Goal: Information Seeking & Learning: Learn about a topic

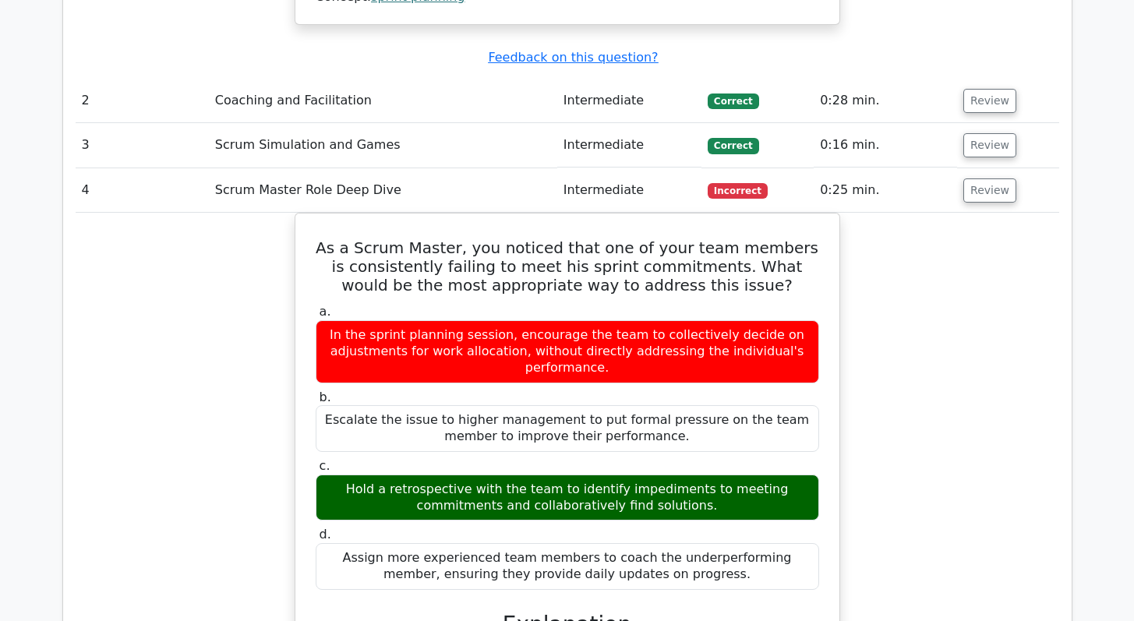
scroll to position [2115, 0]
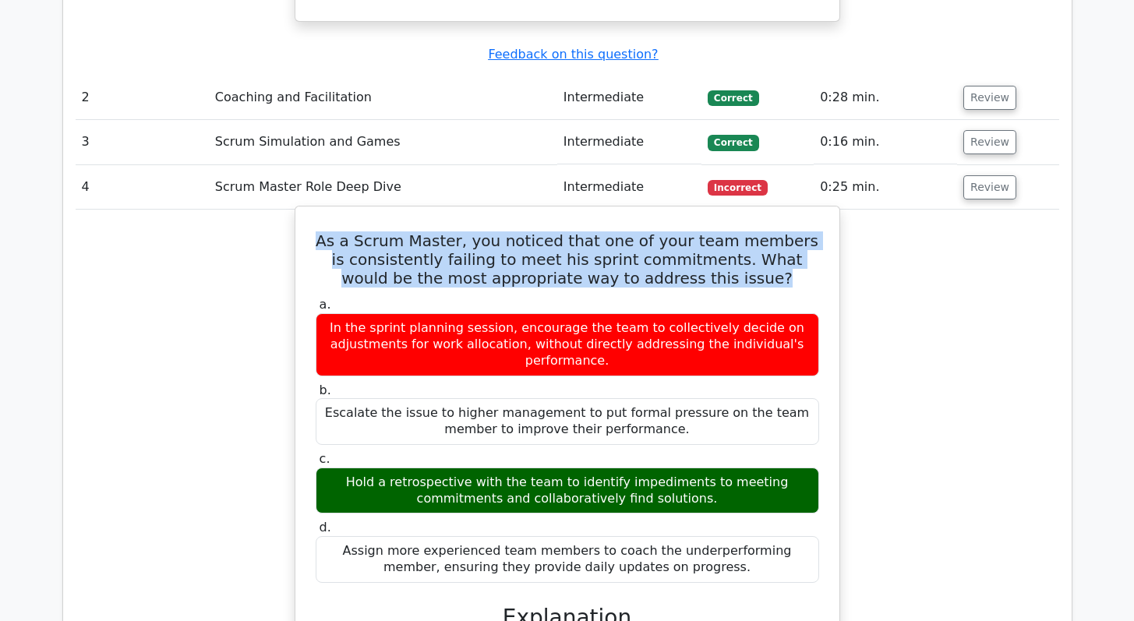
drag, startPoint x: 727, startPoint y: 178, endPoint x: 338, endPoint y: 136, distance: 391.0
click at [338, 231] on h5 "As a Scrum Master, you noticed that one of your team members is consistently fa…" at bounding box center [567, 259] width 507 height 56
copy h5 "As a Scrum Master, you noticed that one of your team members is consistently fa…"
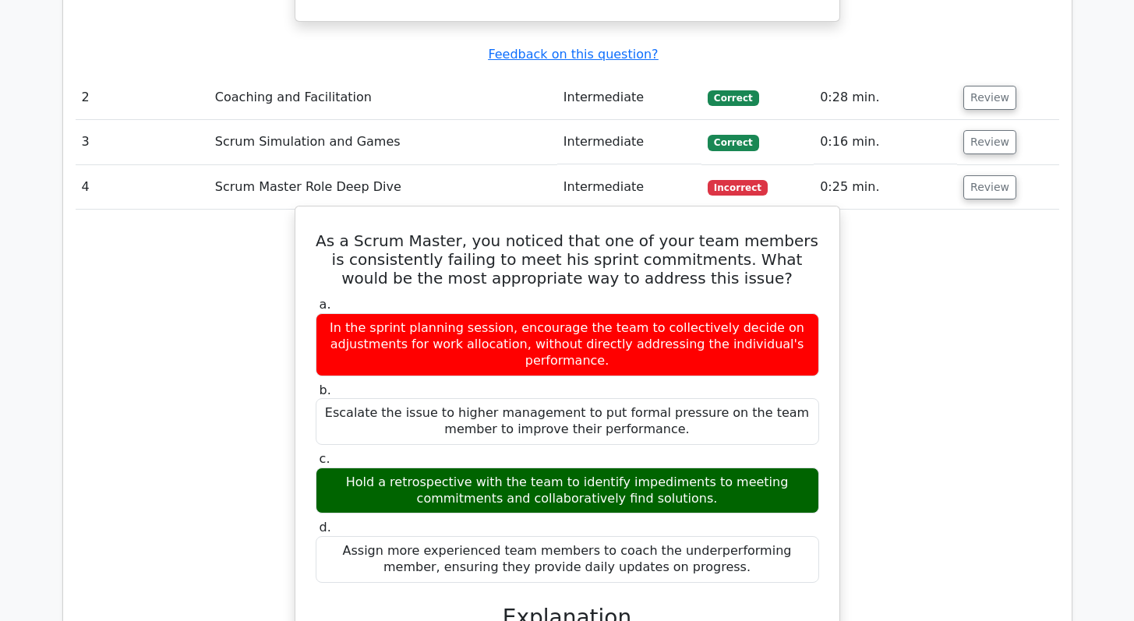
click at [531, 468] on div "Hold a retrospective with the team to identify impediments to meeting commitmen…" at bounding box center [567, 491] width 503 height 47
copy div "Hold a retrospective with the team to identify impediments to meeting commitmen…"
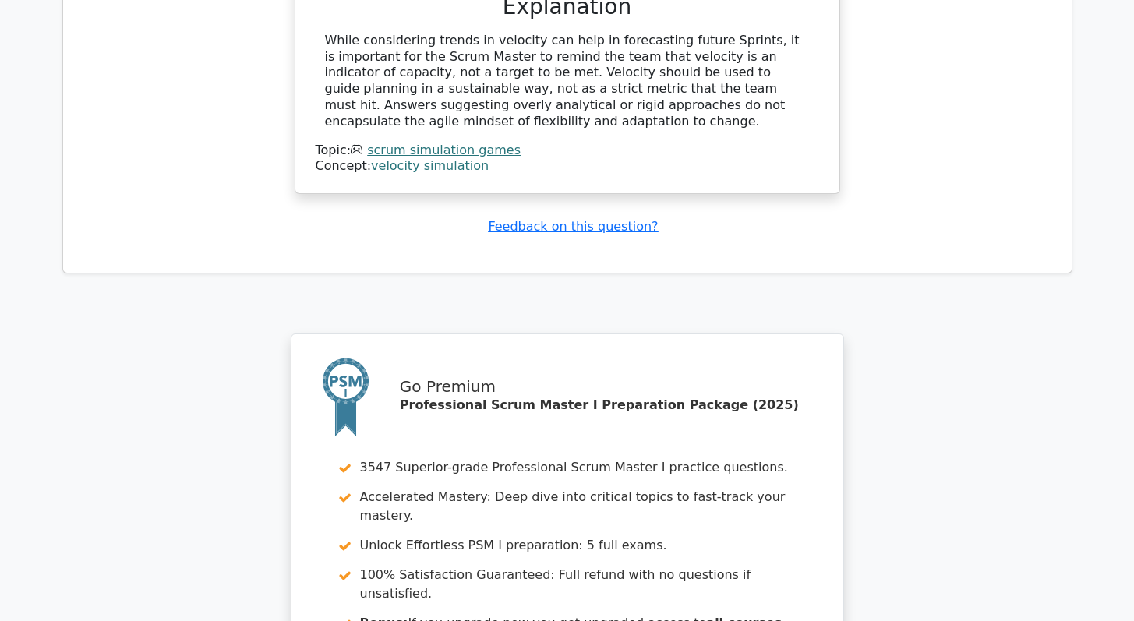
scroll to position [6359, 0]
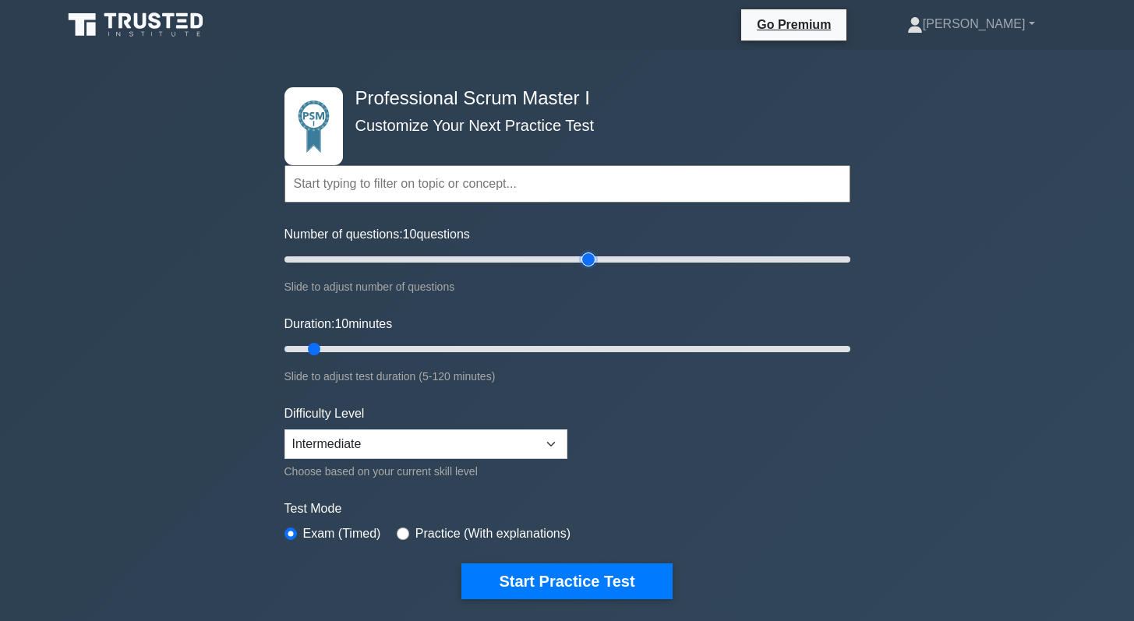
click at [592, 259] on input "Number of questions: 10 questions" at bounding box center [567, 259] width 566 height 19
click at [538, 259] on input "Number of questions: 110 questions" at bounding box center [567, 259] width 566 height 19
click at [510, 259] on input "Number of questions: 85 questions" at bounding box center [567, 259] width 566 height 19
type input "80"
click at [507, 259] on input "Number of questions: 85 questions" at bounding box center [567, 259] width 566 height 19
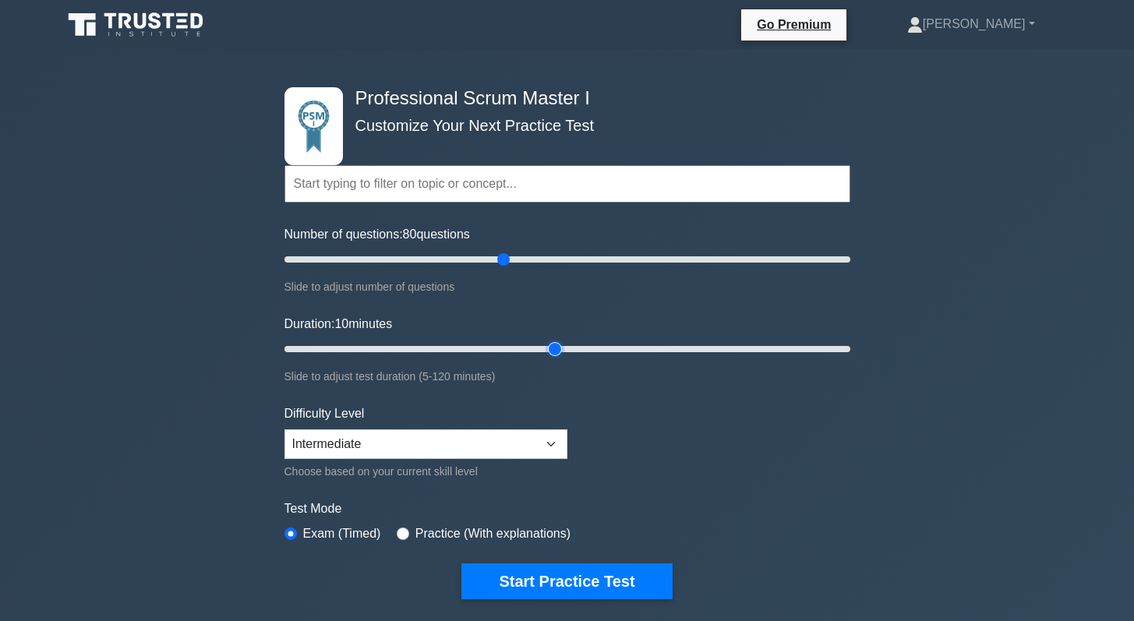
type input "60"
click at [545, 347] on input "Duration: 10 minutes" at bounding box center [567, 349] width 566 height 19
click at [430, 446] on select "Beginner Intermediate Expert" at bounding box center [425, 444] width 283 height 30
select select "beginner"
click at [284, 429] on select "Beginner Intermediate Expert" at bounding box center [425, 444] width 283 height 30
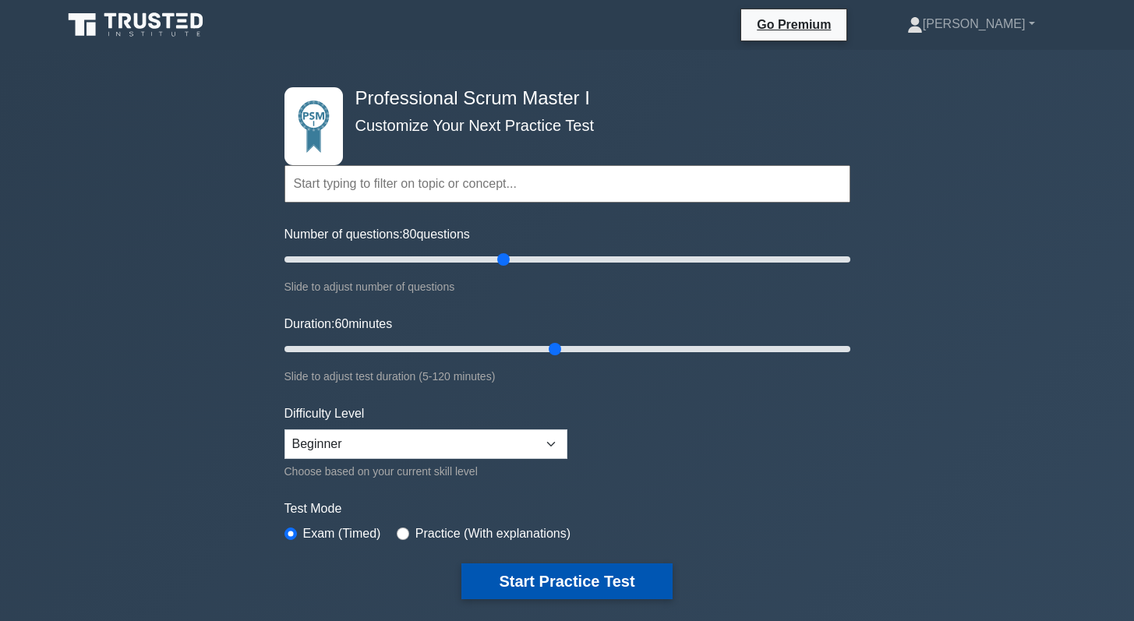
click at [556, 582] on button "Start Practice Test" at bounding box center [566, 581] width 210 height 36
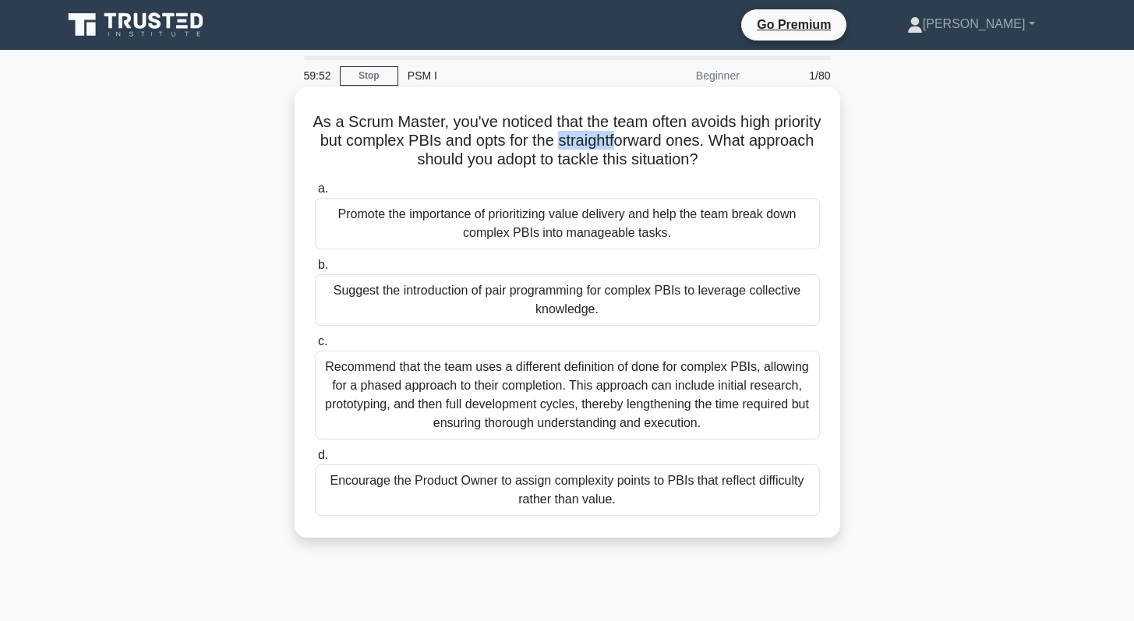
drag, startPoint x: 617, startPoint y: 142, endPoint x: 680, endPoint y: 145, distance: 62.4
click at [680, 145] on h5 "As a Scrum Master, you've noticed that the team often avoids high priority but …" at bounding box center [567, 141] width 508 height 58
click at [348, 142] on h5 "As a Scrum Master, you've noticed that the team often avoids high priority but …" at bounding box center [567, 141] width 508 height 58
click at [514, 223] on div "Promote the importance of prioritizing value delivery and help the team break d…" at bounding box center [567, 223] width 505 height 51
click at [315, 194] on input "a. Promote the importance of prioritizing value delivery and help the team brea…" at bounding box center [315, 189] width 0 height 10
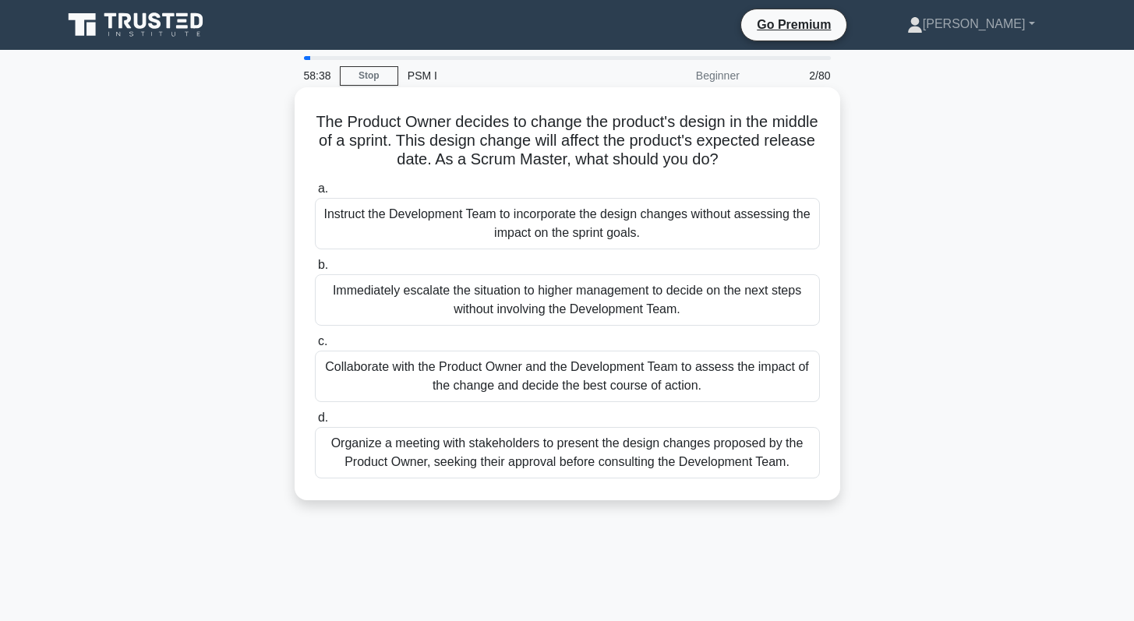
click at [445, 387] on div "Collaborate with the Product Owner and the Development Team to assess the impac…" at bounding box center [567, 376] width 505 height 51
click at [315, 347] on input "c. Collaborate with the Product Owner and the Development Team to assess the im…" at bounding box center [315, 342] width 0 height 10
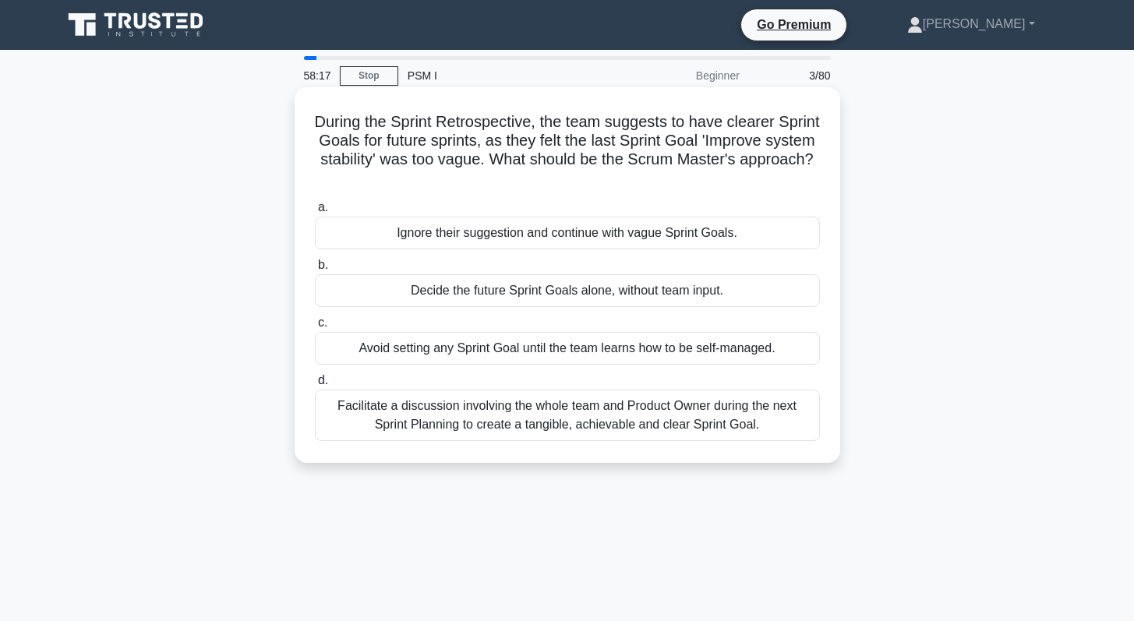
click at [471, 423] on div "Facilitate a discussion involving the whole team and Product Owner during the n…" at bounding box center [567, 415] width 505 height 51
click at [315, 386] on input "d. Facilitate a discussion involving the whole team and Product Owner during th…" at bounding box center [315, 381] width 0 height 10
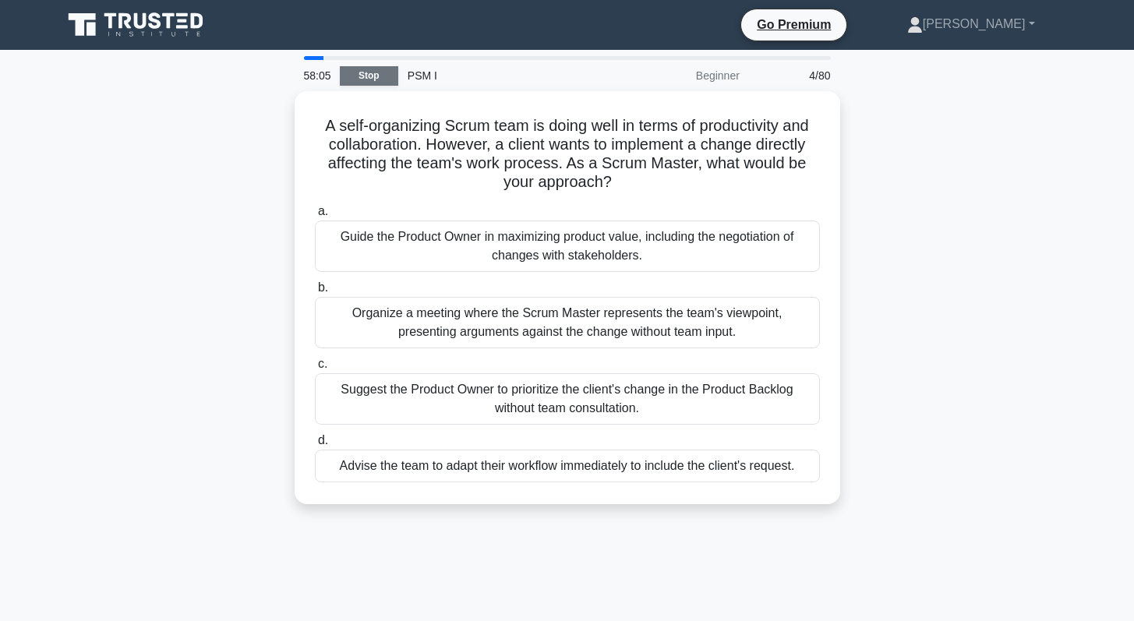
click at [380, 82] on link "Stop" at bounding box center [369, 75] width 58 height 19
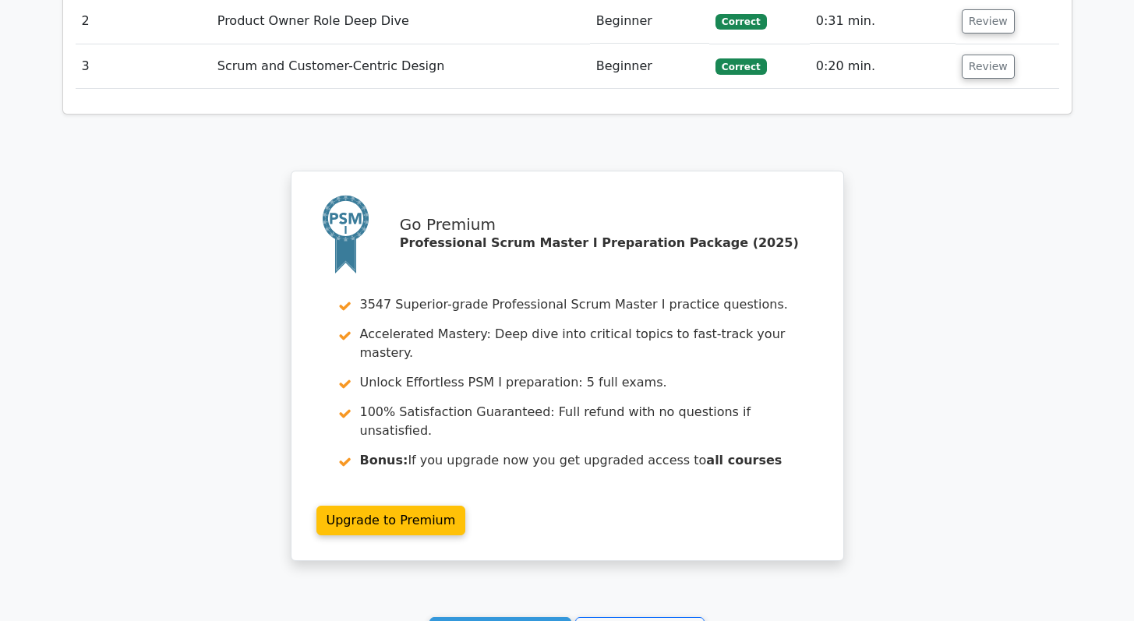
scroll to position [2083, 0]
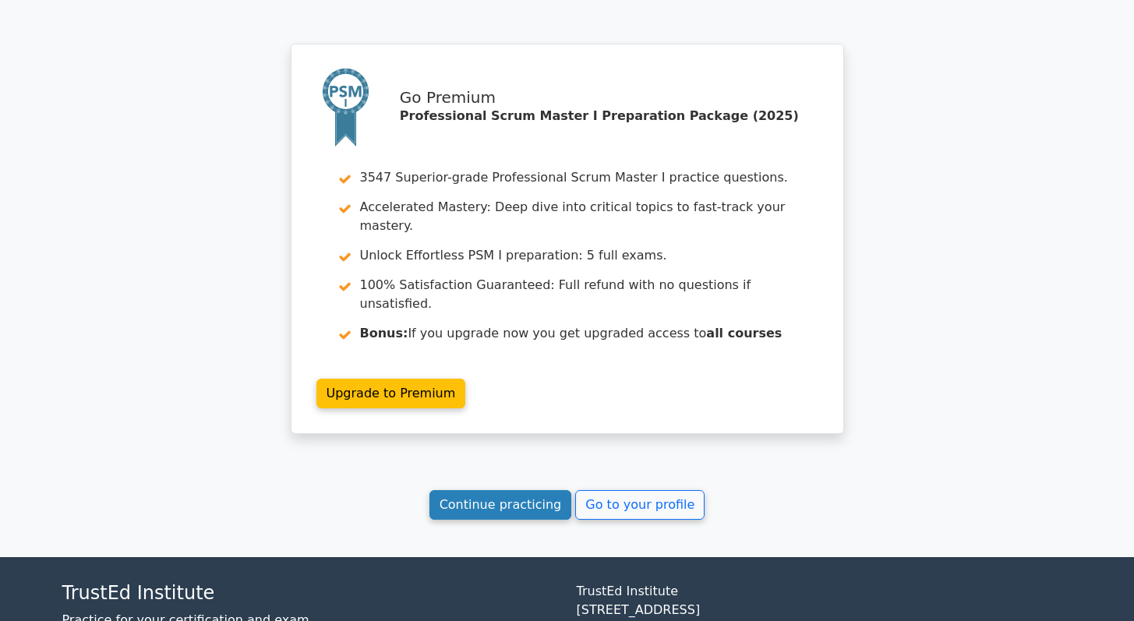
click at [517, 490] on link "Continue practicing" at bounding box center [500, 505] width 143 height 30
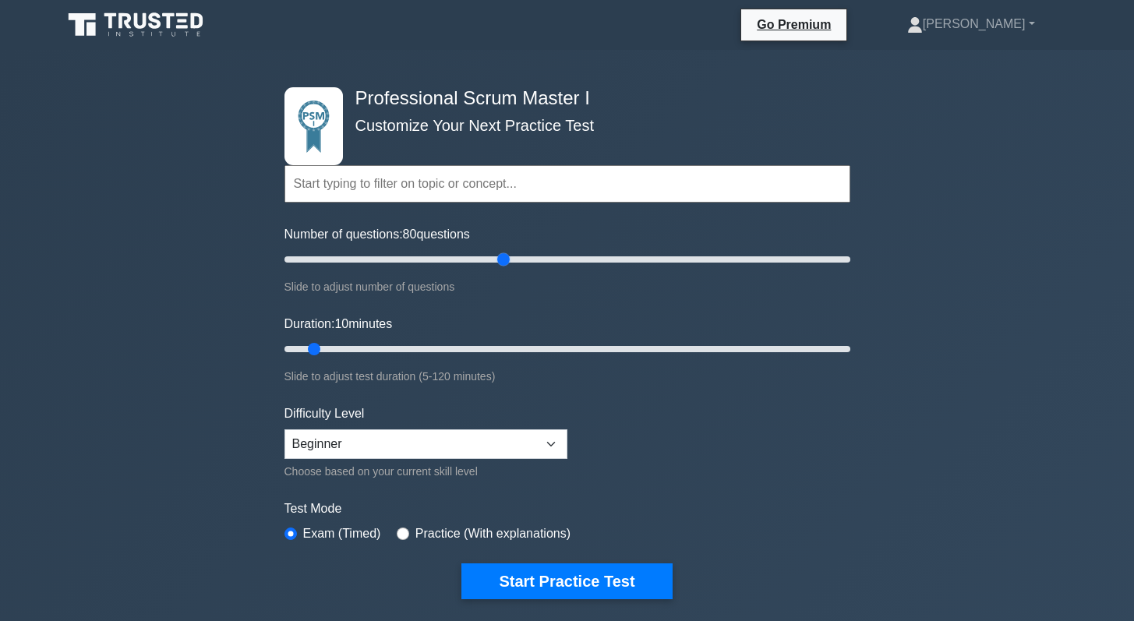
drag, startPoint x: 307, startPoint y: 264, endPoint x: 502, endPoint y: 263, distance: 194.8
type input "80"
click at [502, 263] on input "Number of questions: 80 questions" at bounding box center [567, 259] width 566 height 19
drag, startPoint x: 323, startPoint y: 348, endPoint x: 551, endPoint y: 342, distance: 227.6
type input "60"
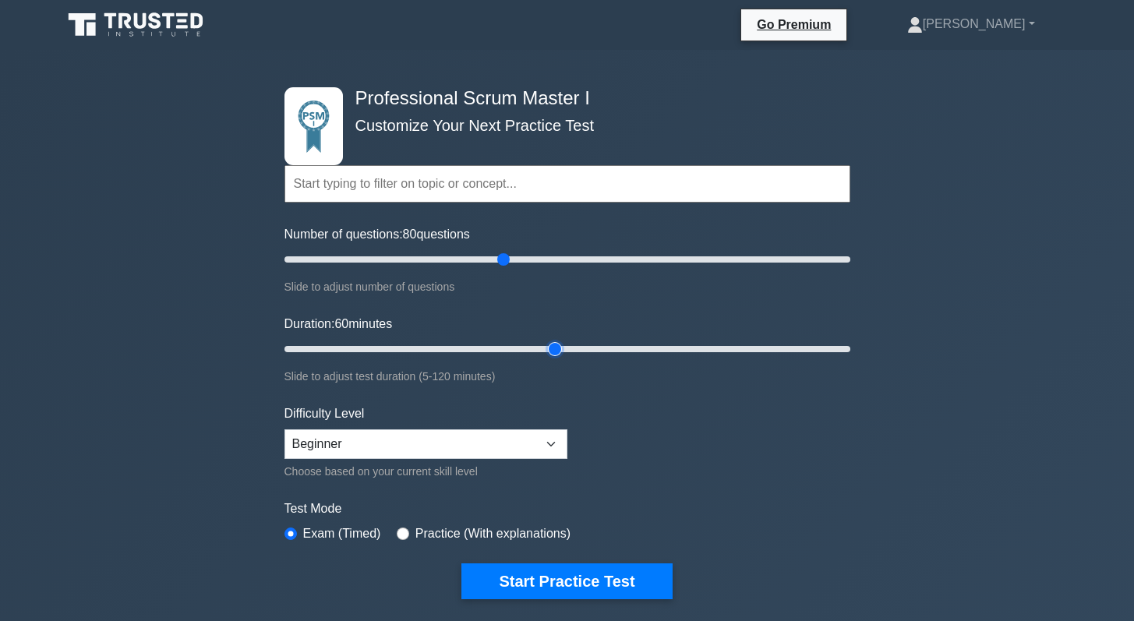
click at [551, 342] on input "Duration: 60 minutes" at bounding box center [567, 349] width 566 height 19
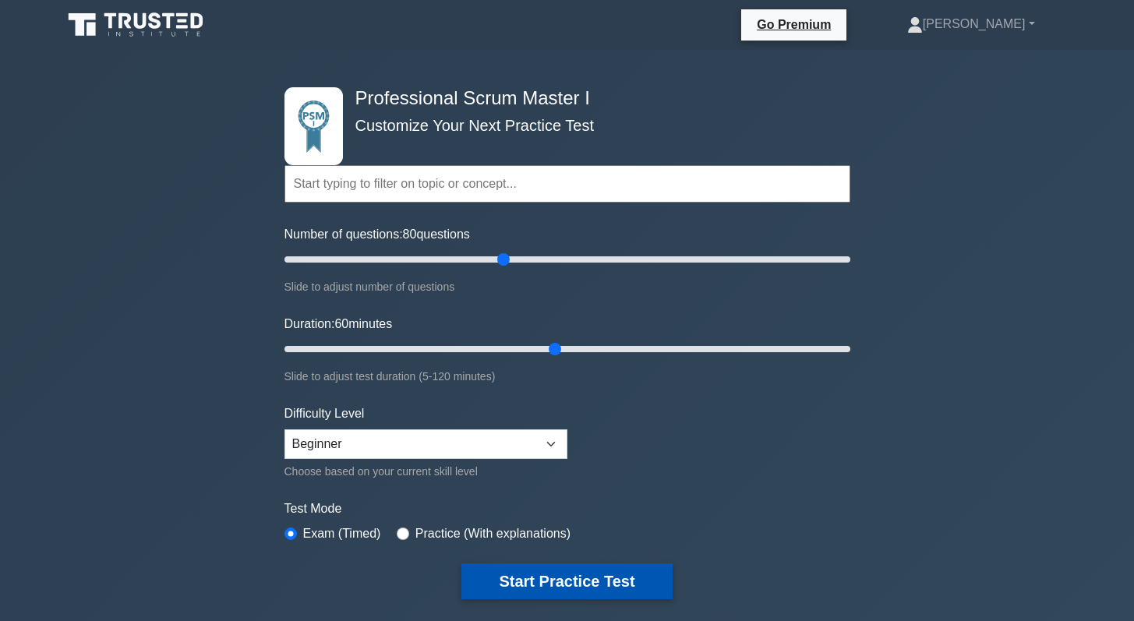
click at [595, 588] on button "Start Practice Test" at bounding box center [566, 581] width 210 height 36
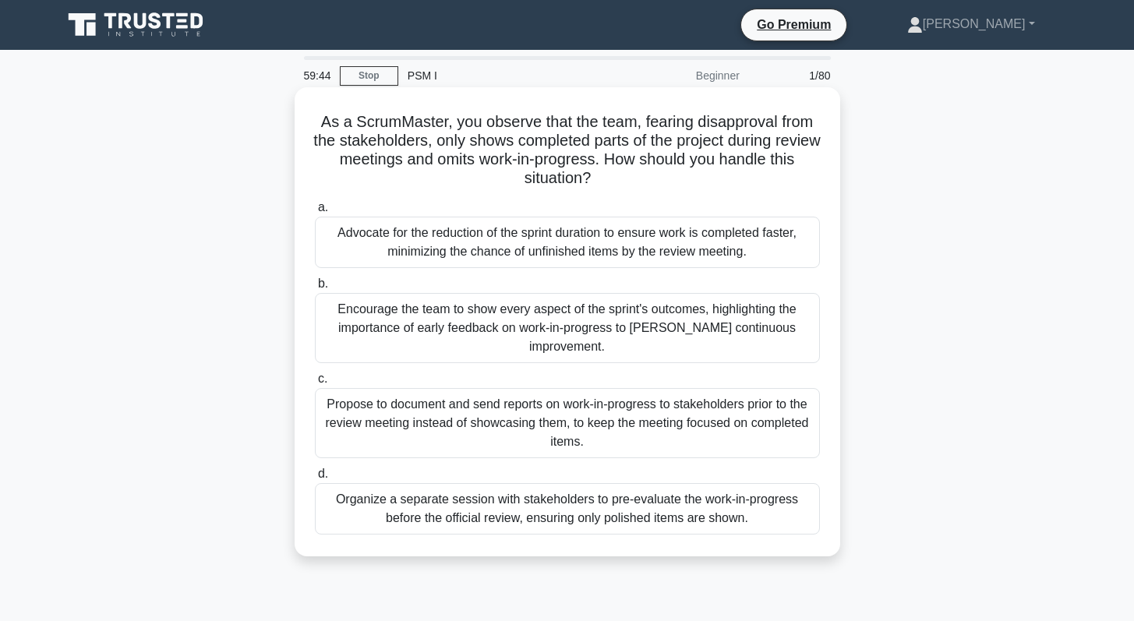
click at [450, 309] on div "Encourage the team to show every aspect of the sprint's outcomes, highlighting …" at bounding box center [567, 328] width 505 height 70
click at [315, 289] on input "b. Encourage the team to show every aspect of the sprint's outcomes, highlighti…" at bounding box center [315, 284] width 0 height 10
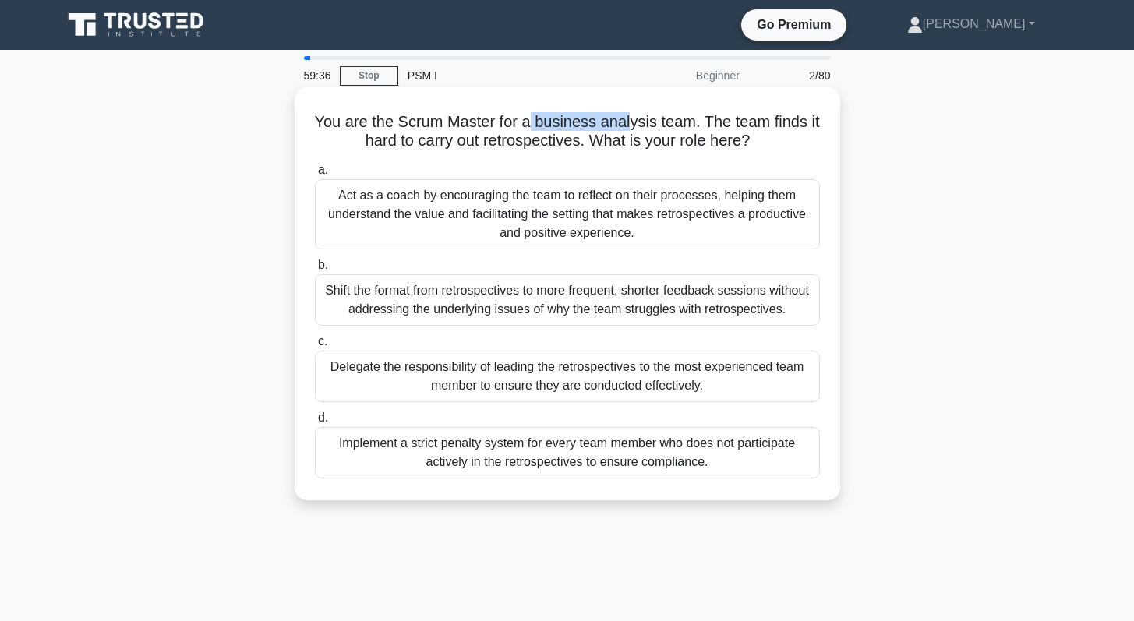
drag, startPoint x: 531, startPoint y: 124, endPoint x: 629, endPoint y: 124, distance: 97.4
click at [629, 124] on h5 "You are the Scrum Master for a business analysis team. The team finds it hard t…" at bounding box center [567, 131] width 508 height 39
drag, startPoint x: 450, startPoint y: 141, endPoint x: 522, endPoint y: 141, distance: 72.5
click at [522, 141] on h5 "You are the Scrum Master for a business analysis team. The team finds it hard t…" at bounding box center [567, 131] width 508 height 39
click at [514, 220] on div "Act as a coach by encouraging the team to reflect on their processes, helping t…" at bounding box center [567, 214] width 505 height 70
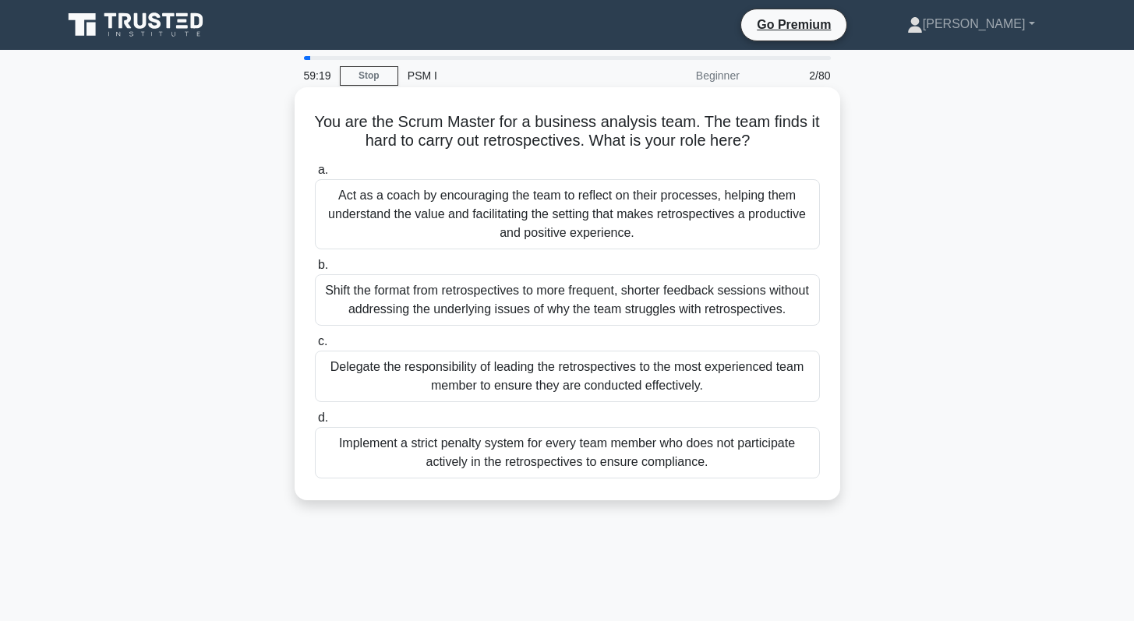
click at [315, 175] on input "a. Act as a coach by encouraging the team to reflect on their processes, helpin…" at bounding box center [315, 170] width 0 height 10
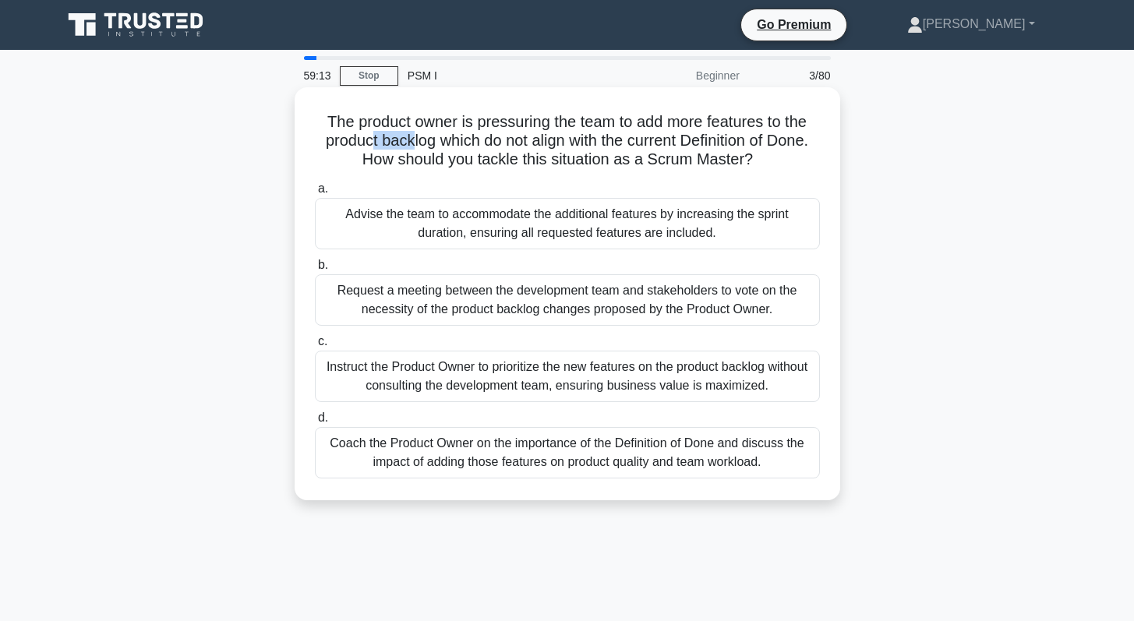
drag, startPoint x: 365, startPoint y: 143, endPoint x: 411, endPoint y: 141, distance: 45.2
click at [411, 141] on h5 "The product owner is pressuring the team to add more features to the product ba…" at bounding box center [567, 141] width 508 height 58
drag, startPoint x: 769, startPoint y: 145, endPoint x: 707, endPoint y: 146, distance: 62.3
click at [707, 146] on h5 "The product owner is pressuring the team to add more features to the product ba…" at bounding box center [567, 141] width 508 height 58
drag, startPoint x: 577, startPoint y: 217, endPoint x: 708, endPoint y: 223, distance: 130.2
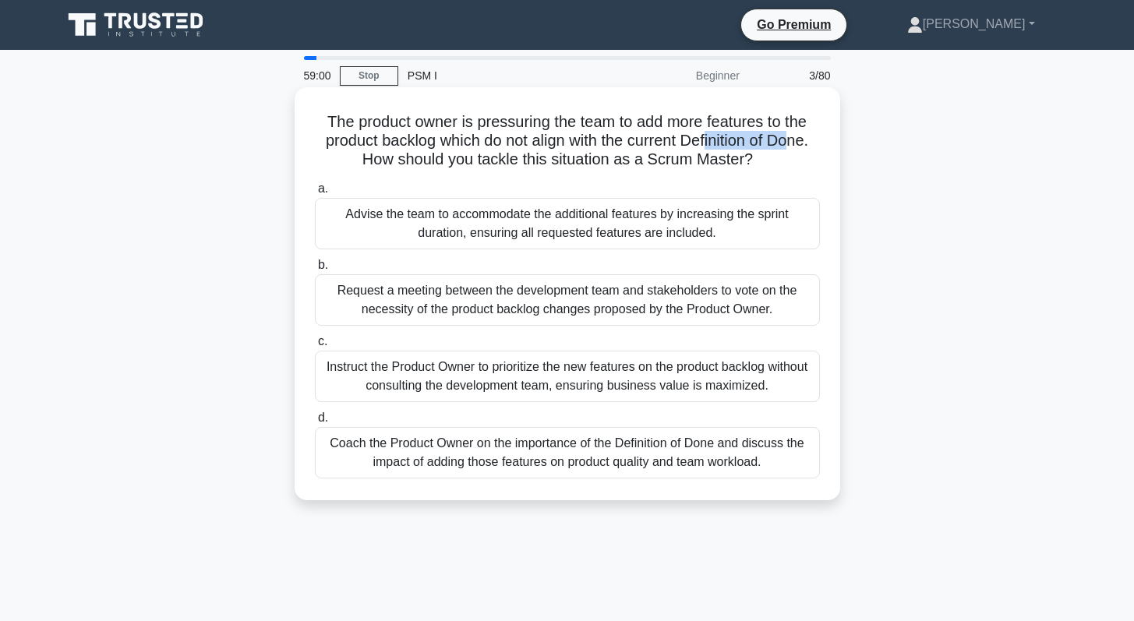
click at [708, 223] on div "Advise the team to accommodate the additional features by increasing the sprint…" at bounding box center [567, 223] width 505 height 51
click at [429, 457] on div "Coach the Product Owner on the importance of the Definition of Done and discuss…" at bounding box center [567, 452] width 505 height 51
click at [315, 423] on input "d. Coach the Product Owner on the importance of the Definition of Done and disc…" at bounding box center [315, 418] width 0 height 10
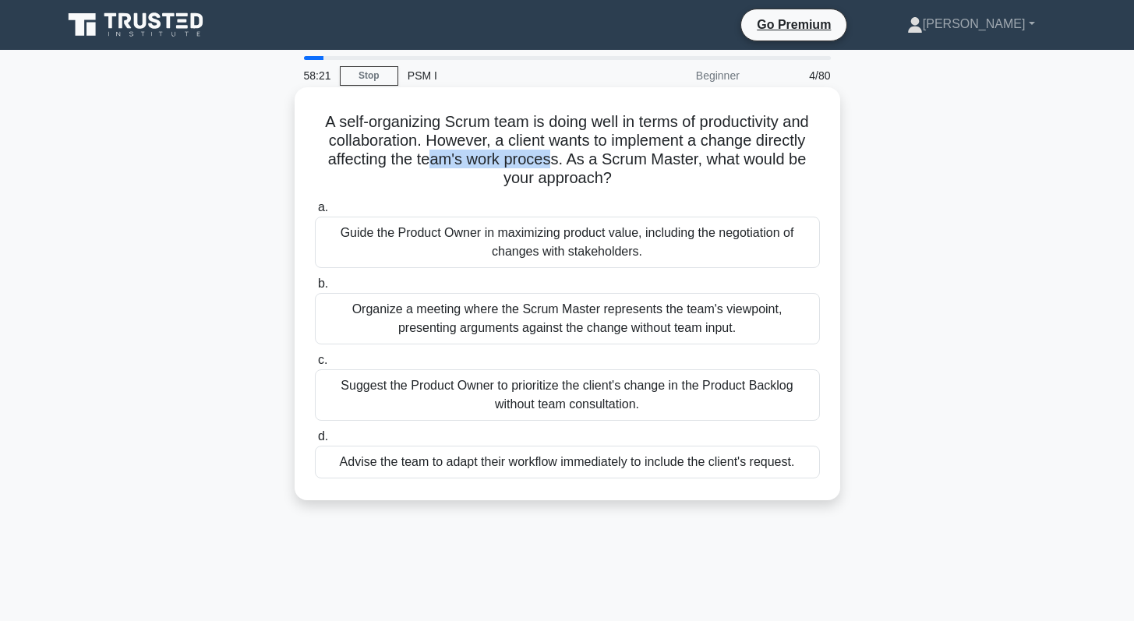
drag, startPoint x: 553, startPoint y: 162, endPoint x: 431, endPoint y: 167, distance: 122.4
click at [431, 167] on h5 "A self-organizing Scrum team is doing well in terms of productivity and collabo…" at bounding box center [567, 150] width 508 height 76
drag, startPoint x: 510, startPoint y: 236, endPoint x: 555, endPoint y: 235, distance: 44.4
click at [555, 235] on div "Guide the Product Owner in maximizing product value, including the negotiation …" at bounding box center [567, 242] width 505 height 51
click at [608, 249] on div "Guide the Product Owner in maximizing product value, including the negotiation …" at bounding box center [567, 242] width 505 height 51
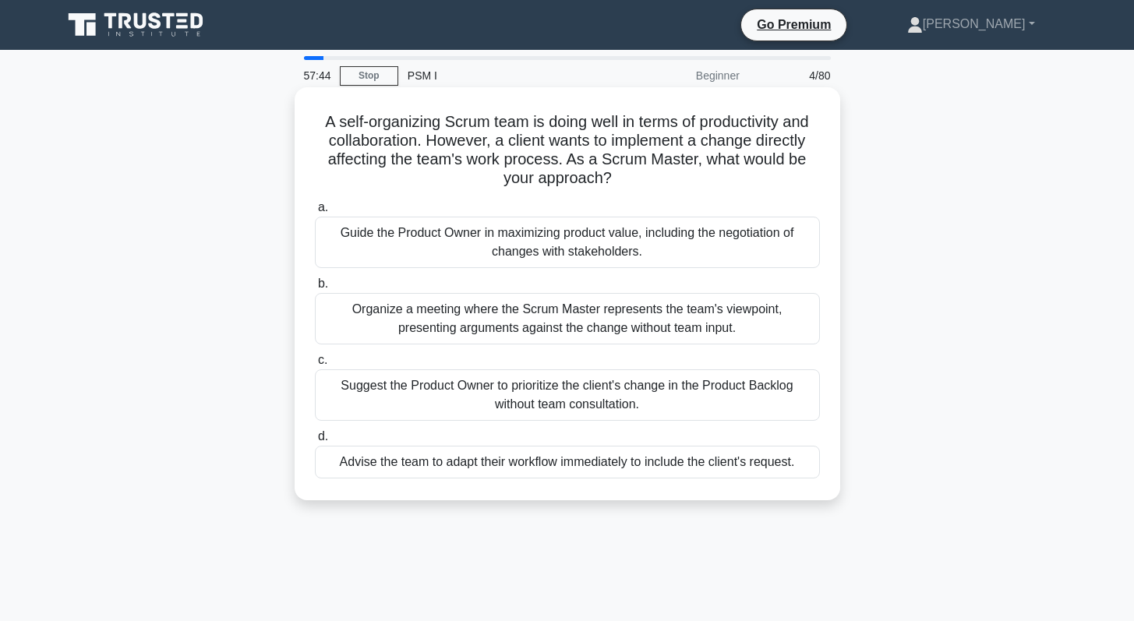
click at [315, 213] on input "a. Guide the Product Owner in maximizing product value, including the negotiati…" at bounding box center [315, 208] width 0 height 10
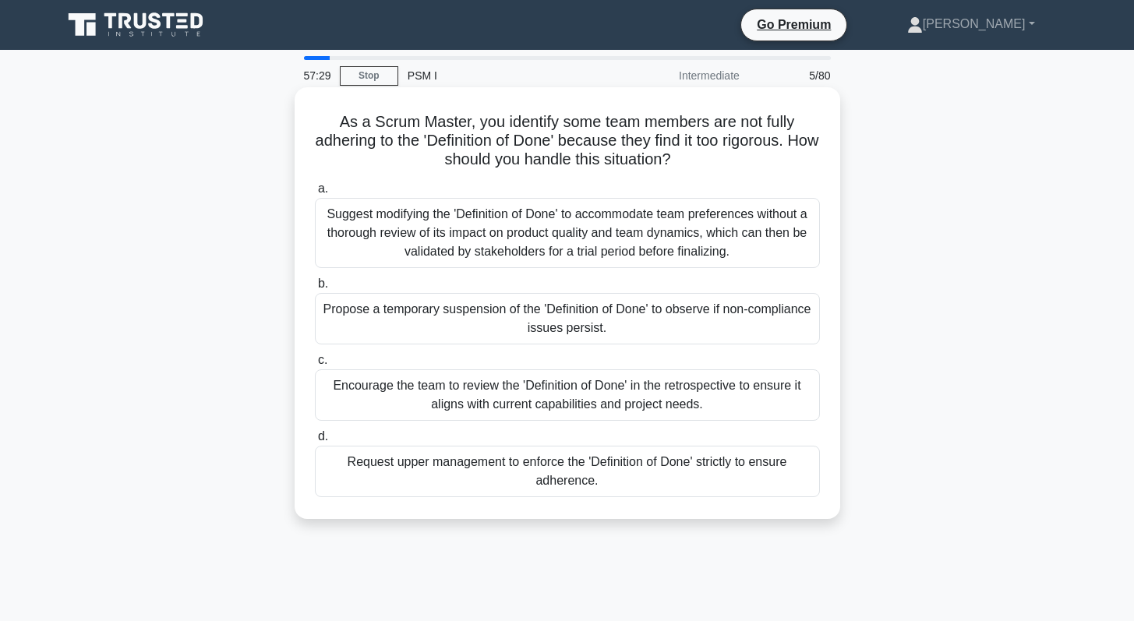
click at [482, 408] on div "Encourage the team to review the 'Definition of Done' in the retrospective to e…" at bounding box center [567, 394] width 505 height 51
click at [315, 365] on input "c. Encourage the team to review the 'Definition of Done' in the retrospective t…" at bounding box center [315, 360] width 0 height 10
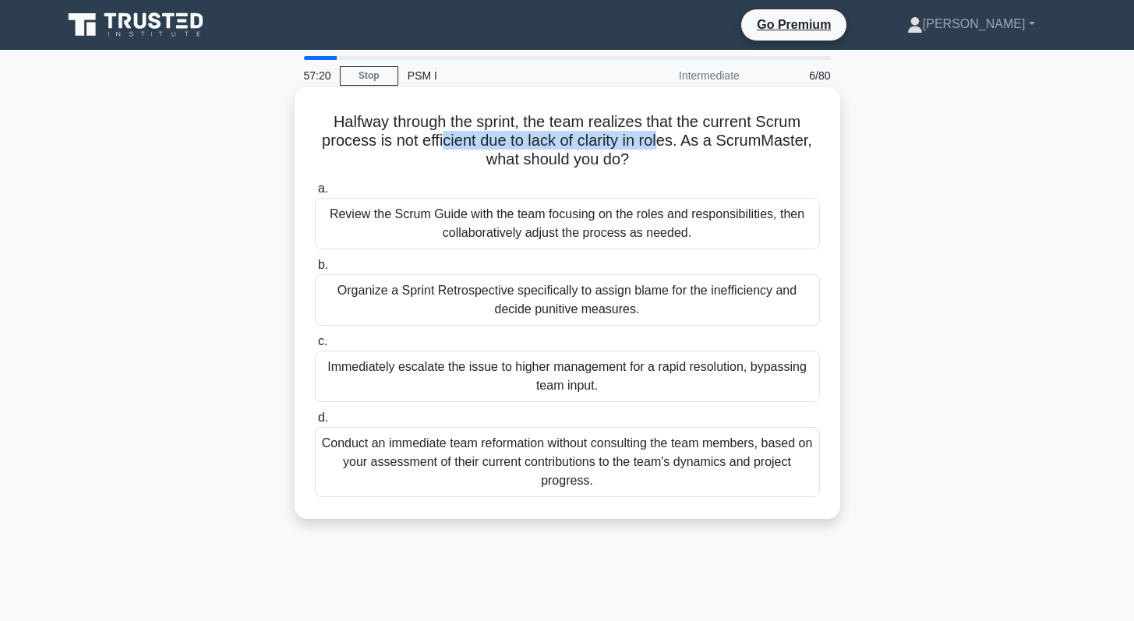
drag, startPoint x: 651, startPoint y: 143, endPoint x: 445, endPoint y: 141, distance: 205.7
click at [445, 141] on h5 "Halfway through the sprint, the team realizes that the current Scrum process is…" at bounding box center [567, 141] width 508 height 58
click at [413, 214] on div "Review the Scrum Guide with the team focusing on the roles and responsibilities…" at bounding box center [567, 223] width 505 height 51
click at [315, 194] on input "a. Review the Scrum Guide with the team focusing on the roles and responsibilit…" at bounding box center [315, 189] width 0 height 10
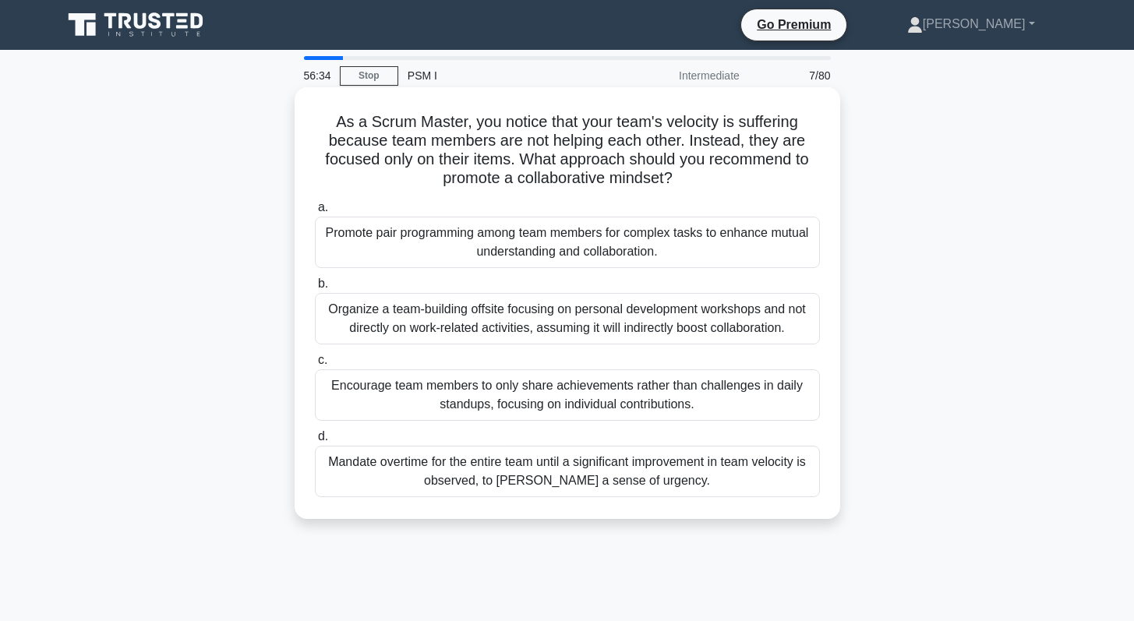
click at [525, 249] on div "Promote pair programming among team members for complex tasks to enhance mutual…" at bounding box center [567, 242] width 505 height 51
click at [315, 213] on input "a. Promote pair programming among team members for complex tasks to enhance mut…" at bounding box center [315, 208] width 0 height 10
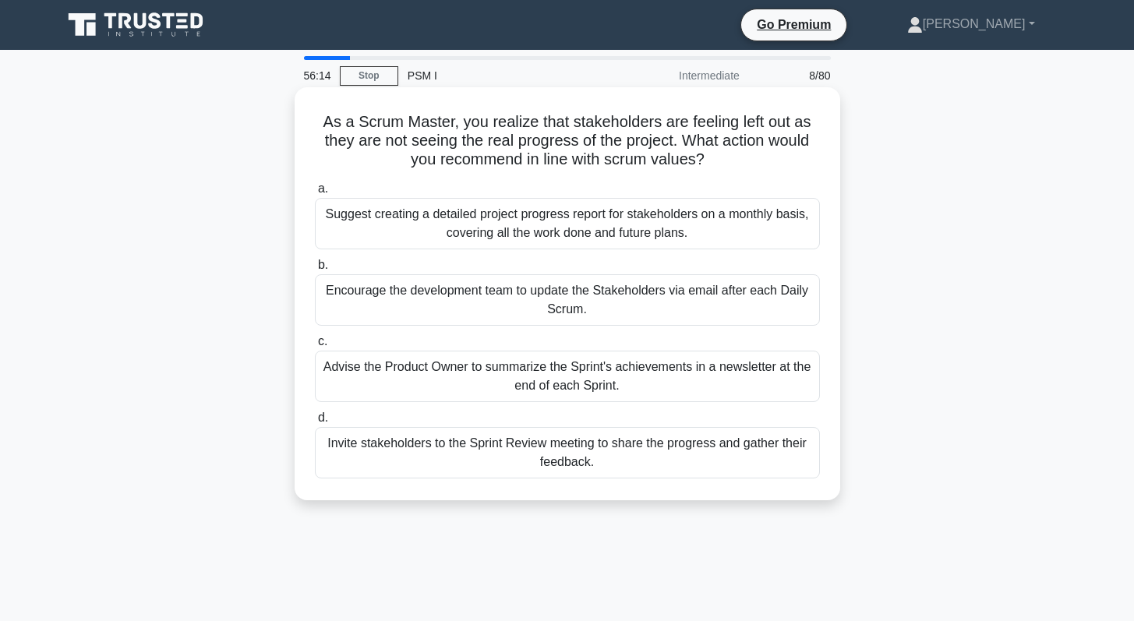
click at [603, 460] on div "Invite stakeholders to the Sprint Review meeting to share the progress and gath…" at bounding box center [567, 452] width 505 height 51
click at [315, 423] on input "d. Invite stakeholders to the Sprint Review meeting to share the progress and g…" at bounding box center [315, 418] width 0 height 10
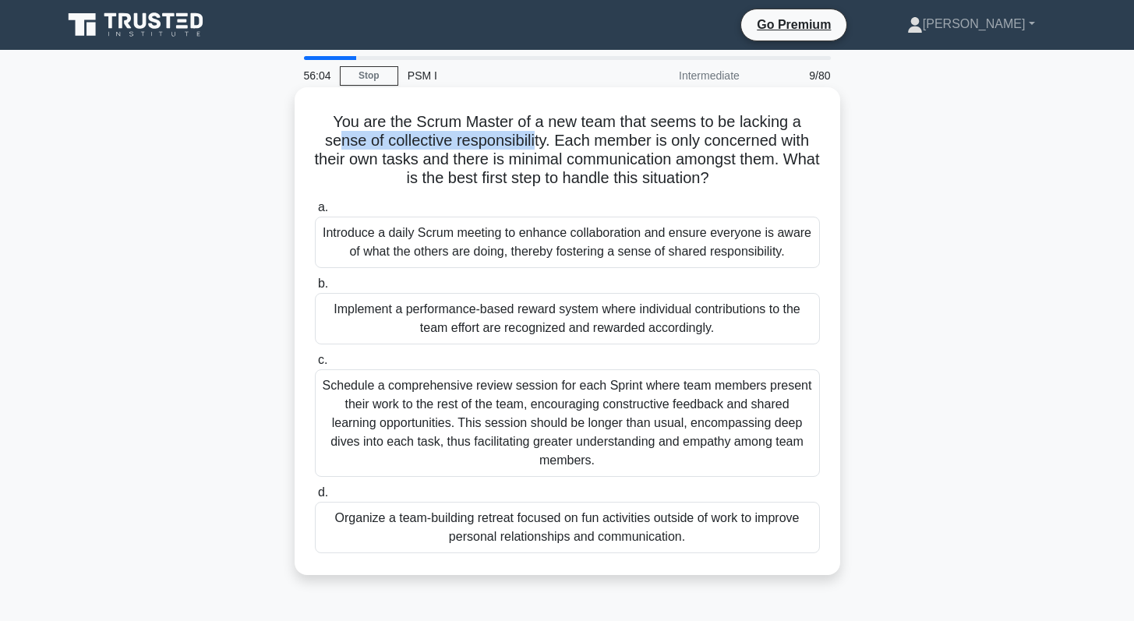
drag, startPoint x: 341, startPoint y: 142, endPoint x: 535, endPoint y: 148, distance: 194.1
click at [535, 148] on h5 "You are the Scrum Master of a new team that seems to be lacking a sense of coll…" at bounding box center [567, 150] width 508 height 76
click at [604, 255] on div "Introduce a daily Scrum meeting to enhance collaboration and ensure everyone is…" at bounding box center [567, 242] width 505 height 51
click at [315, 213] on input "a. Introduce a daily Scrum meeting to enhance collaboration and ensure everyone…" at bounding box center [315, 208] width 0 height 10
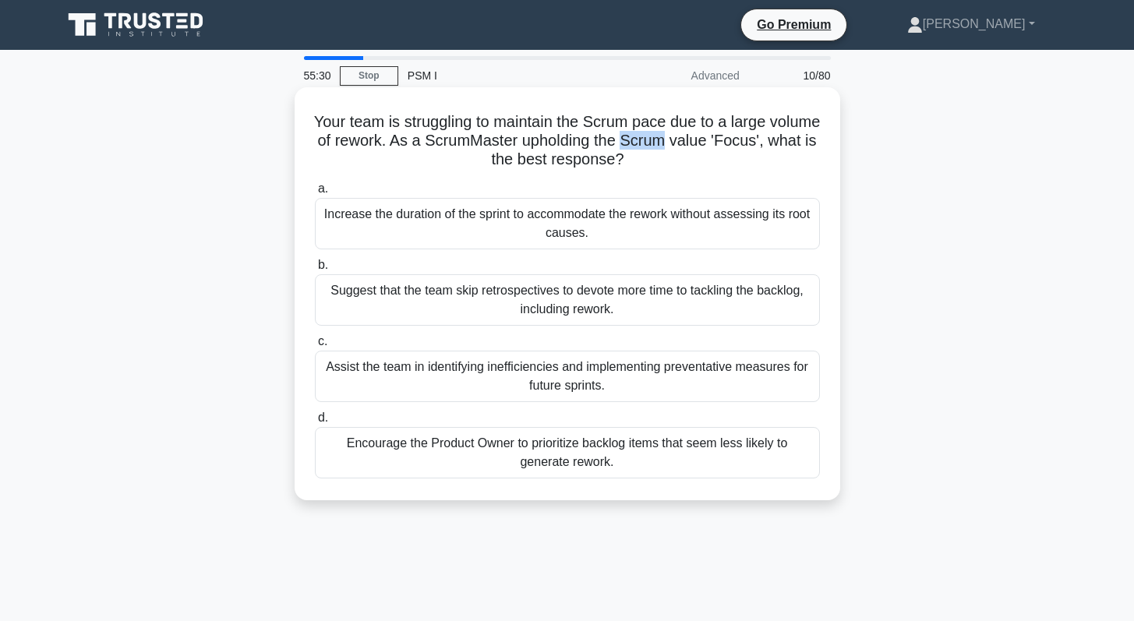
drag, startPoint x: 673, startPoint y: 145, endPoint x: 721, endPoint y: 142, distance: 47.6
click at [721, 142] on h5 "Your team is struggling to maintain the Scrum pace due to a large volume of rew…" at bounding box center [567, 141] width 508 height 58
drag, startPoint x: 680, startPoint y: 369, endPoint x: 722, endPoint y: 371, distance: 42.9
click at [722, 371] on div "Assist the team in identifying inefficiencies and implementing preventative mea…" at bounding box center [567, 376] width 505 height 51
click at [522, 450] on div "Encourage the Product Owner to prioritize backlog items that seem less likely t…" at bounding box center [567, 452] width 505 height 51
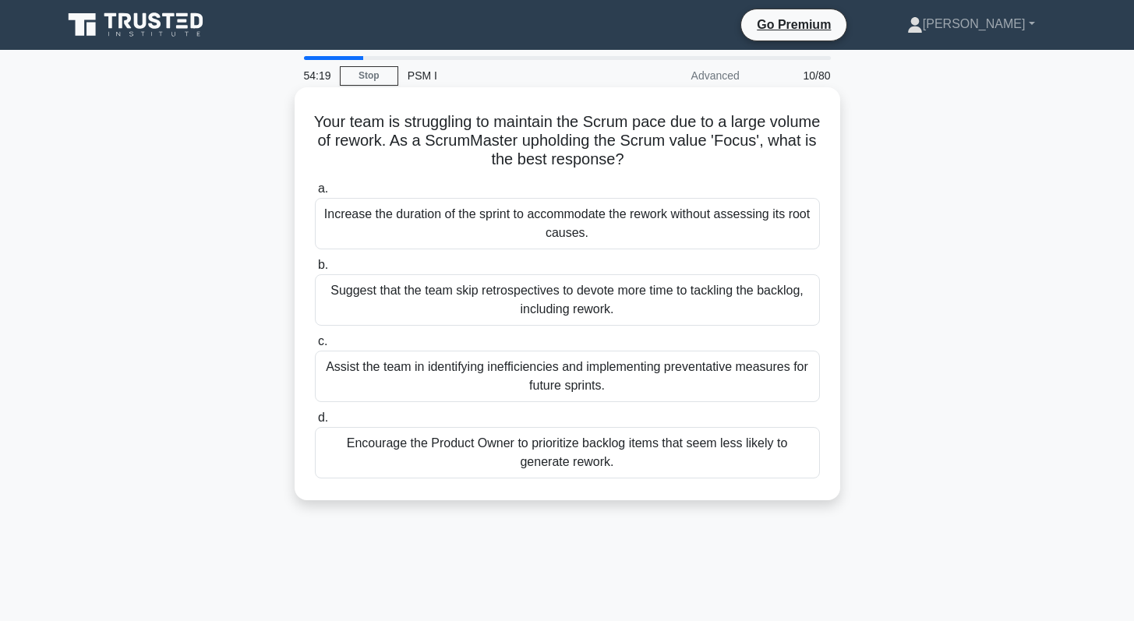
click at [315, 423] on input "d. Encourage the Product Owner to prioritize backlog items that seem less likel…" at bounding box center [315, 418] width 0 height 10
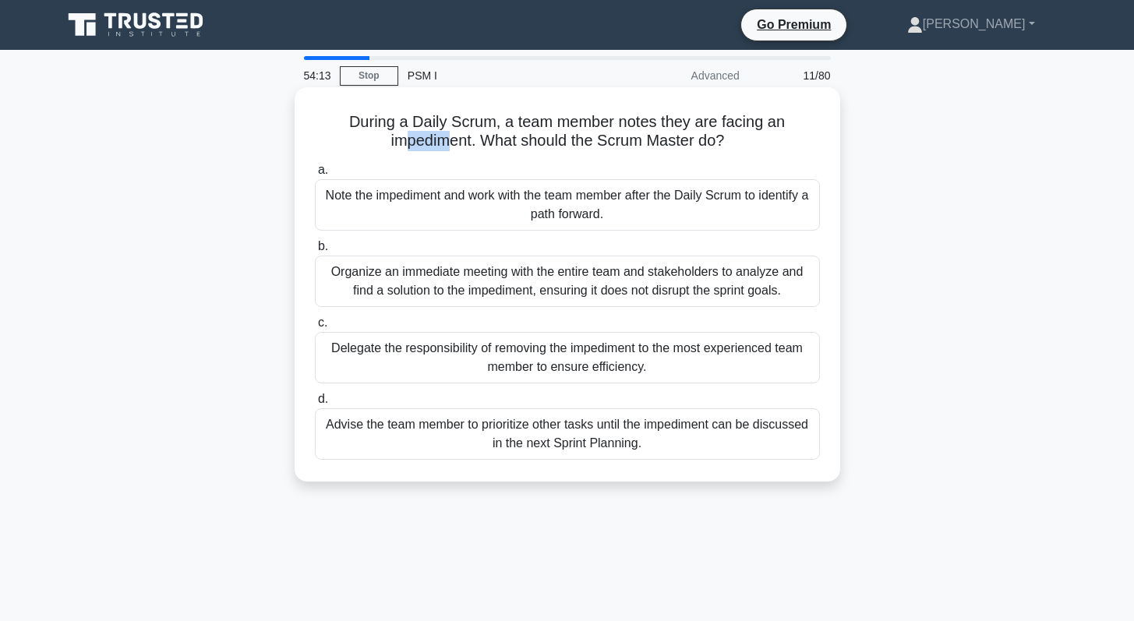
drag, startPoint x: 408, startPoint y: 141, endPoint x: 442, endPoint y: 141, distance: 34.3
click at [442, 141] on h5 "During a Daily Scrum, a team member notes they are facing an impediment. What s…" at bounding box center [567, 131] width 508 height 39
click at [613, 210] on div "Note the impediment and work with the team member after the Daily Scrum to iden…" at bounding box center [567, 204] width 505 height 51
click at [315, 175] on input "a. Note the impediment and work with the team member after the Daily Scrum to i…" at bounding box center [315, 170] width 0 height 10
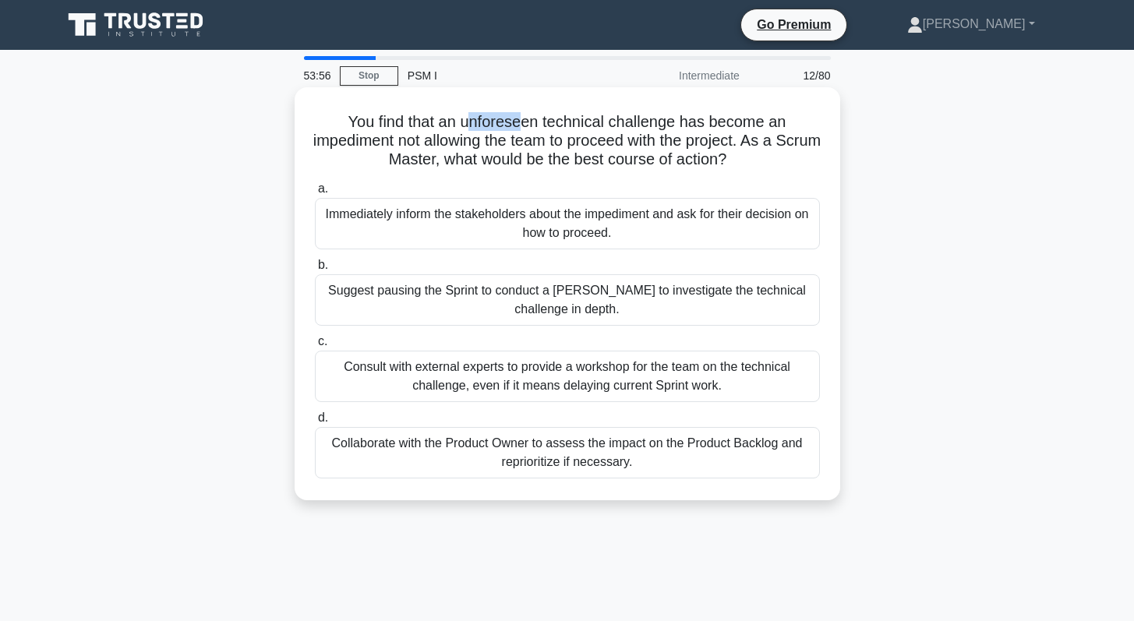
drag, startPoint x: 473, startPoint y: 120, endPoint x: 525, endPoint y: 124, distance: 52.4
click at [525, 124] on h5 "You find that an unforeseen technical challenge has become an impediment not al…" at bounding box center [567, 141] width 508 height 58
drag, startPoint x: 429, startPoint y: 145, endPoint x: 641, endPoint y: 147, distance: 211.2
click at [641, 147] on h5 "You find that an unforeseen technical challenge has become an impediment not al…" at bounding box center [567, 141] width 508 height 58
click at [507, 465] on div "Collaborate with the Product Owner to assess the impact on the Product Backlog …" at bounding box center [567, 452] width 505 height 51
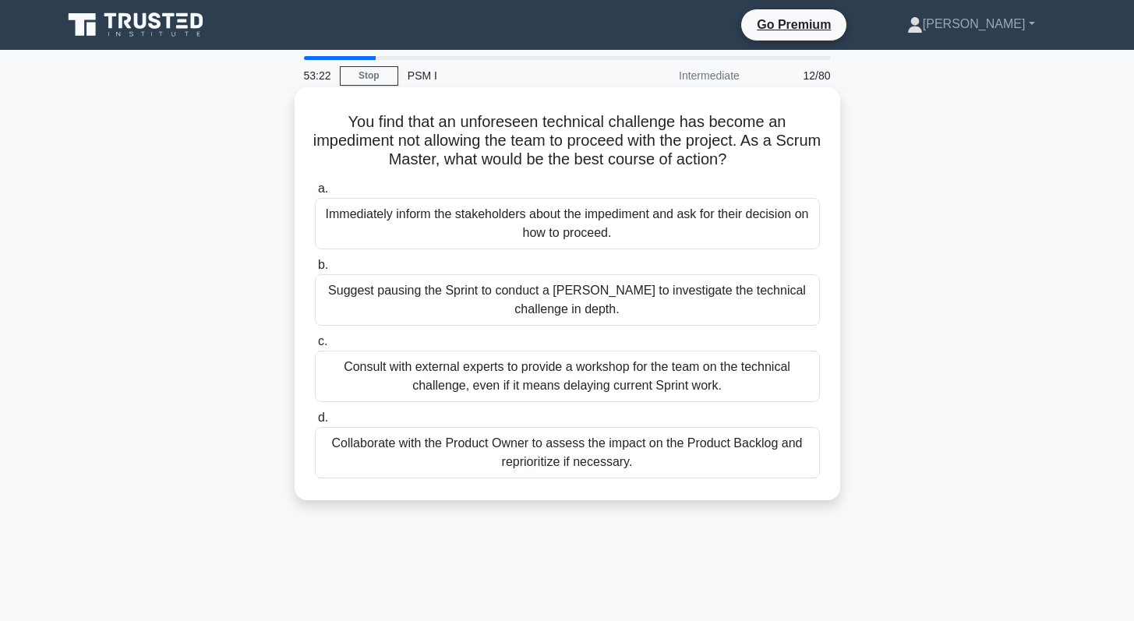
click at [315, 423] on input "d. Collaborate with the Product Owner to assess the impact on the Product Backl…" at bounding box center [315, 418] width 0 height 10
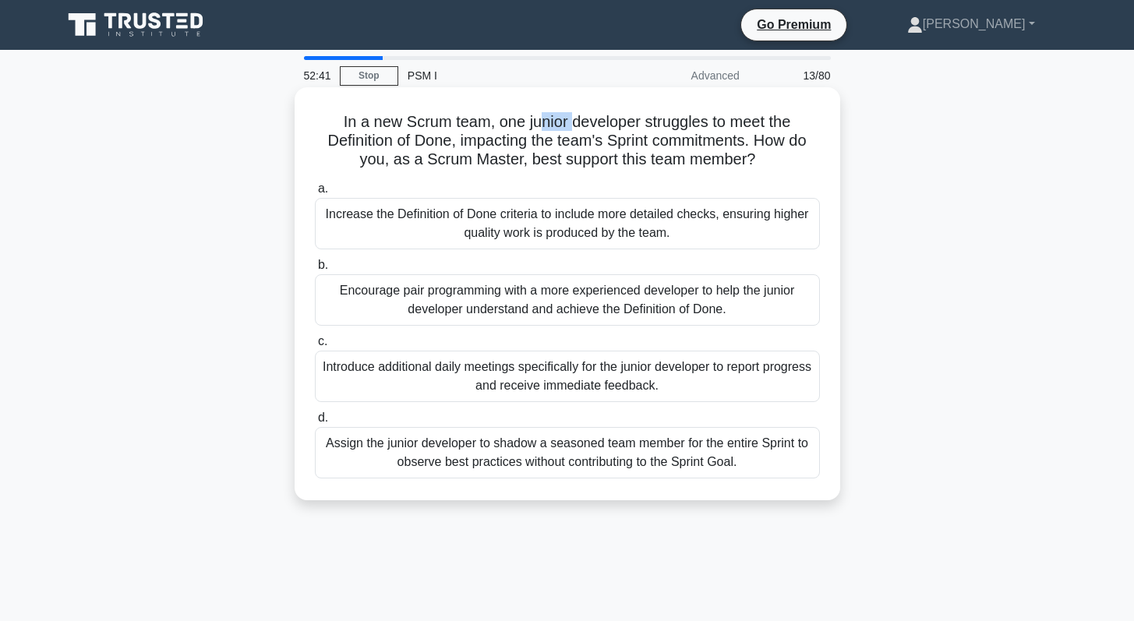
drag, startPoint x: 545, startPoint y: 121, endPoint x: 576, endPoint y: 125, distance: 31.5
click at [576, 125] on h5 "In a new Scrum team, one junior developer struggles to meet the Definition of D…" at bounding box center [567, 141] width 508 height 58
click at [563, 305] on div "Encourage pair programming with a more experienced developer to help the junior…" at bounding box center [567, 299] width 505 height 51
click at [315, 270] on input "b. Encourage pair programming with a more experienced developer to help the jun…" at bounding box center [315, 265] width 0 height 10
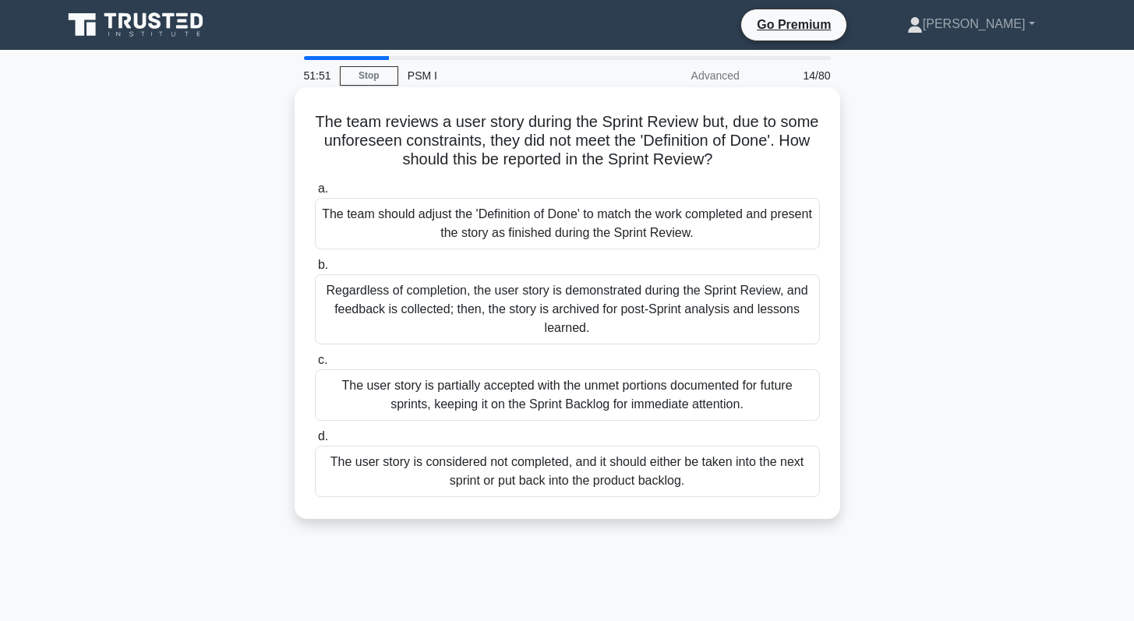
click at [502, 478] on div "The user story is considered not completed, and it should either be taken into …" at bounding box center [567, 471] width 505 height 51
click at [315, 442] on input "d. The user story is considered not completed, and it should either be taken in…" at bounding box center [315, 437] width 0 height 10
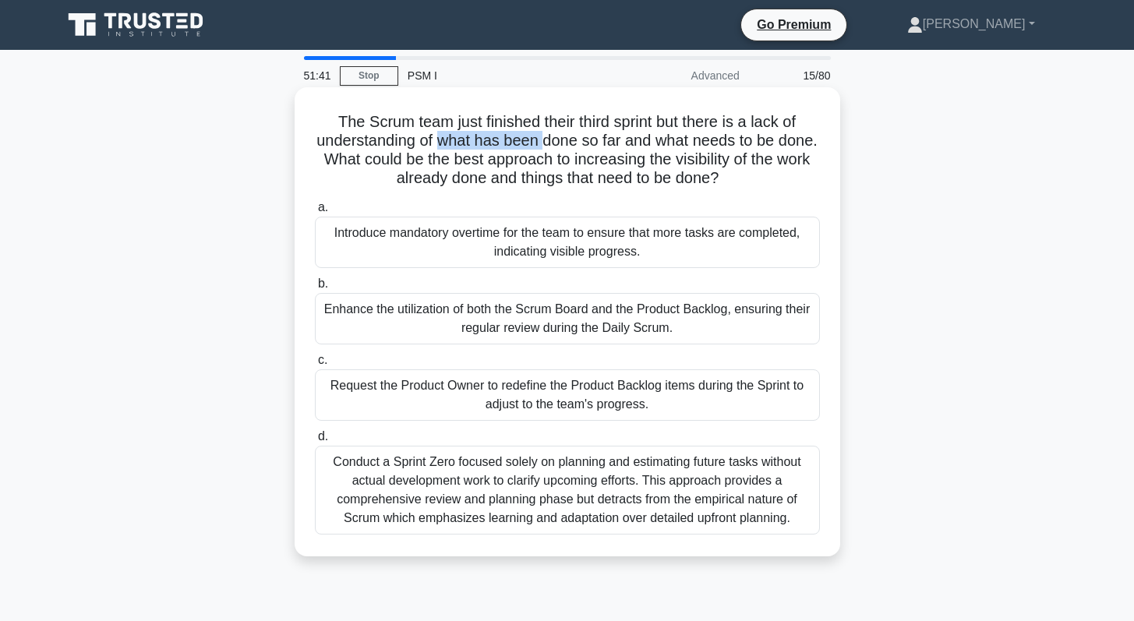
drag, startPoint x: 436, startPoint y: 144, endPoint x: 542, endPoint y: 144, distance: 105.2
click at [542, 144] on h5 "The Scrum team just finished their third sprint but there is a lack of understa…" at bounding box center [567, 150] width 508 height 76
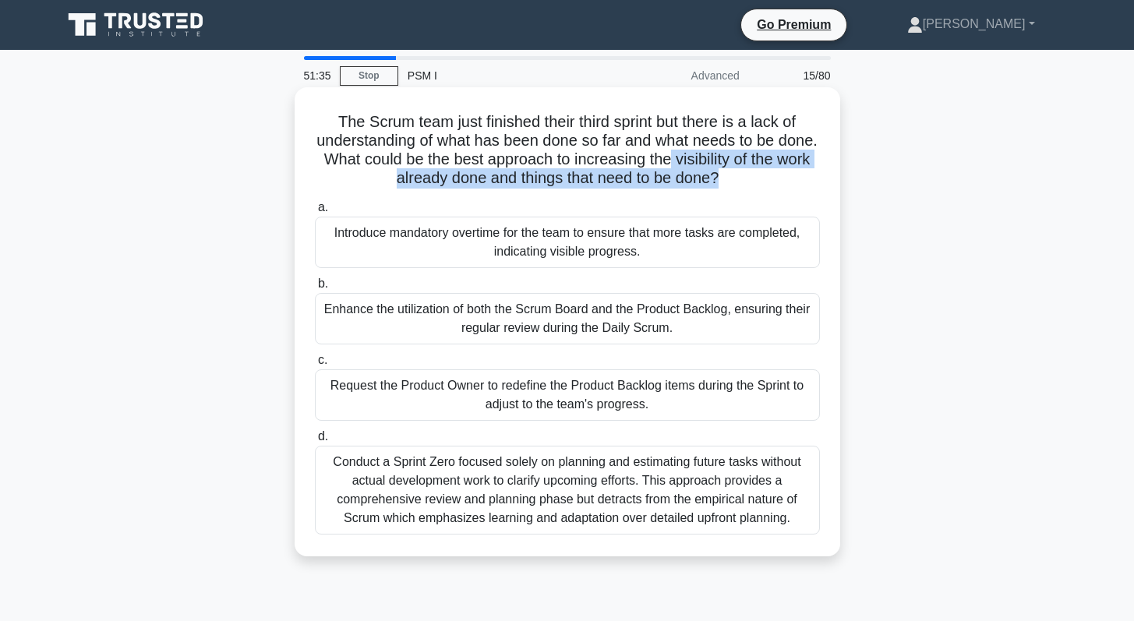
drag, startPoint x: 671, startPoint y: 164, endPoint x: 715, endPoint y: 175, distance: 45.9
click at [715, 175] on h5 "The Scrum team just finished their third sprint but there is a lack of understa…" at bounding box center [567, 150] width 508 height 76
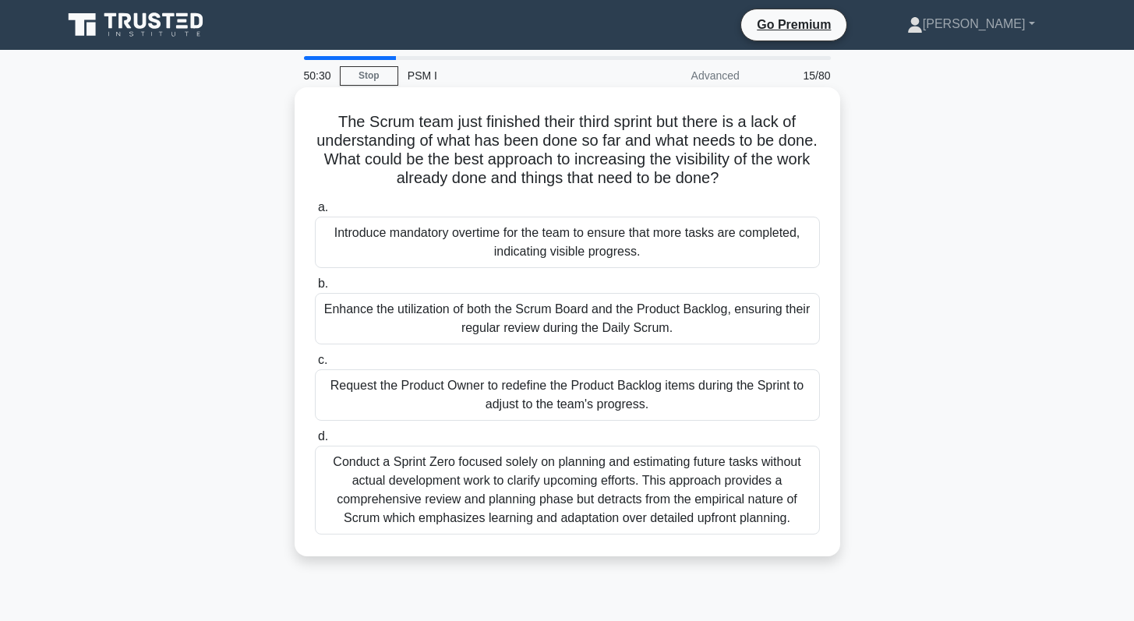
click at [546, 327] on div "Enhance the utilization of both the Scrum Board and the Product Backlog, ensuri…" at bounding box center [567, 318] width 505 height 51
click at [315, 289] on input "b. Enhance the utilization of both the Scrum Board and the Product Backlog, ens…" at bounding box center [315, 284] width 0 height 10
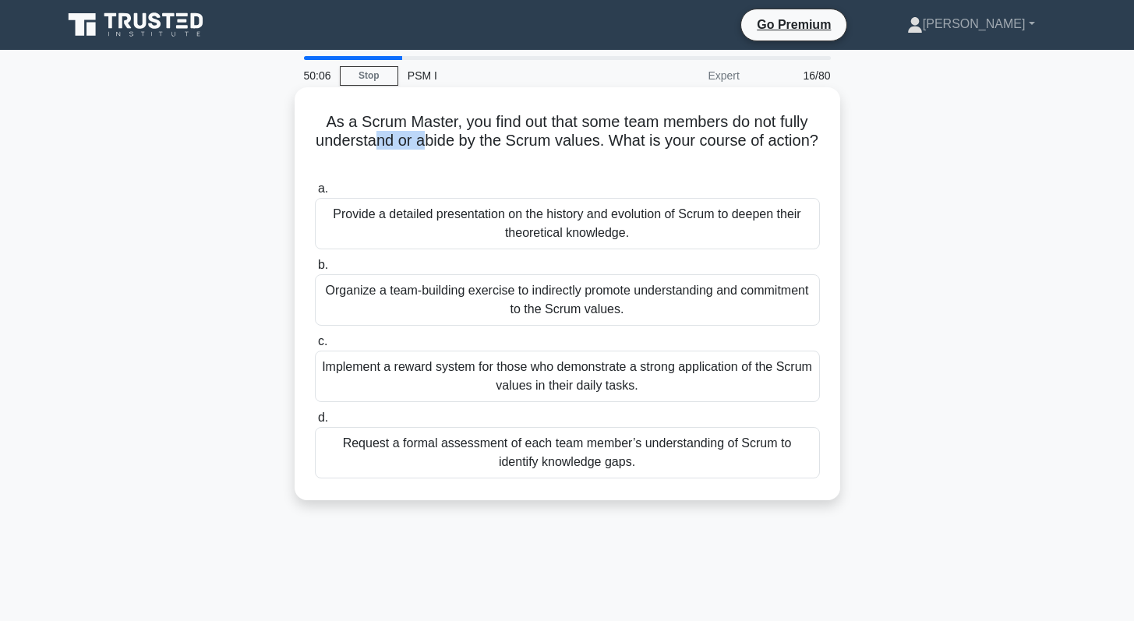
drag, startPoint x: 396, startPoint y: 143, endPoint x: 422, endPoint y: 143, distance: 25.7
click at [422, 143] on h5 "As a Scrum Master, you find out that some team members do not fully understand …" at bounding box center [567, 141] width 508 height 58
click at [593, 294] on div "Organize a team-building exercise to indirectly promote understanding and commi…" at bounding box center [567, 299] width 505 height 51
click at [315, 270] on input "b. Organize a team-building exercise to indirectly promote understanding and co…" at bounding box center [315, 265] width 0 height 10
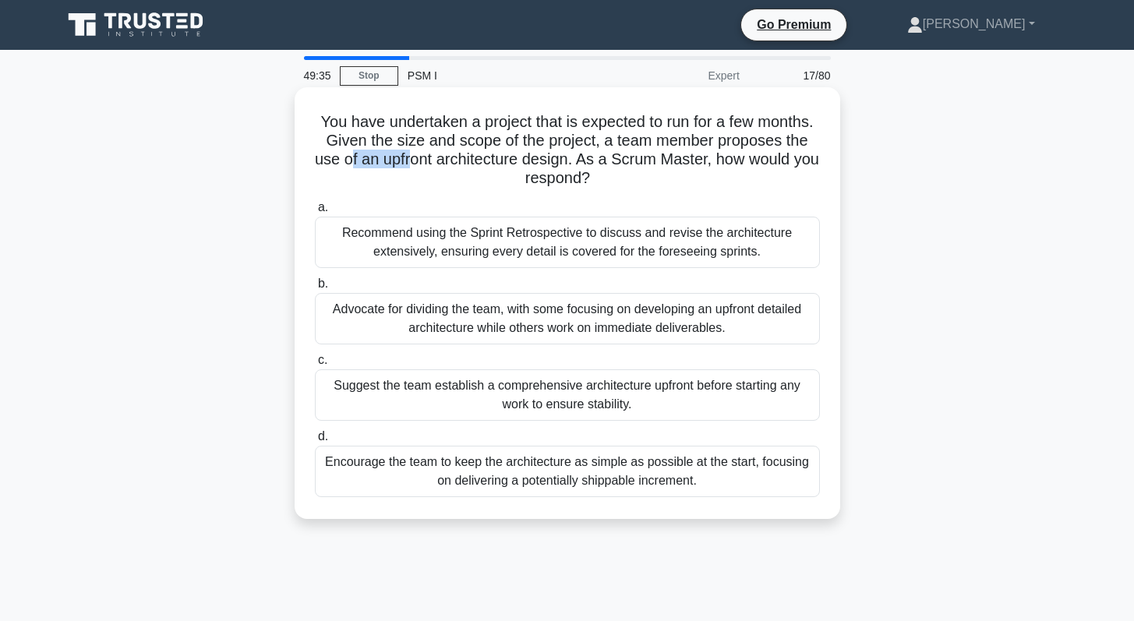
drag, startPoint x: 349, startPoint y: 165, endPoint x: 413, endPoint y: 164, distance: 63.9
click at [413, 164] on h5 "You have undertaken a project that is expected to run for a few months. Given t…" at bounding box center [567, 150] width 508 height 76
drag, startPoint x: 386, startPoint y: 252, endPoint x: 526, endPoint y: 249, distance: 140.3
click at [526, 249] on div "Recommend using the Sprint Retrospective to discuss and revise the architecture…" at bounding box center [567, 242] width 505 height 51
click at [542, 471] on div "Encourage the team to keep the architecture as simple as possible at the start,…" at bounding box center [567, 471] width 505 height 51
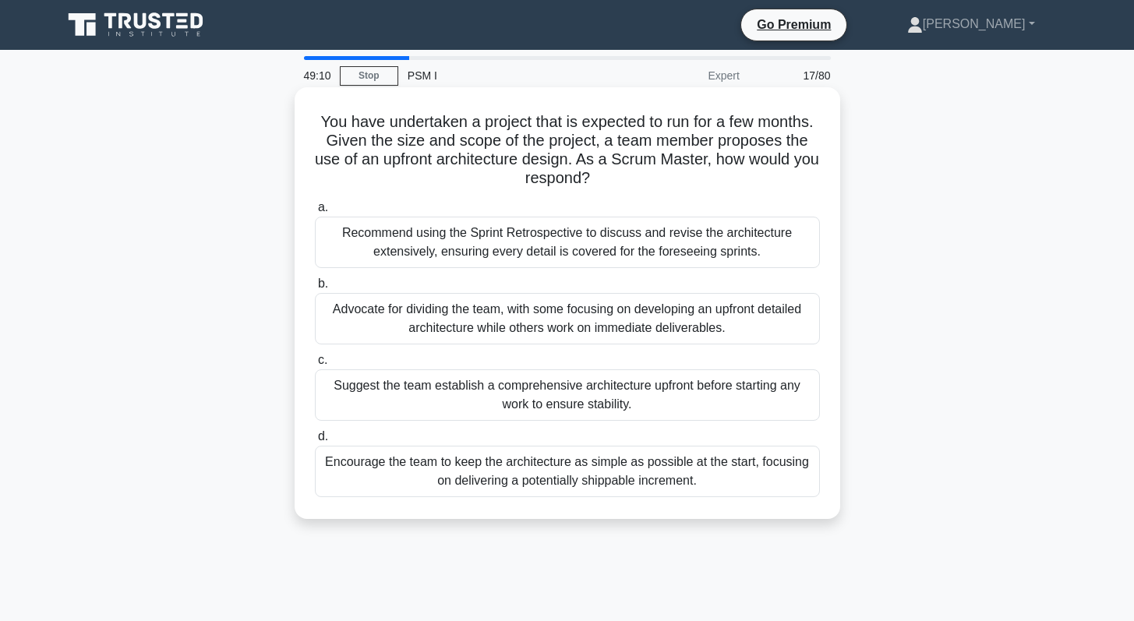
click at [315, 442] on input "d. Encourage the team to keep the architecture as simple as possible at the sta…" at bounding box center [315, 437] width 0 height 10
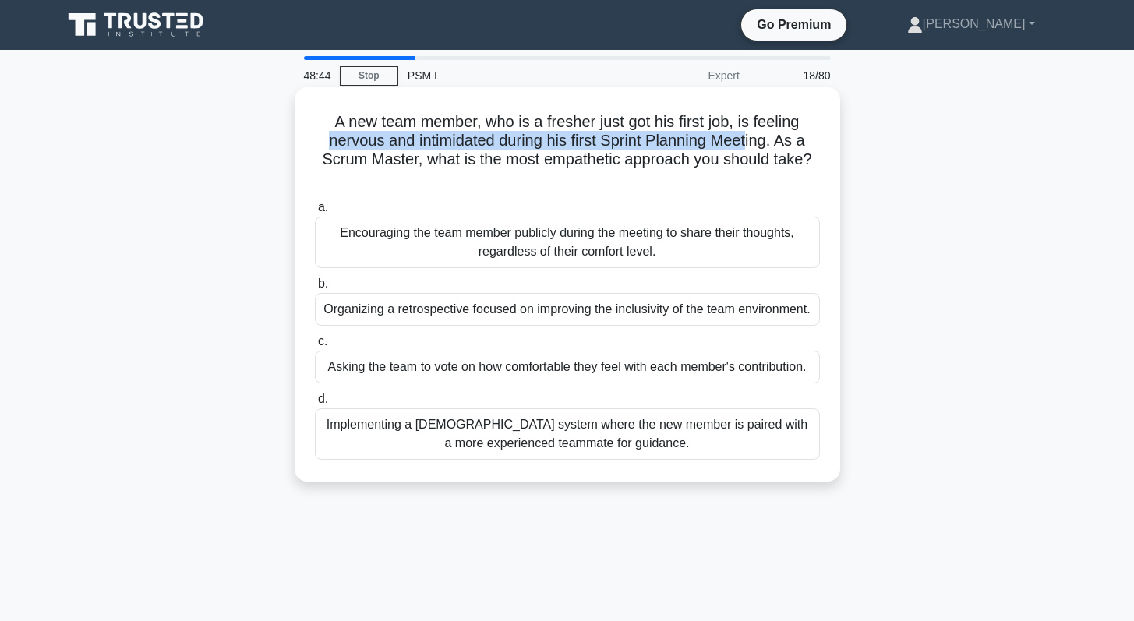
drag, startPoint x: 323, startPoint y: 142, endPoint x: 747, endPoint y: 143, distance: 423.1
click at [747, 143] on h5 "A new team member, who is a fresher just got his first job, is feeling nervous …" at bounding box center [567, 150] width 508 height 76
click at [533, 311] on div "Organizing a retrospective focused on improving the inclusivity of the team env…" at bounding box center [567, 309] width 505 height 33
click at [315, 289] on input "b. Organizing a retrospective focused on improving the inclusivity of the team …" at bounding box center [315, 284] width 0 height 10
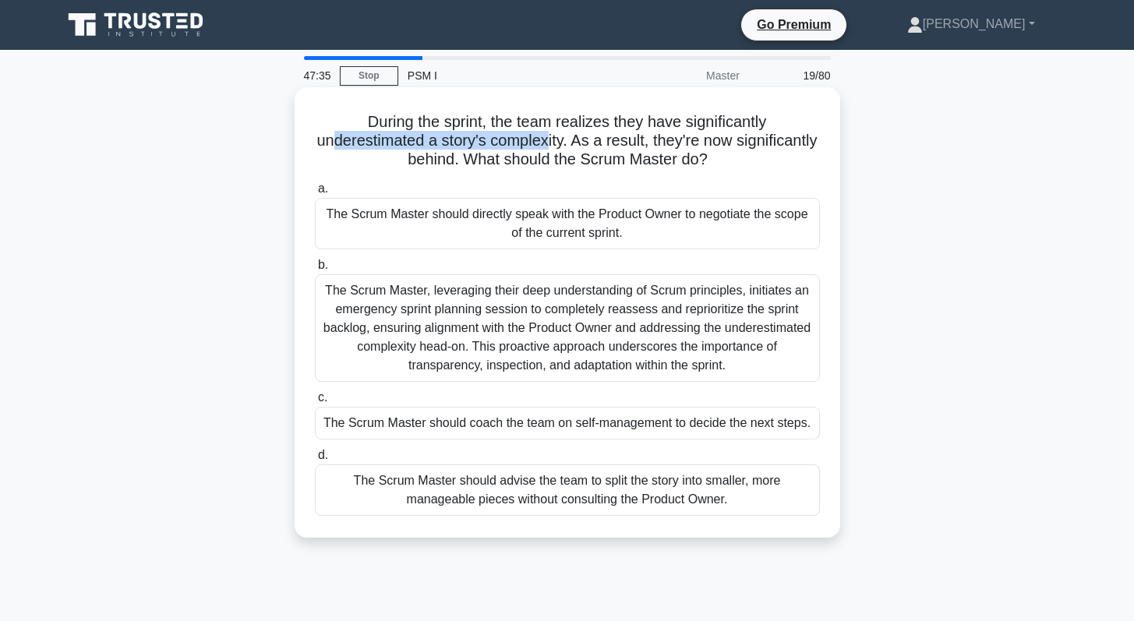
drag, startPoint x: 354, startPoint y: 144, endPoint x: 543, endPoint y: 147, distance: 189.4
click at [543, 147] on h5 "During the sprint, the team realizes they have significantly underestimated a s…" at bounding box center [567, 141] width 508 height 58
click at [507, 428] on div "The Scrum Master should coach the team on self-management to decide the next st…" at bounding box center [567, 423] width 505 height 33
click at [315, 403] on input "c. The Scrum Master should coach the team on self-management to decide the next…" at bounding box center [315, 398] width 0 height 10
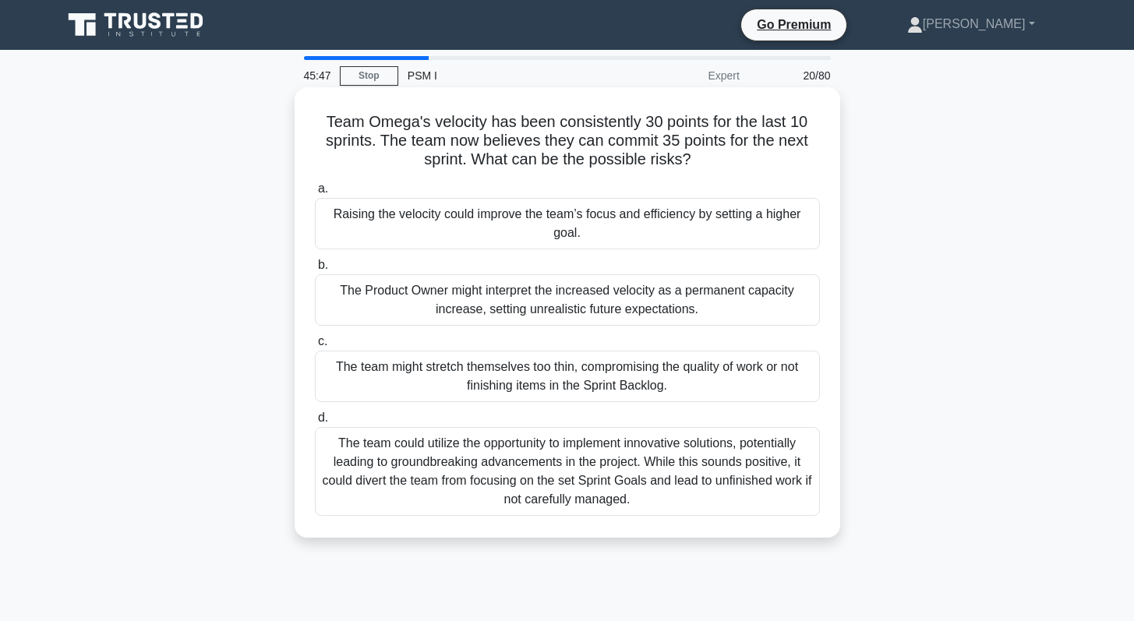
drag, startPoint x: 573, startPoint y: 366, endPoint x: 326, endPoint y: 372, distance: 247.1
click at [326, 372] on div "The team might stretch themselves too thin, compromising the quality of work or…" at bounding box center [567, 376] width 505 height 51
copy div "The team might stretch themselves too thin"
click at [588, 365] on div "The team might stretch themselves too thin, compromising the quality of work or…" at bounding box center [567, 376] width 505 height 51
click at [315, 347] on input "c. The team might stretch themselves too thin, compromising the quality of work…" at bounding box center [315, 342] width 0 height 10
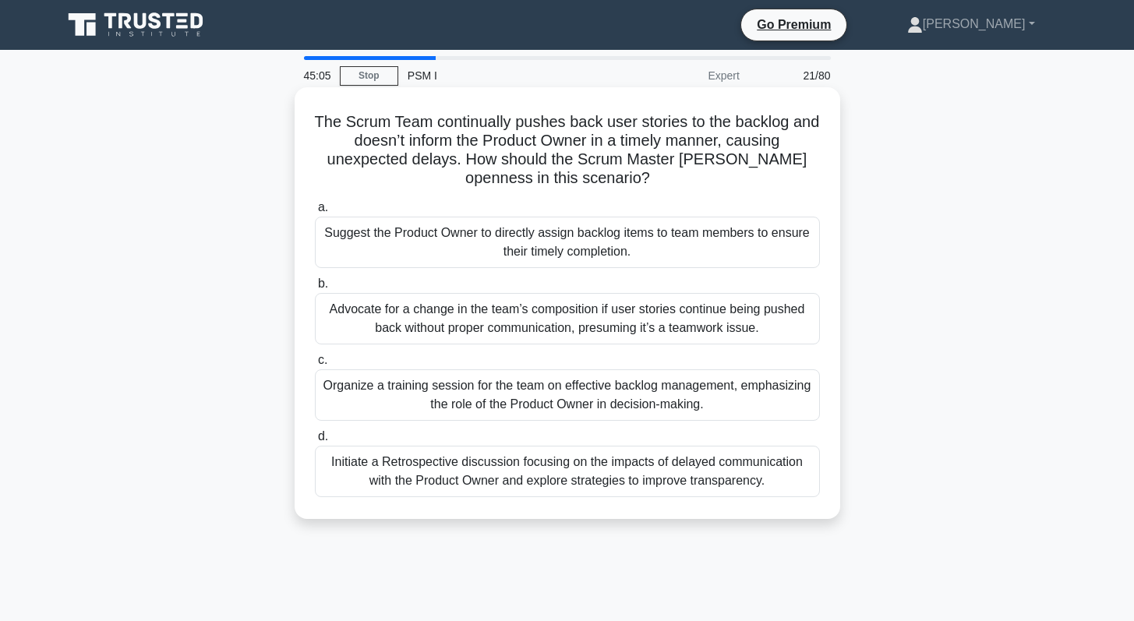
click at [495, 464] on div "Initiate a Retrospective discussion focusing on the impacts of delayed communic…" at bounding box center [567, 471] width 505 height 51
click at [315, 442] on input "d. Initiate a Retrospective discussion focusing on the impacts of delayed commu…" at bounding box center [315, 437] width 0 height 10
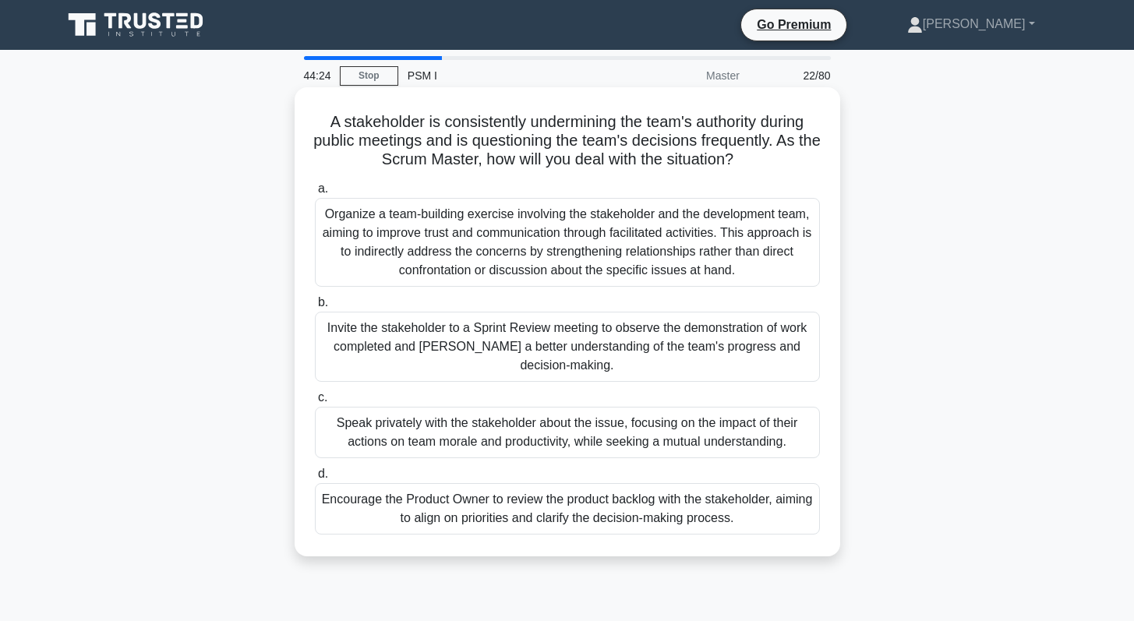
click at [627, 349] on div "Invite the stakeholder to a Sprint Review meeting to observe the demonstration …" at bounding box center [567, 347] width 505 height 70
click at [315, 308] on input "b. Invite the stakeholder to a Sprint Review meeting to observe the demonstrati…" at bounding box center [315, 303] width 0 height 10
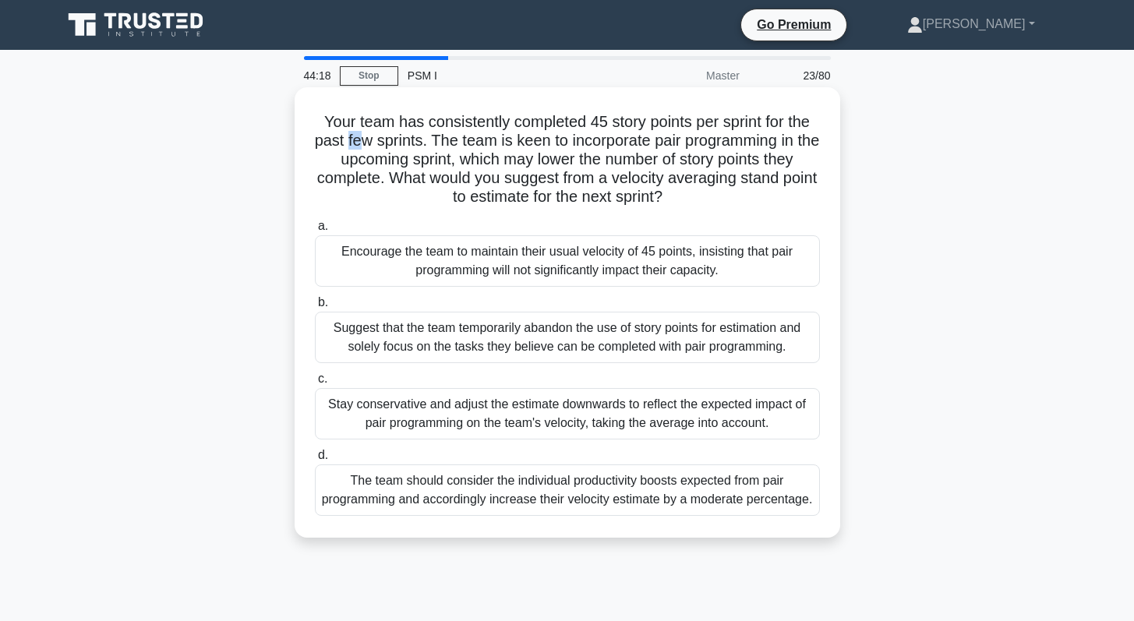
drag, startPoint x: 358, startPoint y: 143, endPoint x: 375, endPoint y: 143, distance: 16.4
click at [375, 143] on h5 "Your team has consistently completed 45 story points per sprint for the past fe…" at bounding box center [567, 159] width 508 height 95
drag, startPoint x: 471, startPoint y: 178, endPoint x: 495, endPoint y: 178, distance: 23.4
click at [495, 178] on h5 "Your team has consistently completed 45 story points per sprint for the past fe…" at bounding box center [567, 159] width 508 height 95
click at [474, 262] on div "Encourage the team to maintain their usual velocity of 45 points, insisting tha…" at bounding box center [567, 260] width 505 height 51
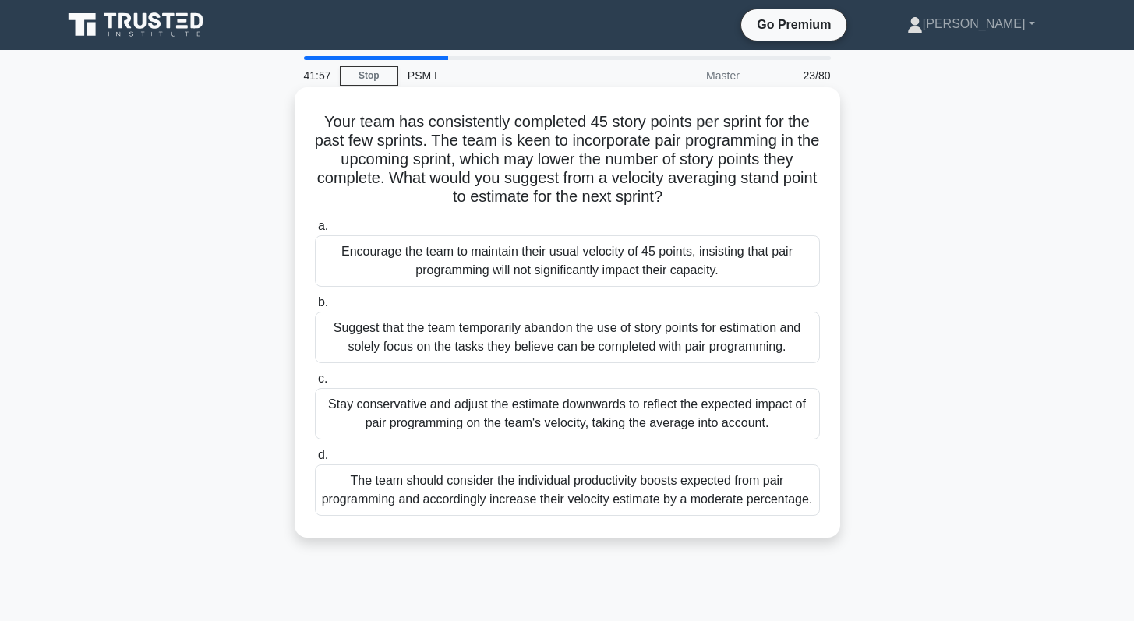
click at [315, 231] on input "a. Encourage the team to maintain their usual velocity of 45 points, insisting …" at bounding box center [315, 226] width 0 height 10
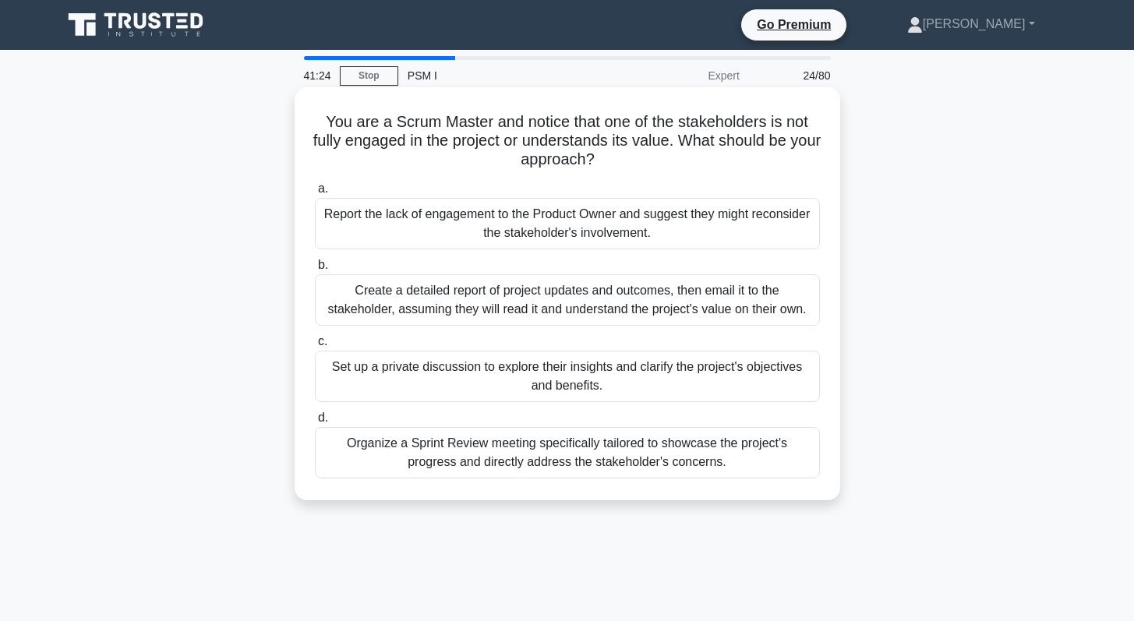
click at [466, 449] on div "Organize a Sprint Review meeting specifically tailored to showcase the project'…" at bounding box center [567, 452] width 505 height 51
click at [315, 423] on input "d. Organize a Sprint Review meeting specifically tailored to showcase the proje…" at bounding box center [315, 418] width 0 height 10
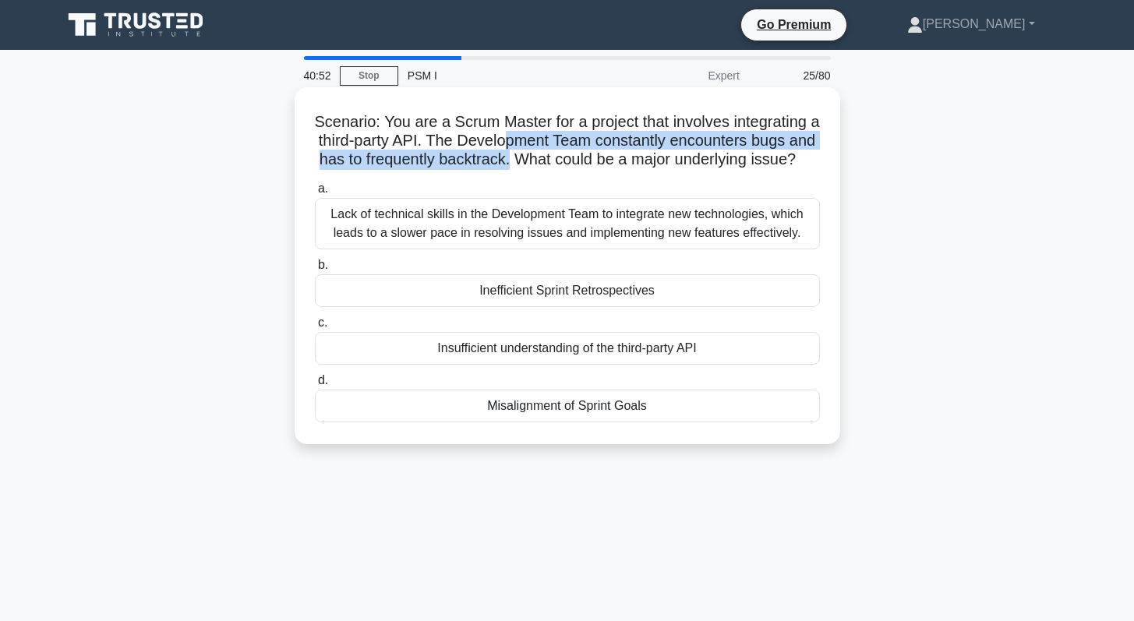
drag, startPoint x: 507, startPoint y: 165, endPoint x: 507, endPoint y: 147, distance: 17.9
click at [507, 147] on h5 "Scenario: You are a Scrum Master for a project that involves integrating a thir…" at bounding box center [567, 141] width 508 height 58
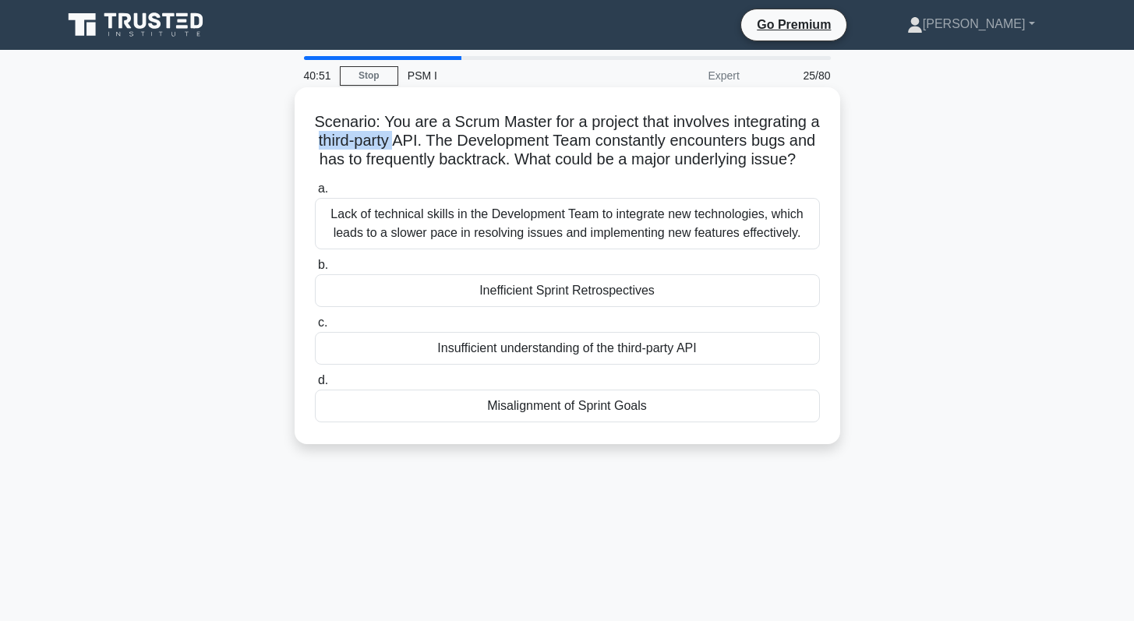
drag, startPoint x: 318, startPoint y: 142, endPoint x: 395, endPoint y: 139, distance: 77.2
click at [395, 139] on h5 "Scenario: You are a Scrum Master for a project that involves integrating a thir…" at bounding box center [567, 141] width 508 height 58
click at [535, 352] on div "Insufficient understanding of the third-party API" at bounding box center [567, 348] width 505 height 33
click at [315, 328] on input "c. Insufficient understanding of the third-party API" at bounding box center [315, 323] width 0 height 10
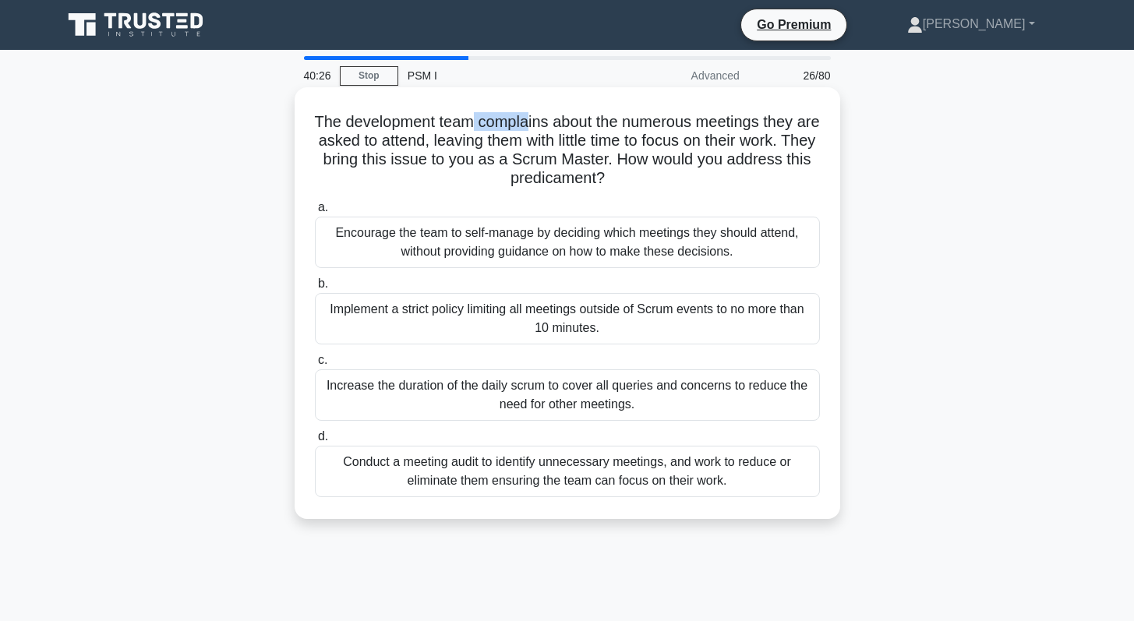
drag, startPoint x: 475, startPoint y: 125, endPoint x: 524, endPoint y: 125, distance: 49.1
click at [524, 125] on h5 "The development team complains about the numerous meetings they are asked to at…" at bounding box center [567, 150] width 508 height 76
click at [418, 255] on div "Encourage the team to self-manage by deciding which meetings they should attend…" at bounding box center [567, 242] width 505 height 51
click at [315, 213] on input "a. Encourage the team to self-manage by deciding which meetings they should att…" at bounding box center [315, 208] width 0 height 10
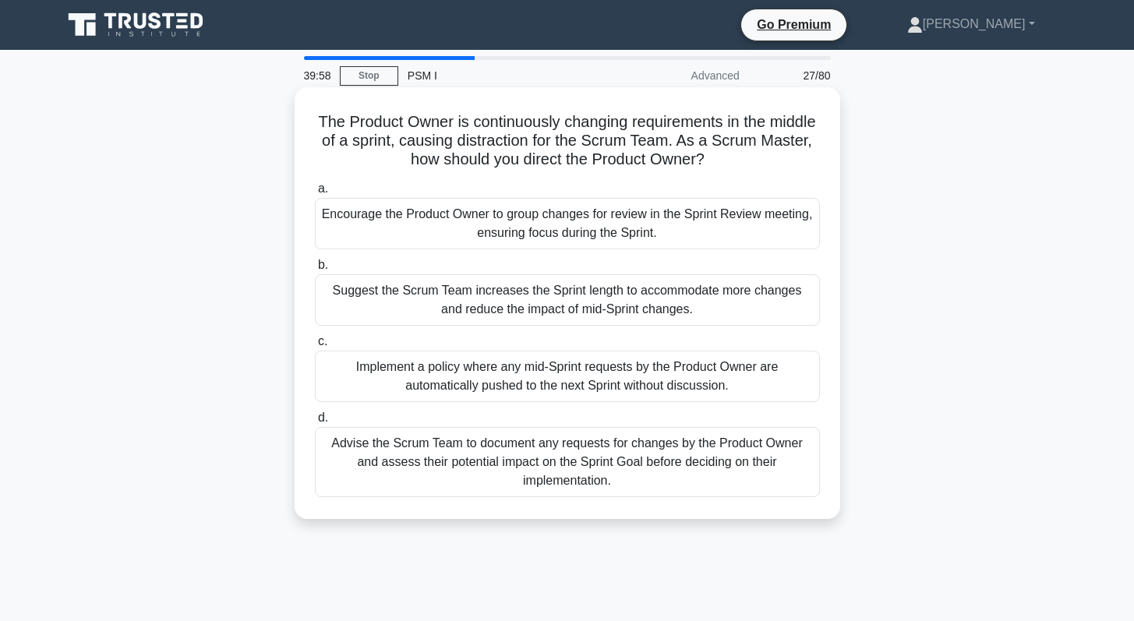
drag, startPoint x: 611, startPoint y: 216, endPoint x: 666, endPoint y: 216, distance: 55.3
click at [666, 216] on div "Encourage the Product Owner to group changes for review in the Sprint Review me…" at bounding box center [567, 223] width 505 height 51
click at [550, 229] on div "Encourage the Product Owner to group changes for review in the Sprint Review me…" at bounding box center [567, 223] width 505 height 51
click at [315, 194] on input "a. Encourage the Product Owner to group changes for review in the Sprint Review…" at bounding box center [315, 189] width 0 height 10
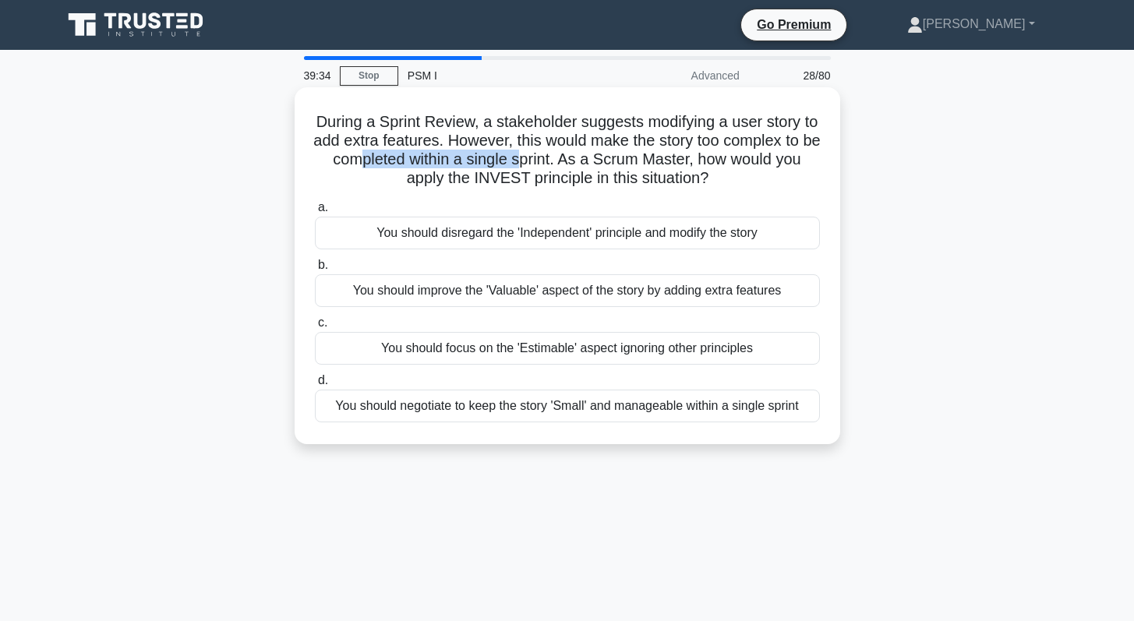
drag, startPoint x: 461, startPoint y: 157, endPoint x: 530, endPoint y: 154, distance: 69.4
click at [530, 154] on h5 "During a Sprint Review, a stakeholder suggests modifying a user story to add ex…" at bounding box center [567, 150] width 508 height 76
click at [450, 182] on h5 "During a Sprint Review, a stakeholder suggests modifying a user story to add ex…" at bounding box center [567, 150] width 508 height 76
click at [601, 413] on div "You should negotiate to keep the story 'Small' and manageable within a single s…" at bounding box center [567, 406] width 505 height 33
click at [315, 386] on input "d. You should negotiate to keep the story 'Small' and manageable within a singl…" at bounding box center [315, 381] width 0 height 10
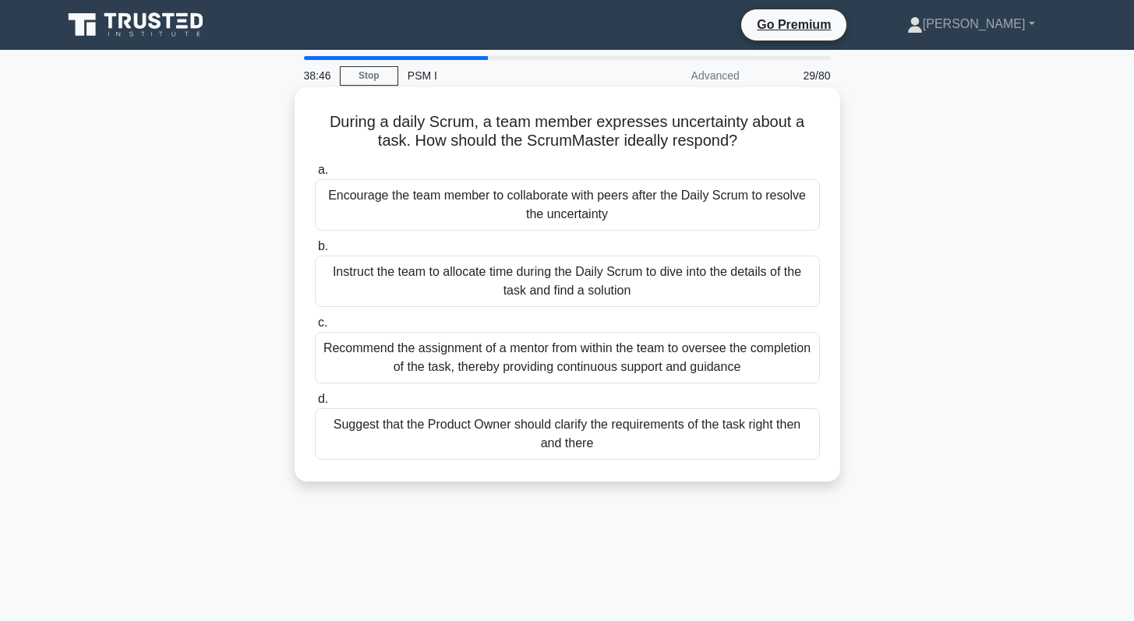
drag, startPoint x: 401, startPoint y: 199, endPoint x: 602, endPoint y: 207, distance: 202.0
click at [602, 207] on div "Encourage the team member to collaborate with peers after the Daily Scrum to re…" at bounding box center [567, 204] width 505 height 51
click at [567, 226] on div "Encourage the team member to collaborate with peers after the Daily Scrum to re…" at bounding box center [567, 204] width 505 height 51
click at [315, 175] on input "a. Encourage the team member to collaborate with peers after the Daily Scrum to…" at bounding box center [315, 170] width 0 height 10
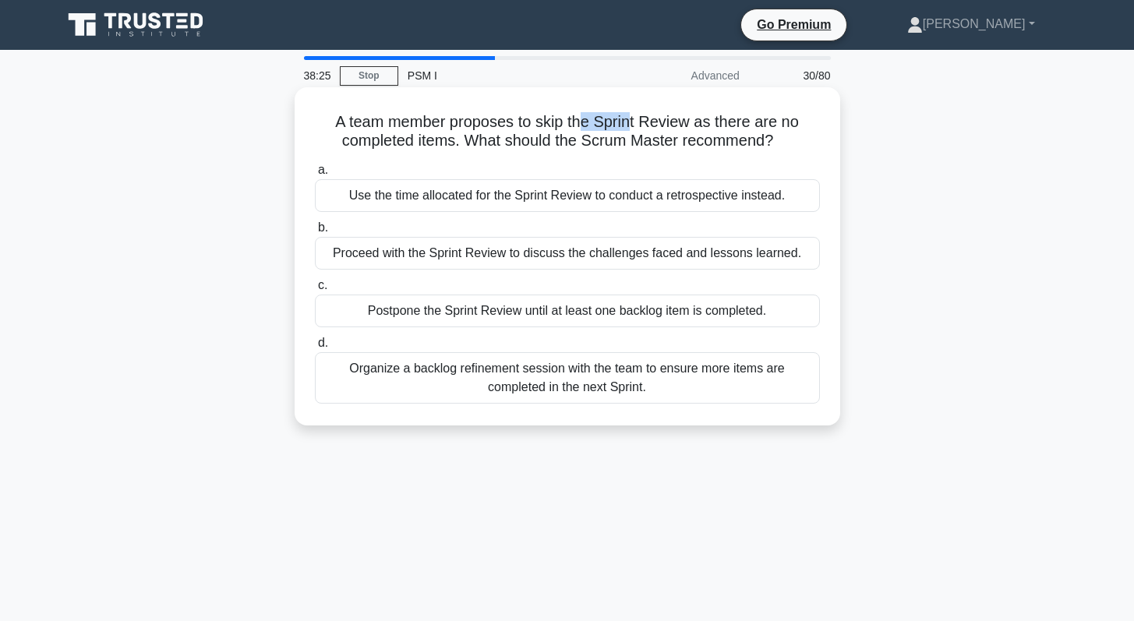
drag, startPoint x: 608, startPoint y: 123, endPoint x: 630, endPoint y: 123, distance: 22.6
click at [630, 123] on h5 "A team member proposes to skip the Sprint Review as there are no completed item…" at bounding box center [567, 131] width 508 height 39
click at [464, 254] on div "Proceed with the Sprint Review to discuss the challenges faced and lessons lear…" at bounding box center [567, 253] width 505 height 33
click at [315, 233] on input "b. Proceed with the Sprint Review to discuss the challenges faced and lessons l…" at bounding box center [315, 228] width 0 height 10
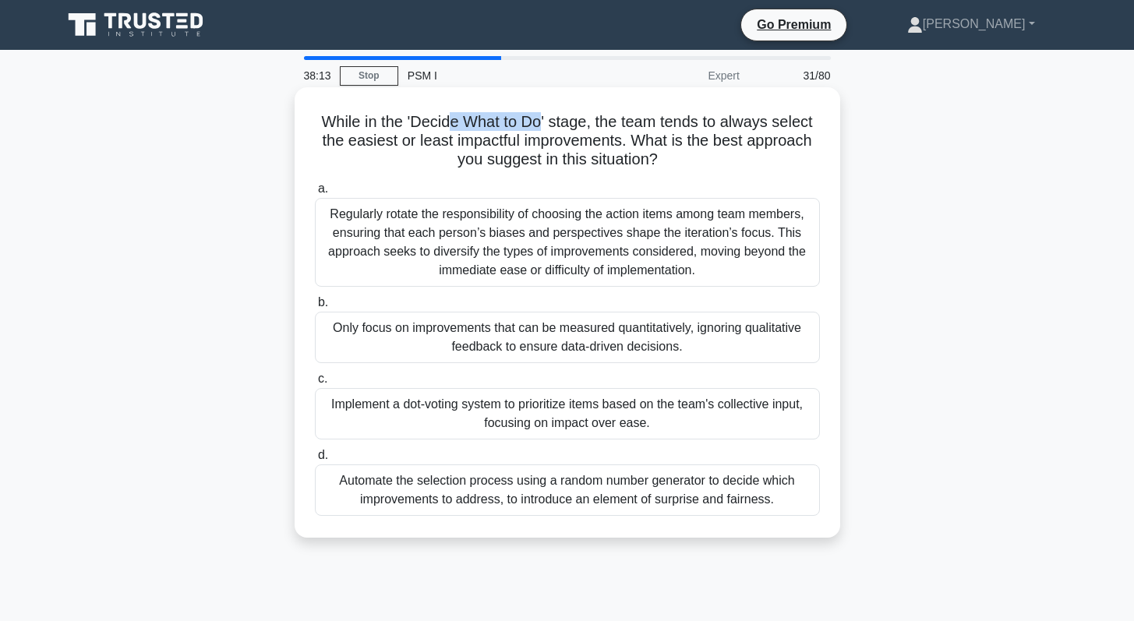
drag, startPoint x: 449, startPoint y: 123, endPoint x: 538, endPoint y: 124, distance: 89.6
click at [538, 124] on h5 "While in the 'Decide What to Do' stage, the team tends to always select the eas…" at bounding box center [567, 141] width 508 height 58
click at [556, 415] on div "Implement a dot-voting system to prioritize items based on the team's collectiv…" at bounding box center [567, 413] width 505 height 51
click at [315, 384] on input "c. Implement a dot-voting system to prioritize items based on the team's collec…" at bounding box center [315, 379] width 0 height 10
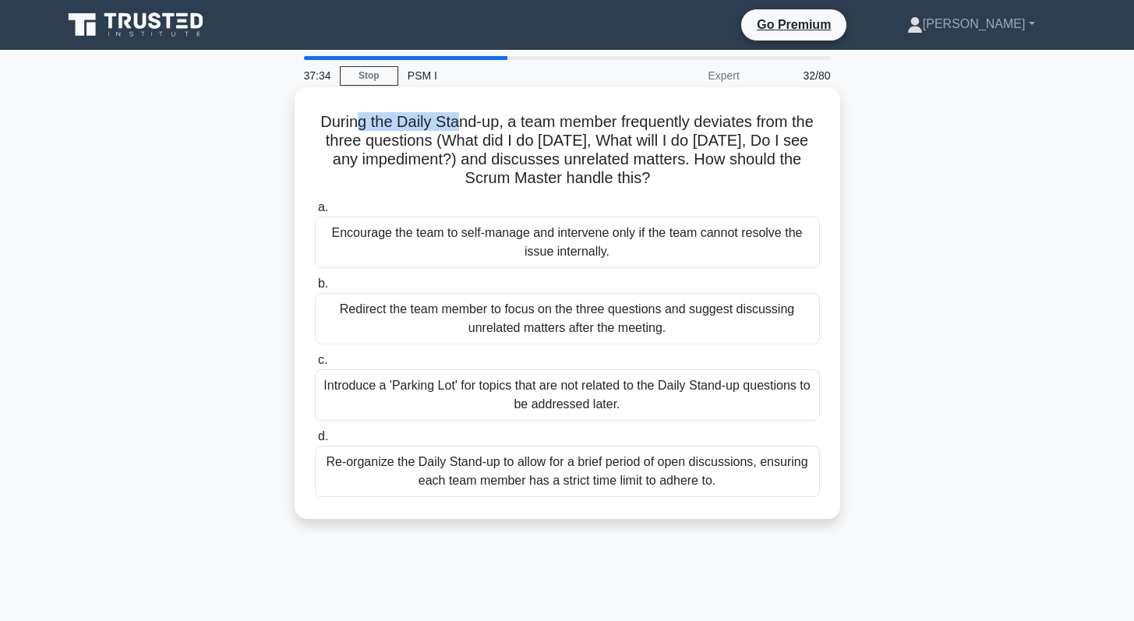
drag, startPoint x: 359, startPoint y: 122, endPoint x: 457, endPoint y: 125, distance: 97.4
click at [457, 125] on h5 "During the Daily Stand-up, a team member frequently deviates from the three que…" at bounding box center [567, 150] width 508 height 76
drag, startPoint x: 646, startPoint y: 237, endPoint x: 764, endPoint y: 233, distance: 118.5
click at [764, 233] on div "Encourage the team to self-manage and intervene only if the team cannot resolve…" at bounding box center [567, 242] width 505 height 51
click at [545, 323] on div "Redirect the team member to focus on the three questions and suggest discussing…" at bounding box center [567, 318] width 505 height 51
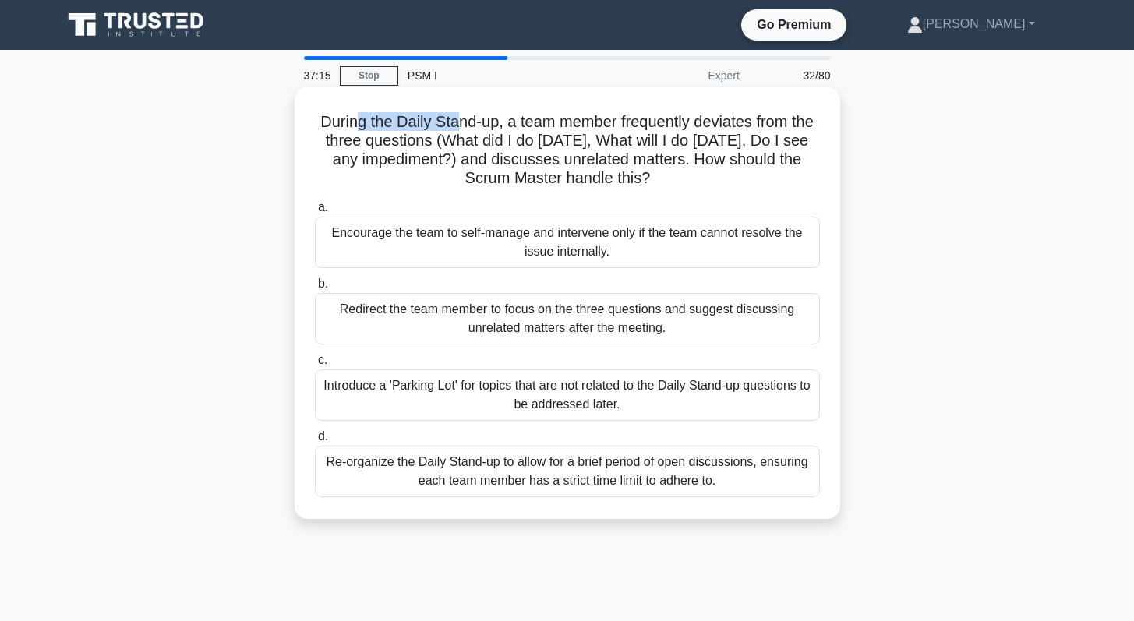
click at [315, 289] on input "b. Redirect the team member to focus on the three questions and suggest discuss…" at bounding box center [315, 284] width 0 height 10
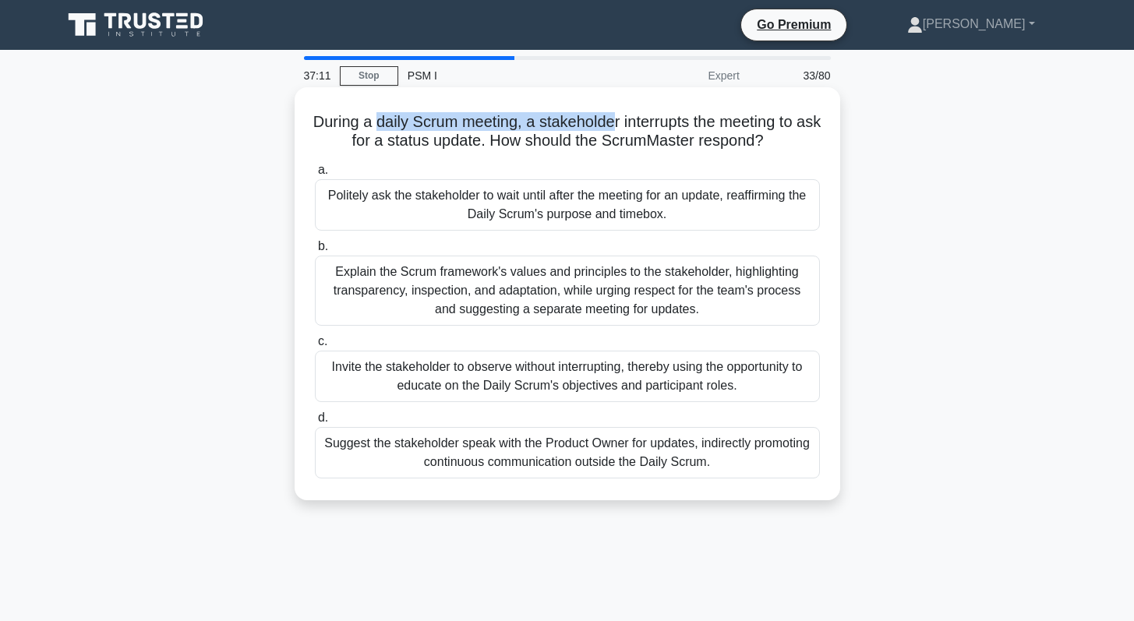
drag, startPoint x: 393, startPoint y: 125, endPoint x: 623, endPoint y: 123, distance: 230.7
click at [623, 123] on h5 "During a daily Scrum meeting, a stakeholder interrupts the meeting to ask for a…" at bounding box center [567, 131] width 508 height 39
drag, startPoint x: 497, startPoint y: 140, endPoint x: 357, endPoint y: 150, distance: 140.6
click at [357, 150] on h5 "During a daily Scrum meeting, a stakeholder interrupts the meeting to ask for a…" at bounding box center [567, 131] width 508 height 39
click at [566, 195] on div "Politely ask the stakeholder to wait until after the meeting for an update, rea…" at bounding box center [567, 204] width 505 height 51
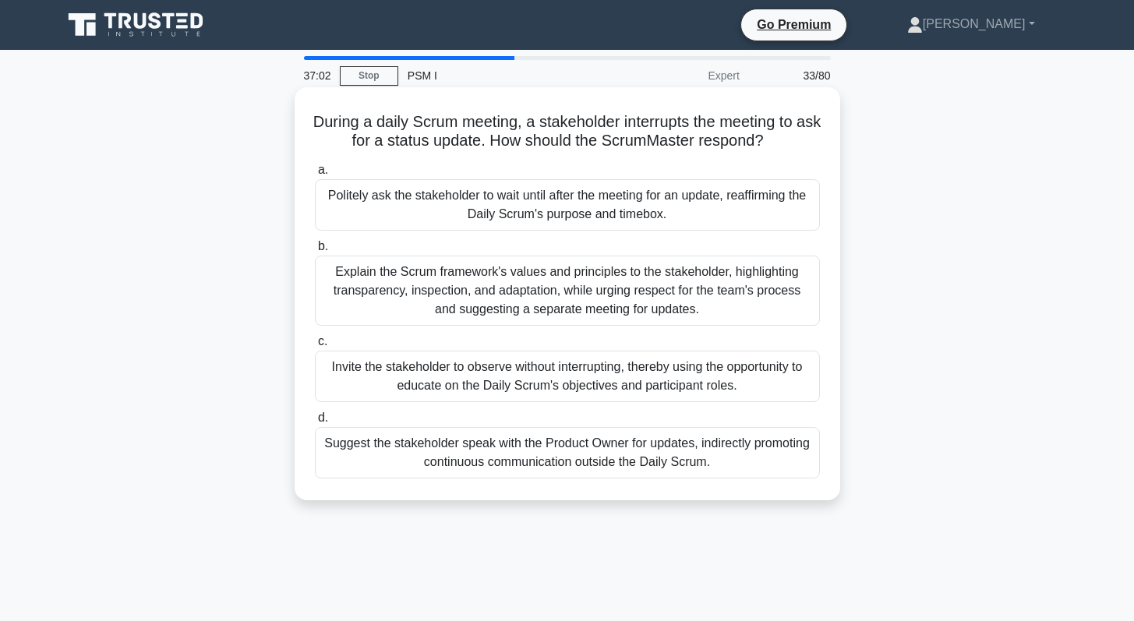
click at [315, 175] on input "a. Politely ask the stakeholder to wait until after the meeting for an update, …" at bounding box center [315, 170] width 0 height 10
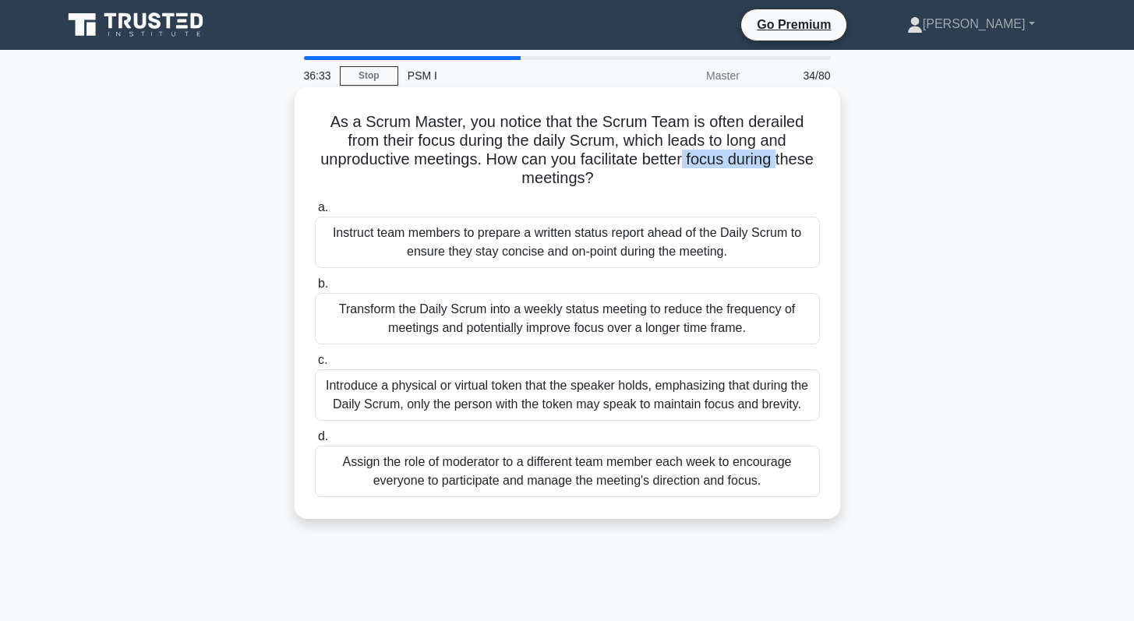
drag, startPoint x: 586, startPoint y: 163, endPoint x: 680, endPoint y: 158, distance: 94.4
click at [680, 158] on h5 "As a Scrum Master, you notice that the Scrum Team is often derailed from their …" at bounding box center [567, 150] width 508 height 76
click at [540, 376] on div "Introduce a physical or virtual token that the speaker holds, emphasizing that …" at bounding box center [567, 394] width 505 height 51
click at [315, 365] on input "c. Introduce a physical or virtual token that the speaker holds, emphasizing th…" at bounding box center [315, 360] width 0 height 10
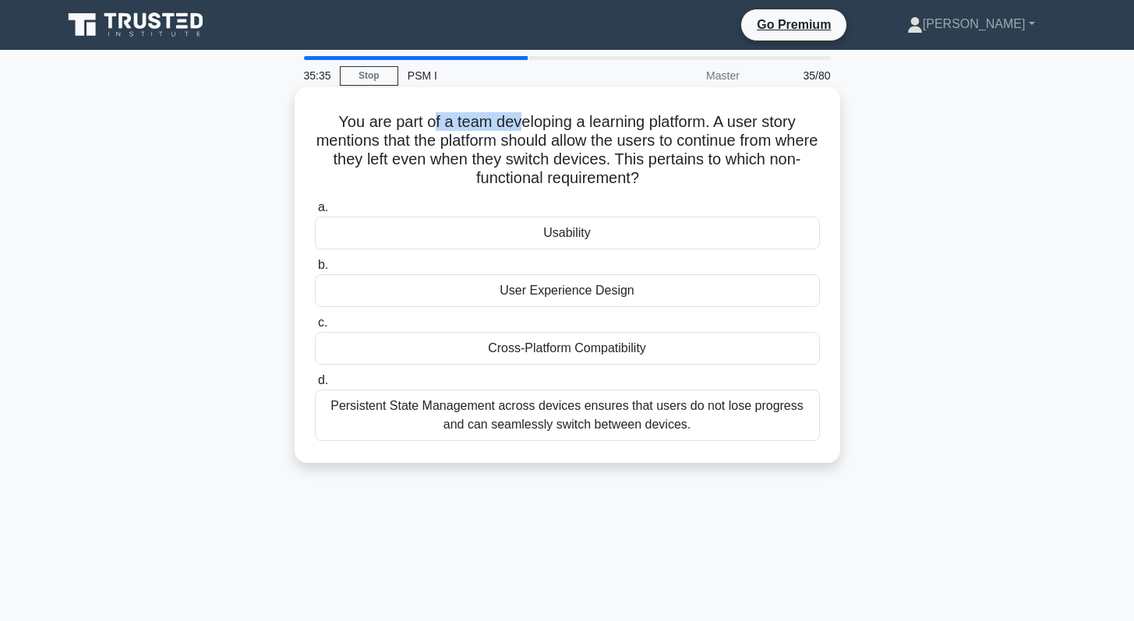
drag, startPoint x: 432, startPoint y: 124, endPoint x: 517, endPoint y: 123, distance: 85.7
click at [517, 123] on h5 "You are part of a team developing a learning platform. A user story mentions th…" at bounding box center [567, 150] width 508 height 76
drag, startPoint x: 406, startPoint y: 139, endPoint x: 538, endPoint y: 140, distance: 132.5
click at [538, 140] on h5 "You are part of a team developing a learning platform. A user story mentions th…" at bounding box center [567, 150] width 508 height 76
drag, startPoint x: 494, startPoint y: 159, endPoint x: 650, endPoint y: 157, distance: 155.9
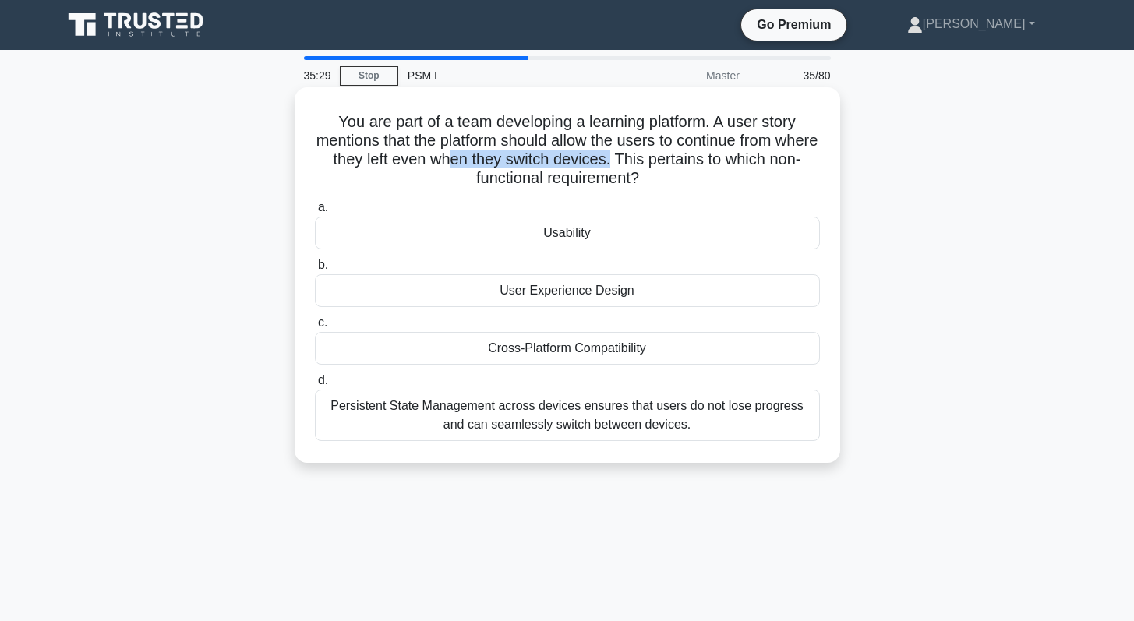
click at [650, 157] on h5 "You are part of a team developing a learning platform. A user story mentions th…" at bounding box center [567, 150] width 508 height 76
click at [528, 422] on div "Persistent State Management across devices ensures that users do not lose progr…" at bounding box center [567, 415] width 505 height 51
click at [315, 386] on input "d. Persistent State Management across devices ensures that users do not lose pr…" at bounding box center [315, 381] width 0 height 10
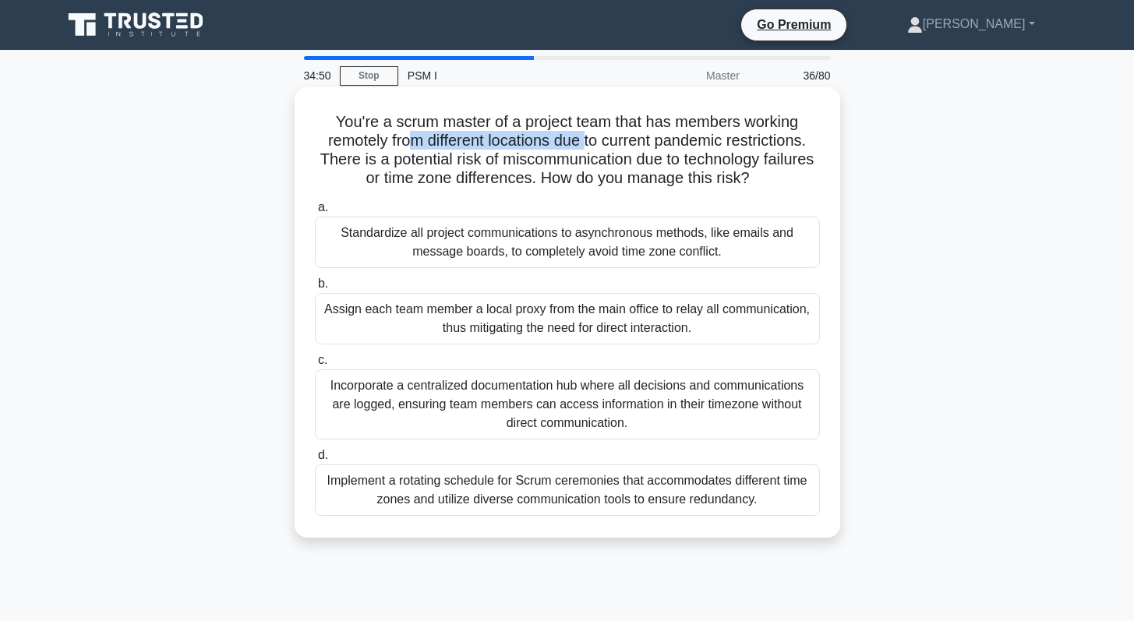
drag, startPoint x: 413, startPoint y: 141, endPoint x: 584, endPoint y: 145, distance: 170.7
click at [584, 145] on h5 "You're a scrum master of a project team that has members working remotely from …" at bounding box center [567, 150] width 508 height 76
click at [547, 256] on div "Standardize all project communications to asynchronous methods, like emails and…" at bounding box center [567, 242] width 505 height 51
click at [315, 213] on input "a. Standardize all project communications to asynchronous methods, like emails …" at bounding box center [315, 208] width 0 height 10
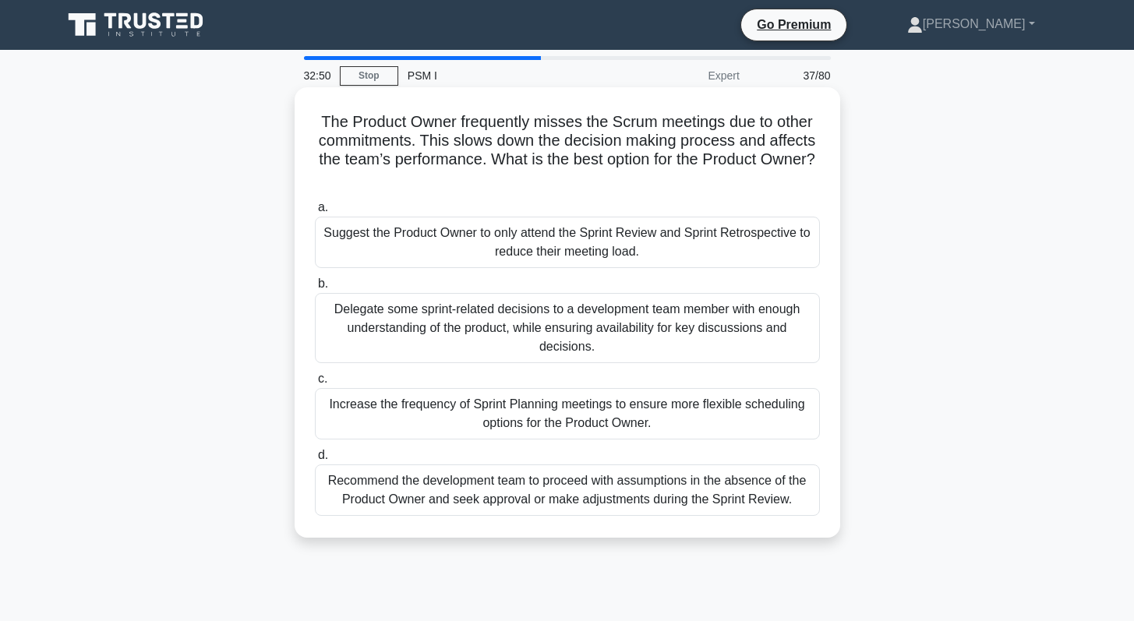
click at [577, 322] on div "Delegate some sprint-related decisions to a development team member with enough…" at bounding box center [567, 328] width 505 height 70
click at [315, 289] on input "b. Delegate some sprint-related decisions to a development team member with eno…" at bounding box center [315, 284] width 0 height 10
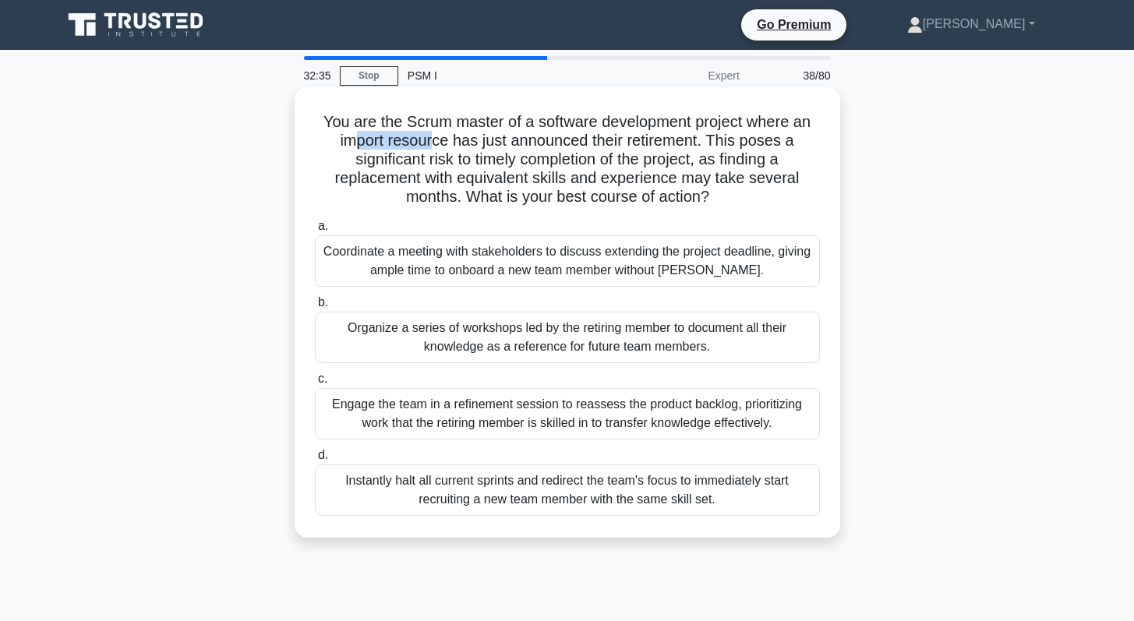
drag, startPoint x: 357, startPoint y: 143, endPoint x: 432, endPoint y: 141, distance: 75.6
click at [432, 141] on h5 "You are the Scrum master of a software development project where an import reso…" at bounding box center [567, 159] width 508 height 95
click at [539, 422] on div "Engage the team in a refinement session to reassess the product backlog, priori…" at bounding box center [567, 413] width 505 height 51
click at [315, 384] on input "c. Engage the team in a refinement session to reassess the product backlog, pri…" at bounding box center [315, 379] width 0 height 10
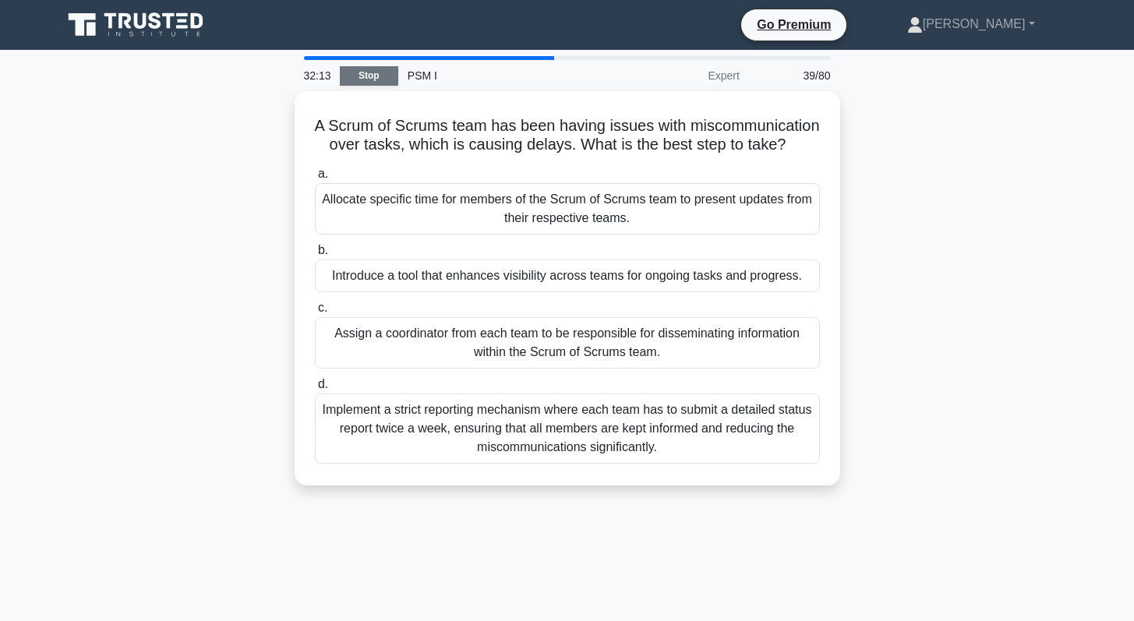
click at [365, 79] on link "Stop" at bounding box center [369, 75] width 58 height 19
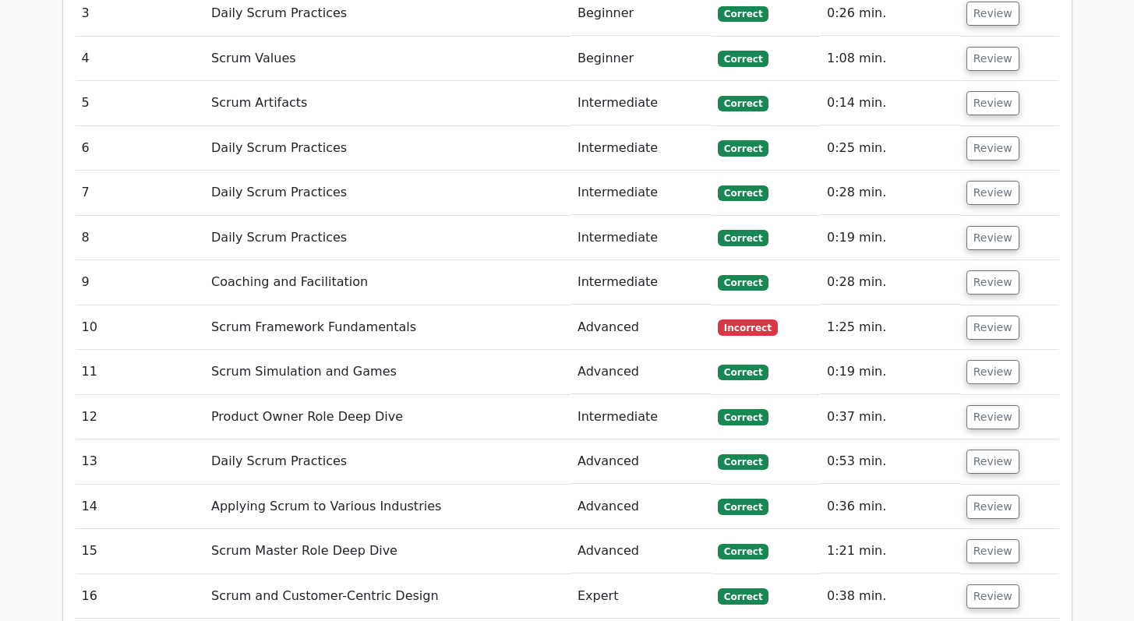
scroll to position [2783, 0]
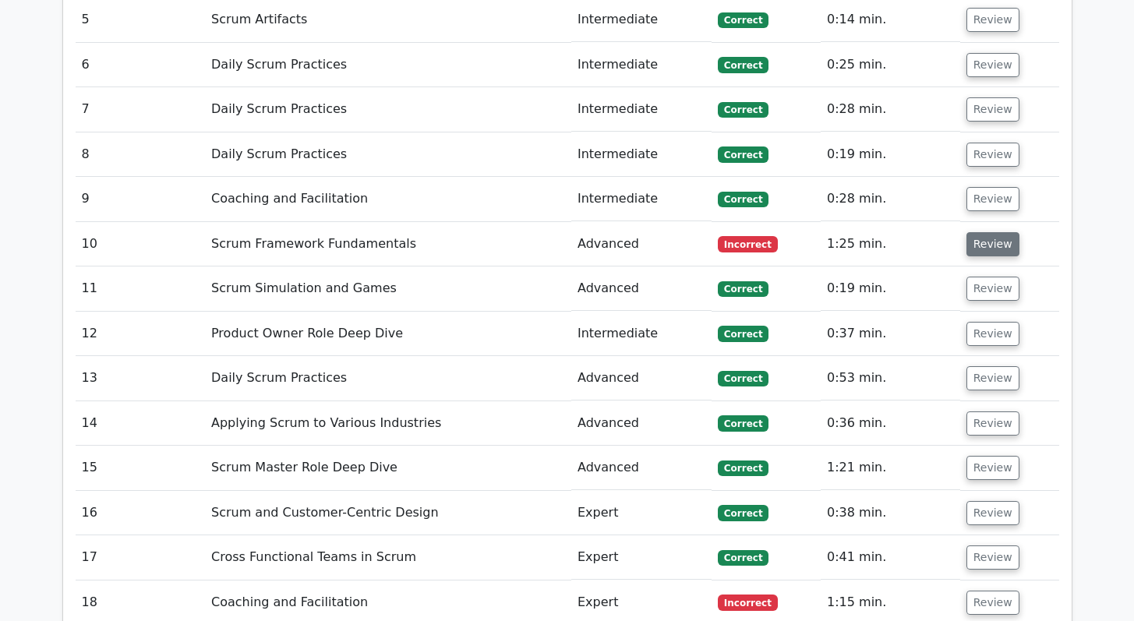
drag, startPoint x: 988, startPoint y: 202, endPoint x: 969, endPoint y: 199, distance: 19.6
click at [988, 232] on button "Review" at bounding box center [992, 244] width 53 height 24
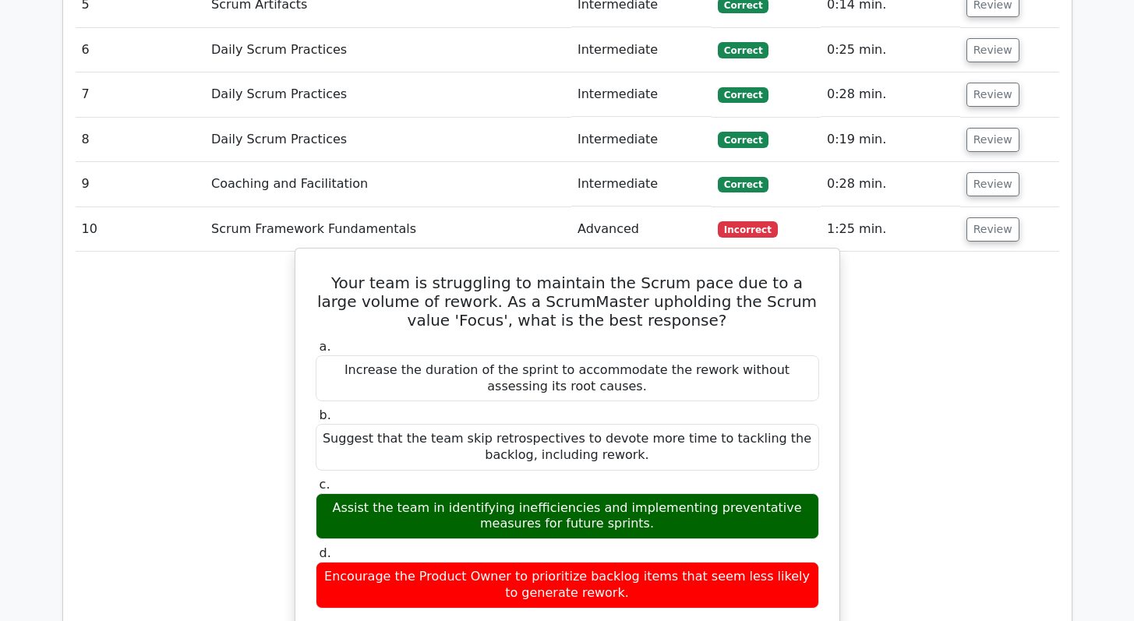
scroll to position [2889, 0]
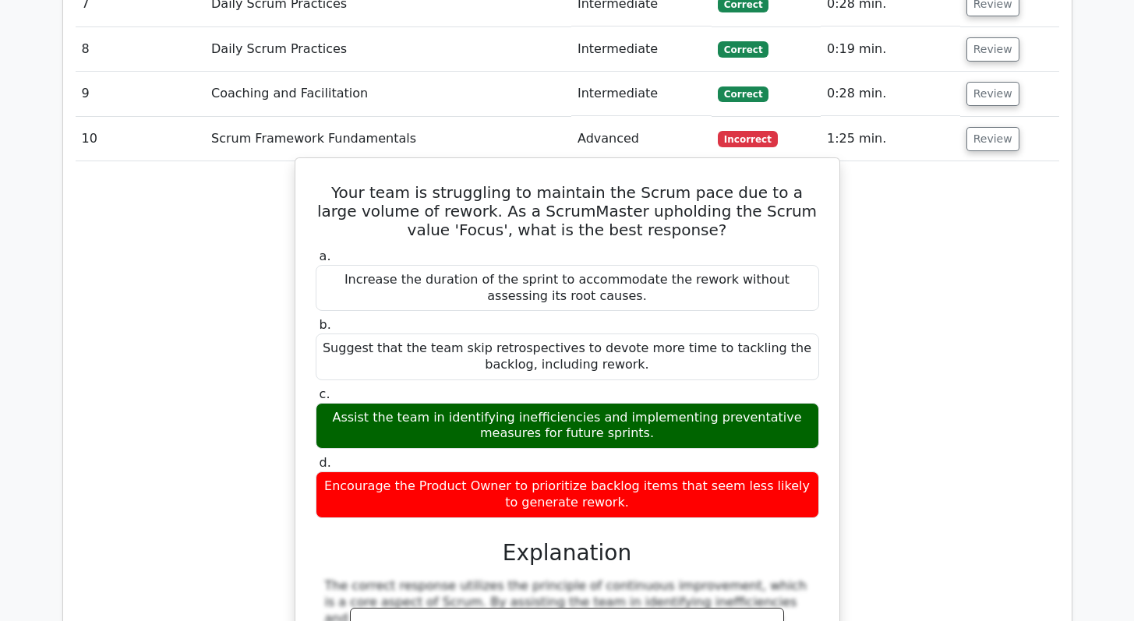
drag, startPoint x: 623, startPoint y: 397, endPoint x: 333, endPoint y: 381, distance: 290.3
click at [333, 403] on div "Assist the team in identifying inefficiencies and implementing preventative mea…" at bounding box center [567, 426] width 503 height 47
click at [541, 183] on h5 "Your team is struggling to maintain the Scrum pace due to a large volume of rew…" at bounding box center [567, 211] width 507 height 56
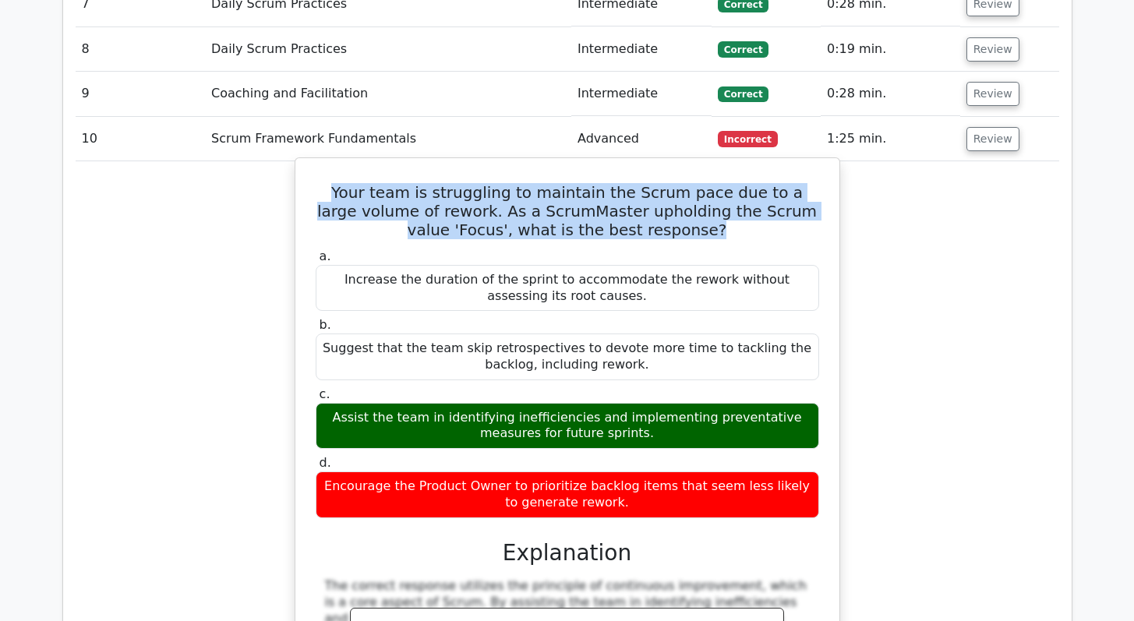
click at [541, 183] on h5 "Your team is struggling to maintain the Scrum pace due to a large volume of rew…" at bounding box center [567, 211] width 507 height 56
copy div "Your team is struggling to maintain the Scrum pace due to a large volume of rew…"
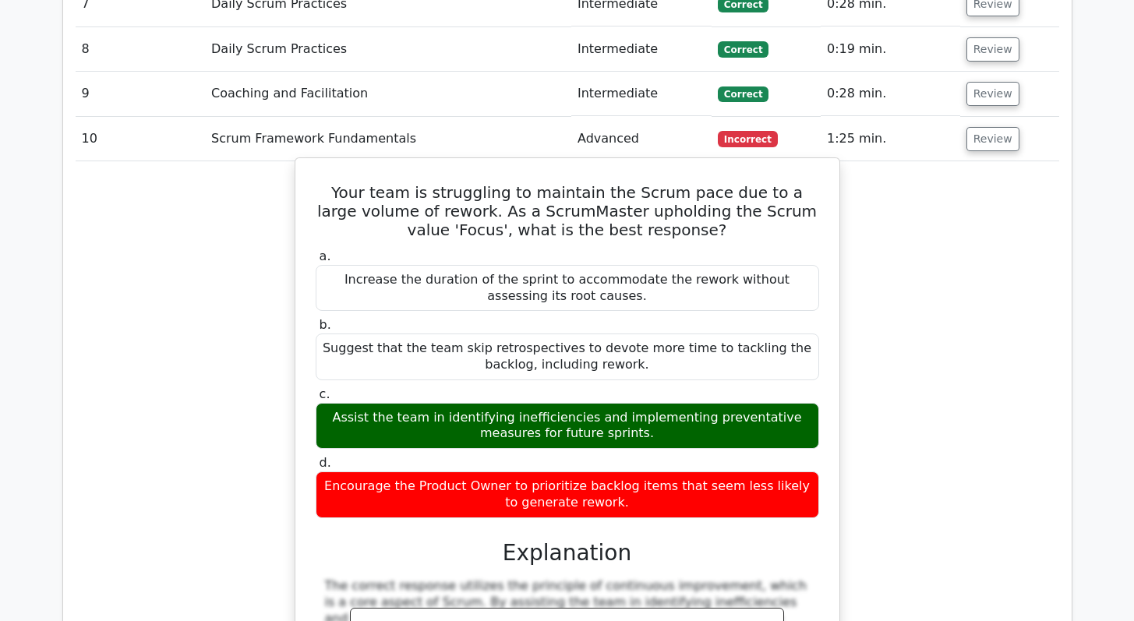
click at [461, 403] on div "Assist the team in identifying inefficiencies and implementing preventative mea…" at bounding box center [567, 426] width 503 height 47
copy div "Assist the team in identifying inefficiencies and implementing preventative mea…"
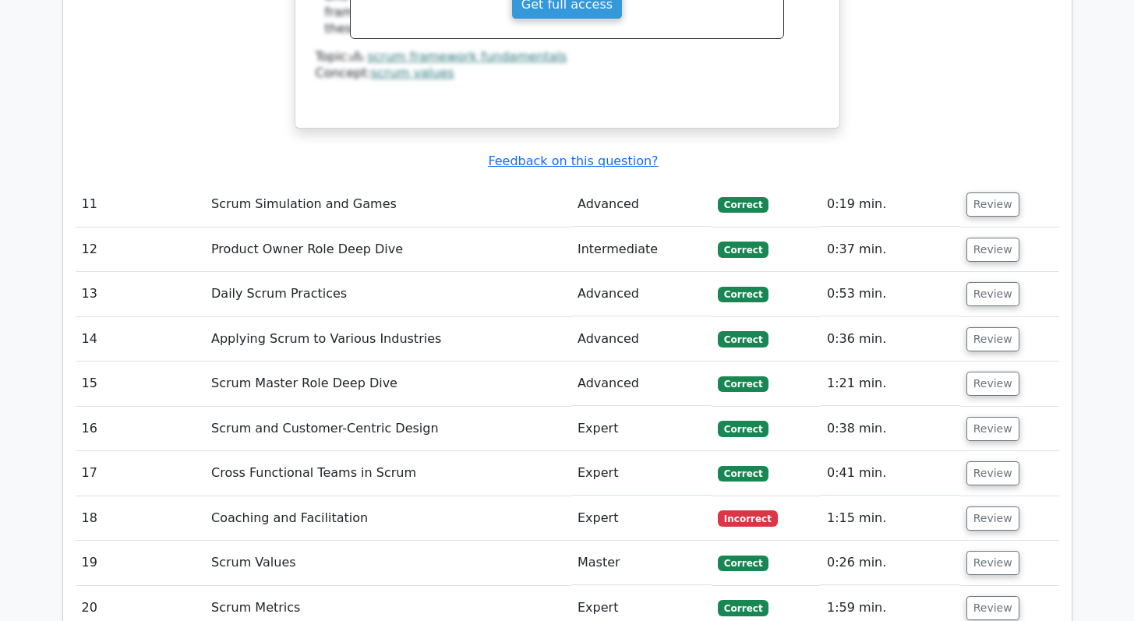
scroll to position [3669, 0]
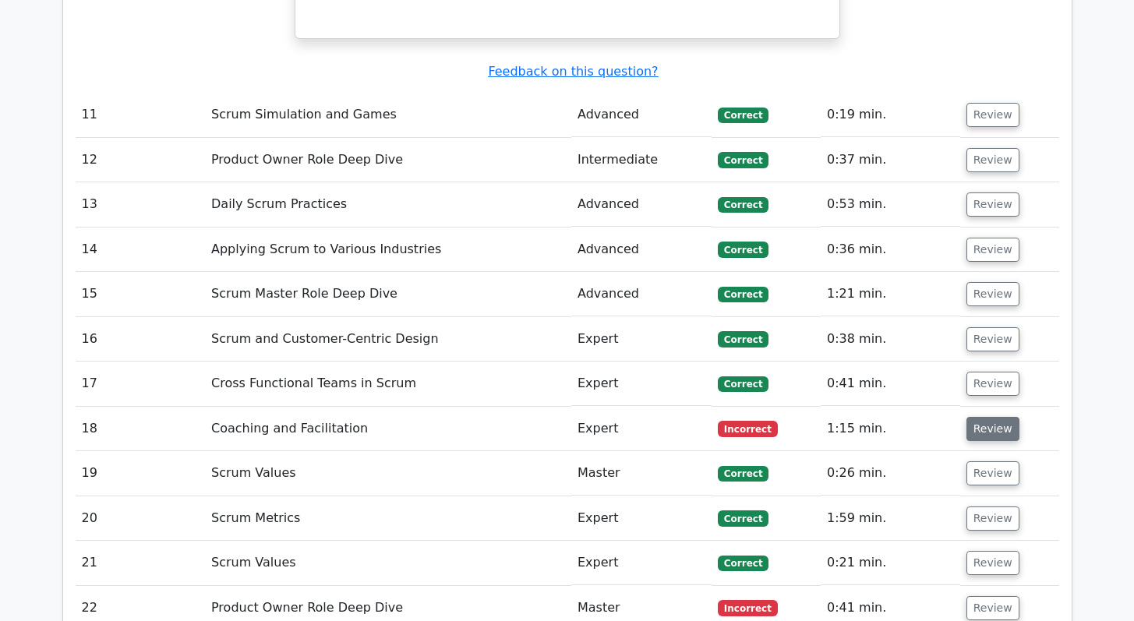
click at [976, 417] on button "Review" at bounding box center [992, 429] width 53 height 24
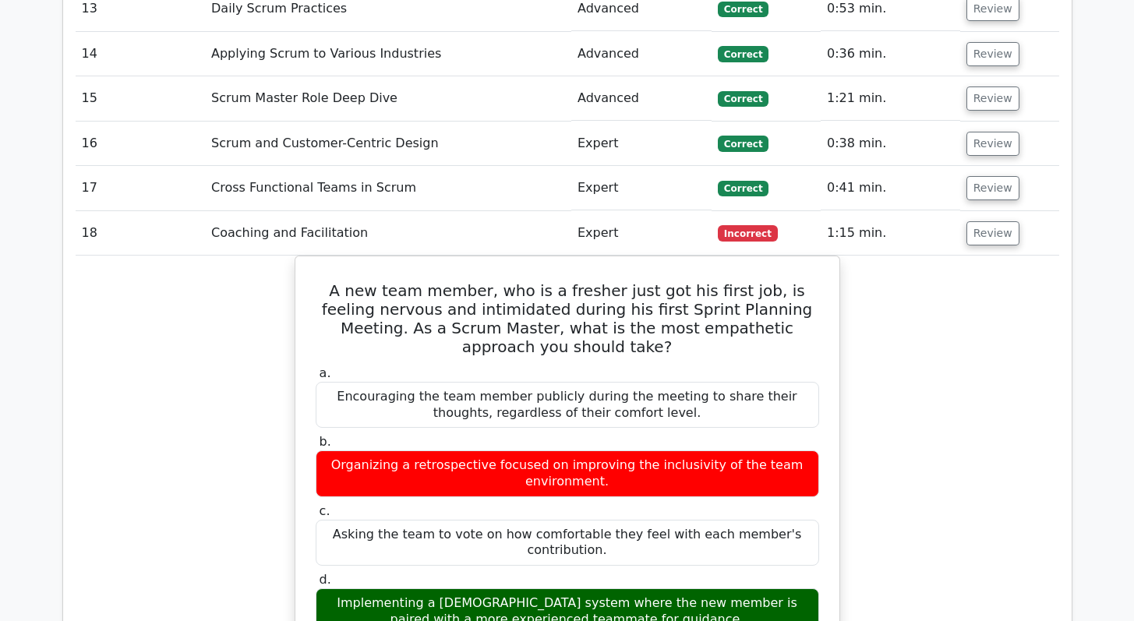
scroll to position [3937, 0]
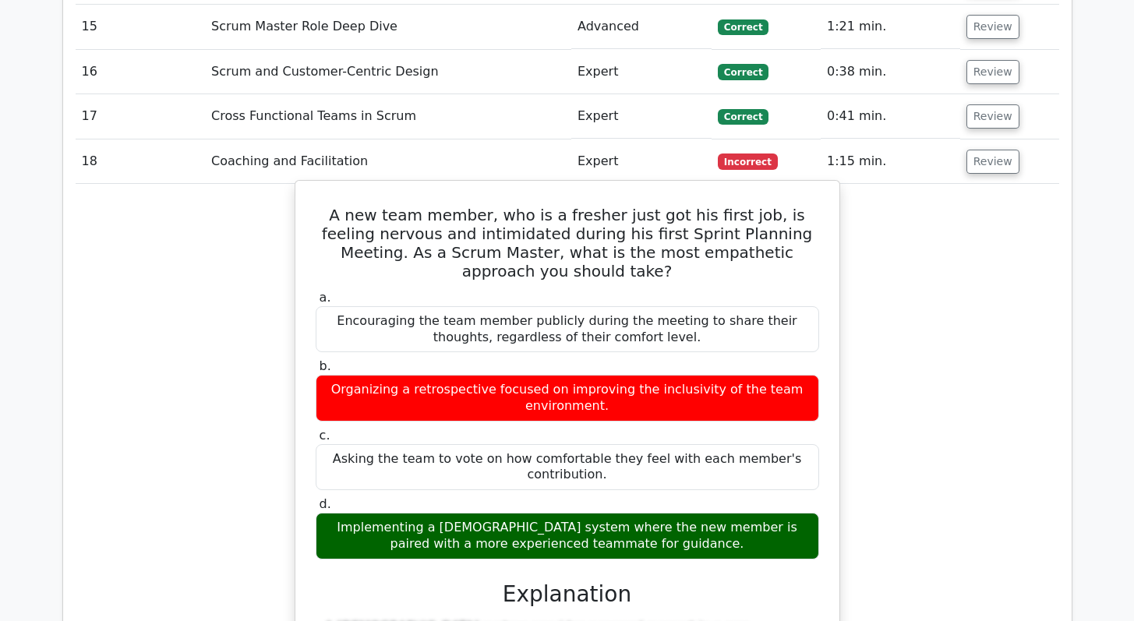
click at [475, 206] on h5 "A new team member, who is a fresher just got his first job, is feeling nervous …" at bounding box center [567, 243] width 507 height 75
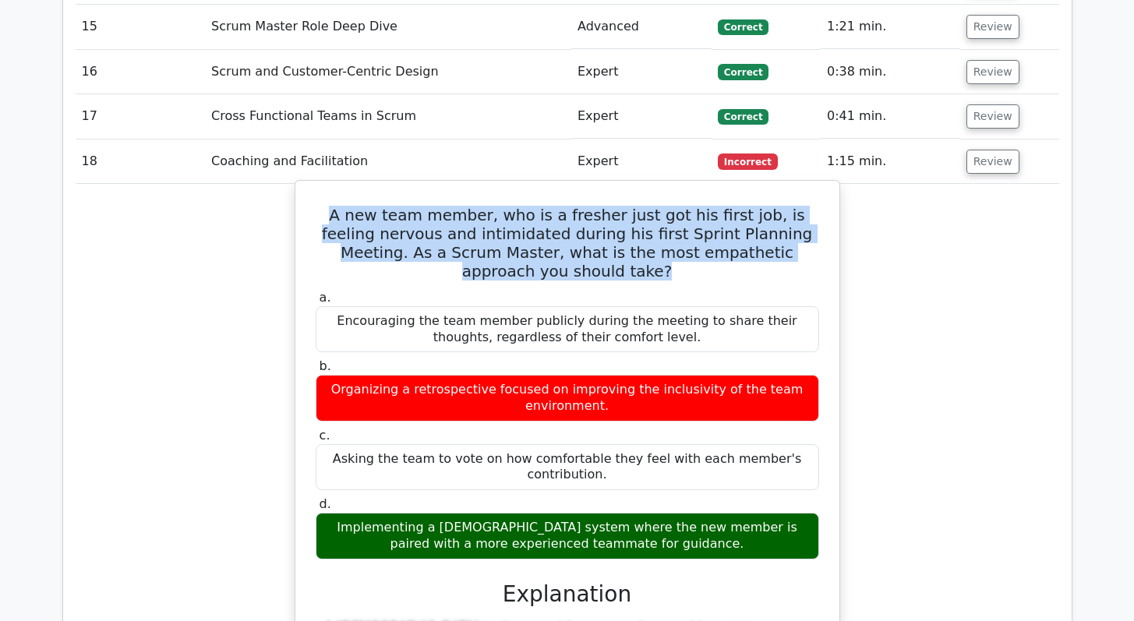
click at [475, 206] on h5 "A new team member, who is a fresher just got his first job, is feeling nervous …" at bounding box center [567, 243] width 507 height 75
copy div "A new team member, who is a fresher just got his first job, is feeling nervous …"
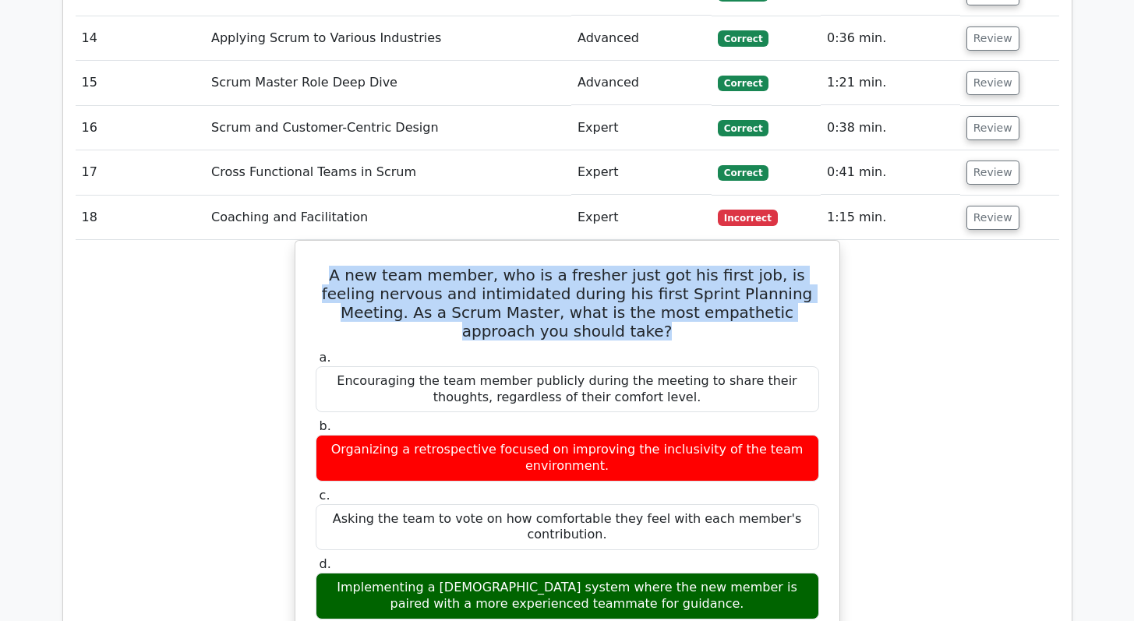
scroll to position [4026, 0]
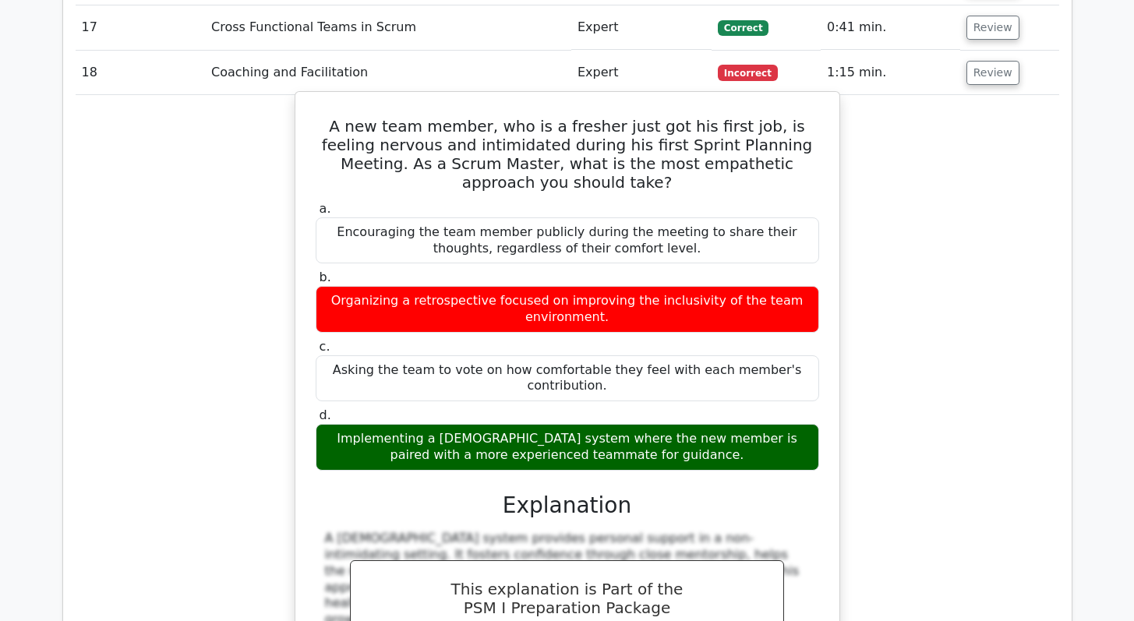
click at [473, 424] on div "Implementing a buddy system where the new member is paired with a more experien…" at bounding box center [567, 447] width 503 height 47
copy div "Implementing a buddy system where the new member is paired with a more experien…"
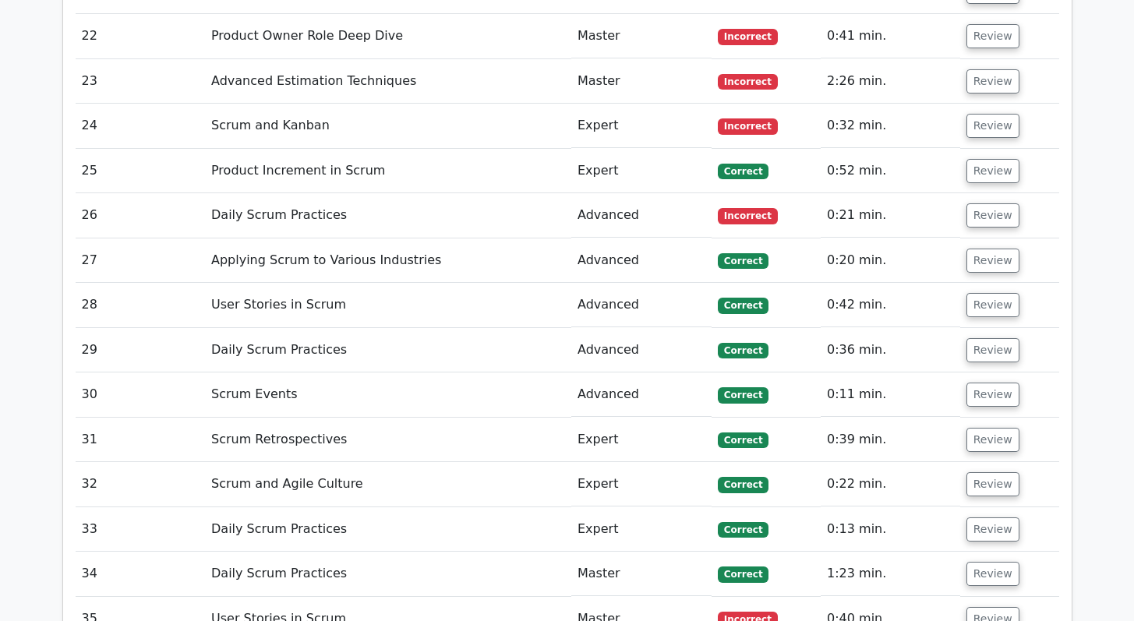
scroll to position [4695, 0]
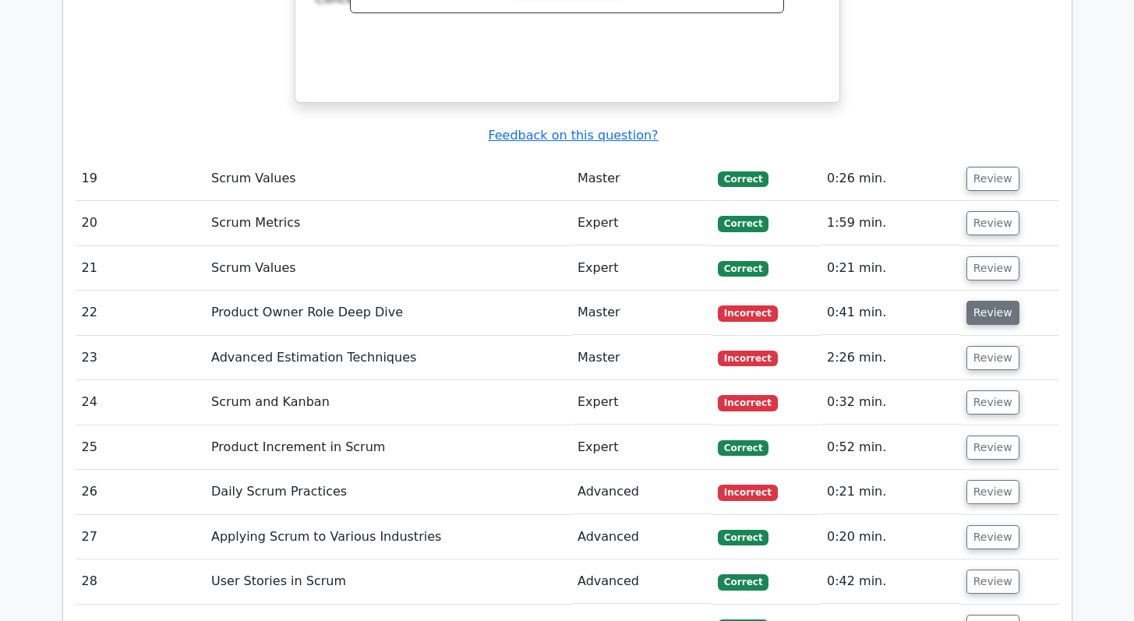
click at [981, 301] on button "Review" at bounding box center [992, 313] width 53 height 24
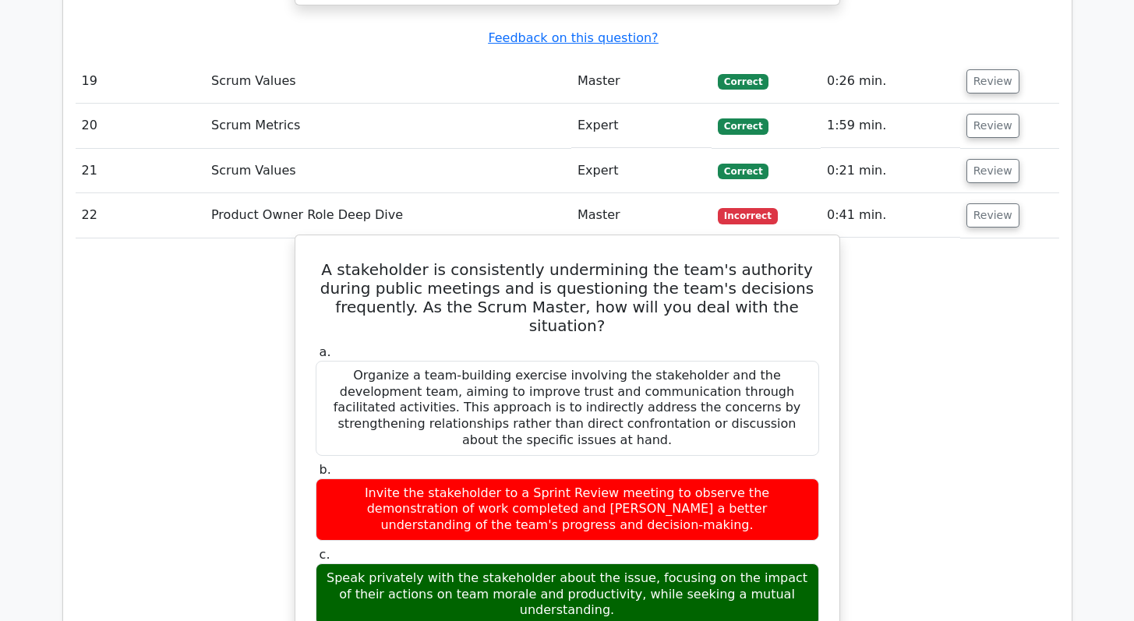
scroll to position [4792, 0]
click at [505, 260] on h5 "A stakeholder is consistently undermining the team's authority during public me…" at bounding box center [567, 297] width 507 height 75
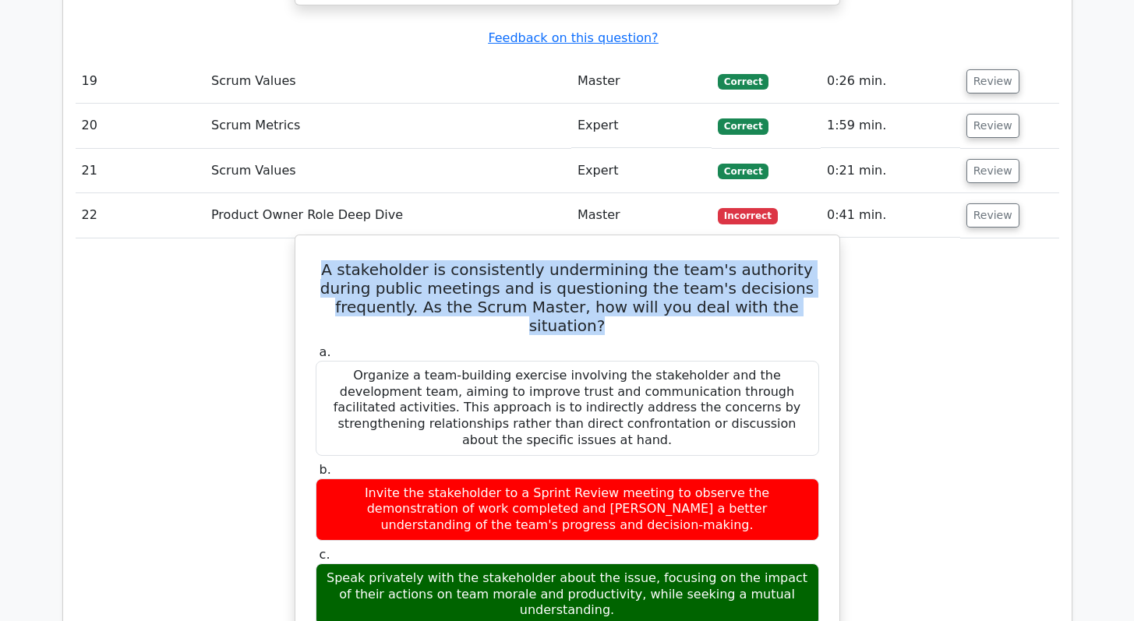
click at [505, 260] on h5 "A stakeholder is consistently undermining the team's authority during public me…" at bounding box center [567, 297] width 507 height 75
copy div "A stakeholder is consistently undermining the team's authority during public me…"
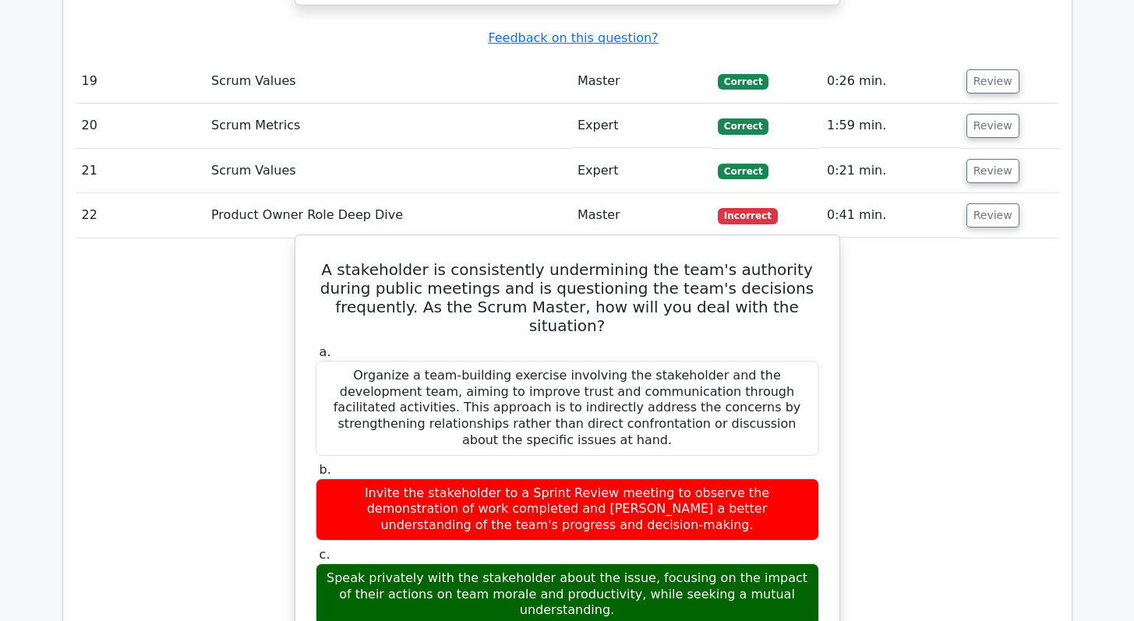
click at [442, 563] on div "Speak privately with the stakeholder about the issue, focusing on the impact of…" at bounding box center [567, 594] width 503 height 62
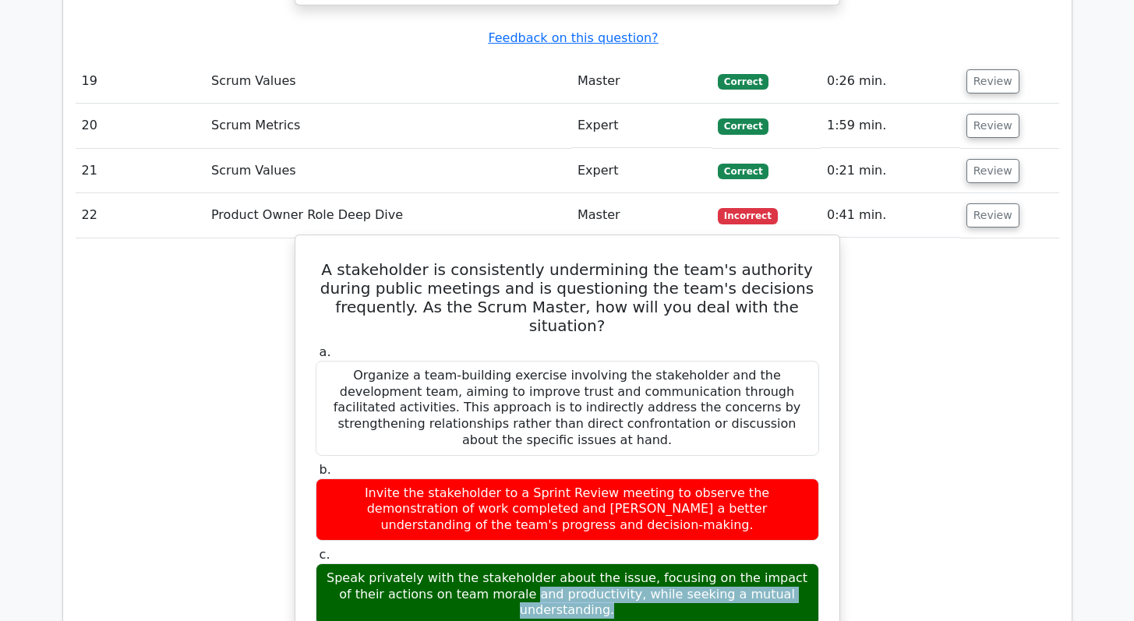
click at [442, 563] on div "Speak privately with the stakeholder about the issue, focusing on the impact of…" at bounding box center [567, 594] width 503 height 62
copy div "Speak privately with the stakeholder about the issue, focusing on the impact of…"
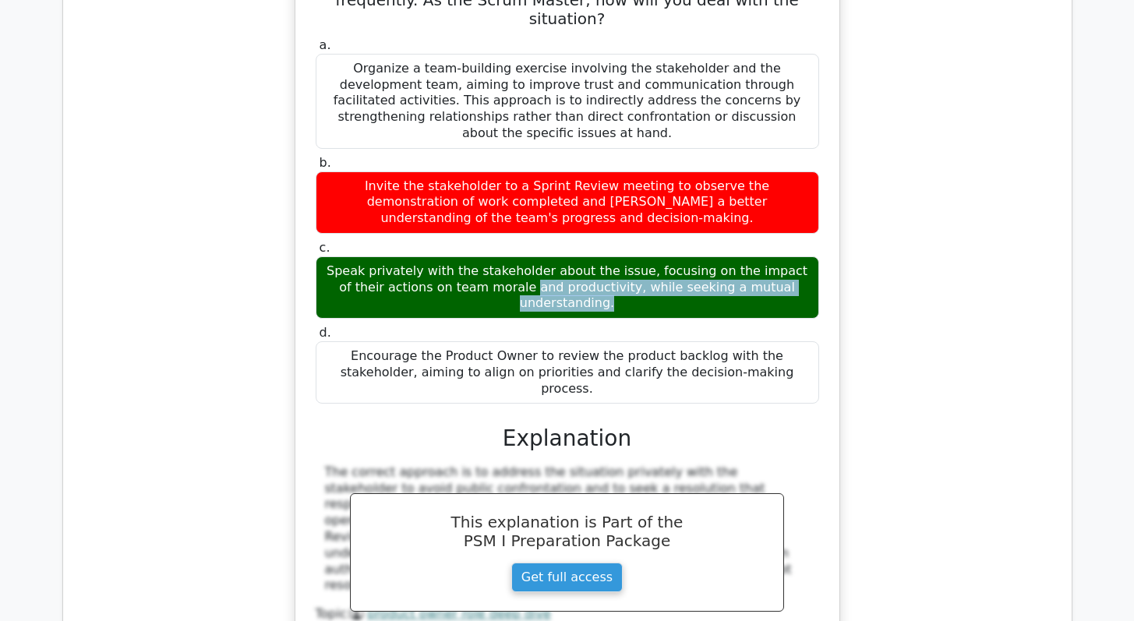
scroll to position [5426, 0]
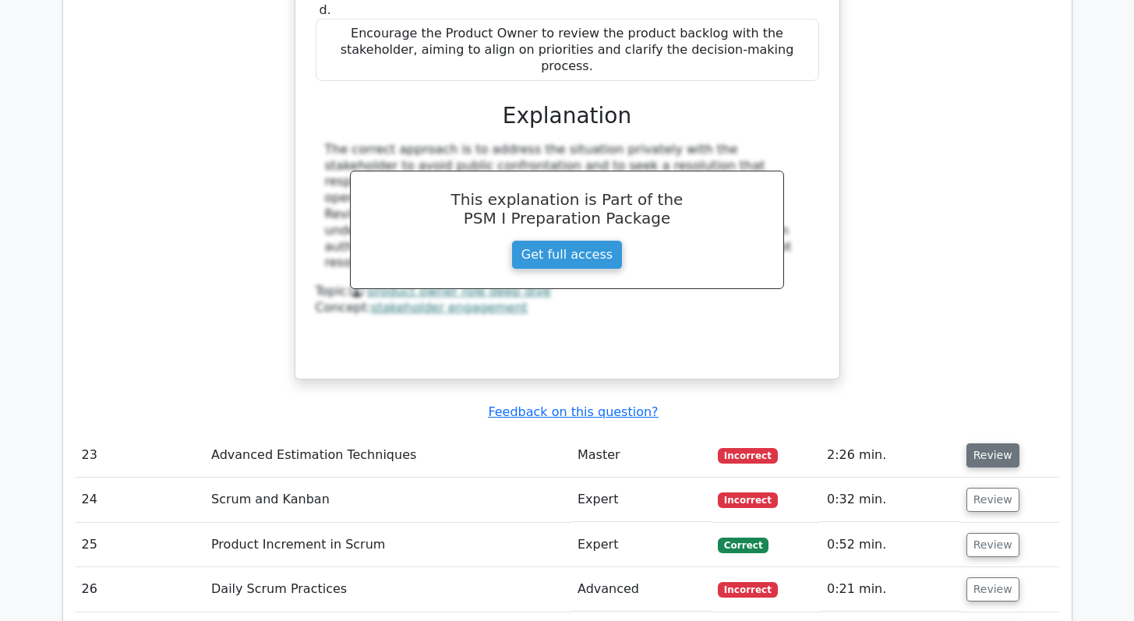
click at [993, 443] on button "Review" at bounding box center [992, 455] width 53 height 24
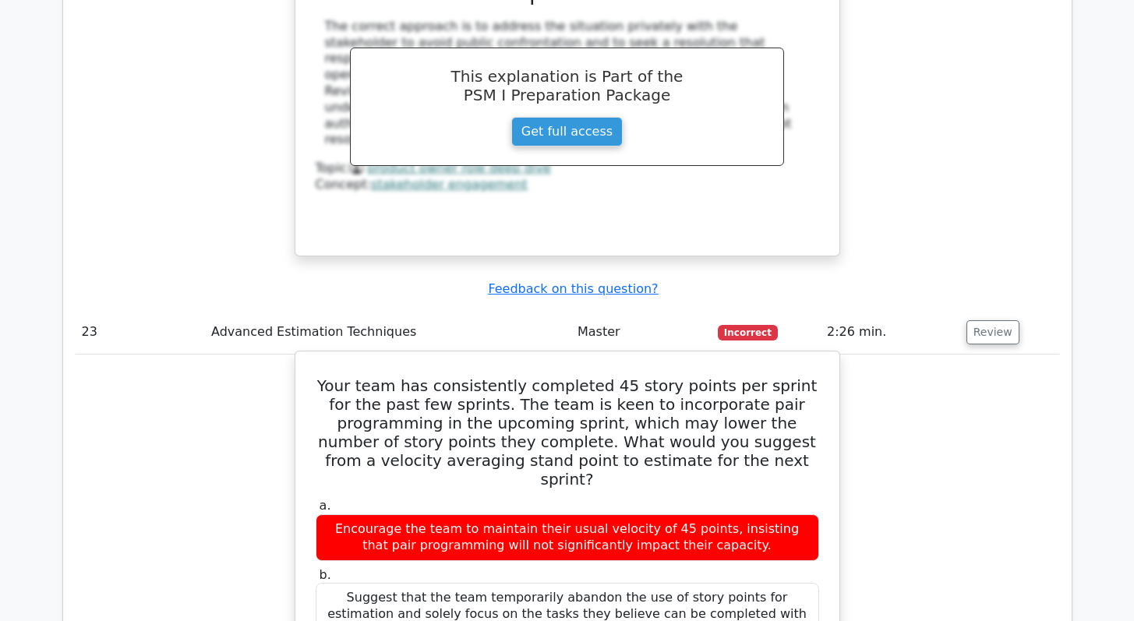
scroll to position [5564, 0]
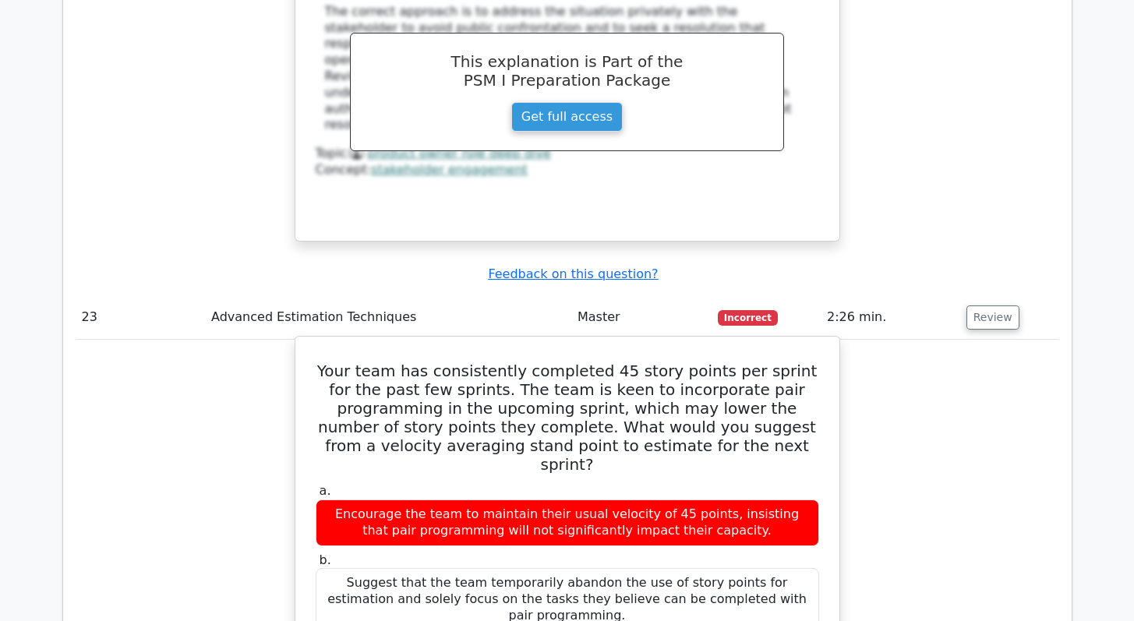
drag, startPoint x: 520, startPoint y: 516, endPoint x: 637, endPoint y: 510, distance: 117.1
click at [533, 362] on h5 "Your team has consistently completed 45 story points per sprint for the past fe…" at bounding box center [567, 418] width 507 height 112
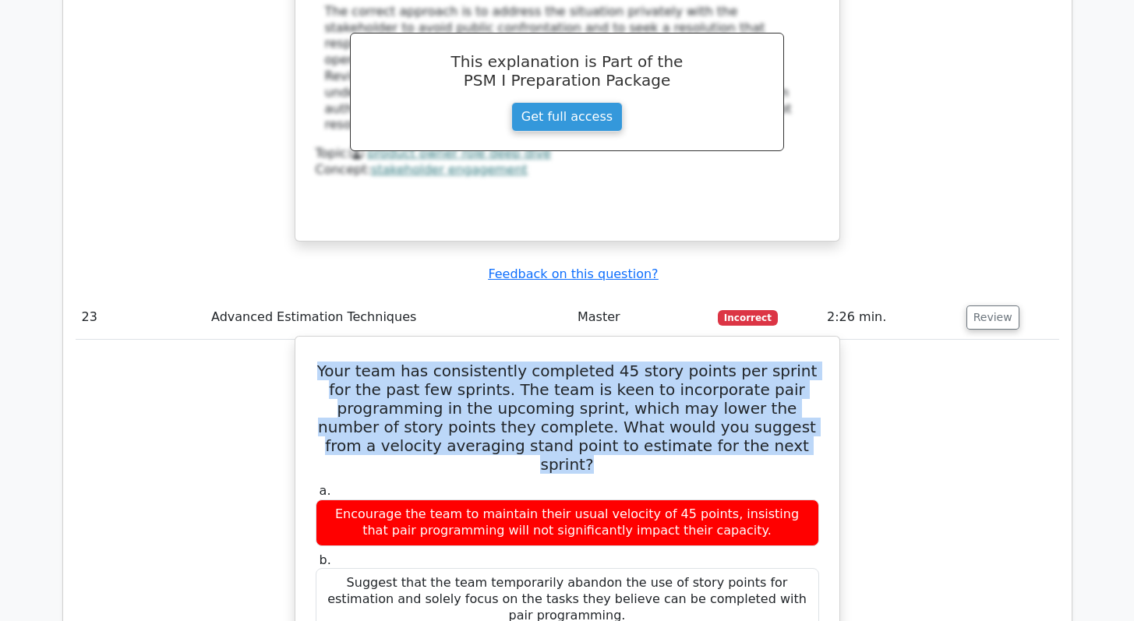
click at [533, 362] on h5 "Your team has consistently completed 45 story points per sprint for the past fe…" at bounding box center [567, 418] width 507 height 112
copy div "Your team has consistently completed 45 story points per sprint for the past fe…"
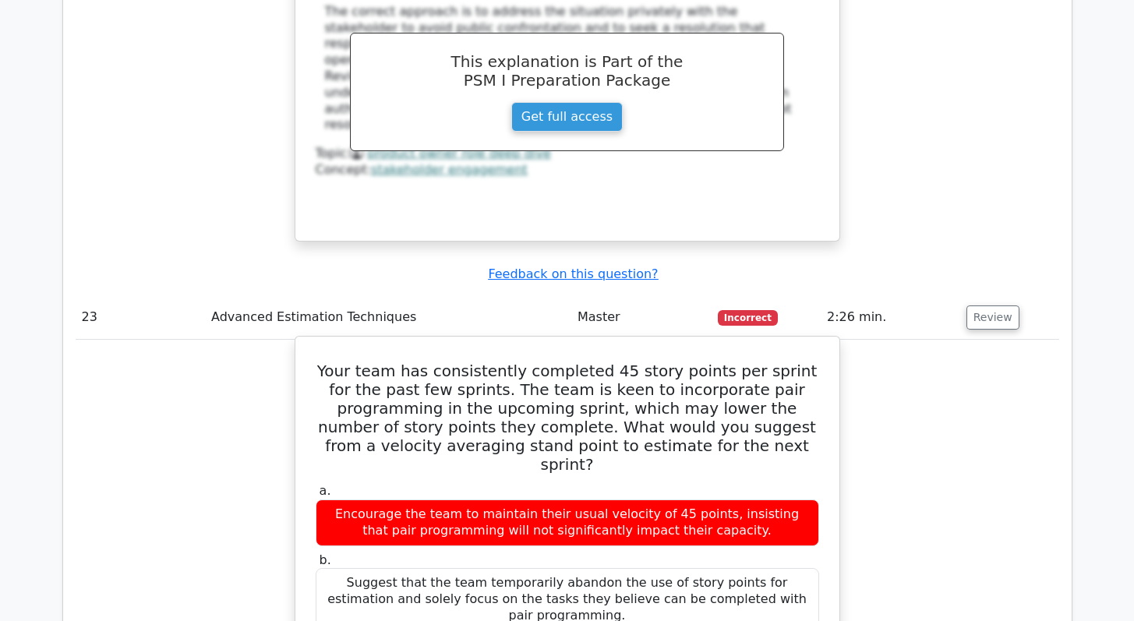
copy div "Stay conservative and adjust the estimate downwards to reflect the expected imp…"
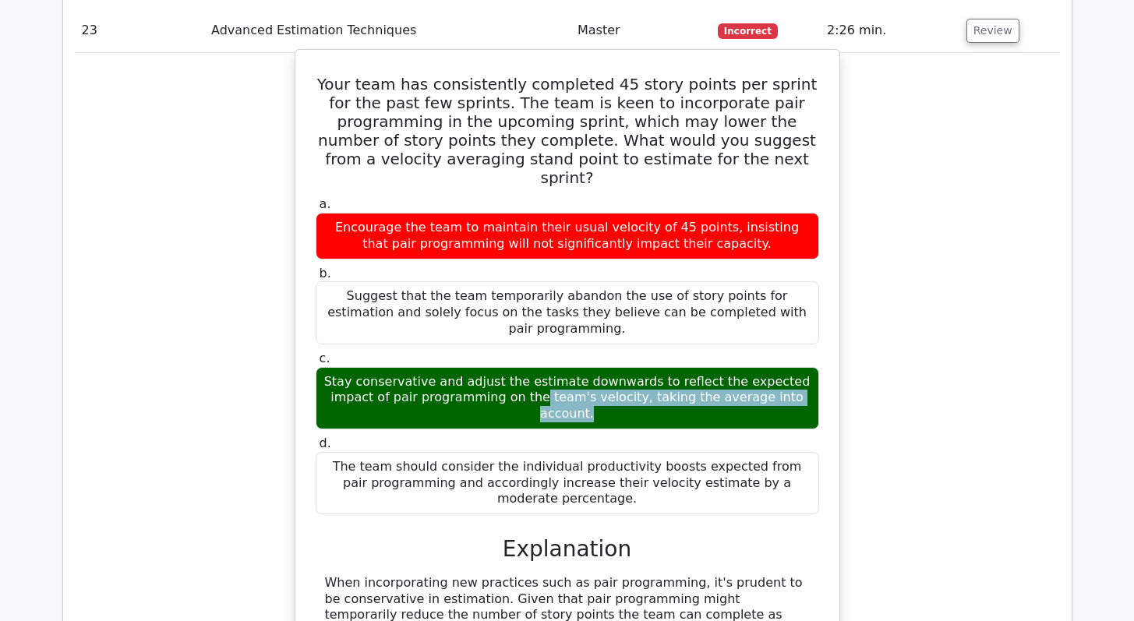
scroll to position [6183, 0]
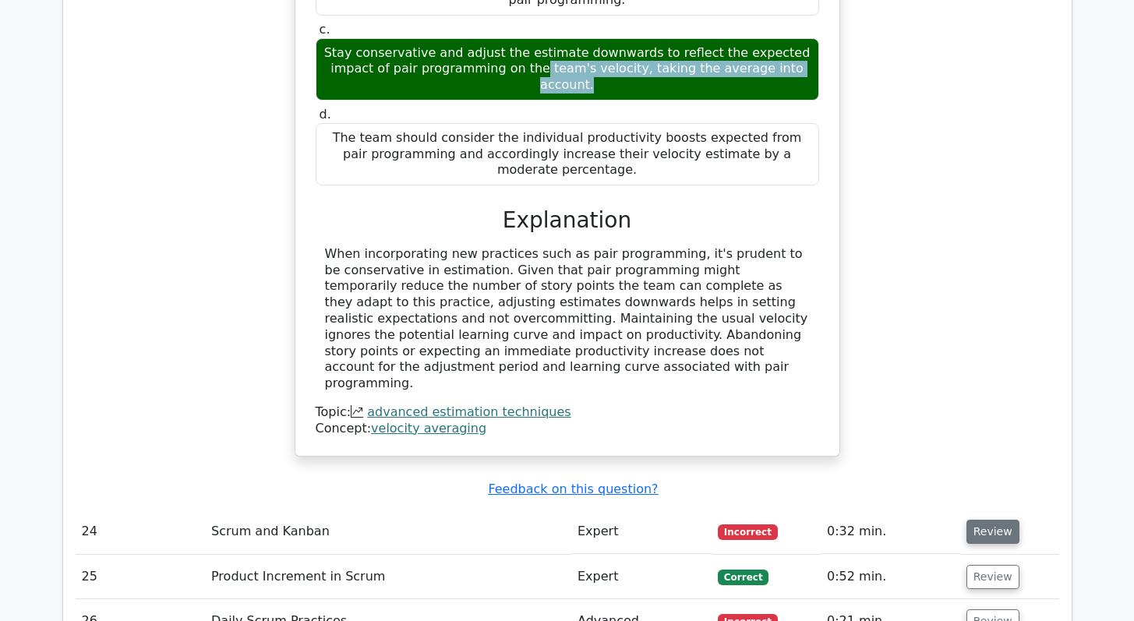
click at [974, 520] on button "Review" at bounding box center [992, 532] width 53 height 24
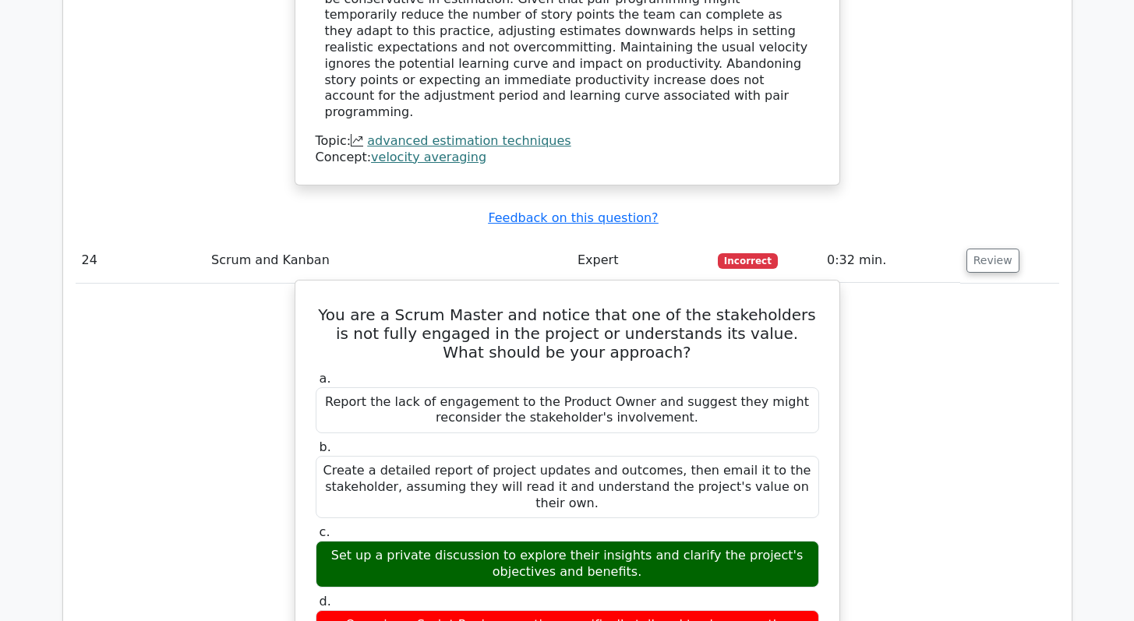
scroll to position [6440, 0]
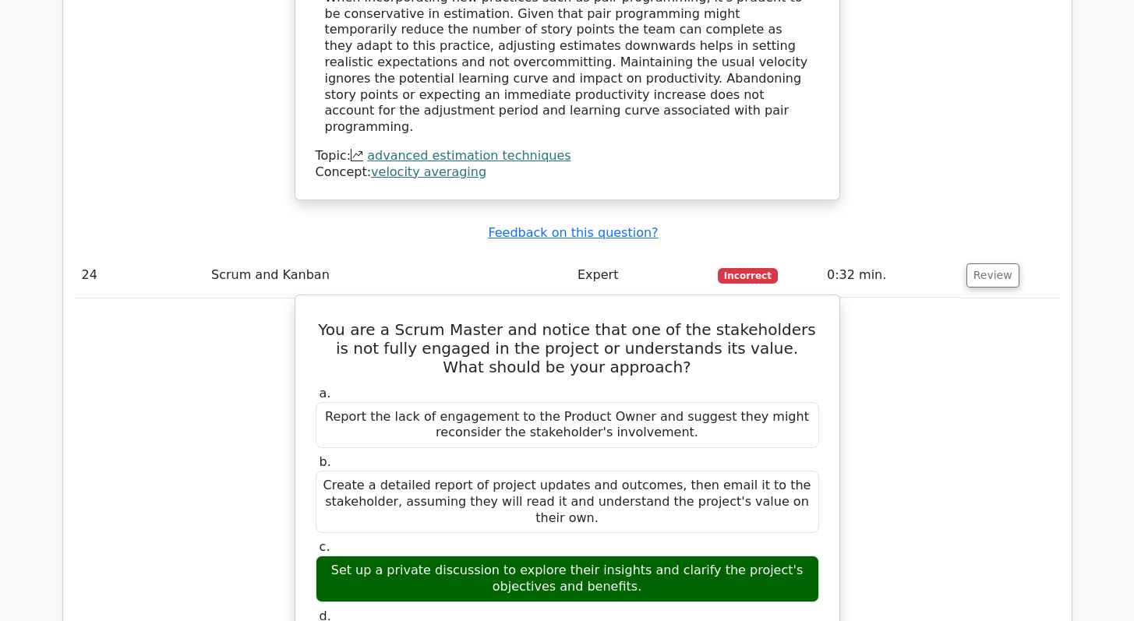
click at [518, 320] on h5 "You are a Scrum Master and notice that one of the stakeholders is not fully eng…" at bounding box center [567, 348] width 507 height 56
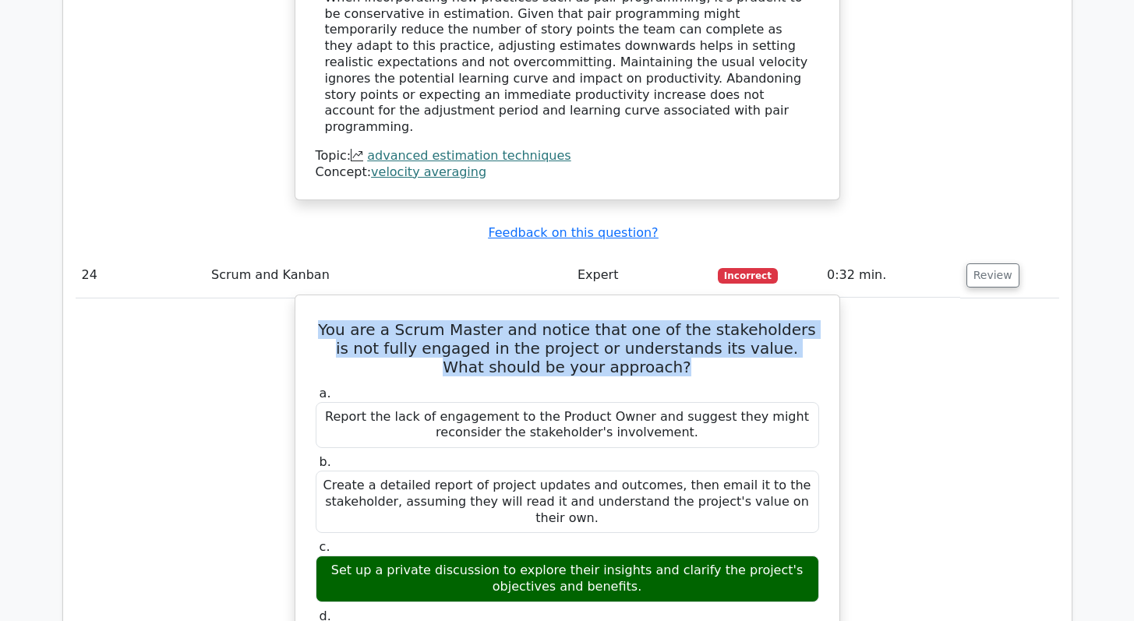
click at [518, 320] on h5 "You are a Scrum Master and notice that one of the stakeholders is not fully eng…" at bounding box center [567, 348] width 507 height 56
copy div "You are a Scrum Master and notice that one of the stakeholders is not fully eng…"
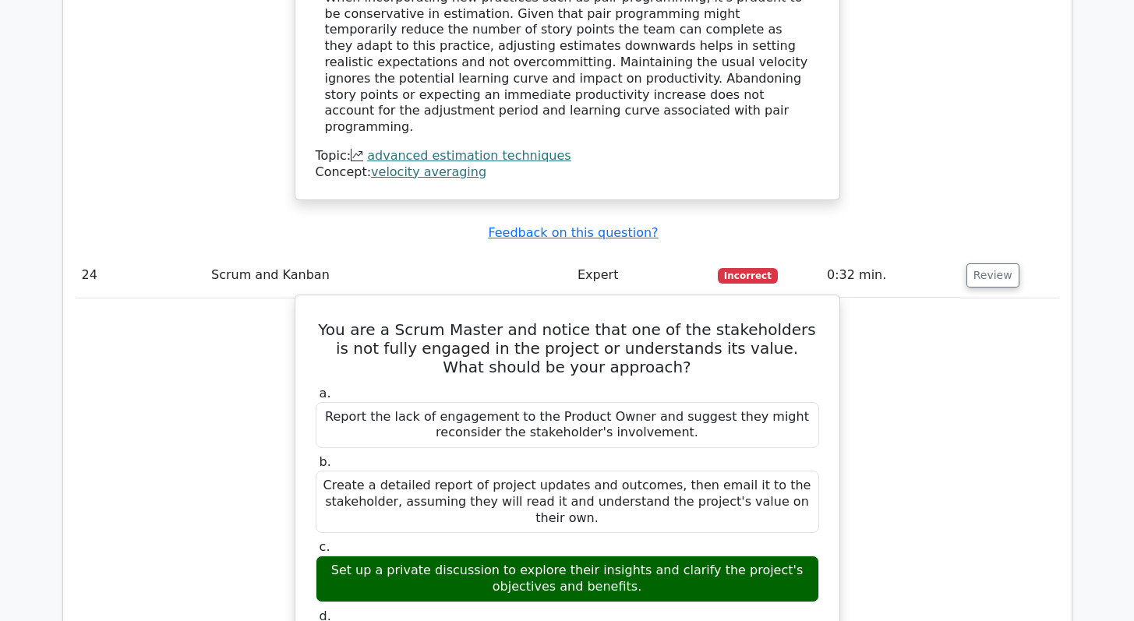
click at [545, 556] on div "Set up a private discussion to explore their insights and clarify the project's…" at bounding box center [567, 579] width 503 height 47
copy div "Set up a private discussion to explore their insights and clarify the project's…"
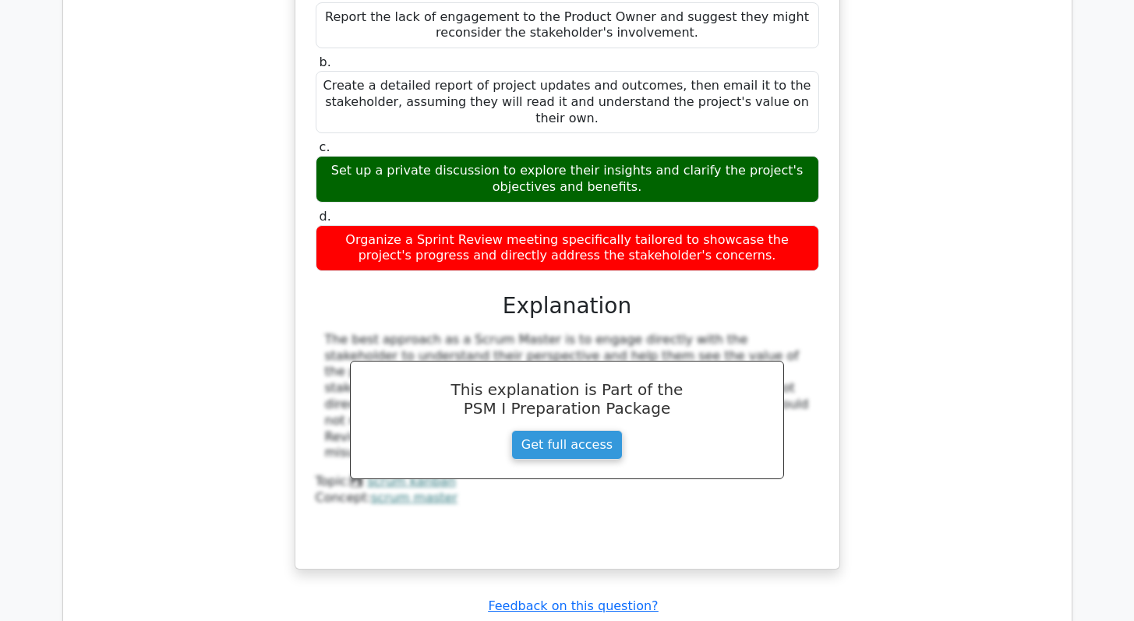
scroll to position [7046, 0]
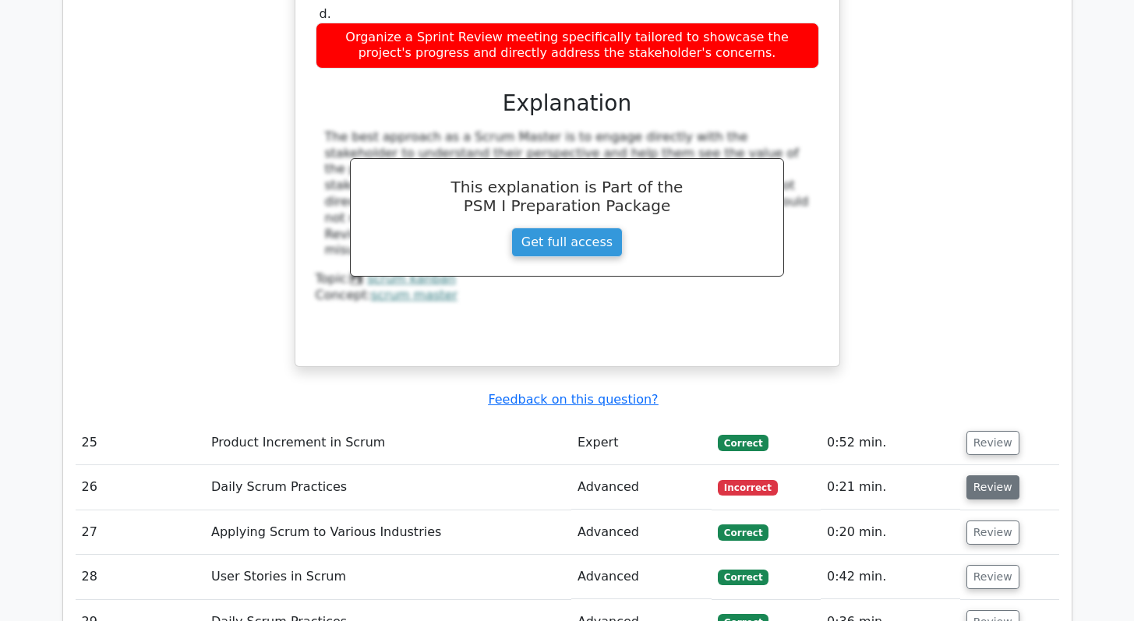
click at [981, 475] on button "Review" at bounding box center [992, 487] width 53 height 24
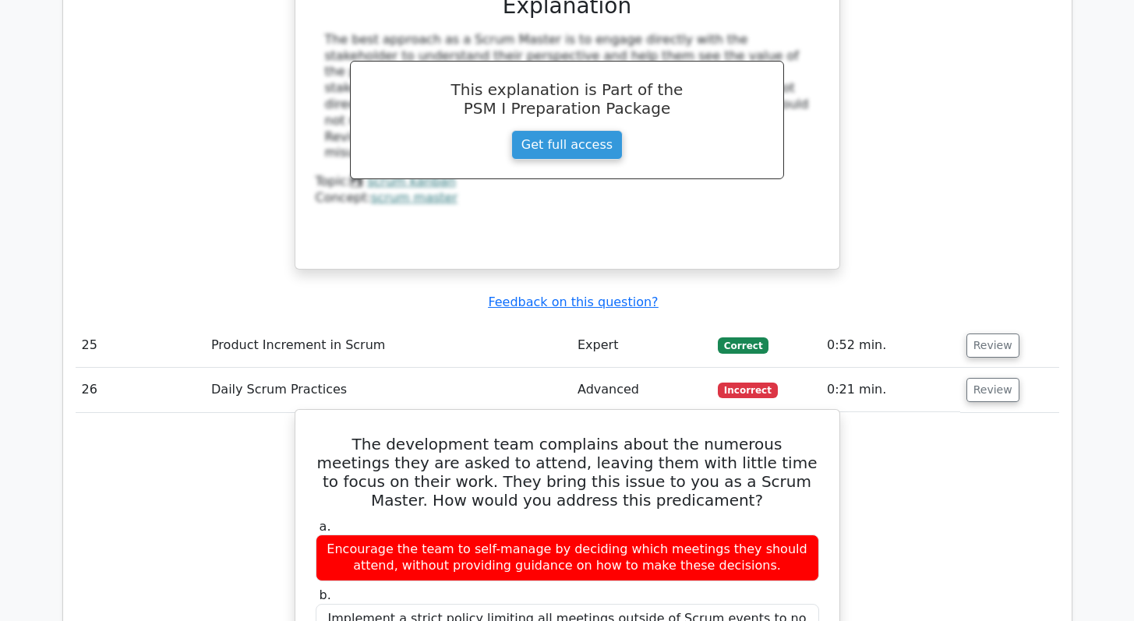
scroll to position [7149, 0]
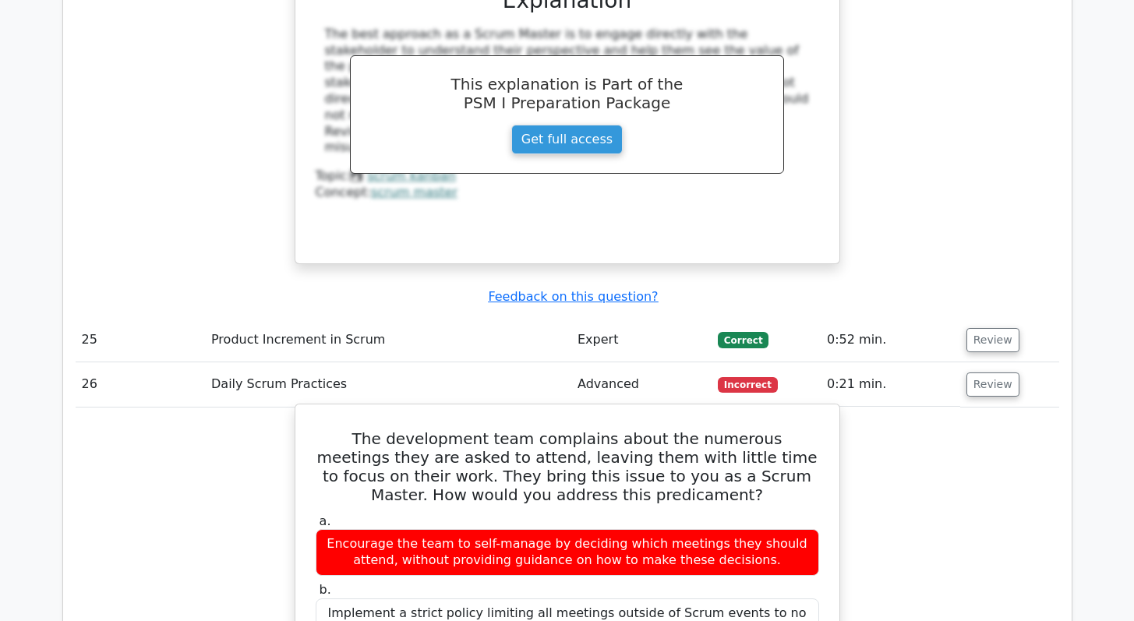
click at [526, 429] on h5 "The development team complains about the numerous meetings they are asked to at…" at bounding box center [567, 466] width 507 height 75
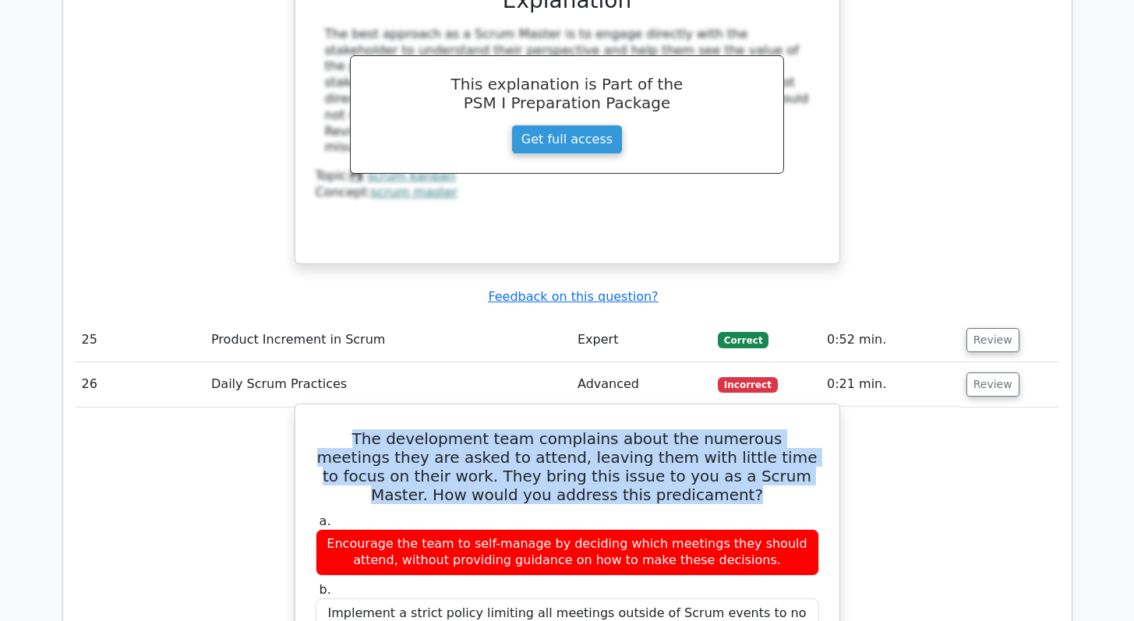
click at [526, 429] on h5 "The development team complains about the numerous meetings they are asked to at…" at bounding box center [567, 466] width 507 height 75
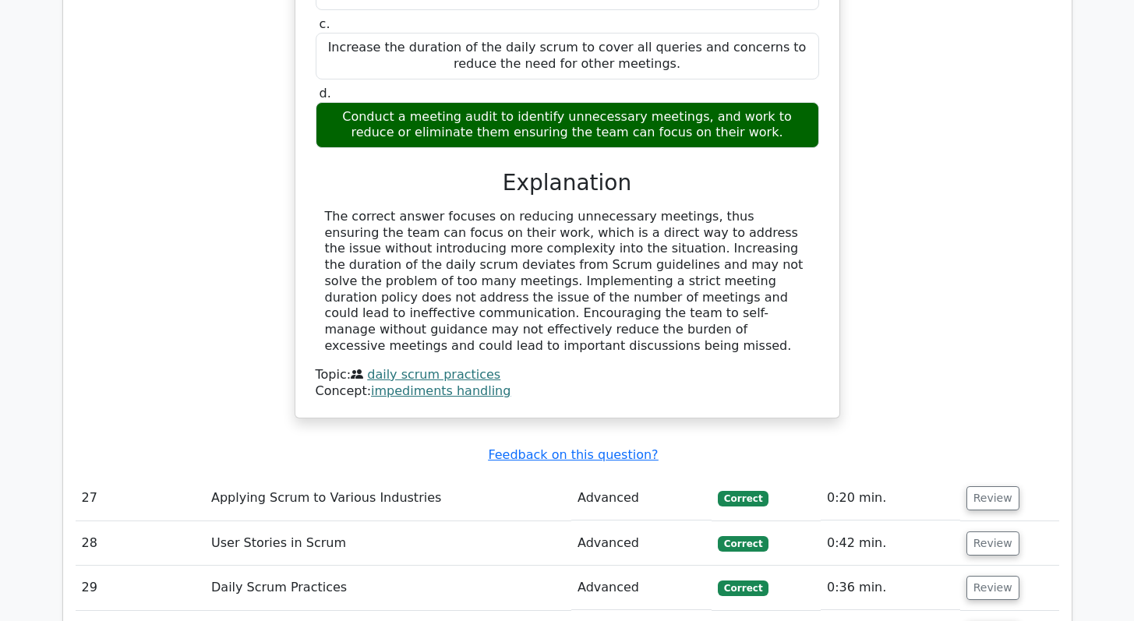
scroll to position [8103, 0]
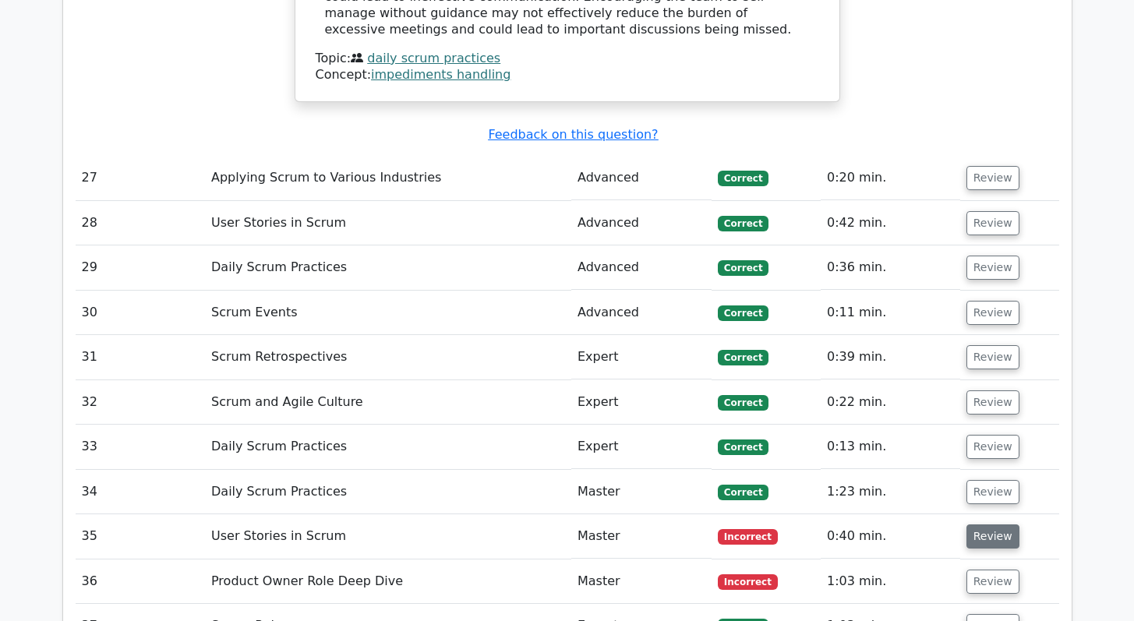
click at [991, 524] on button "Review" at bounding box center [992, 536] width 53 height 24
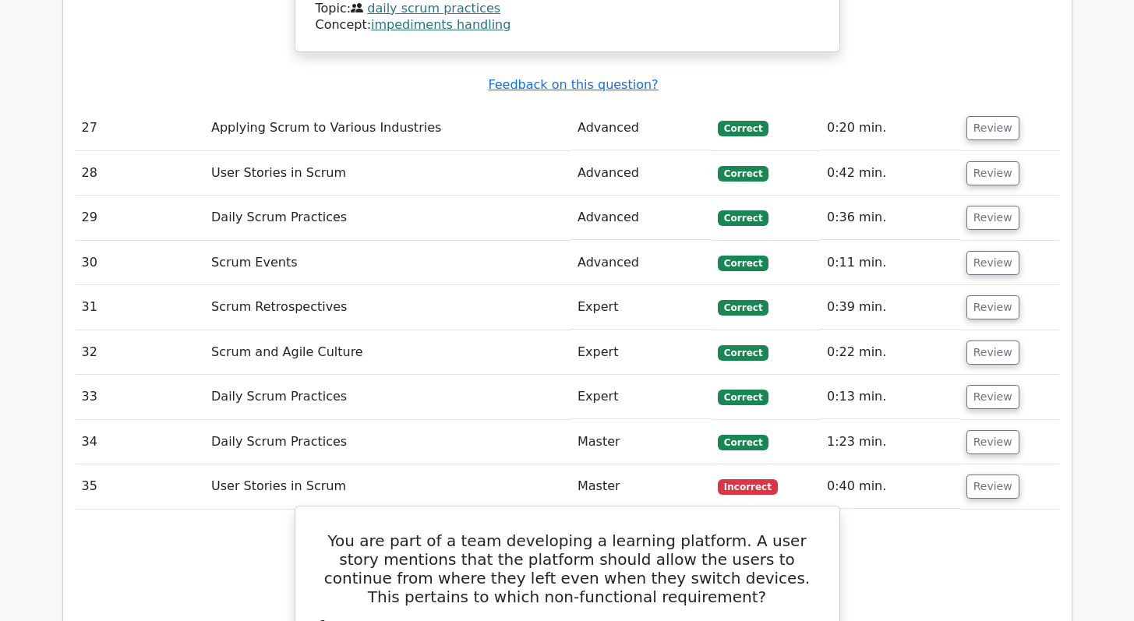
scroll to position [8238, 0]
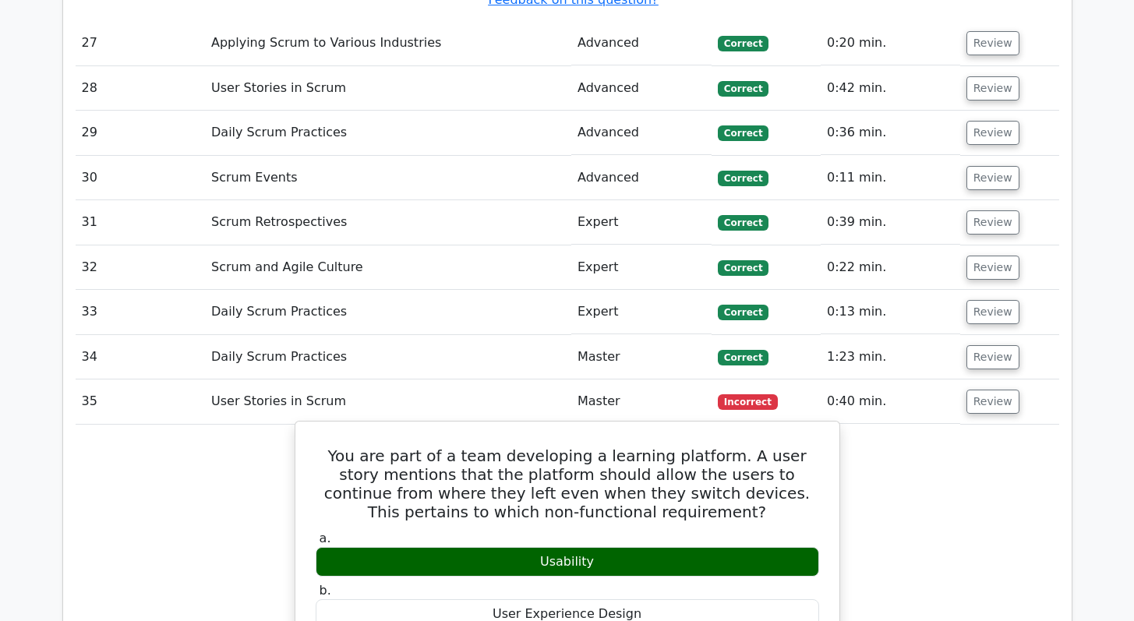
click at [543, 447] on h5 "You are part of a team developing a learning platform. A user story mentions th…" at bounding box center [567, 484] width 507 height 75
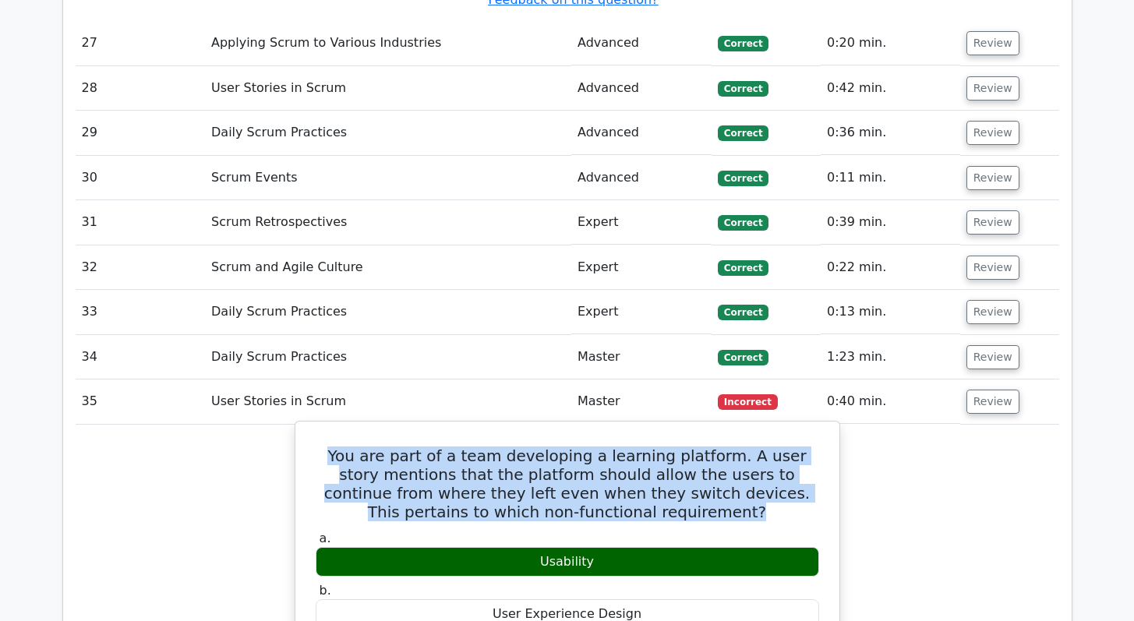
click at [543, 447] on h5 "You are part of a team developing a learning platform. A user story mentions th…" at bounding box center [567, 484] width 507 height 75
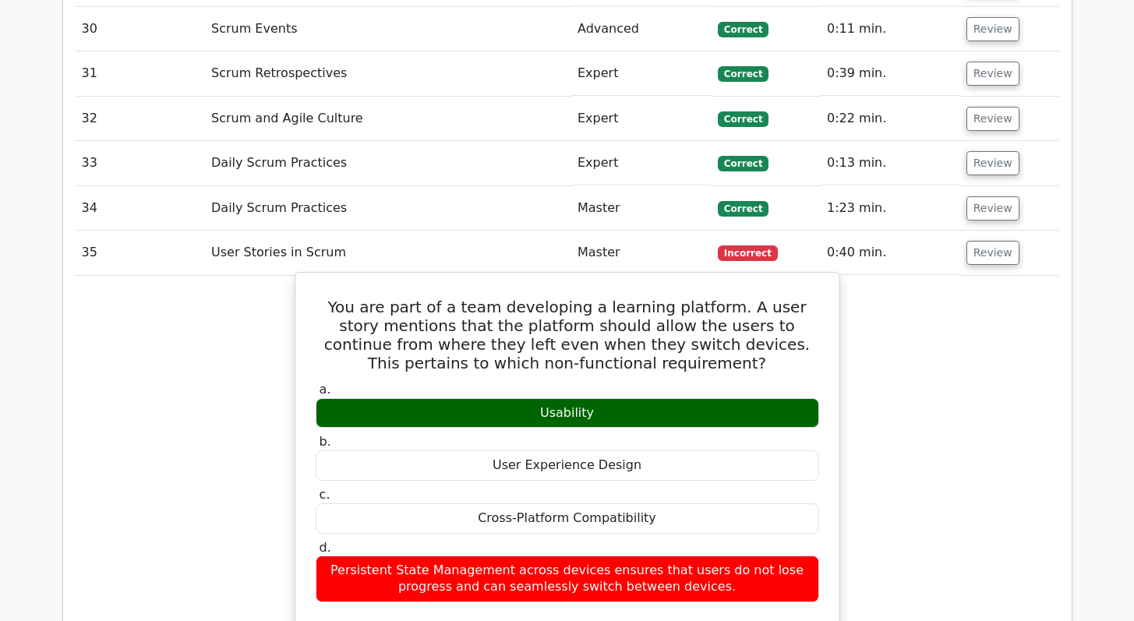
scroll to position [8925, 0]
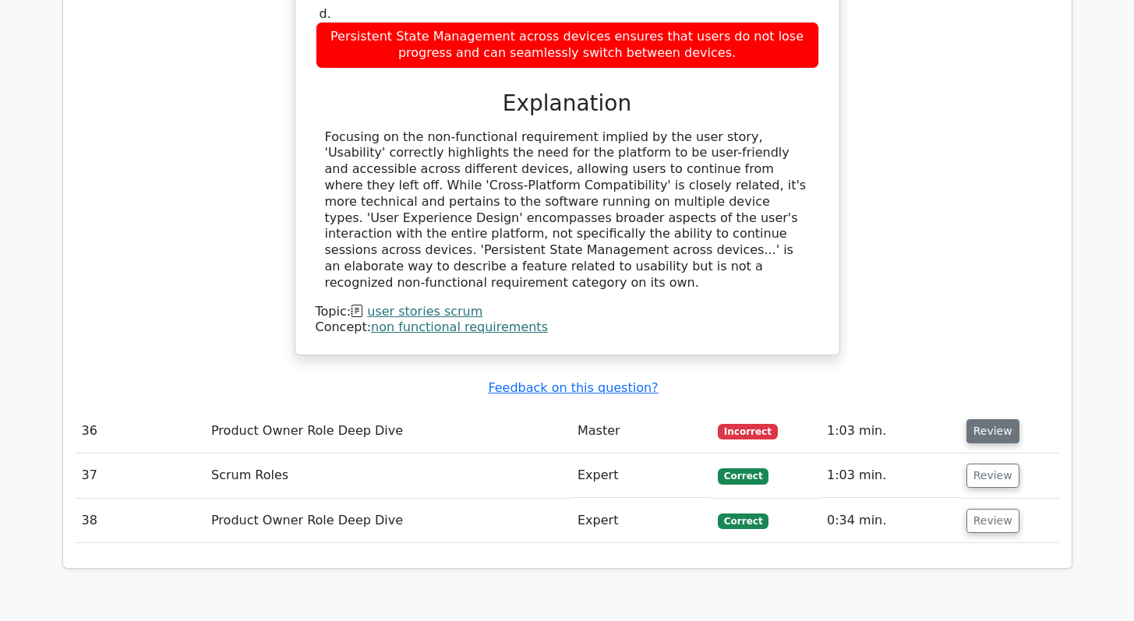
click at [987, 419] on button "Review" at bounding box center [992, 431] width 53 height 24
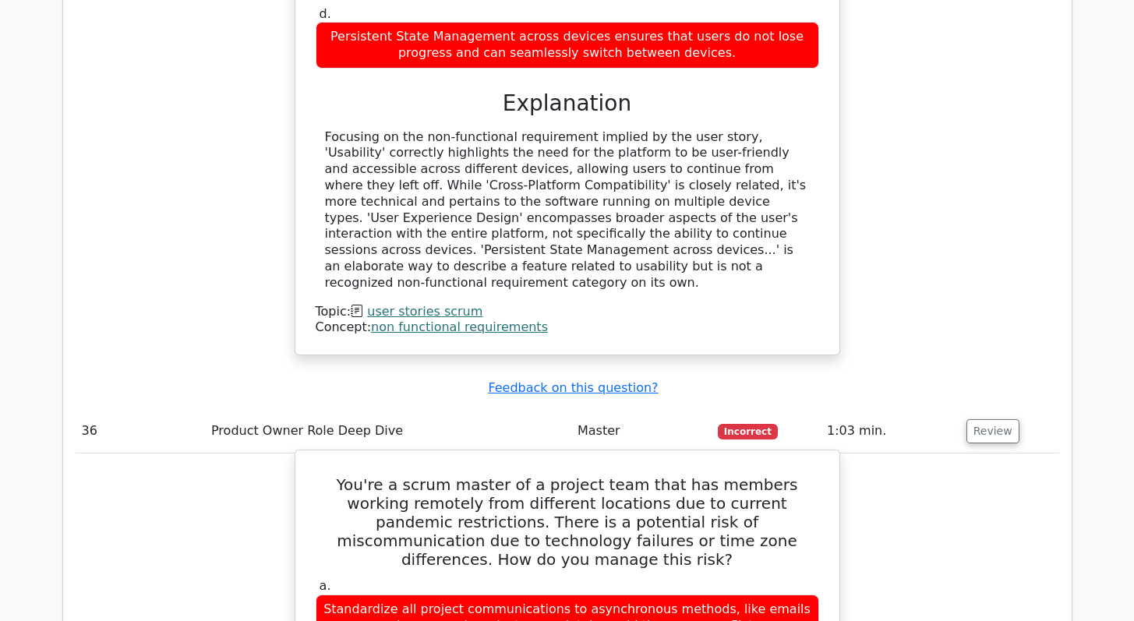
click at [471, 475] on h5 "You're a scrum master of a project team that has members working remotely from …" at bounding box center [567, 522] width 507 height 94
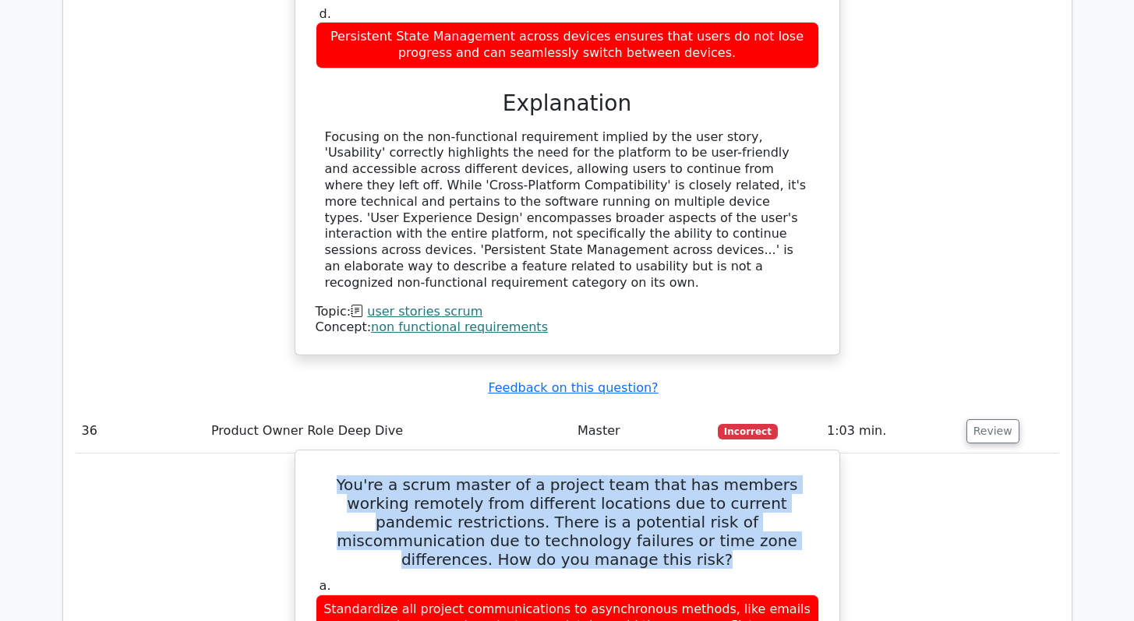
click at [471, 475] on h5 "You're a scrum master of a project team that has members working remotely from …" at bounding box center [567, 522] width 507 height 94
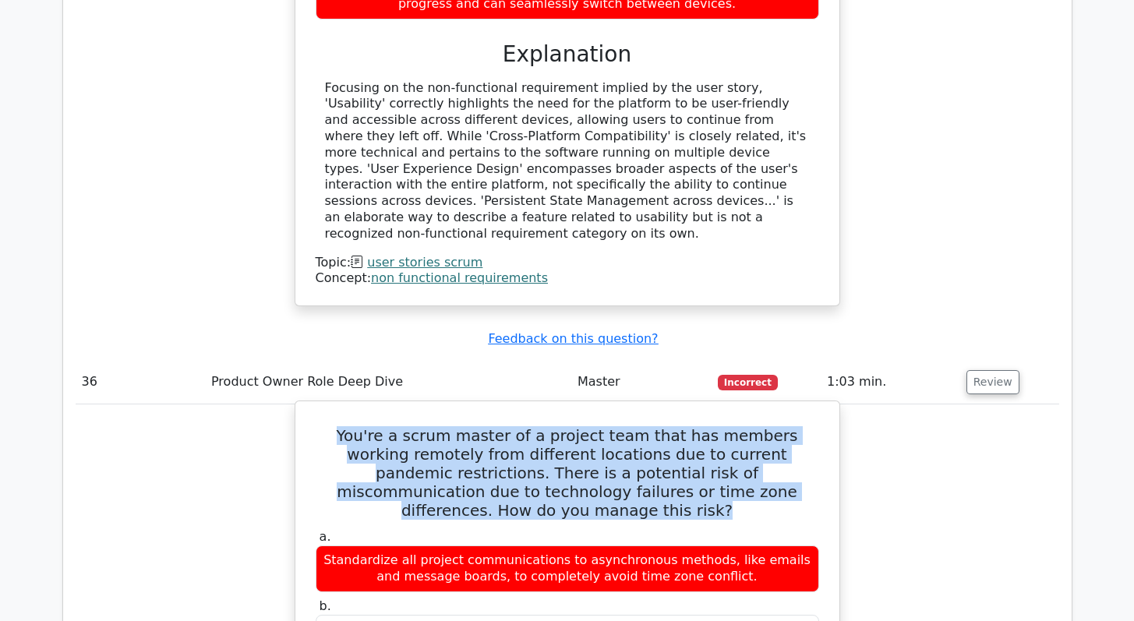
scroll to position [9060, 0]
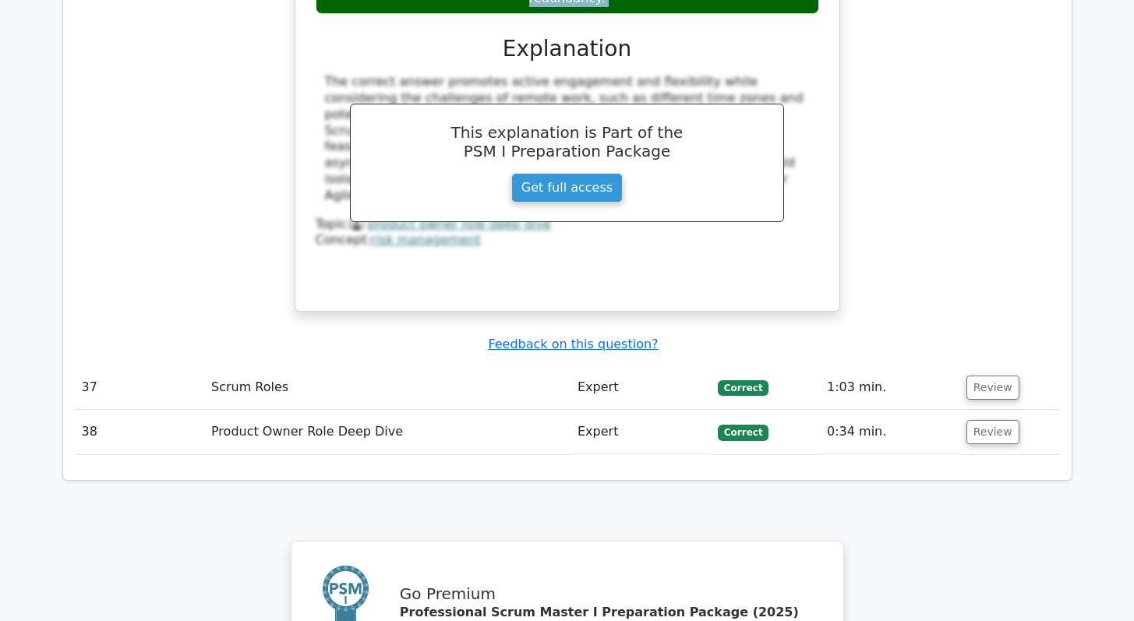
scroll to position [9942, 0]
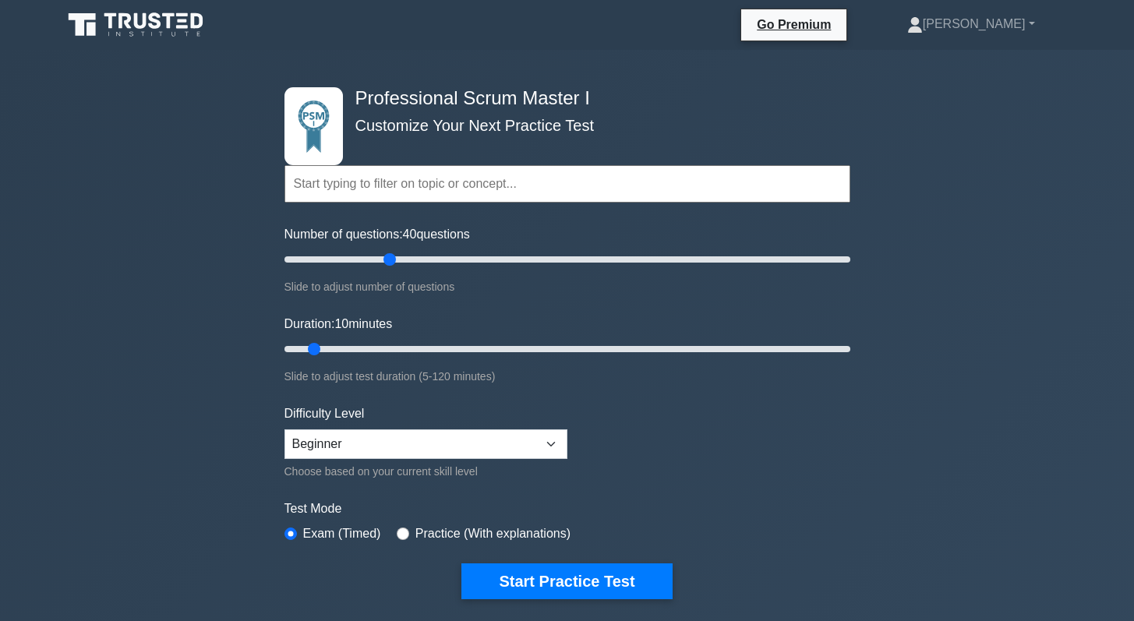
drag, startPoint x: 308, startPoint y: 259, endPoint x: 396, endPoint y: 265, distance: 88.2
type input "40"
click at [396, 265] on input "Number of questions: 40 questions" at bounding box center [567, 259] width 566 height 19
drag, startPoint x: 315, startPoint y: 349, endPoint x: 408, endPoint y: 345, distance: 93.6
type input "30"
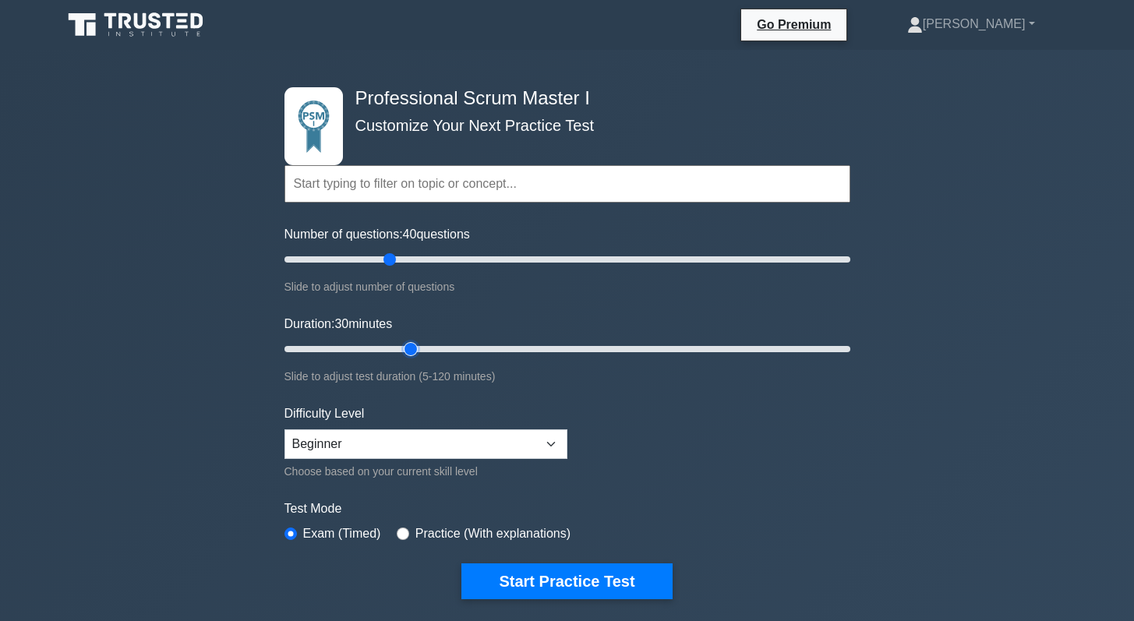
click at [408, 345] on input "Duration: 30 minutes" at bounding box center [567, 349] width 566 height 19
click at [379, 444] on select "Beginner Intermediate Expert" at bounding box center [425, 444] width 283 height 30
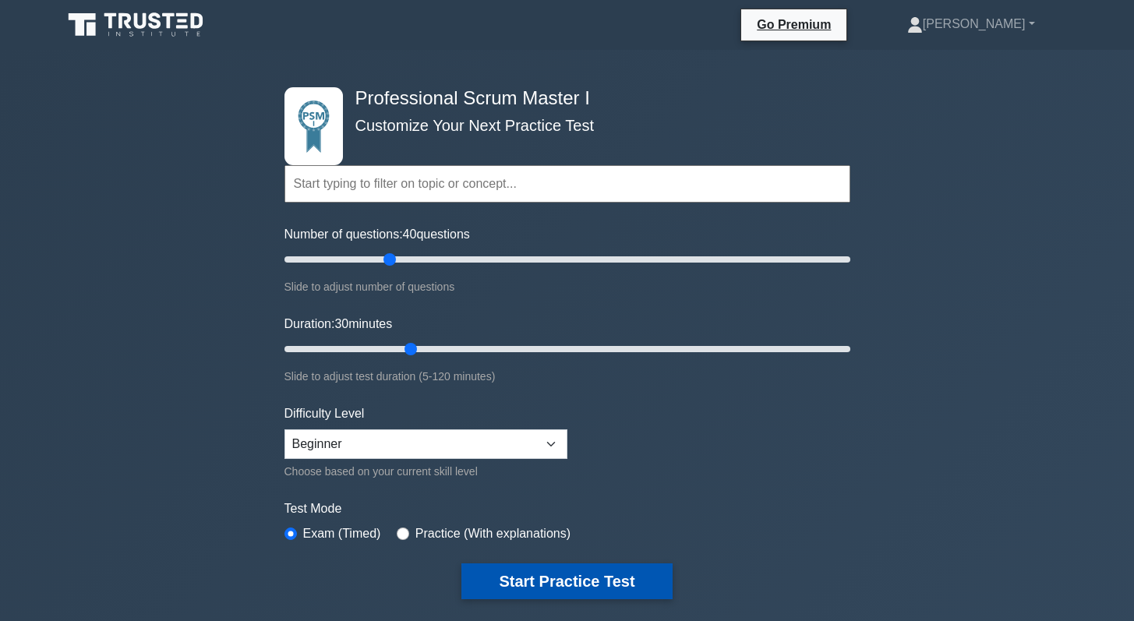
click at [522, 587] on button "Start Practice Test" at bounding box center [566, 581] width 210 height 36
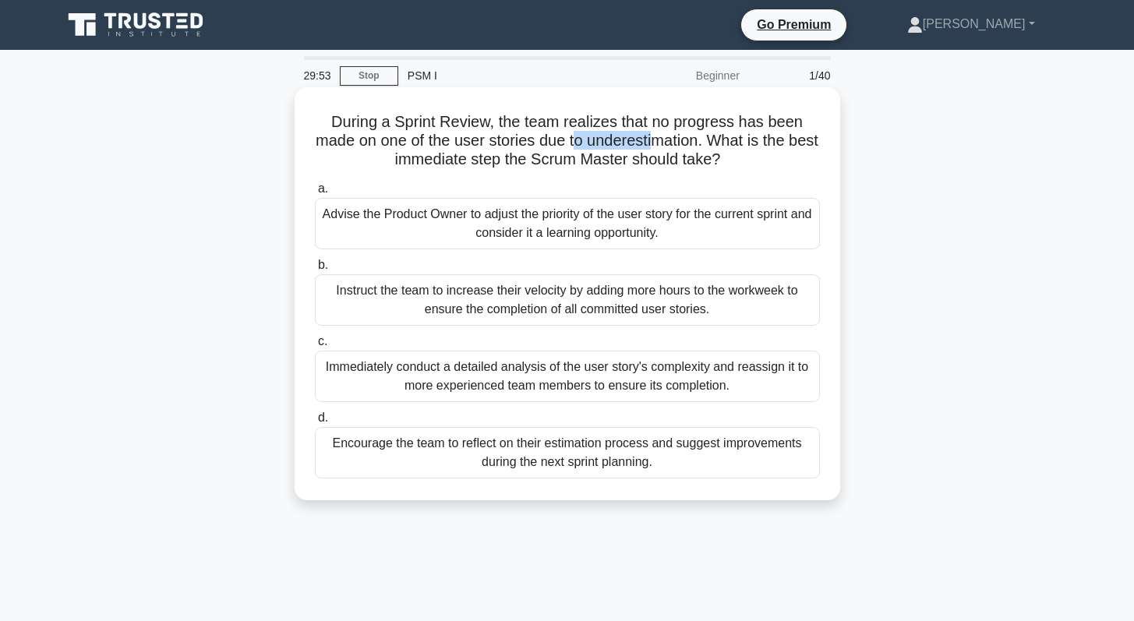
drag, startPoint x: 577, startPoint y: 143, endPoint x: 650, endPoint y: 143, distance: 73.2
click at [650, 143] on h5 "During a Sprint Review, the team realizes that no progress has been made on one…" at bounding box center [567, 141] width 508 height 58
drag, startPoint x: 428, startPoint y: 163, endPoint x: 644, endPoint y: 165, distance: 215.9
click at [644, 165] on h5 "During a Sprint Review, the team realizes that no progress has been made on one…" at bounding box center [567, 141] width 508 height 58
click at [588, 464] on div "Encourage the team to reflect on their estimation process and suggest improveme…" at bounding box center [567, 452] width 505 height 51
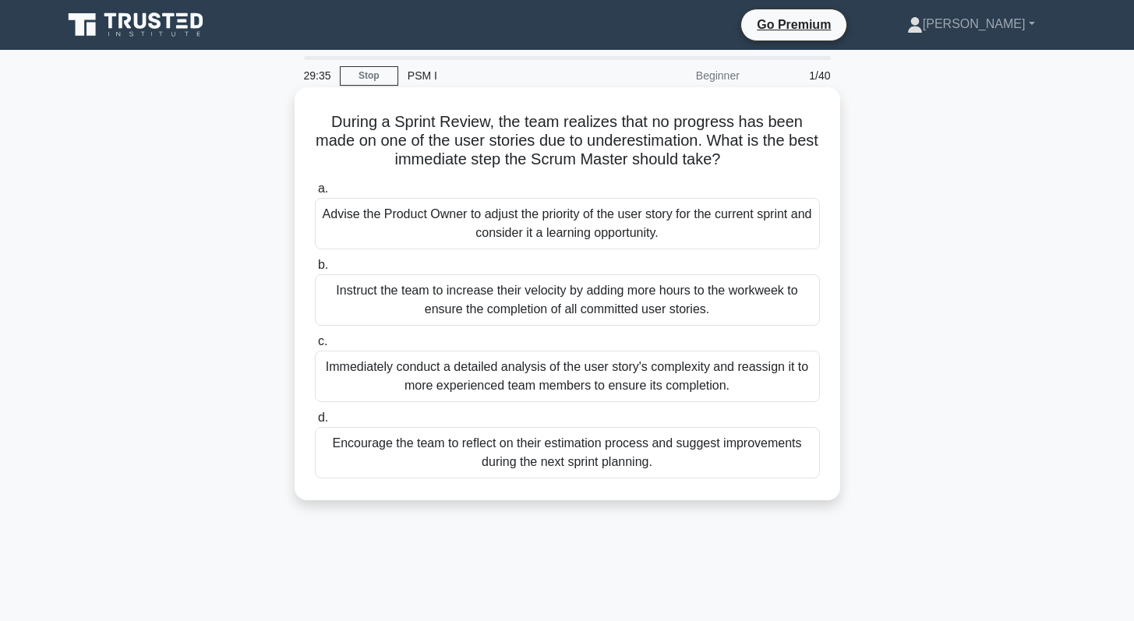
click at [315, 423] on input "d. Encourage the team to reflect on their estimation process and suggest improv…" at bounding box center [315, 418] width 0 height 10
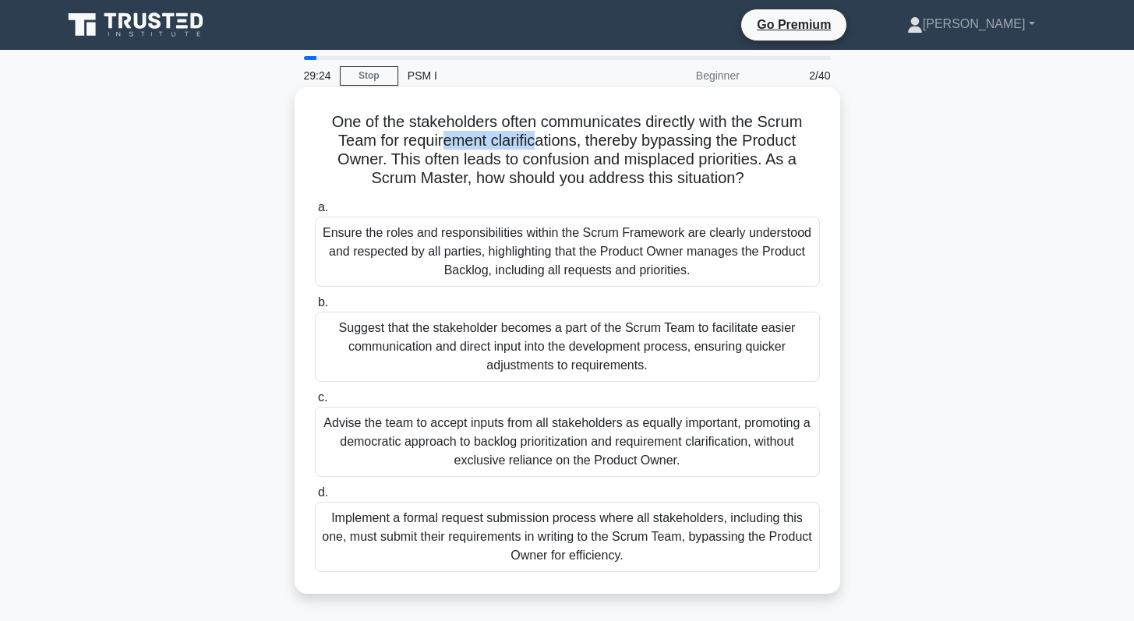
drag, startPoint x: 452, startPoint y: 143, endPoint x: 538, endPoint y: 143, distance: 85.7
click at [538, 143] on h5 "One of the stakeholders often communicates directly with the Scrum Team for req…" at bounding box center [567, 150] width 508 height 76
click at [514, 154] on h5 "One of the stakeholders often communicates directly with the Scrum Team for req…" at bounding box center [567, 150] width 508 height 76
drag, startPoint x: 619, startPoint y: 140, endPoint x: 744, endPoint y: 142, distance: 125.5
click at [744, 142] on h5 "One of the stakeholders often communicates directly with the Scrum Team for req…" at bounding box center [567, 150] width 508 height 76
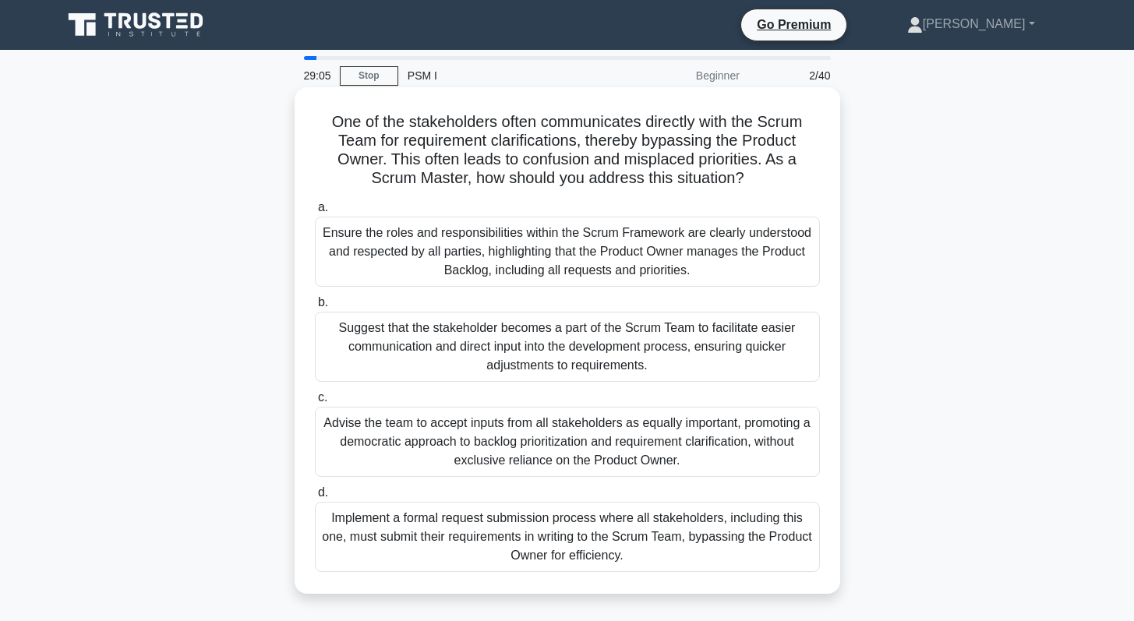
click at [468, 262] on div "Ensure the roles and responsibilities within the Scrum Framework are clearly un…" at bounding box center [567, 252] width 505 height 70
click at [315, 213] on input "a. Ensure the roles and responsibilities within the Scrum Framework are clearly…" at bounding box center [315, 208] width 0 height 10
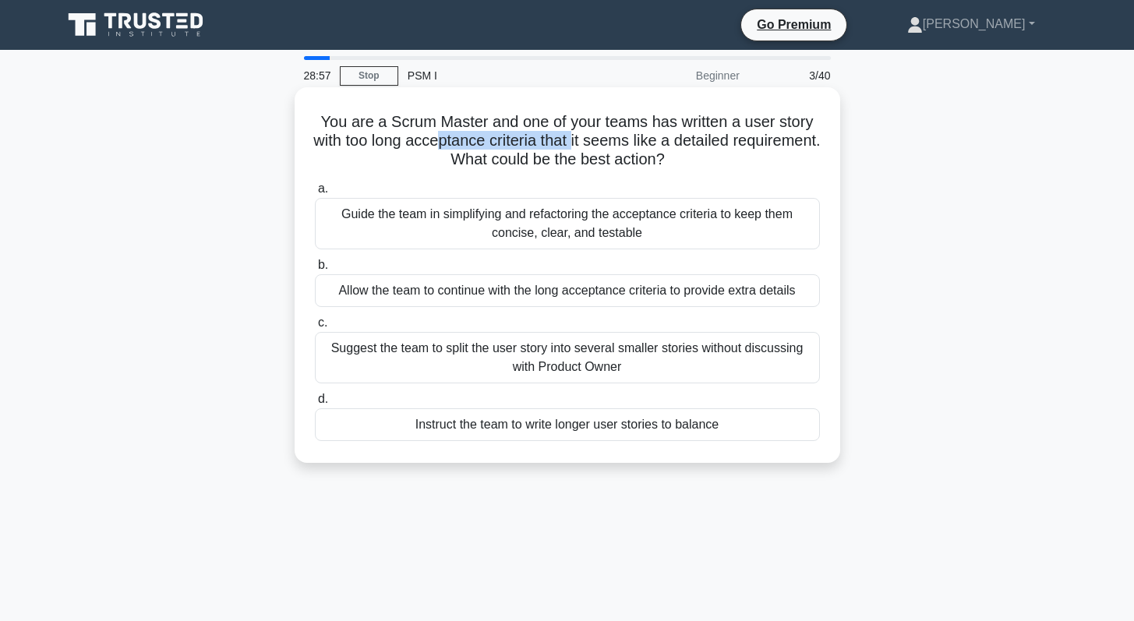
drag, startPoint x: 483, startPoint y: 143, endPoint x: 620, endPoint y: 142, distance: 136.4
click at [620, 142] on h5 "You are a Scrum Master and one of your teams has written a user story with too …" at bounding box center [567, 141] width 508 height 58
click at [459, 218] on div "Guide the team in simplifying and refactoring the acceptance criteria to keep t…" at bounding box center [567, 223] width 505 height 51
click at [315, 194] on input "a. Guide the team in simplifying and refactoring the acceptance criteria to kee…" at bounding box center [315, 189] width 0 height 10
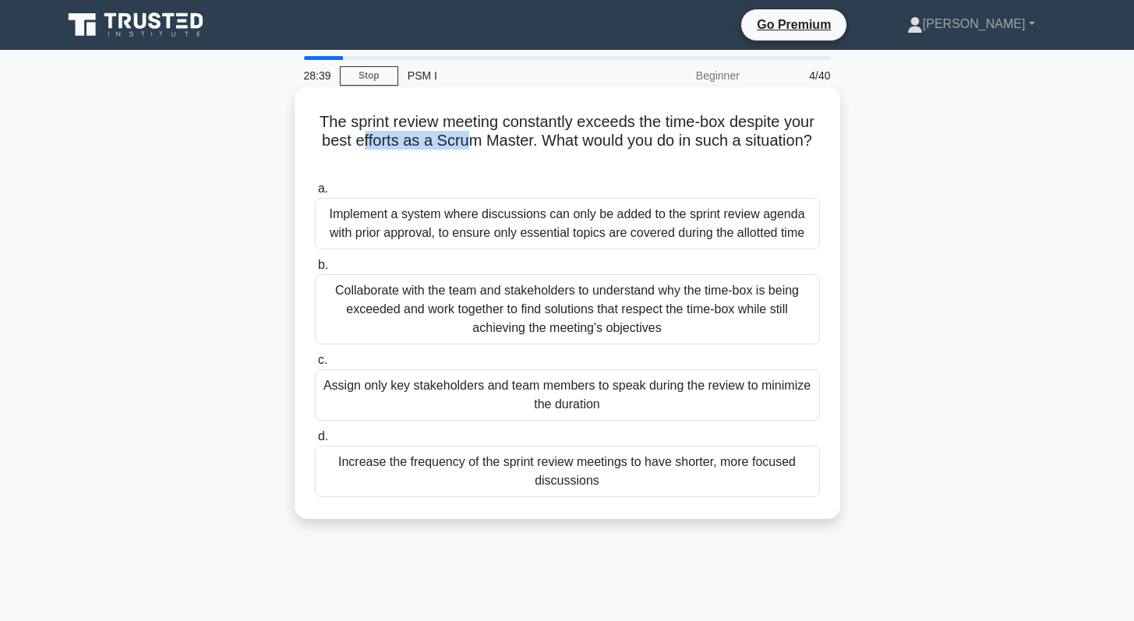
drag, startPoint x: 361, startPoint y: 144, endPoint x: 466, endPoint y: 143, distance: 105.2
click at [466, 143] on h5 "The sprint review meeting constantly exceeds the time-box despite your best eff…" at bounding box center [567, 141] width 508 height 58
click at [521, 298] on div "Collaborate with the team and stakeholders to understand why the time-box is be…" at bounding box center [567, 309] width 505 height 70
click at [315, 270] on input "b. Collaborate with the team and stakeholders to understand why the time-box is…" at bounding box center [315, 265] width 0 height 10
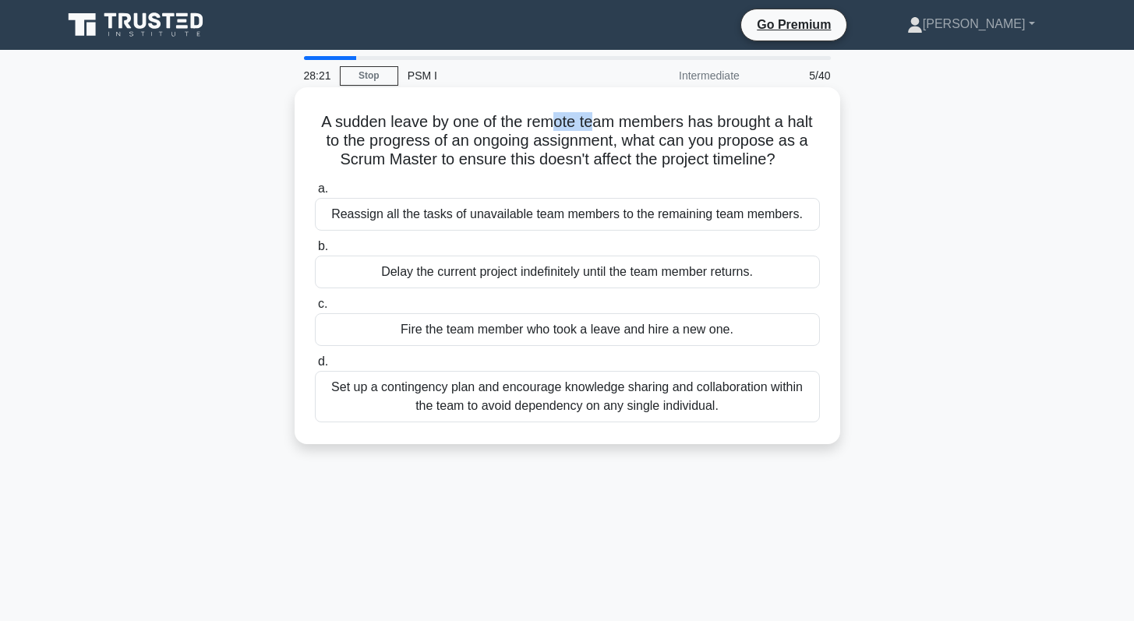
drag, startPoint x: 553, startPoint y: 130, endPoint x: 590, endPoint y: 126, distance: 36.8
click at [590, 126] on h5 "A sudden leave by one of the remote team members has brought a halt to the prog…" at bounding box center [567, 141] width 508 height 58
drag, startPoint x: 358, startPoint y: 161, endPoint x: 476, endPoint y: 164, distance: 117.7
click at [476, 164] on h5 "A sudden leave by one of the remote team members has brought a halt to the prog…" at bounding box center [567, 141] width 508 height 58
click at [562, 162] on h5 "A sudden leave by one of the remote team members has brought a halt to the prog…" at bounding box center [567, 141] width 508 height 58
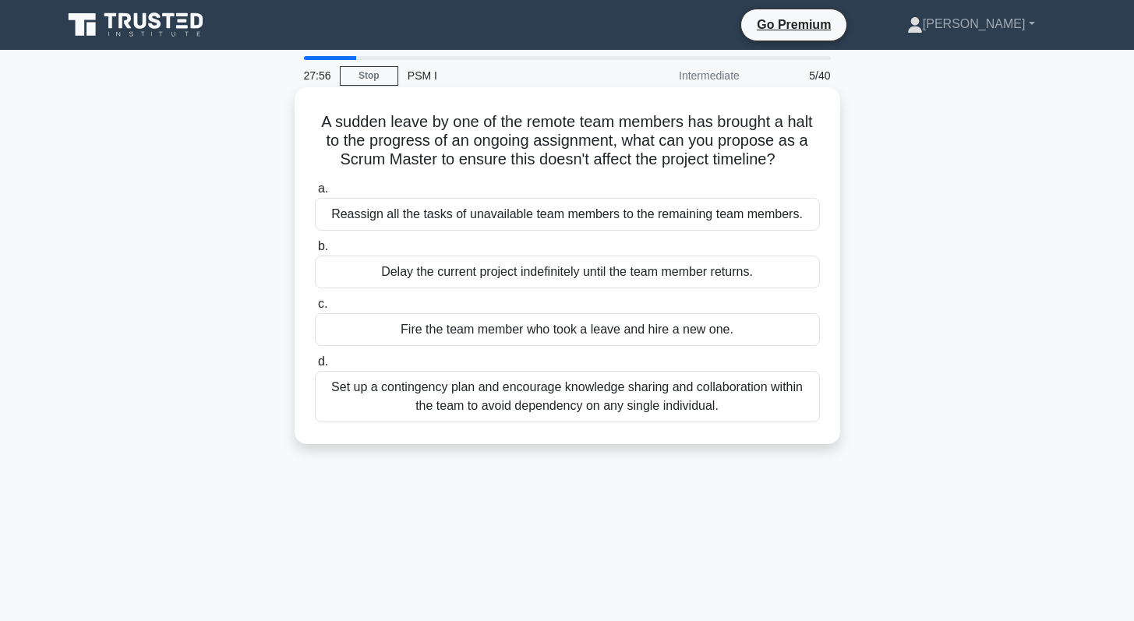
click at [484, 399] on div "Set up a contingency plan and encourage knowledge sharing and collaboration wit…" at bounding box center [567, 396] width 505 height 51
click at [315, 367] on input "d. Set up a contingency plan and encourage knowledge sharing and collaboration …" at bounding box center [315, 362] width 0 height 10
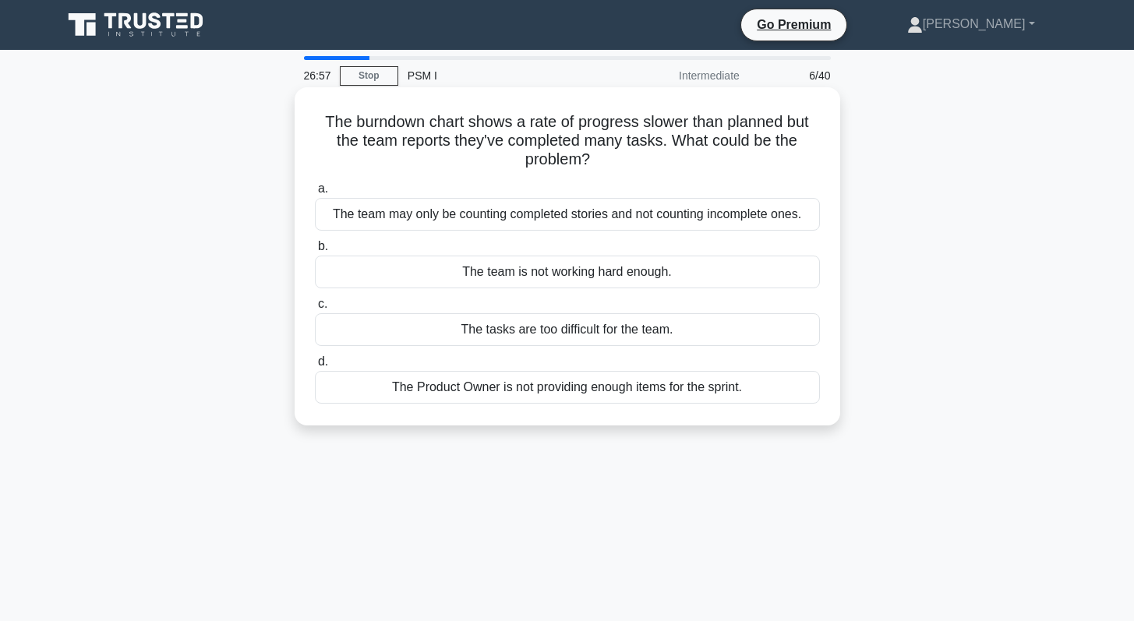
click at [499, 214] on div "The team may only be counting completed stories and not counting incomplete one…" at bounding box center [567, 214] width 505 height 33
click at [315, 194] on input "a. The team may only be counting completed stories and not counting incomplete …" at bounding box center [315, 189] width 0 height 10
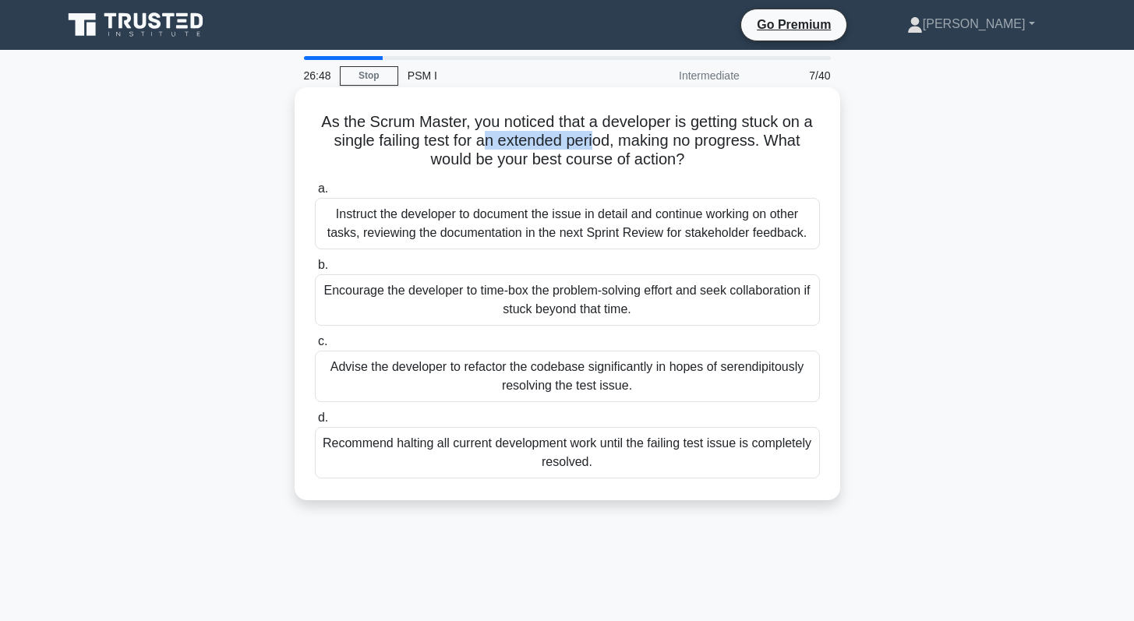
drag, startPoint x: 495, startPoint y: 146, endPoint x: 595, endPoint y: 145, distance: 100.5
click at [595, 145] on h5 "As the Scrum Master, you noticed that a developer is getting stuck on a single …" at bounding box center [567, 141] width 508 height 58
drag, startPoint x: 384, startPoint y: 146, endPoint x: 575, endPoint y: 141, distance: 191.0
click at [575, 141] on h5 "As the Scrum Master, you noticed that a developer is getting stuck on a single …" at bounding box center [567, 141] width 508 height 58
click at [450, 146] on h5 "As the Scrum Master, you noticed that a developer is getting stuck on a single …" at bounding box center [567, 141] width 508 height 58
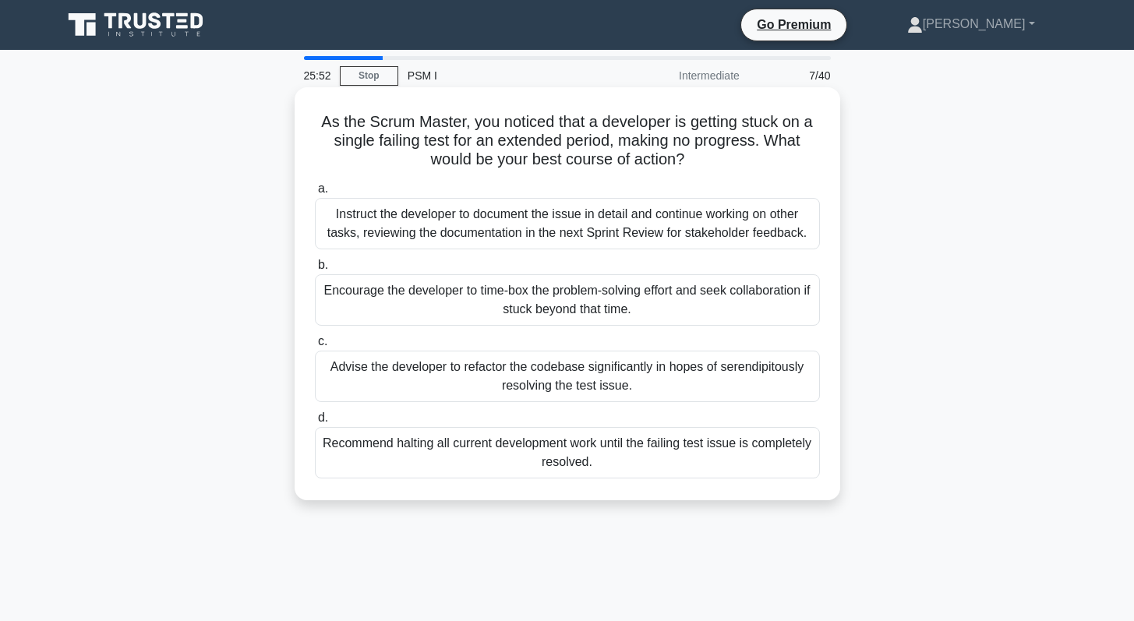
click at [404, 298] on div "Encourage the developer to time-box the problem-solving effort and seek collabo…" at bounding box center [567, 299] width 505 height 51
click at [315, 270] on input "b. Encourage the developer to time-box the problem-solving effort and seek coll…" at bounding box center [315, 265] width 0 height 10
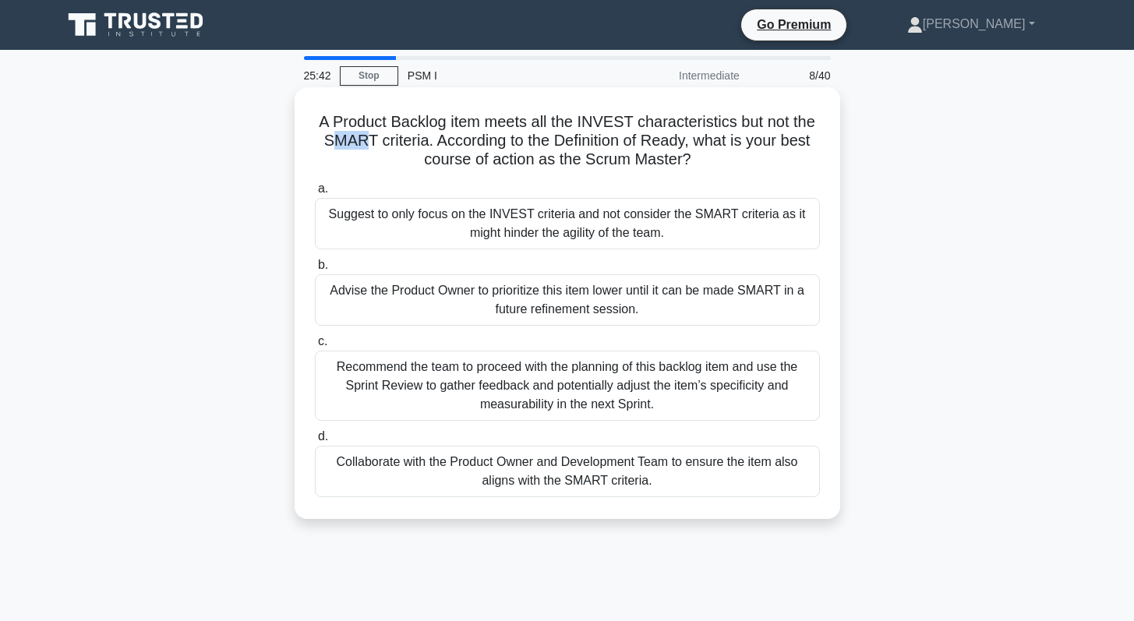
drag, startPoint x: 331, startPoint y: 144, endPoint x: 365, endPoint y: 143, distance: 33.5
click at [365, 143] on h5 "A Product Backlog item meets all the INVEST characteristics but not the SMART c…" at bounding box center [567, 141] width 508 height 58
click at [580, 390] on div "Recommend the team to proceed with the planning of this backlog item and use th…" at bounding box center [567, 386] width 505 height 70
click at [315, 347] on input "c. Recommend the team to proceed with the planning of this backlog item and use…" at bounding box center [315, 342] width 0 height 10
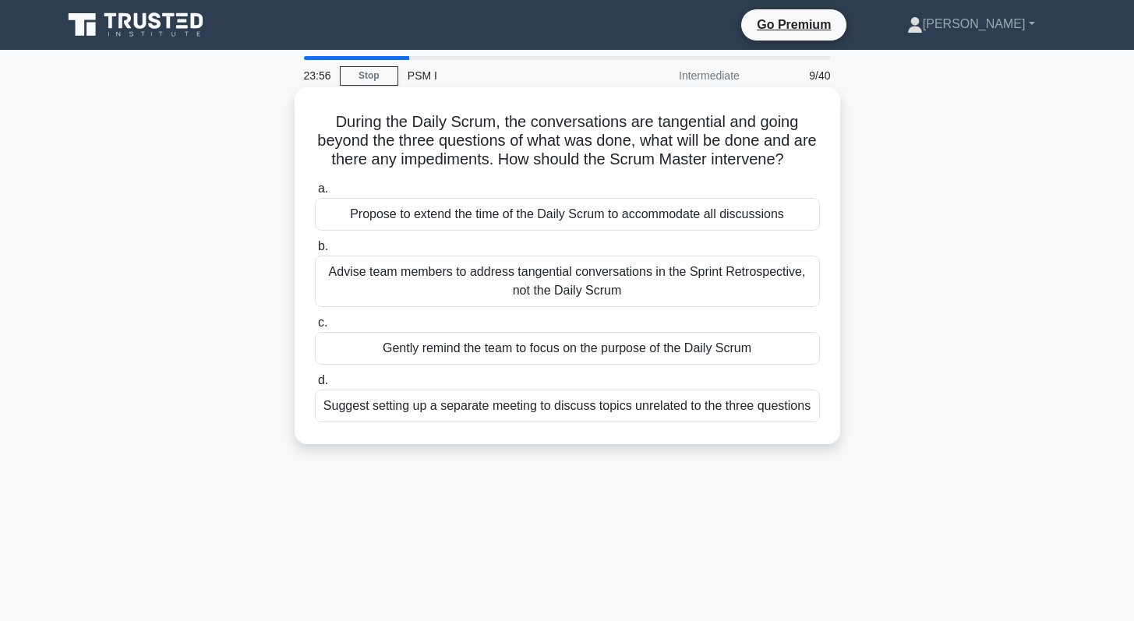
click at [496, 350] on div "Gently remind the team to focus on the purpose of the Daily Scrum" at bounding box center [567, 348] width 505 height 33
click at [315, 328] on input "c. Gently remind the team to focus on the purpose of the Daily Scrum" at bounding box center [315, 323] width 0 height 10
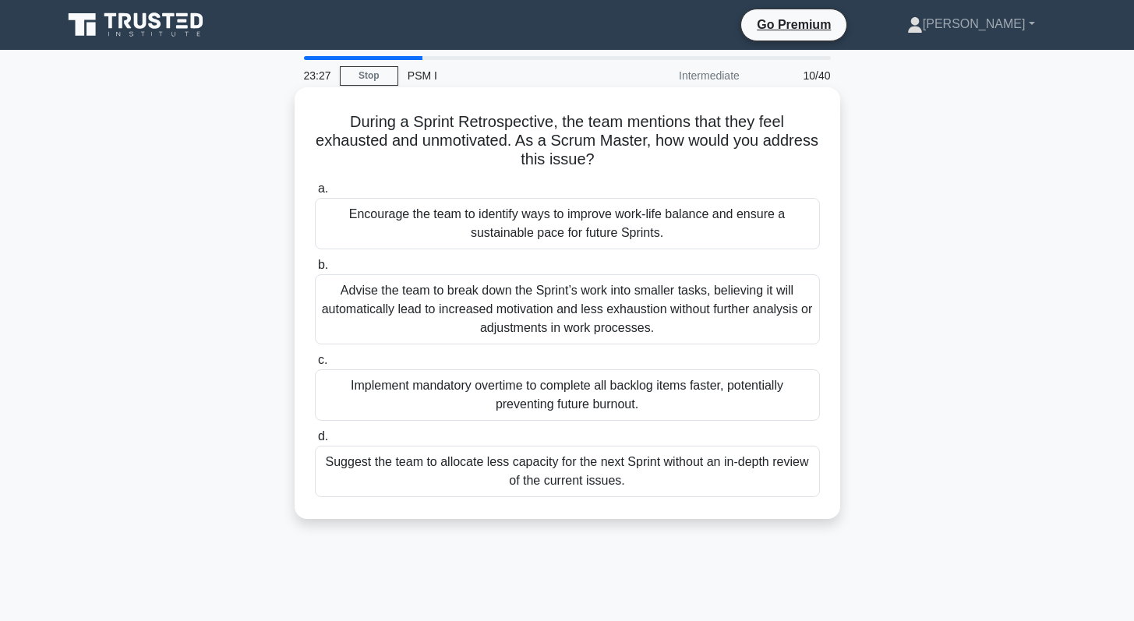
click at [536, 232] on div "Encourage the team to identify ways to improve work-life balance and ensure a s…" at bounding box center [567, 223] width 505 height 51
click at [315, 194] on input "a. Encourage the team to identify ways to improve work-life balance and ensure …" at bounding box center [315, 189] width 0 height 10
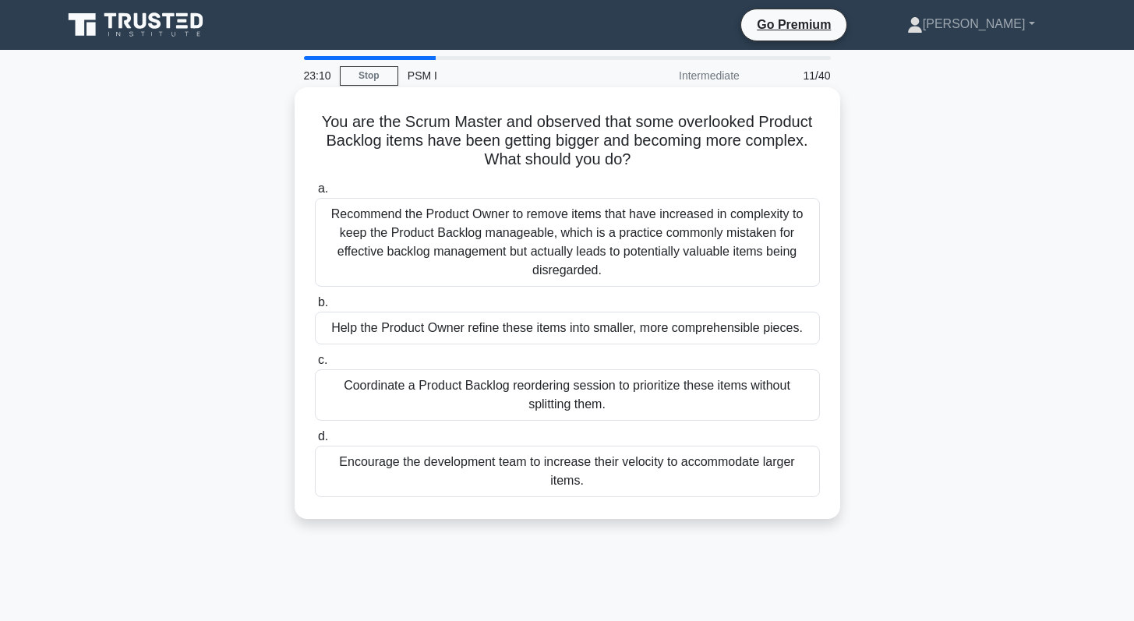
click at [553, 330] on div "Help the Product Owner refine these items into smaller, more comprehensible pie…" at bounding box center [567, 328] width 505 height 33
click at [315, 308] on input "b. Help the Product Owner refine these items into smaller, more comprehensible …" at bounding box center [315, 303] width 0 height 10
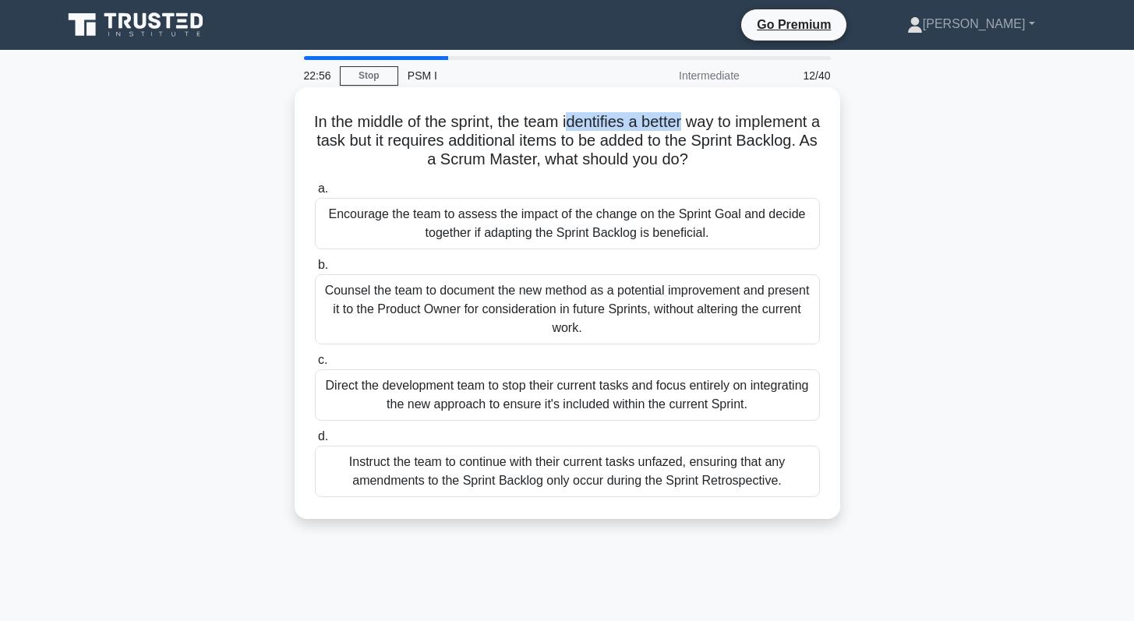
drag, startPoint x: 573, startPoint y: 122, endPoint x: 692, endPoint y: 124, distance: 119.2
click at [692, 124] on h5 "In the middle of the sprint, the team identifies a better way to implement a ta…" at bounding box center [567, 141] width 508 height 58
click at [441, 236] on div "Encourage the team to assess the impact of the change on the Sprint Goal and de…" at bounding box center [567, 223] width 505 height 51
click at [315, 194] on input "a. Encourage the team to assess the impact of the change on the Sprint Goal and…" at bounding box center [315, 189] width 0 height 10
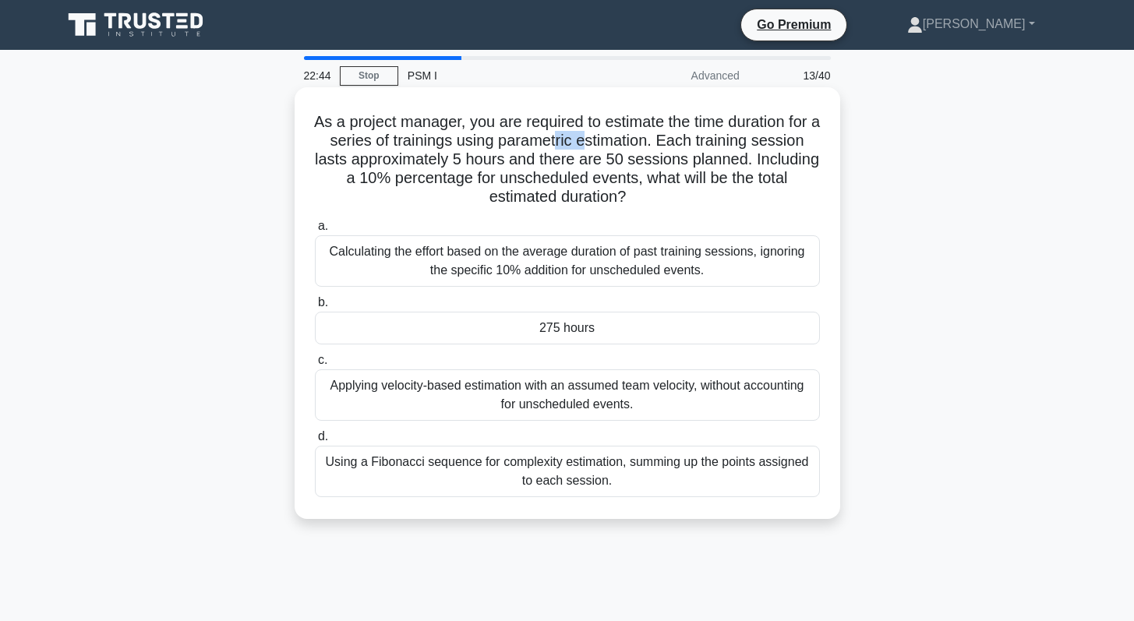
drag, startPoint x: 563, startPoint y: 142, endPoint x: 589, endPoint y: 141, distance: 25.7
click at [589, 141] on h5 "As a project manager, you are required to estimate the time duration for a seri…" at bounding box center [567, 159] width 508 height 95
drag, startPoint x: 619, startPoint y: 162, endPoint x: 609, endPoint y: 162, distance: 10.1
click at [609, 162] on h5 "As a project manager, you are required to estimate the time duration for a seri…" at bounding box center [567, 159] width 508 height 95
drag, startPoint x: 390, startPoint y: 182, endPoint x: 360, endPoint y: 182, distance: 30.4
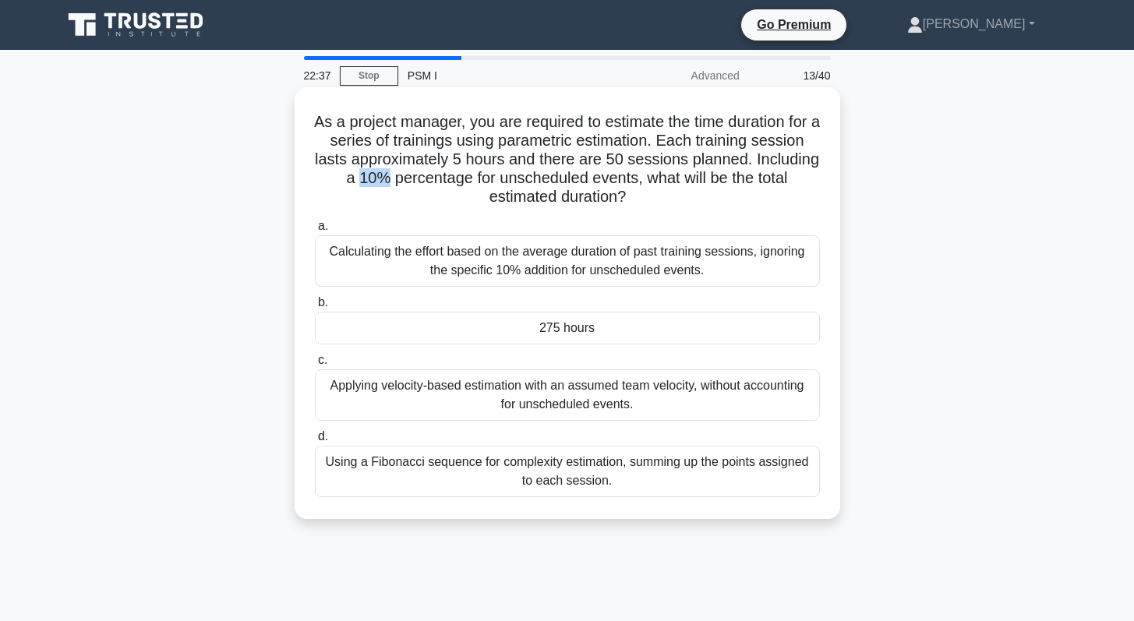
click at [360, 182] on h5 "As a project manager, you are required to estimate the time duration for a seri…" at bounding box center [567, 159] width 508 height 95
drag, startPoint x: 462, startPoint y: 164, endPoint x: 452, endPoint y: 164, distance: 10.1
click at [452, 164] on h5 "As a project manager, you are required to estimate the time duration for a seri…" at bounding box center [567, 159] width 508 height 95
click at [551, 330] on div "275 hours" at bounding box center [567, 328] width 505 height 33
click at [315, 308] on input "b. 275 hours" at bounding box center [315, 303] width 0 height 10
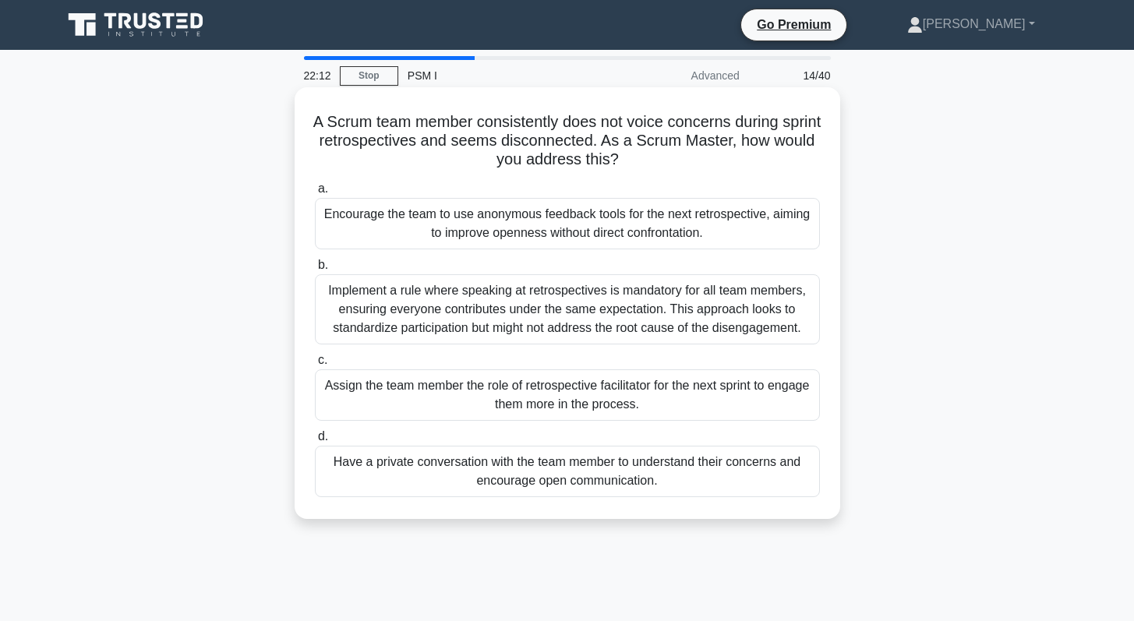
click at [561, 478] on div "Have a private conversation with the team member to understand their concerns a…" at bounding box center [567, 471] width 505 height 51
click at [315, 442] on input "d. Have a private conversation with the team member to understand their concern…" at bounding box center [315, 437] width 0 height 10
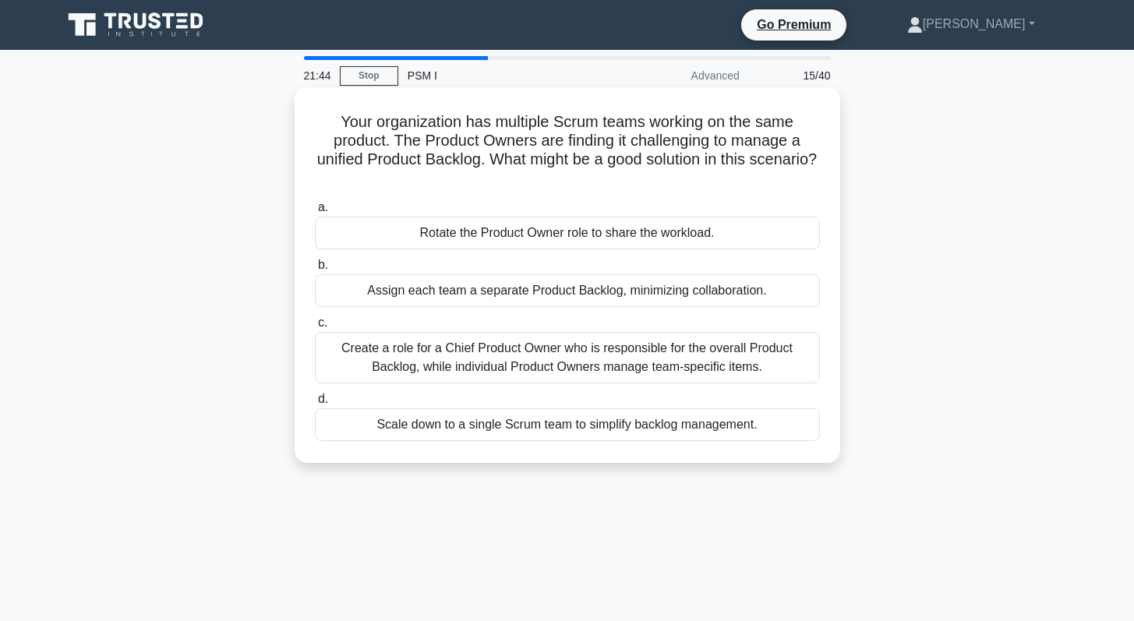
click at [500, 297] on div "Assign each team a separate Product Backlog, minimizing collaboration." at bounding box center [567, 290] width 505 height 33
click at [315, 270] on input "b. Assign each team a separate Product Backlog, minimizing collaboration." at bounding box center [315, 265] width 0 height 10
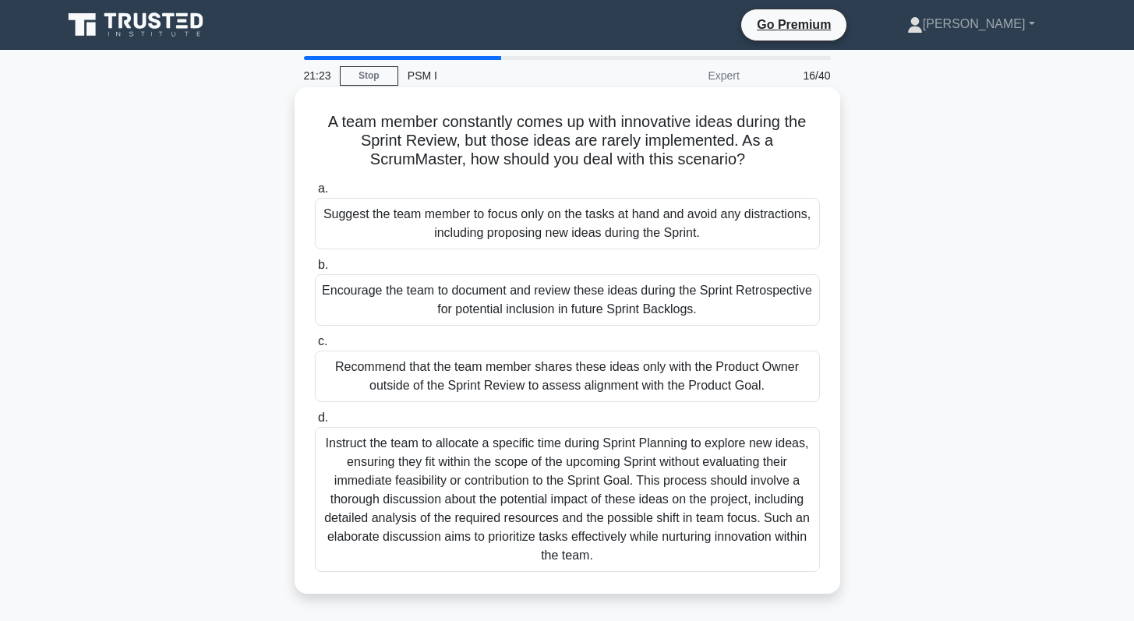
click at [496, 316] on div "Encourage the team to document and review these ideas during the Sprint Retrosp…" at bounding box center [567, 299] width 505 height 51
click at [315, 270] on input "b. Encourage the team to document and review these ideas during the Sprint Retr…" at bounding box center [315, 265] width 0 height 10
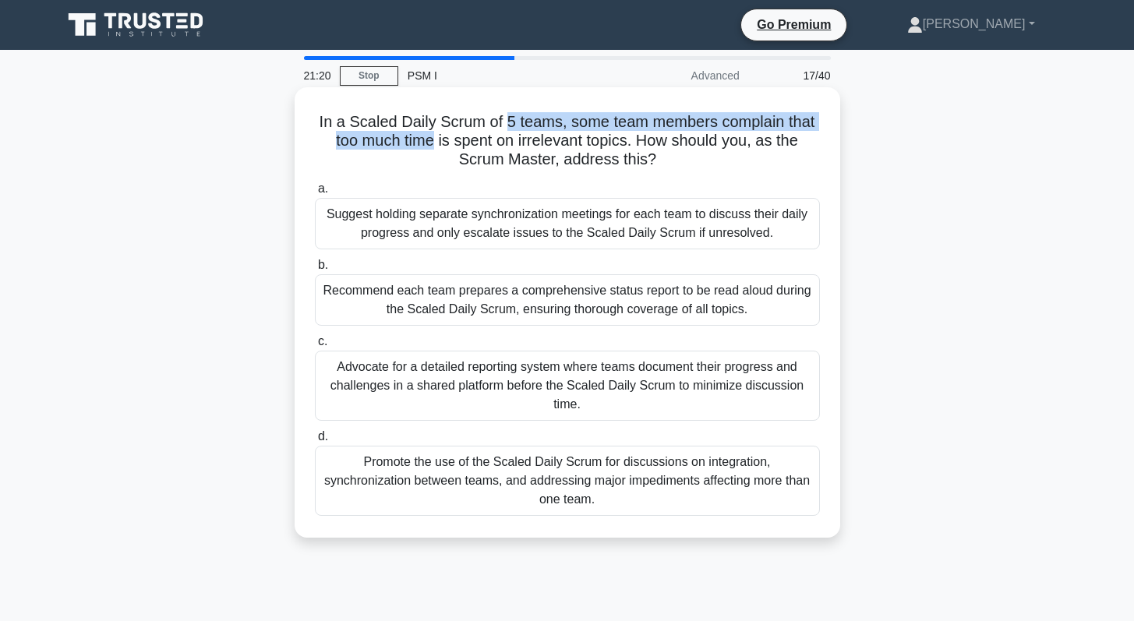
drag, startPoint x: 436, startPoint y: 132, endPoint x: 504, endPoint y: 127, distance: 68.8
click at [504, 127] on h5 "In a Scaled Daily Scrum of 5 teams, some team members complain that too much ti…" at bounding box center [567, 141] width 508 height 58
click at [598, 131] on h5 "In a Scaled Daily Scrum of 5 teams, some team members complain that too much ti…" at bounding box center [567, 141] width 508 height 58
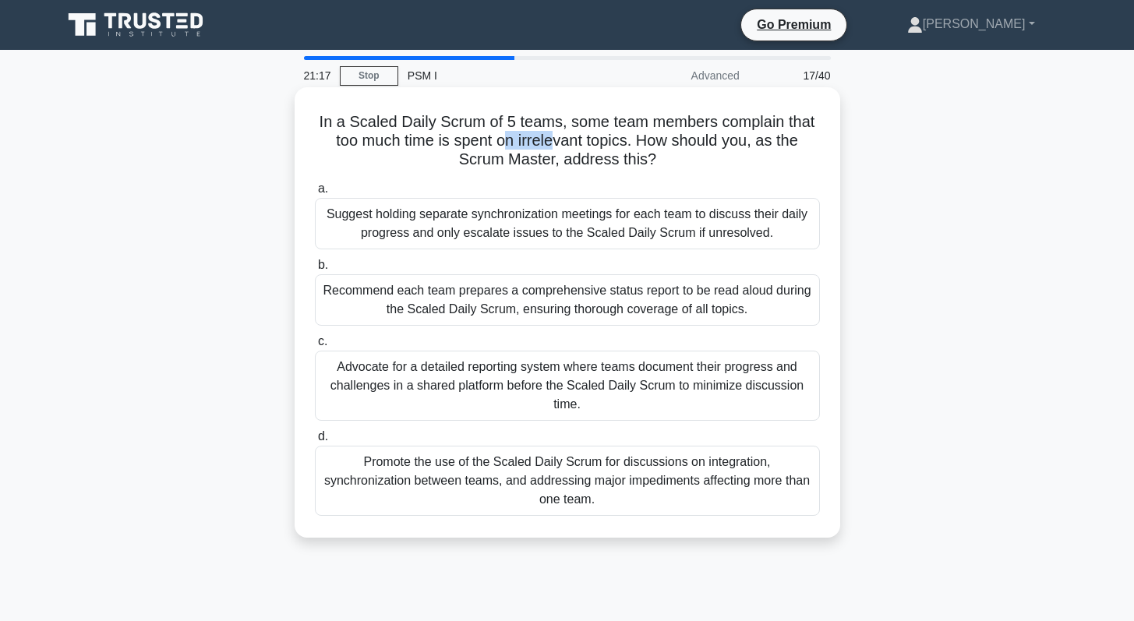
drag, startPoint x: 507, startPoint y: 143, endPoint x: 551, endPoint y: 142, distance: 43.6
click at [551, 142] on h5 "In a Scaled Daily Scrum of 5 teams, some team members complain that too much ti…" at bounding box center [567, 141] width 508 height 58
click at [567, 232] on div "Suggest holding separate synchronization meetings for each team to discuss thei…" at bounding box center [567, 223] width 505 height 51
click at [315, 194] on input "a. Suggest holding separate synchronization meetings for each team to discuss t…" at bounding box center [315, 189] width 0 height 10
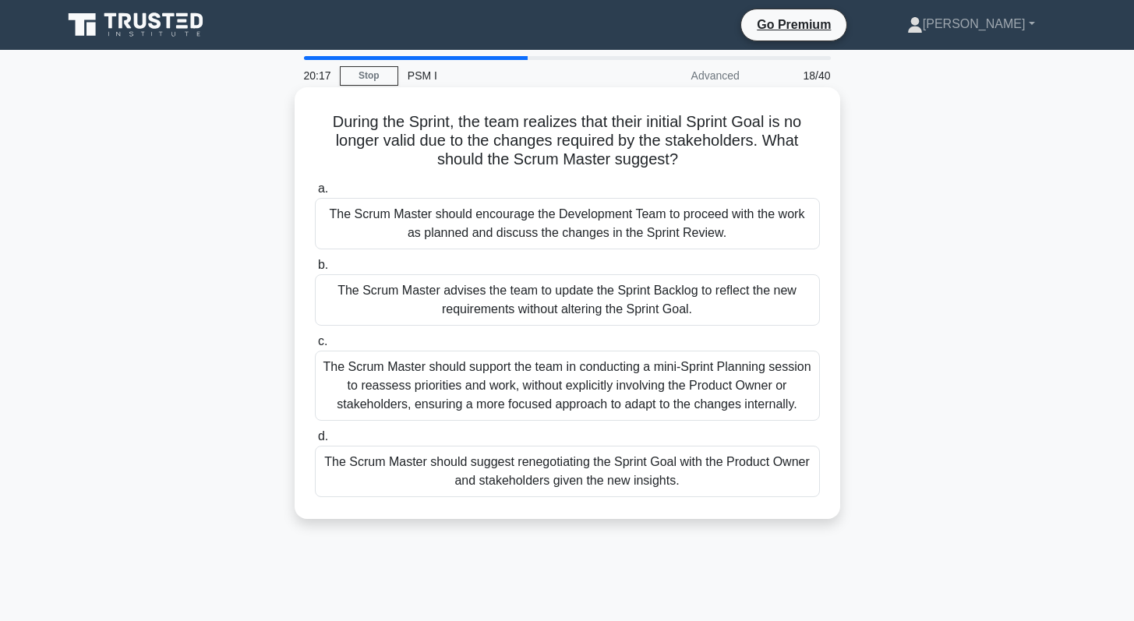
click at [572, 234] on div "The Scrum Master should encourage the Development Team to proceed with the work…" at bounding box center [567, 223] width 505 height 51
click at [315, 194] on input "a. The Scrum Master should encourage the Development Team to proceed with the w…" at bounding box center [315, 189] width 0 height 10
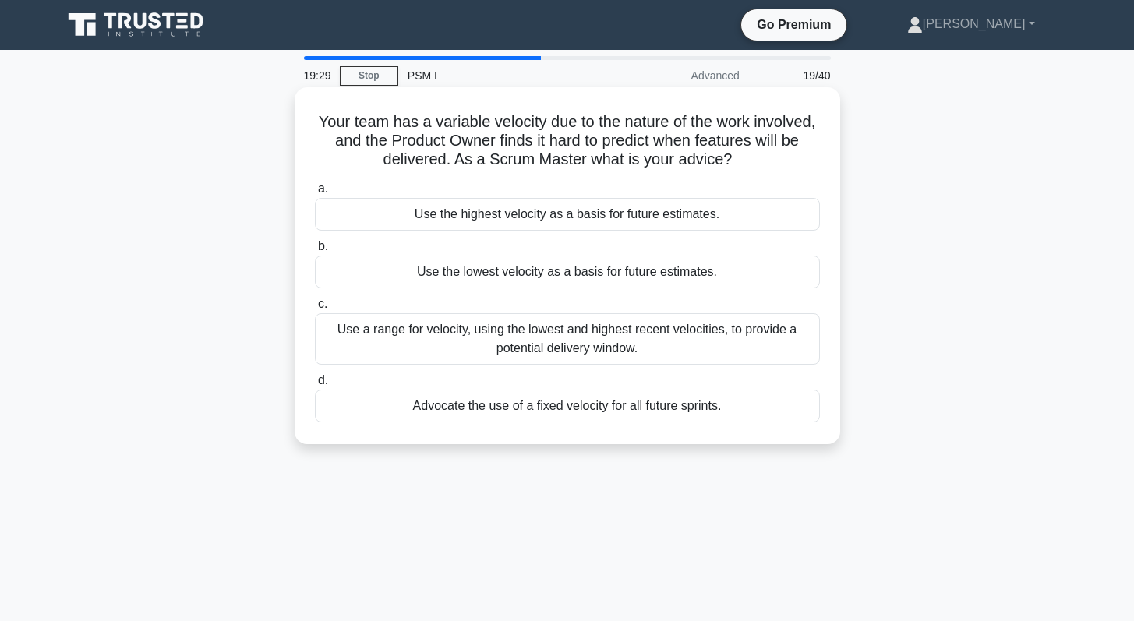
drag, startPoint x: 487, startPoint y: 409, endPoint x: 565, endPoint y: 409, distance: 77.9
click at [565, 409] on div "Advocate the use of a fixed velocity for all future sprints." at bounding box center [567, 406] width 505 height 33
click at [607, 402] on div "Advocate the use of a fixed velocity for all future sprints." at bounding box center [567, 406] width 505 height 33
click at [315, 386] on input "d. Advocate the use of a fixed velocity for all future sprints." at bounding box center [315, 381] width 0 height 10
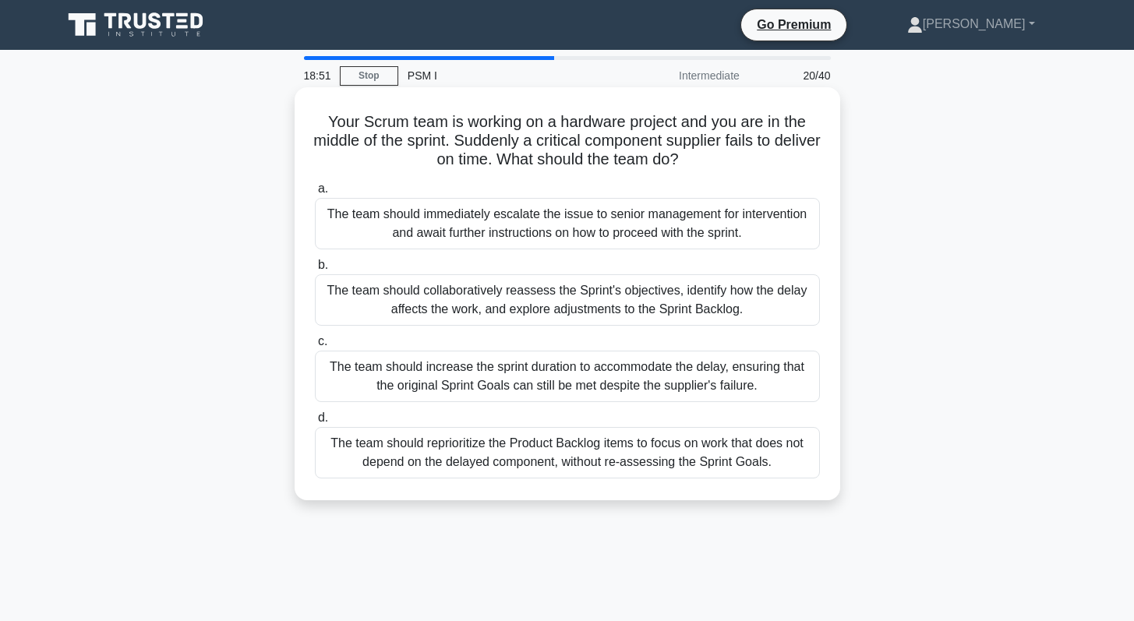
click at [560, 299] on div "The team should collaboratively reassess the Sprint's objectives, identify how …" at bounding box center [567, 299] width 505 height 51
click at [315, 270] on input "b. The team should collaboratively reassess the Sprint's objectives, identify h…" at bounding box center [315, 265] width 0 height 10
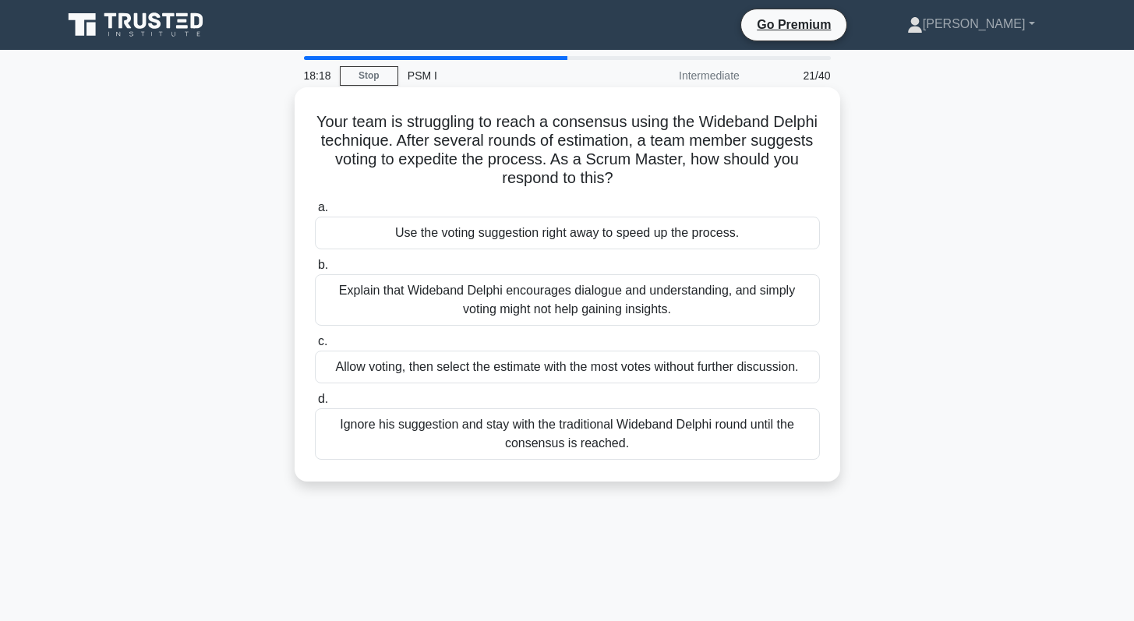
click at [550, 298] on div "Explain that Wideband Delphi encourages dialogue and understanding, and simply …" at bounding box center [567, 299] width 505 height 51
click at [315, 270] on input "b. Explain that Wideband Delphi encourages dialogue and understanding, and simp…" at bounding box center [315, 265] width 0 height 10
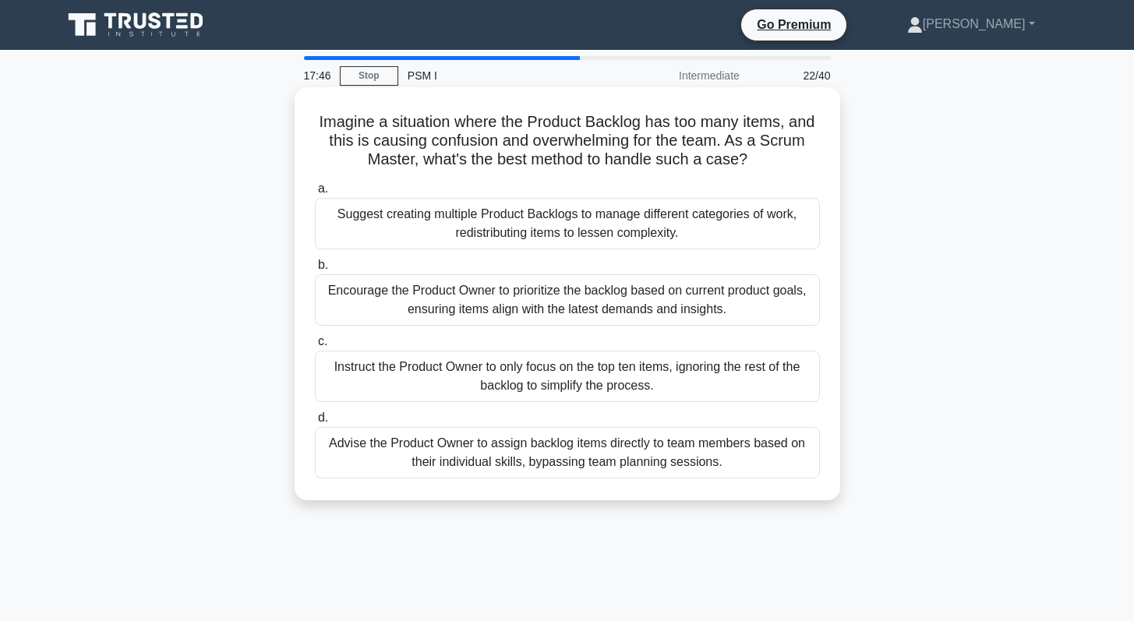
click at [595, 314] on div "Encourage the Product Owner to prioritize the backlog based on current product …" at bounding box center [567, 299] width 505 height 51
click at [315, 270] on input "b. Encourage the Product Owner to prioritize the backlog based on current produ…" at bounding box center [315, 265] width 0 height 10
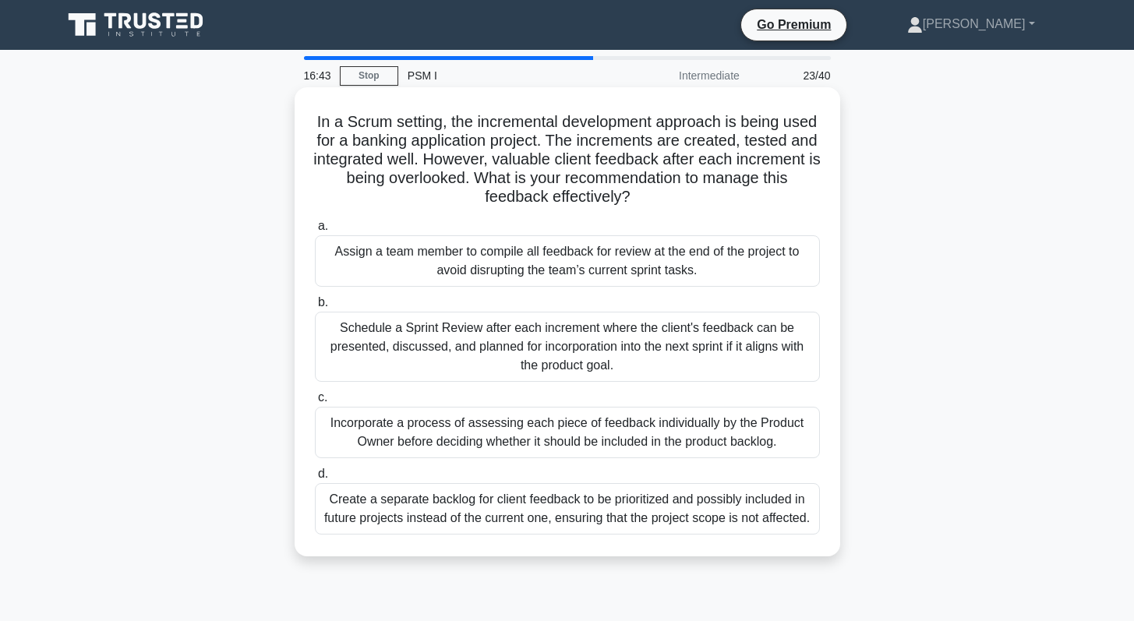
click at [551, 432] on div "Incorporate a process of assessing each piece of feedback individually by the P…" at bounding box center [567, 432] width 505 height 51
click at [315, 403] on input "c. Incorporate a process of assessing each piece of feedback individually by th…" at bounding box center [315, 398] width 0 height 10
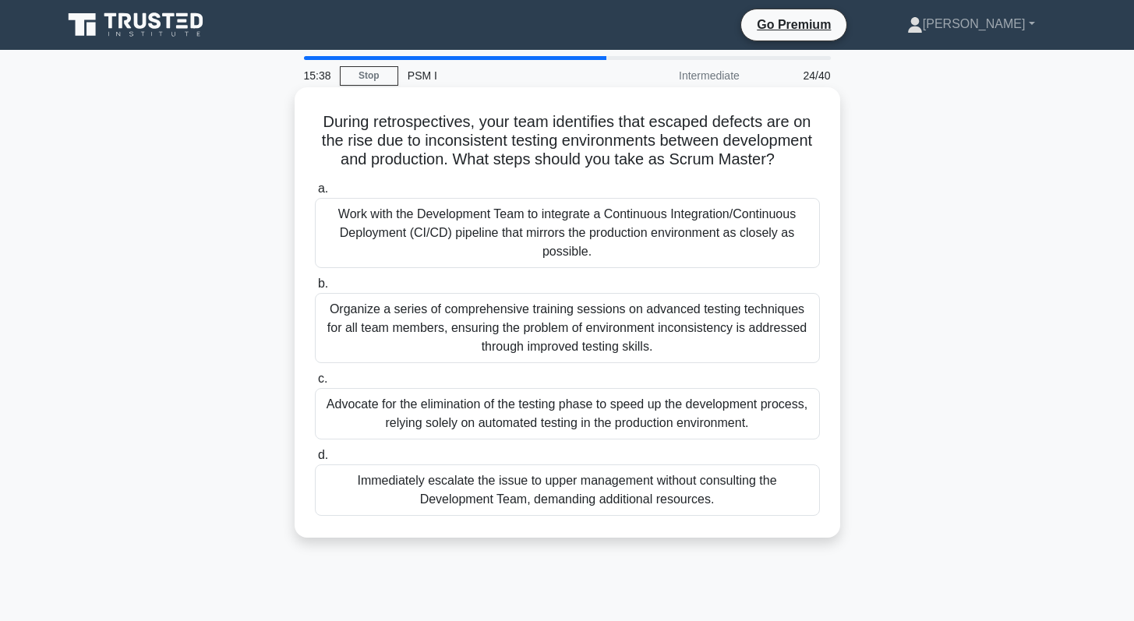
click at [634, 353] on div "Organize a series of comprehensive training sessions on advanced testing techni…" at bounding box center [567, 328] width 505 height 70
click at [315, 289] on input "b. Organize a series of comprehensive training sessions on advanced testing tec…" at bounding box center [315, 284] width 0 height 10
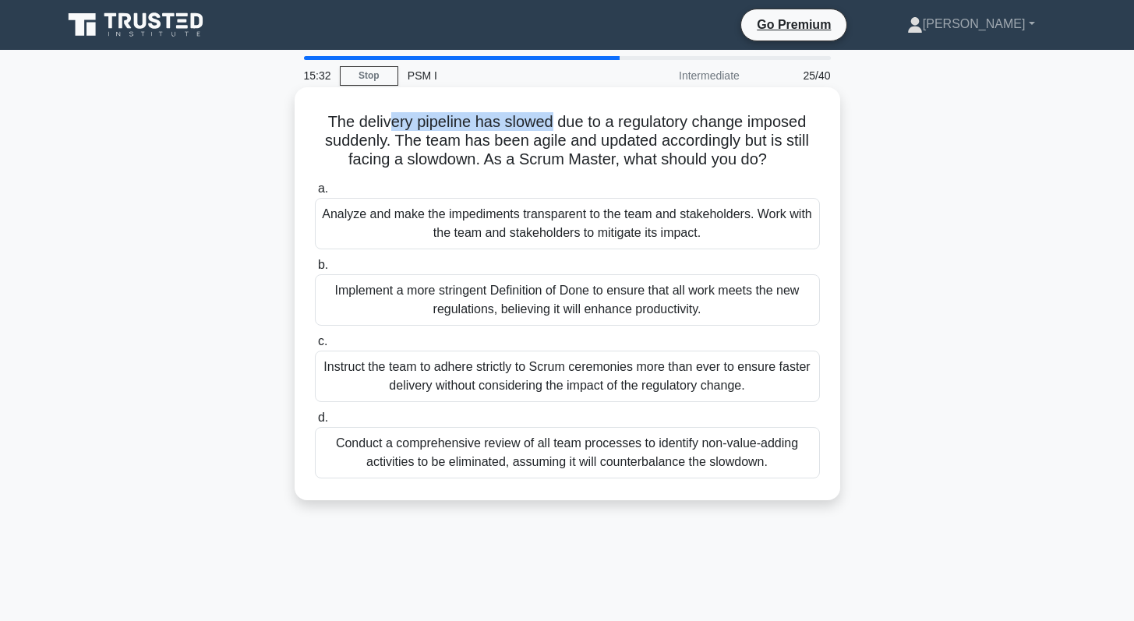
drag, startPoint x: 393, startPoint y: 123, endPoint x: 553, endPoint y: 125, distance: 160.5
click at [553, 125] on h5 "The delivery pipeline has slowed due to a regulatory change imposed suddenly. T…" at bounding box center [567, 141] width 508 height 58
drag, startPoint x: 384, startPoint y: 156, endPoint x: 435, endPoint y: 158, distance: 50.7
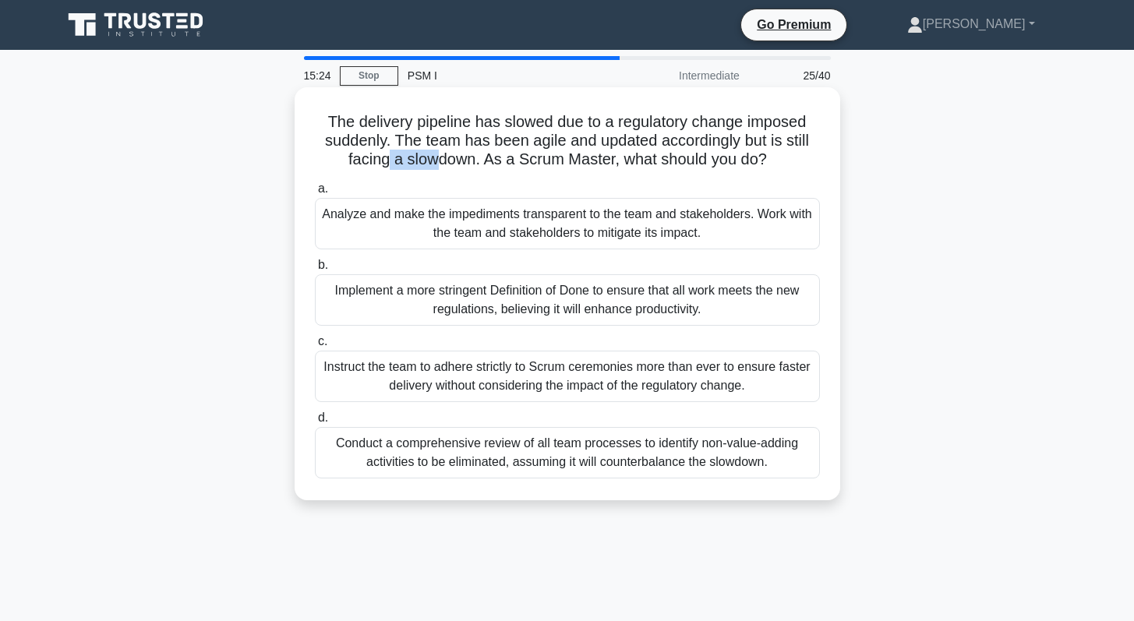
click at [435, 158] on h5 "The delivery pipeline has slowed due to a regulatory change imposed suddenly. T…" at bounding box center [567, 141] width 508 height 58
click at [461, 231] on div "Analyze and make the impediments transparent to the team and stakeholders. Work…" at bounding box center [567, 223] width 505 height 51
click at [315, 194] on input "a. Analyze and make the impediments transparent to the team and stakeholders. W…" at bounding box center [315, 189] width 0 height 10
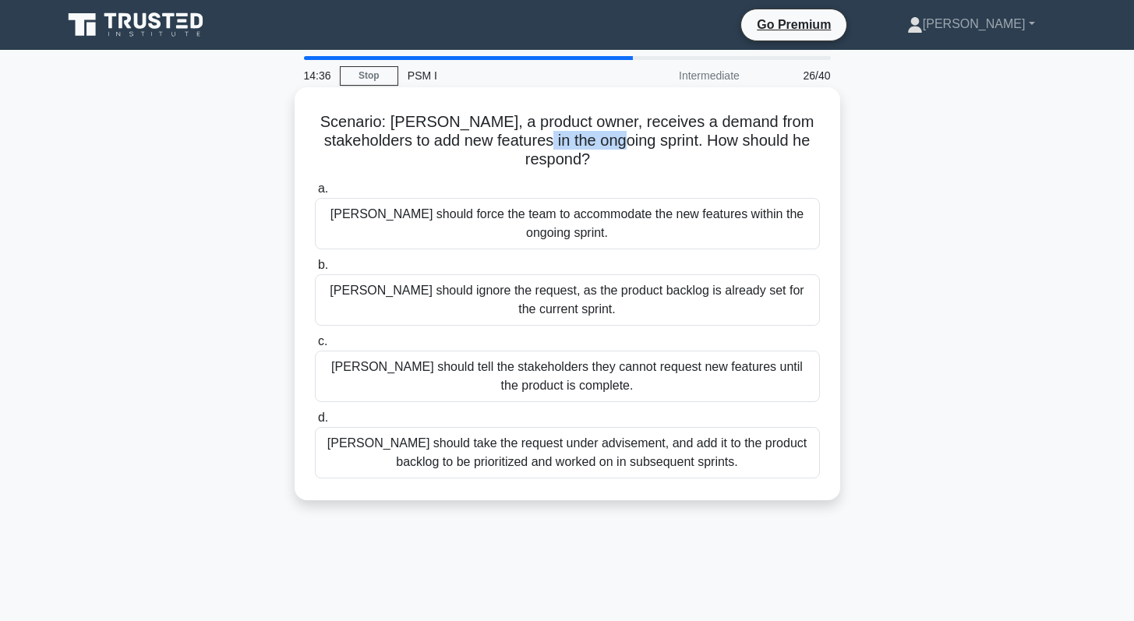
drag, startPoint x: 500, startPoint y: 140, endPoint x: 579, endPoint y: 143, distance: 78.8
click at [579, 143] on h5 "Scenario: Peter, a product owner, receives a demand from stakeholders to add ne…" at bounding box center [567, 141] width 508 height 58
click at [545, 427] on div "Peter should take the request under advisement, and add it to the product backl…" at bounding box center [567, 452] width 505 height 51
click at [315, 419] on input "d. Peter should take the request under advisement, and add it to the product ba…" at bounding box center [315, 418] width 0 height 10
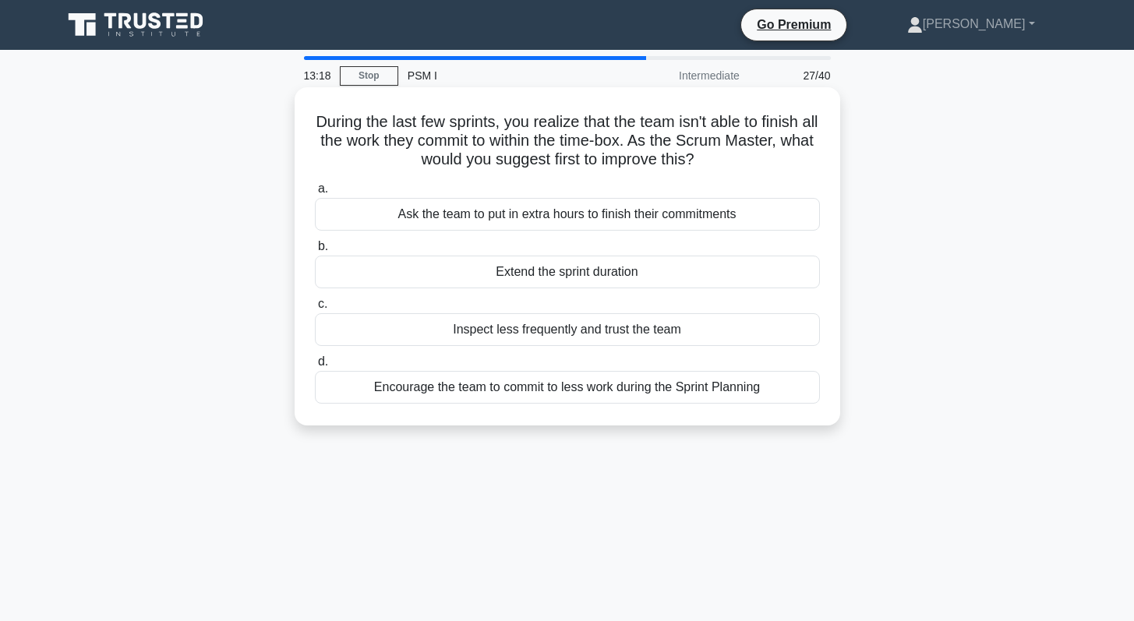
click at [520, 394] on div "Encourage the team to commit to less work during the Sprint Planning" at bounding box center [567, 387] width 505 height 33
click at [315, 367] on input "d. Encourage the team to commit to less work during the Sprint Planning" at bounding box center [315, 362] width 0 height 10
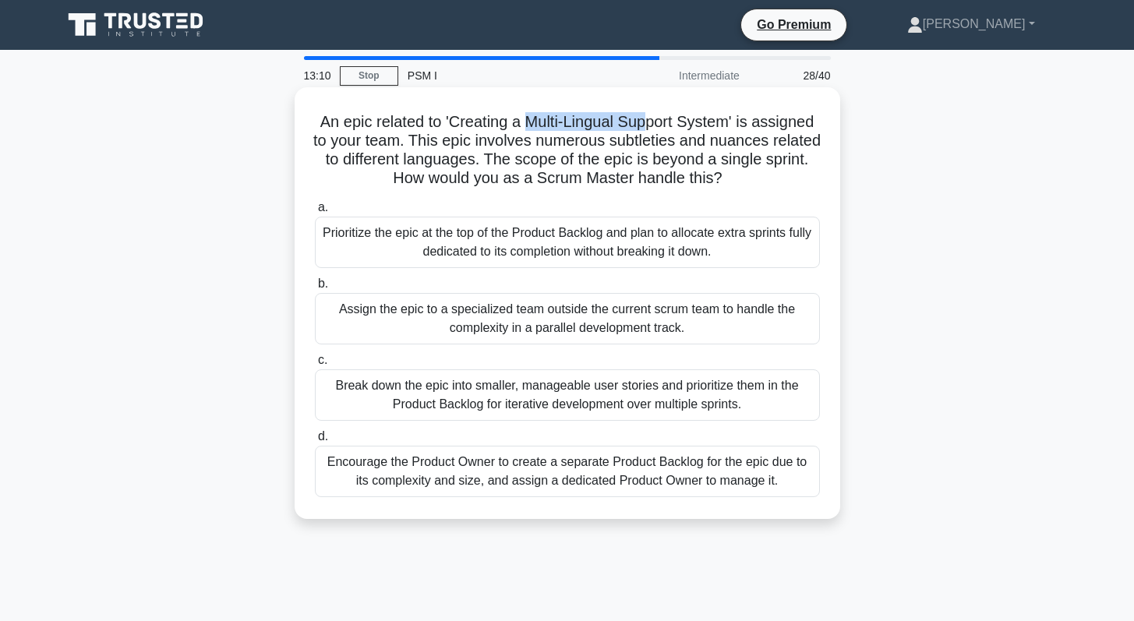
drag, startPoint x: 536, startPoint y: 128, endPoint x: 637, endPoint y: 130, distance: 100.6
click at [636, 126] on h5 "An epic related to 'Creating a Multi-Lingual Support System' is assigned to you…" at bounding box center [567, 150] width 508 height 76
drag, startPoint x: 413, startPoint y: 144, endPoint x: 607, endPoint y: 141, distance: 194.1
click at [607, 141] on h5 "An epic related to 'Creating a Multi-Lingual Support System' is assigned to you…" at bounding box center [567, 150] width 508 height 76
click at [550, 392] on div "Break down the epic into smaller, manageable user stories and prioritize them i…" at bounding box center [567, 394] width 505 height 51
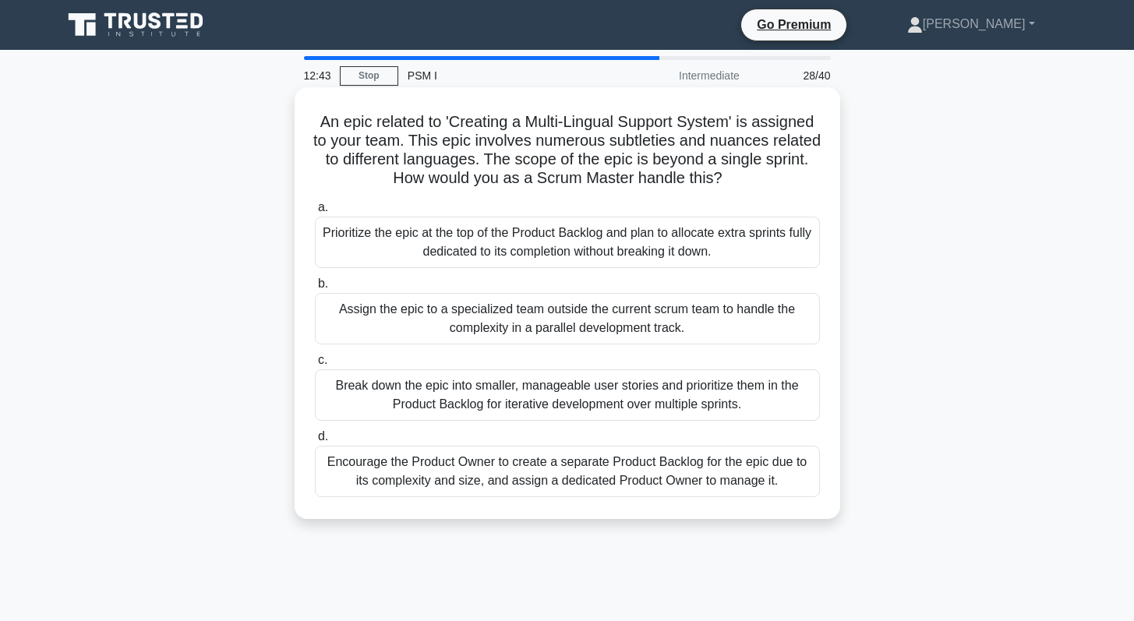
click at [315, 365] on input "c. Break down the epic into smaller, manageable user stories and prioritize the…" at bounding box center [315, 360] width 0 height 10
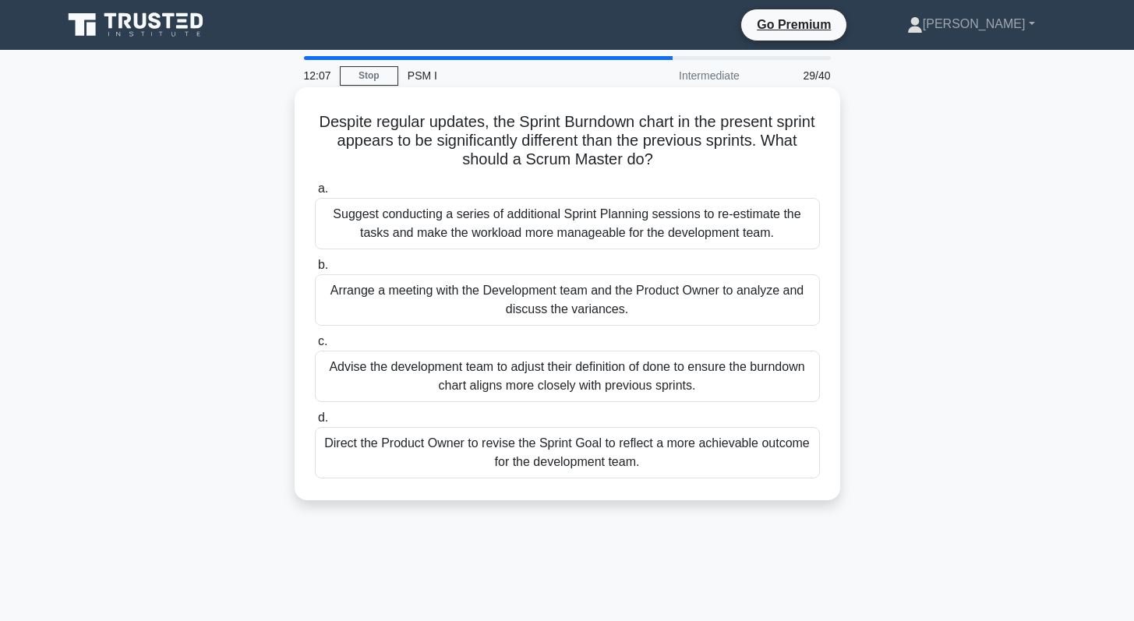
click at [482, 297] on div "Arrange a meeting with the Development team and the Product Owner to analyze an…" at bounding box center [567, 299] width 505 height 51
click at [315, 270] on input "b. Arrange a meeting with the Development team and the Product Owner to analyze…" at bounding box center [315, 265] width 0 height 10
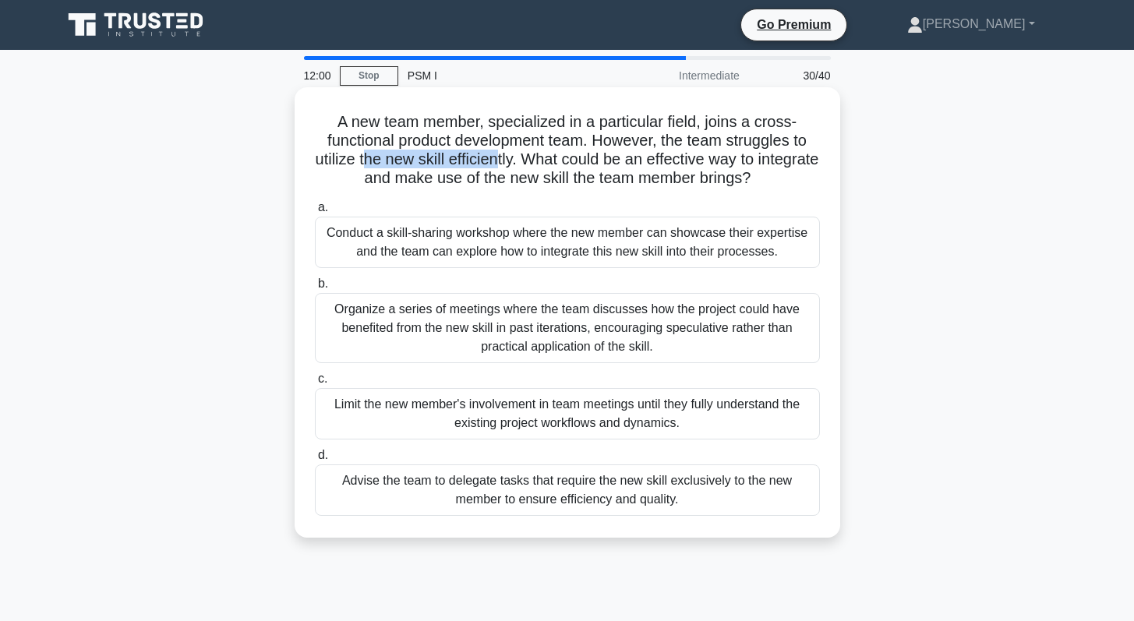
drag, startPoint x: 394, startPoint y: 162, endPoint x: 529, endPoint y: 161, distance: 135.6
click at [529, 161] on h5 "A new team member, specialized in a particular field, joins a cross-functional …" at bounding box center [567, 150] width 508 height 76
drag, startPoint x: 429, startPoint y: 182, endPoint x: 479, endPoint y: 181, distance: 49.9
click at [479, 181] on h5 "A new team member, specialized in a particular field, joins a cross-functional …" at bounding box center [567, 150] width 508 height 76
click at [572, 237] on div "Conduct a skill-sharing workshop where the new member can showcase their expert…" at bounding box center [567, 242] width 505 height 51
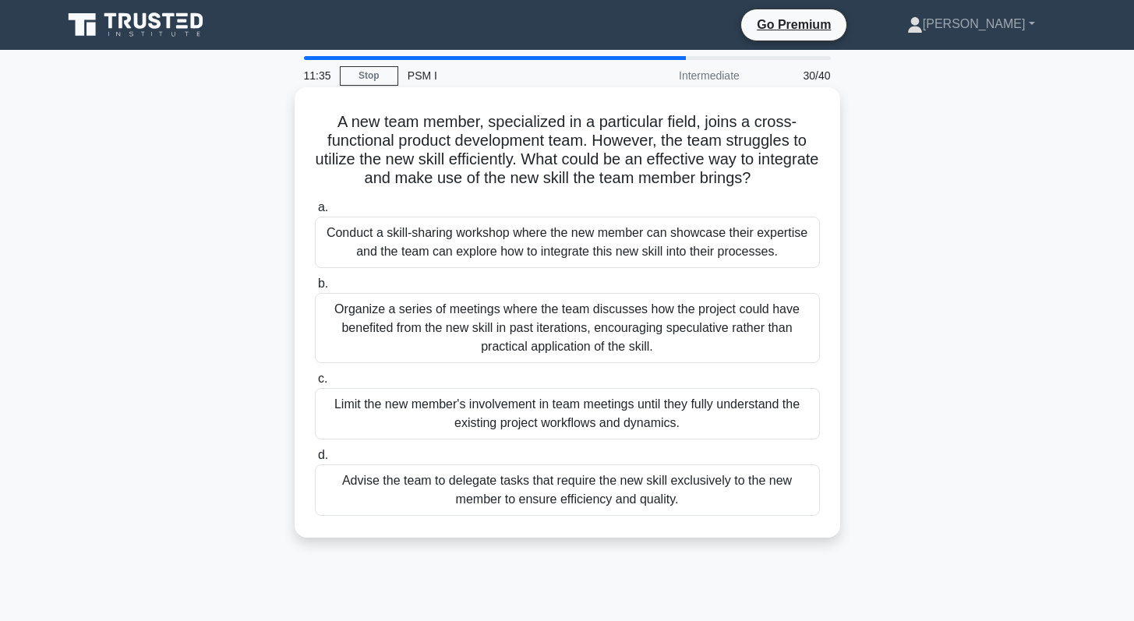
click at [315, 213] on input "a. Conduct a skill-sharing workshop where the new member can showcase their exp…" at bounding box center [315, 208] width 0 height 10
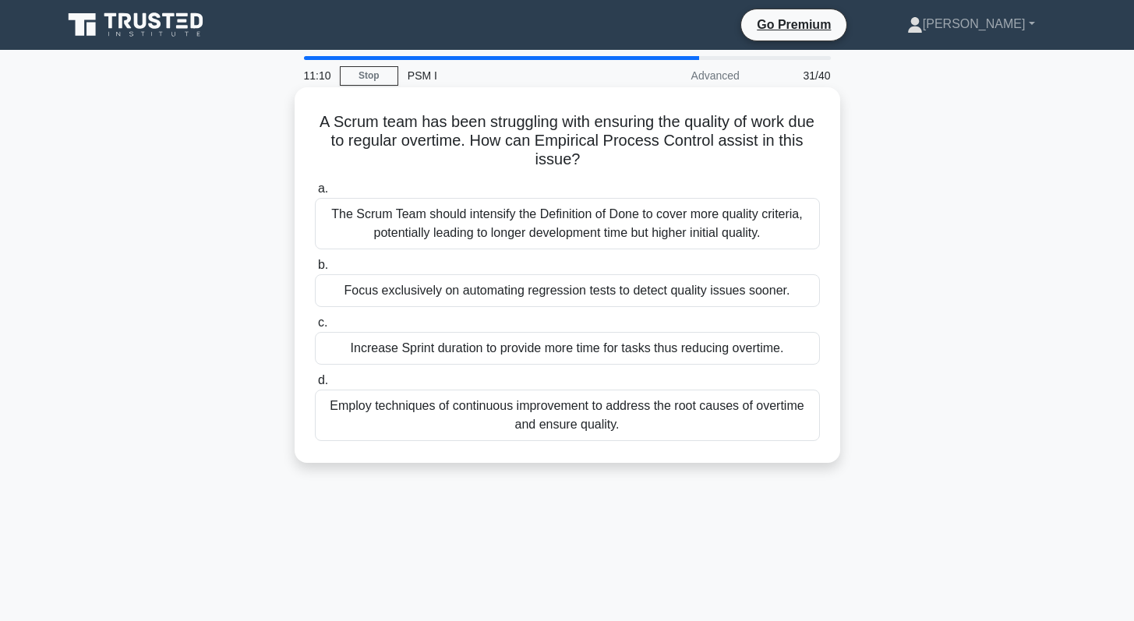
click at [535, 418] on div "Employ techniques of continuous improvement to address the root causes of overt…" at bounding box center [567, 415] width 505 height 51
click at [315, 386] on input "d. Employ techniques of continuous improvement to address the root causes of ov…" at bounding box center [315, 381] width 0 height 10
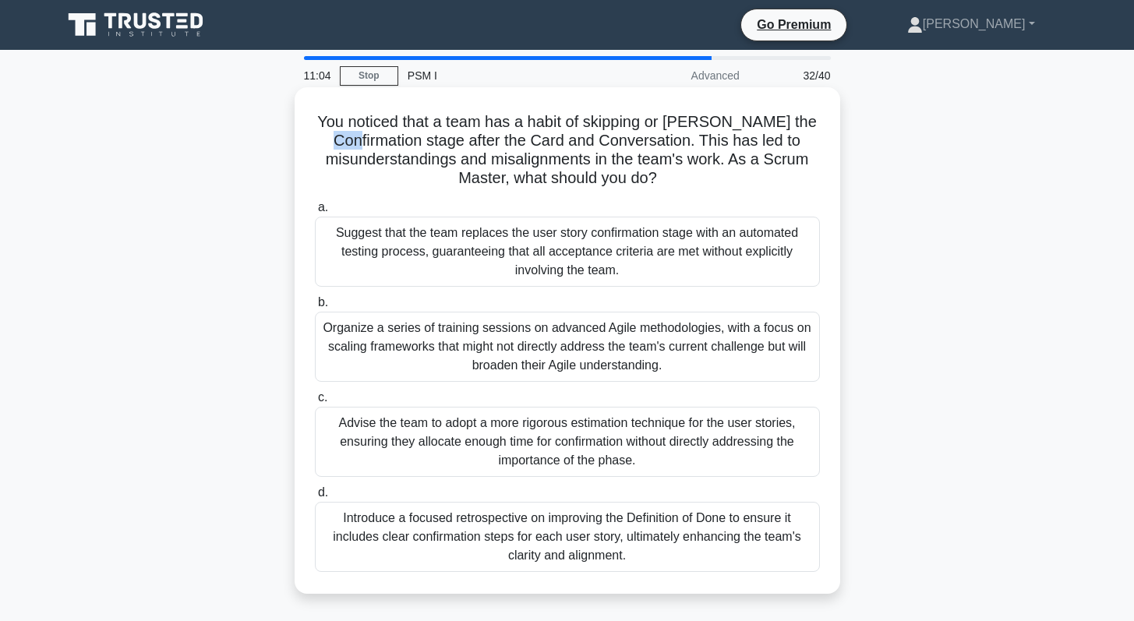
drag, startPoint x: 380, startPoint y: 142, endPoint x: 399, endPoint y: 141, distance: 18.7
click at [399, 141] on h5 "You noticed that a team has a habit of skipping or rushing the Confirmation sta…" at bounding box center [567, 150] width 508 height 76
click at [418, 142] on h5 "You noticed that a team has a habit of skipping or rushing the Confirmation sta…" at bounding box center [567, 150] width 508 height 76
drag, startPoint x: 528, startPoint y: 140, endPoint x: 549, endPoint y: 140, distance: 21.0
click at [549, 140] on h5 "You noticed that a team has a habit of skipping or rushing the Confirmation sta…" at bounding box center [567, 150] width 508 height 76
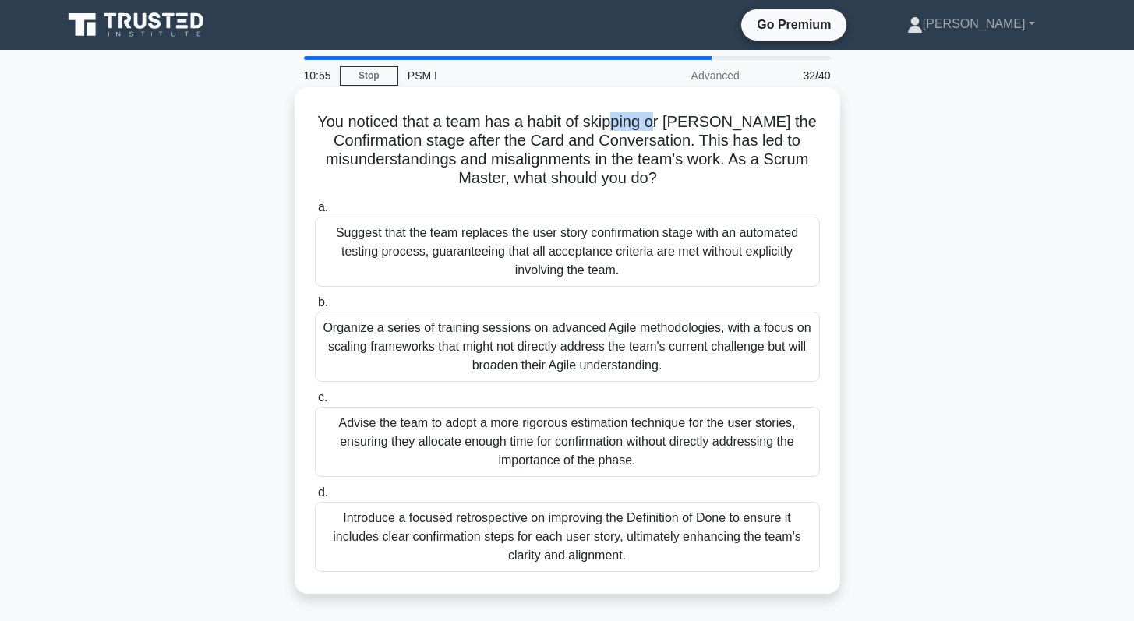
drag, startPoint x: 646, startPoint y: 123, endPoint x: 691, endPoint y: 125, distance: 45.2
click at [691, 125] on h5 "You noticed that a team has a habit of skipping or rushing the Confirmation sta…" at bounding box center [567, 150] width 508 height 76
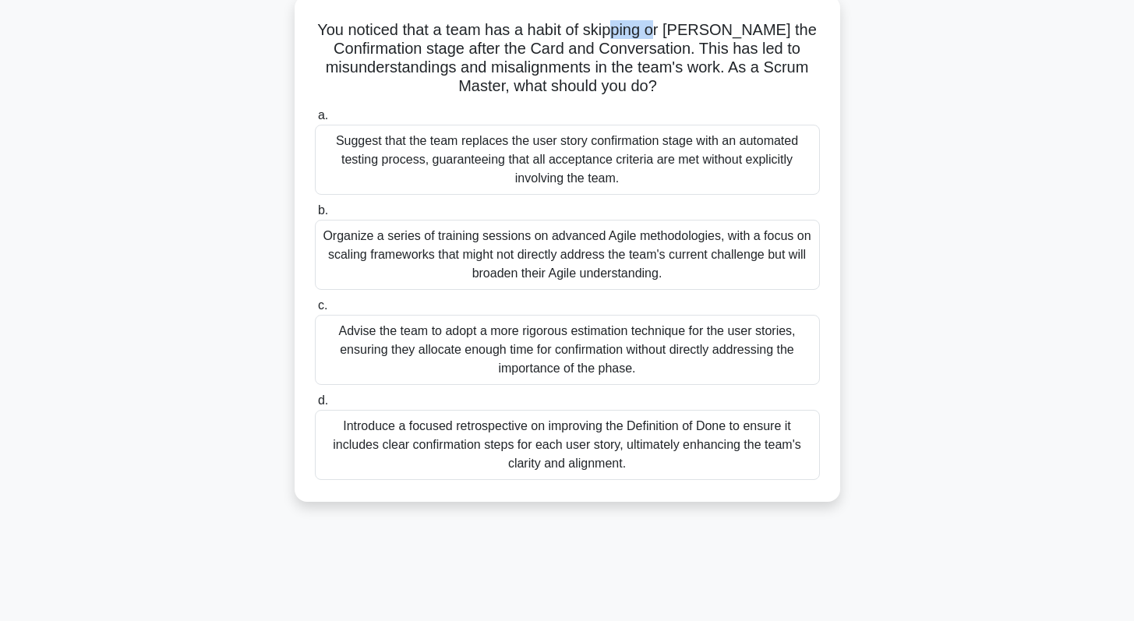
scroll to position [89, 0]
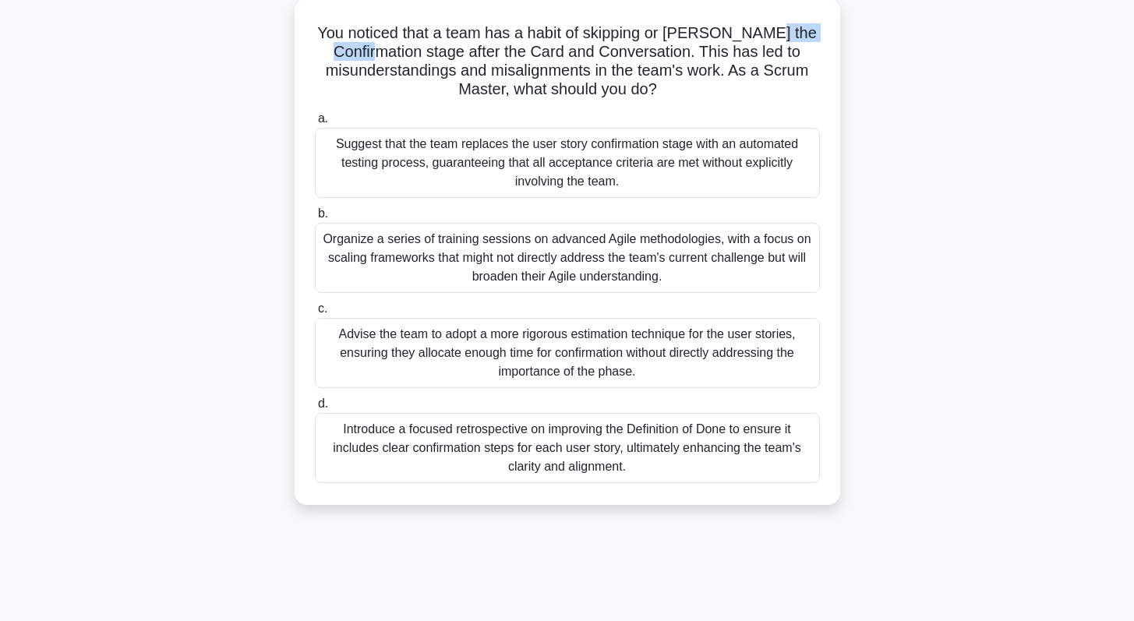
drag, startPoint x: 420, startPoint y: 51, endPoint x: 319, endPoint y: 55, distance: 101.4
click at [319, 55] on h5 "You noticed that a team has a habit of skipping or rushing the Confirmation sta…" at bounding box center [567, 61] width 508 height 76
click at [668, 447] on div "Introduce a focused retrospective on improving the Definition of Done to ensure…" at bounding box center [567, 448] width 505 height 70
click at [315, 409] on input "d. Introduce a focused retrospective on improving the Definition of Done to ens…" at bounding box center [315, 404] width 0 height 10
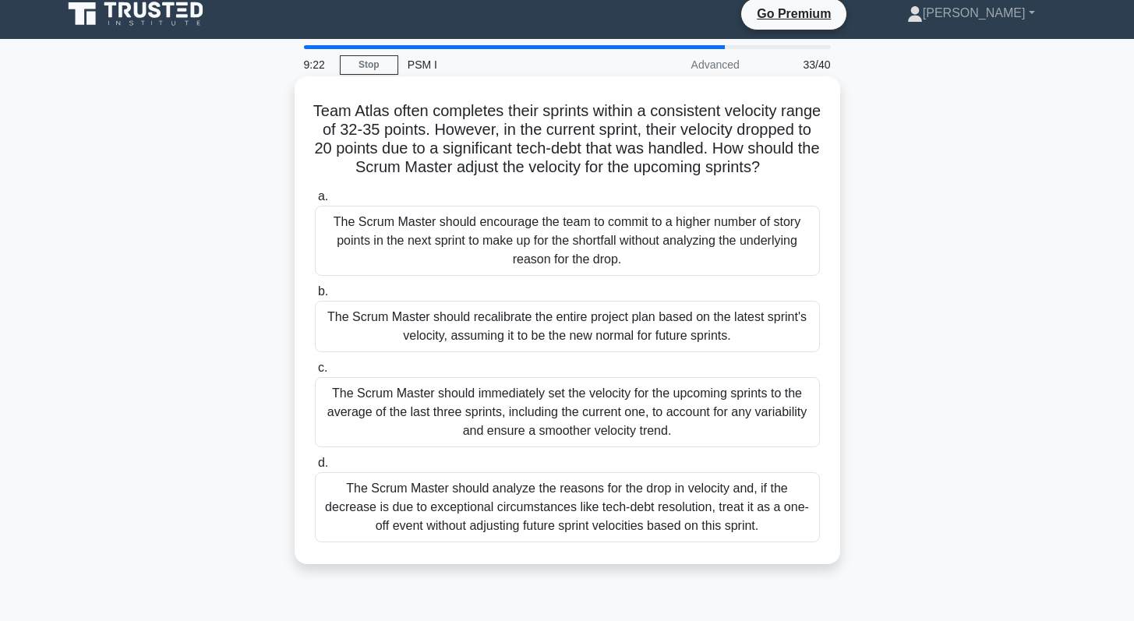
scroll to position [24, 0]
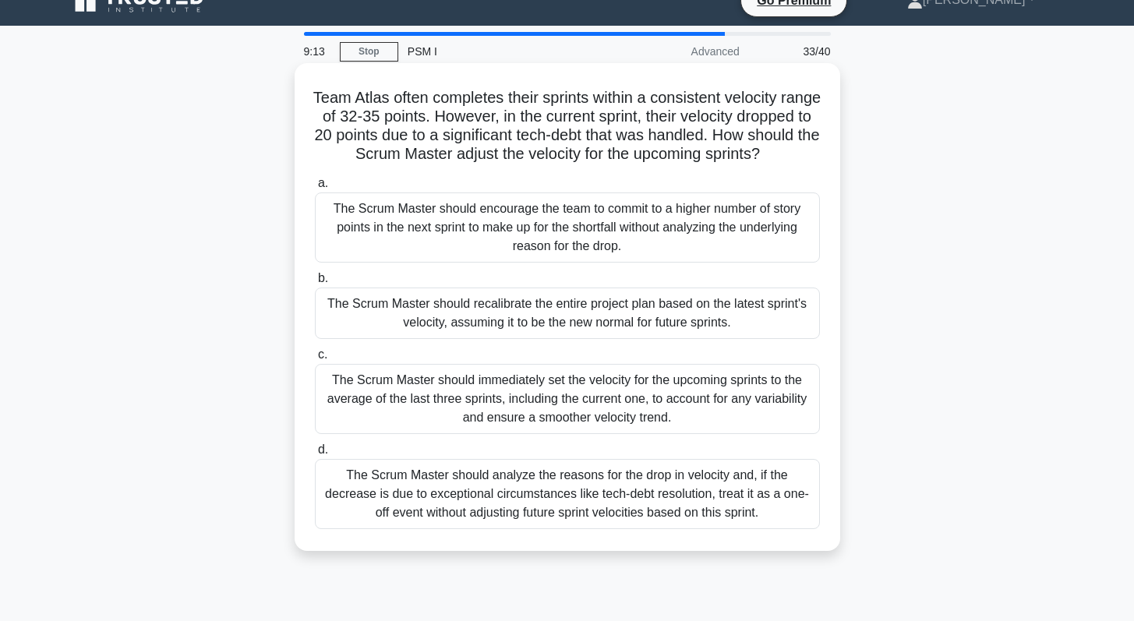
click at [518, 519] on div "The Scrum Master should analyze the reasons for the drop in velocity and, if th…" at bounding box center [567, 494] width 505 height 70
click at [315, 455] on input "d. The Scrum Master should analyze the reasons for the drop in velocity and, if…" at bounding box center [315, 450] width 0 height 10
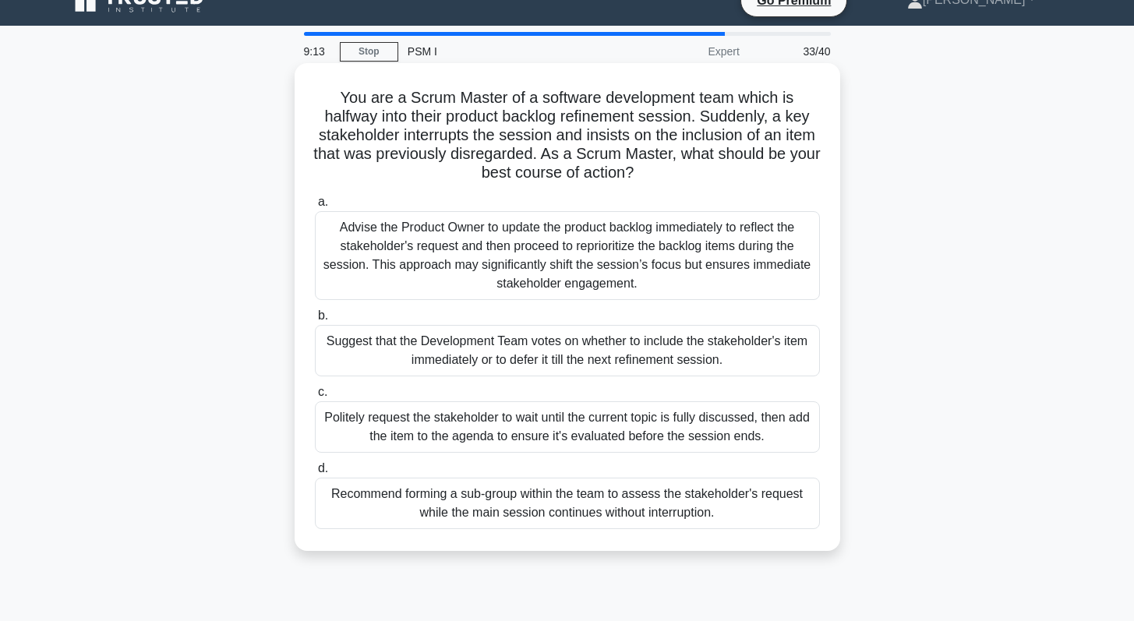
scroll to position [0, 0]
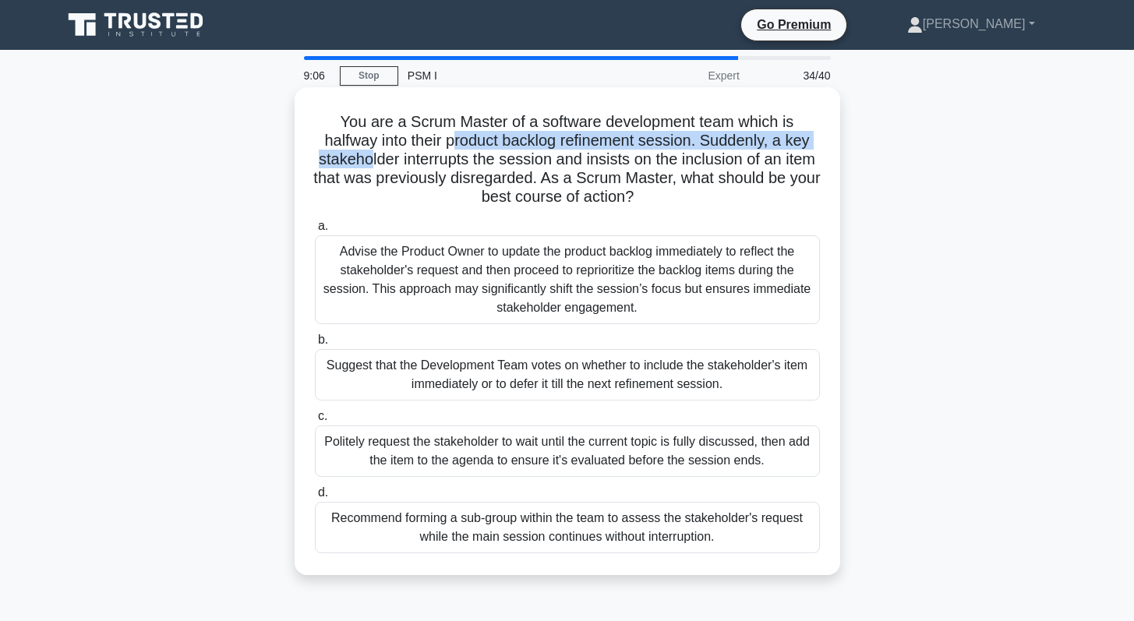
drag, startPoint x: 372, startPoint y: 150, endPoint x: 456, endPoint y: 146, distance: 84.3
click at [456, 146] on h5 "You are a Scrum Master of a software development team which is halfway into the…" at bounding box center [567, 159] width 508 height 95
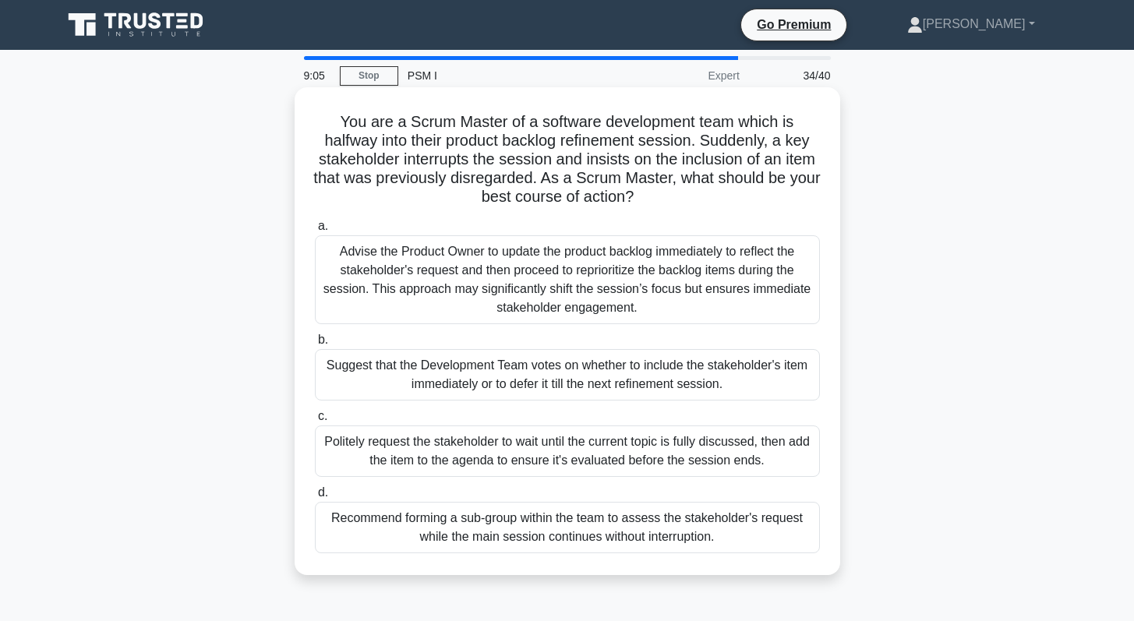
click at [402, 171] on h5 "You are a Scrum Master of a software development team which is halfway into the…" at bounding box center [567, 159] width 508 height 95
click at [469, 457] on div "Politely request the stakeholder to wait until the current topic is fully discu…" at bounding box center [567, 450] width 505 height 51
click at [315, 422] on input "c. Politely request the stakeholder to wait until the current topic is fully di…" at bounding box center [315, 416] width 0 height 10
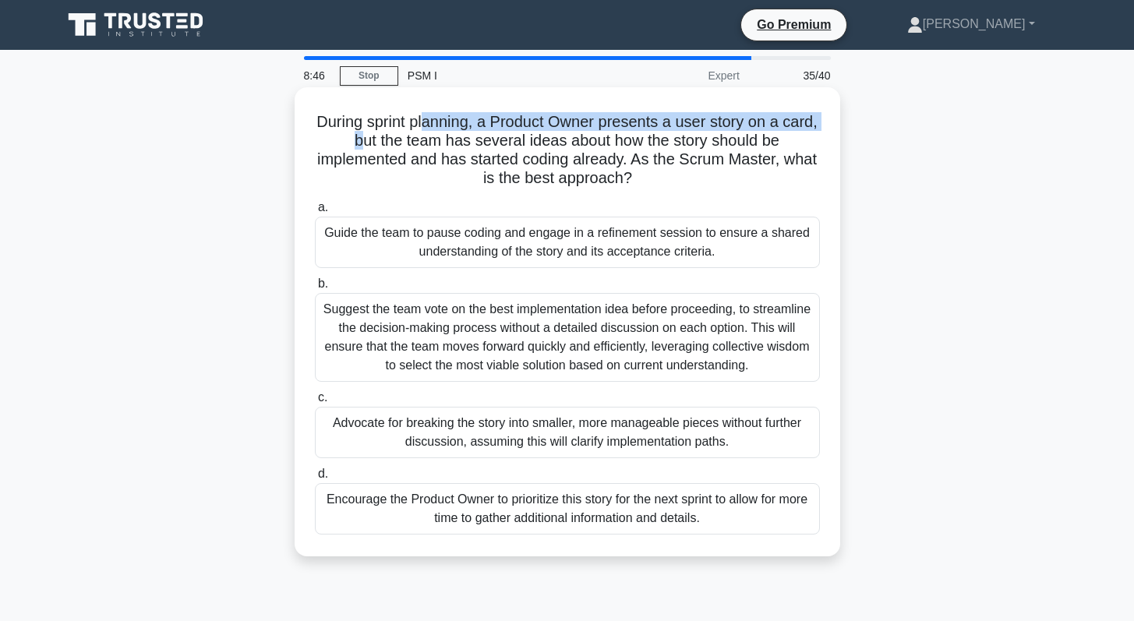
drag, startPoint x: 363, startPoint y: 132, endPoint x: 423, endPoint y: 125, distance: 60.4
click at [423, 125] on h5 "During sprint planning, a Product Owner presents a user story on a card, but th…" at bounding box center [567, 150] width 508 height 76
click at [503, 126] on h5 "During sprint planning, a Product Owner presents a user story on a card, but th…" at bounding box center [567, 150] width 508 height 76
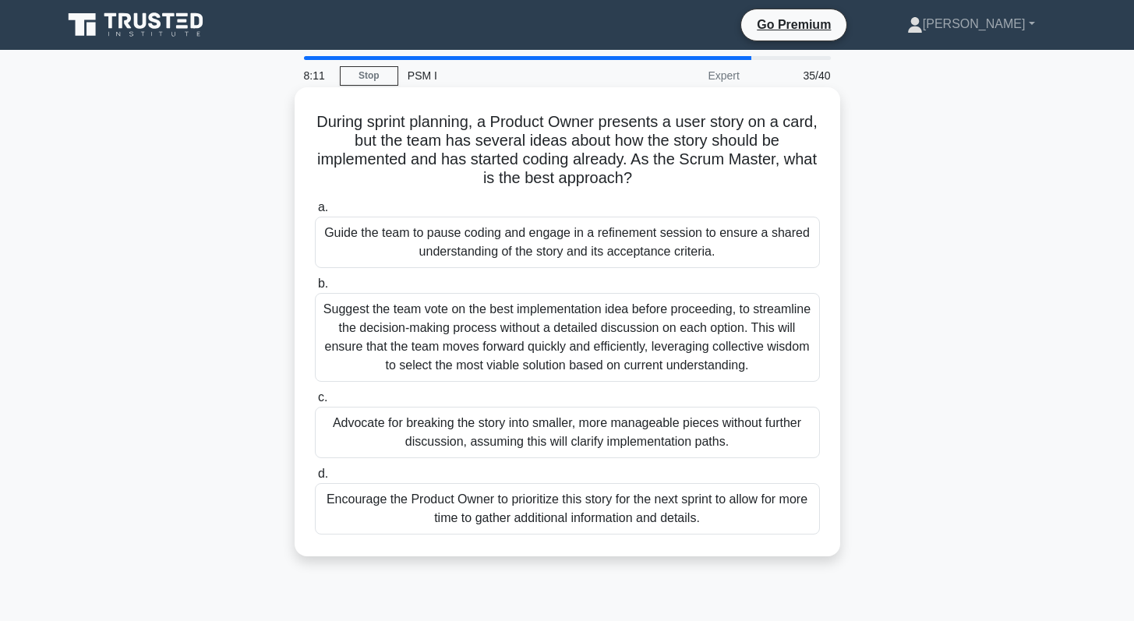
click at [510, 245] on div "Guide the team to pause coding and engage in a refinement session to ensure a s…" at bounding box center [567, 242] width 505 height 51
click at [315, 213] on input "a. Guide the team to pause coding and engage in a refinement session to ensure …" at bounding box center [315, 208] width 0 height 10
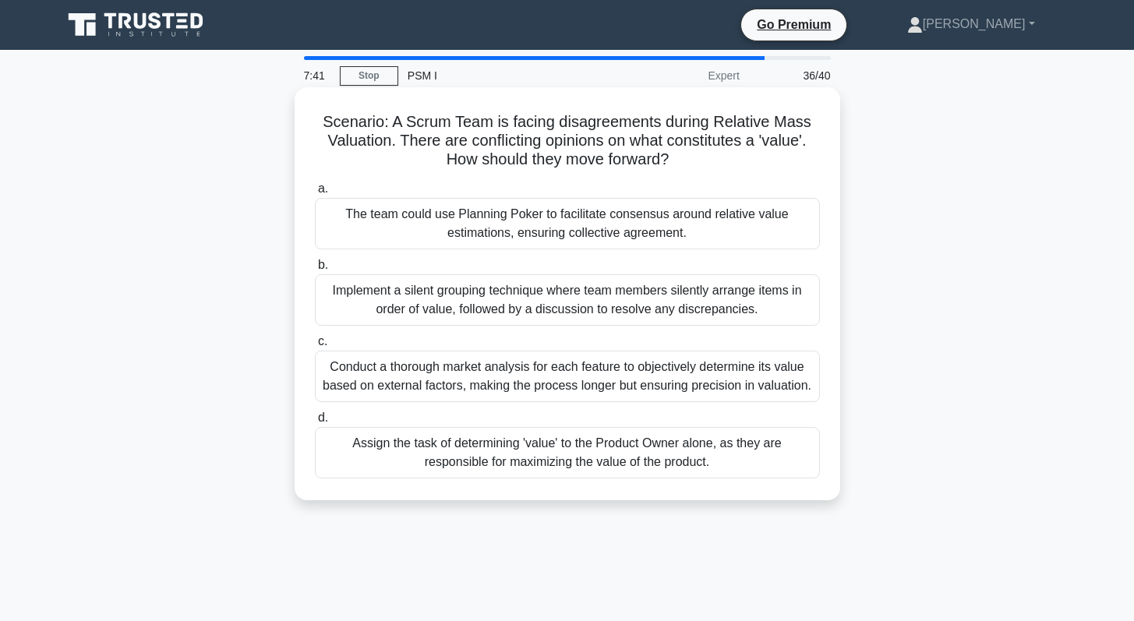
click at [539, 316] on div "Implement a silent grouping technique where team members silently arrange items…" at bounding box center [567, 299] width 505 height 51
click at [315, 270] on input "b. Implement a silent grouping technique where team members silently arrange it…" at bounding box center [315, 265] width 0 height 10
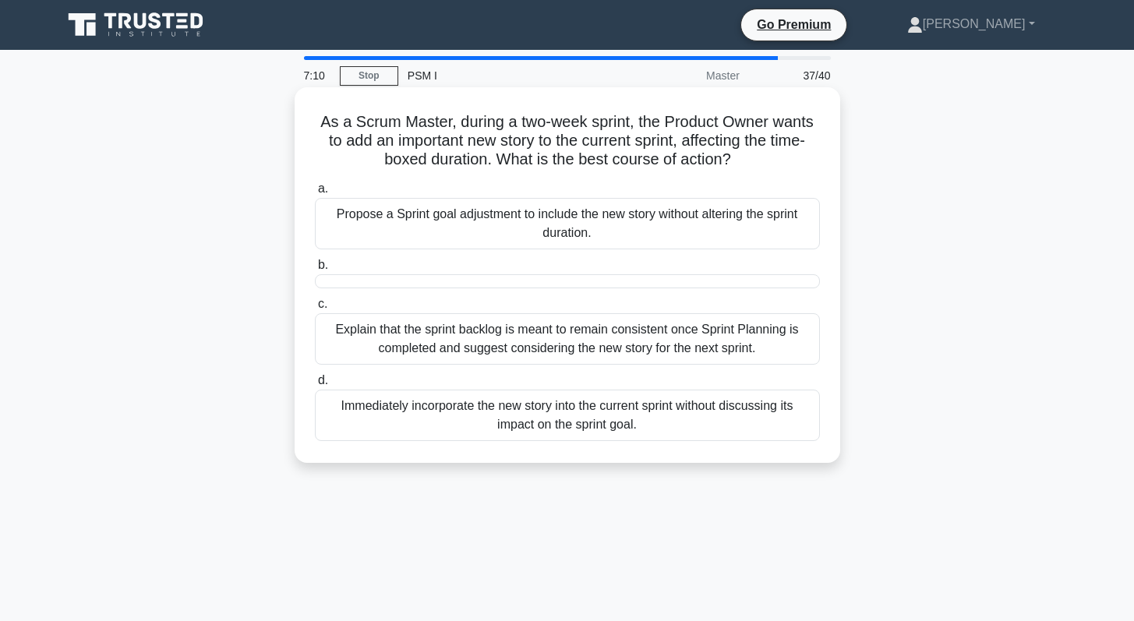
click at [578, 344] on div "Explain that the sprint backlog is meant to remain consistent once Sprint Plann…" at bounding box center [567, 338] width 505 height 51
click at [315, 309] on input "c. Explain that the sprint backlog is meant to remain consistent once Sprint Pl…" at bounding box center [315, 304] width 0 height 10
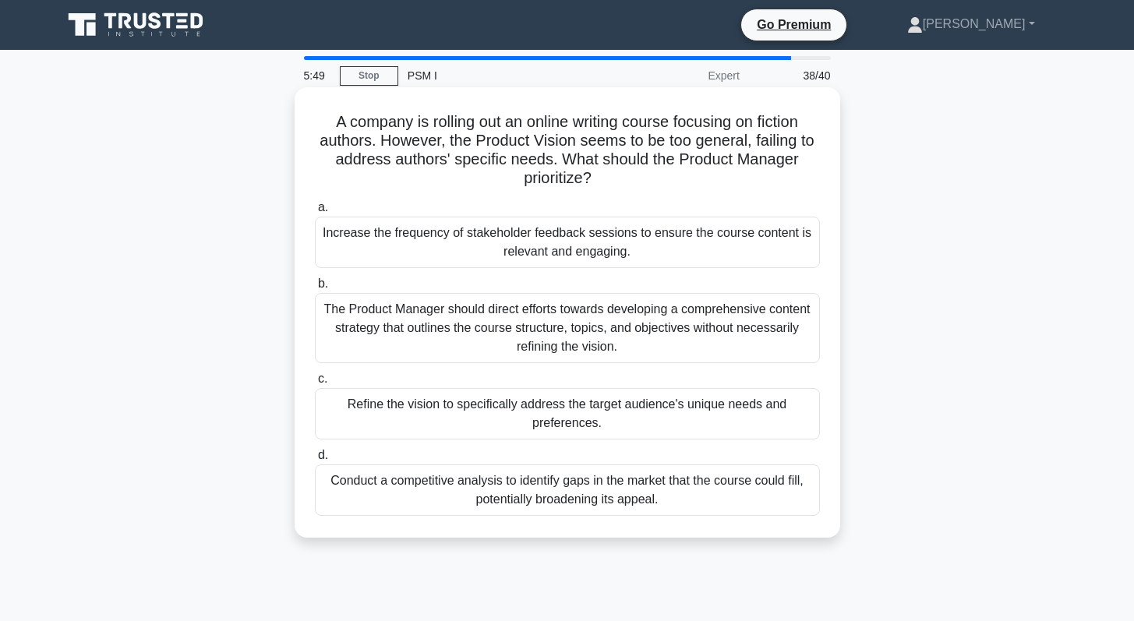
click at [619, 415] on div "Refine the vision to specifically address the target audience's unique needs an…" at bounding box center [567, 413] width 505 height 51
click at [315, 384] on input "c. Refine the vision to specifically address the target audience's unique needs…" at bounding box center [315, 379] width 0 height 10
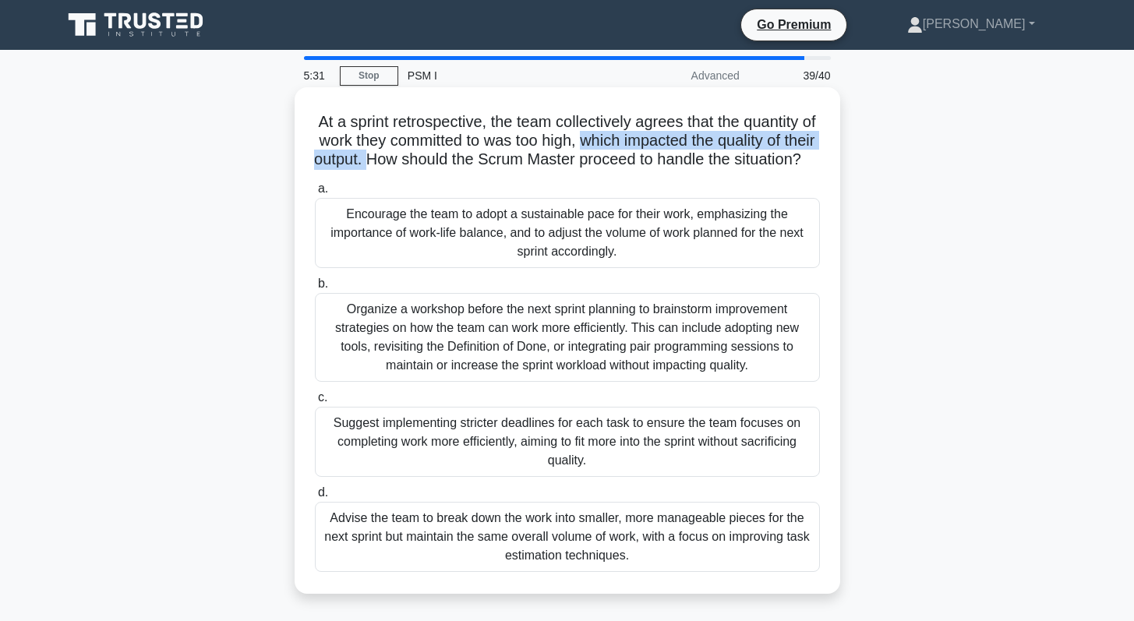
drag, startPoint x: 581, startPoint y: 139, endPoint x: 380, endPoint y: 163, distance: 201.6
click at [380, 163] on h5 "At a sprint retrospective, the team collectively agrees that the quantity of wo…" at bounding box center [567, 141] width 508 height 58
drag, startPoint x: 387, startPoint y: 143, endPoint x: 376, endPoint y: 157, distance: 18.4
click at [376, 157] on h5 "At a sprint retrospective, the team collectively agrees that the quantity of wo…" at bounding box center [567, 141] width 508 height 58
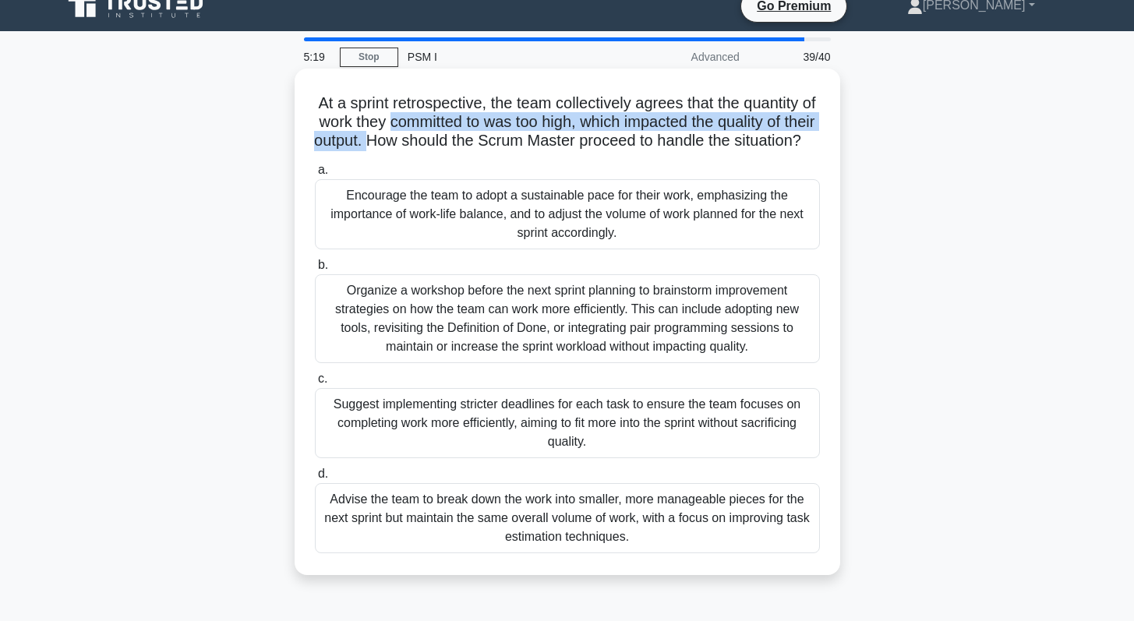
scroll to position [34, 0]
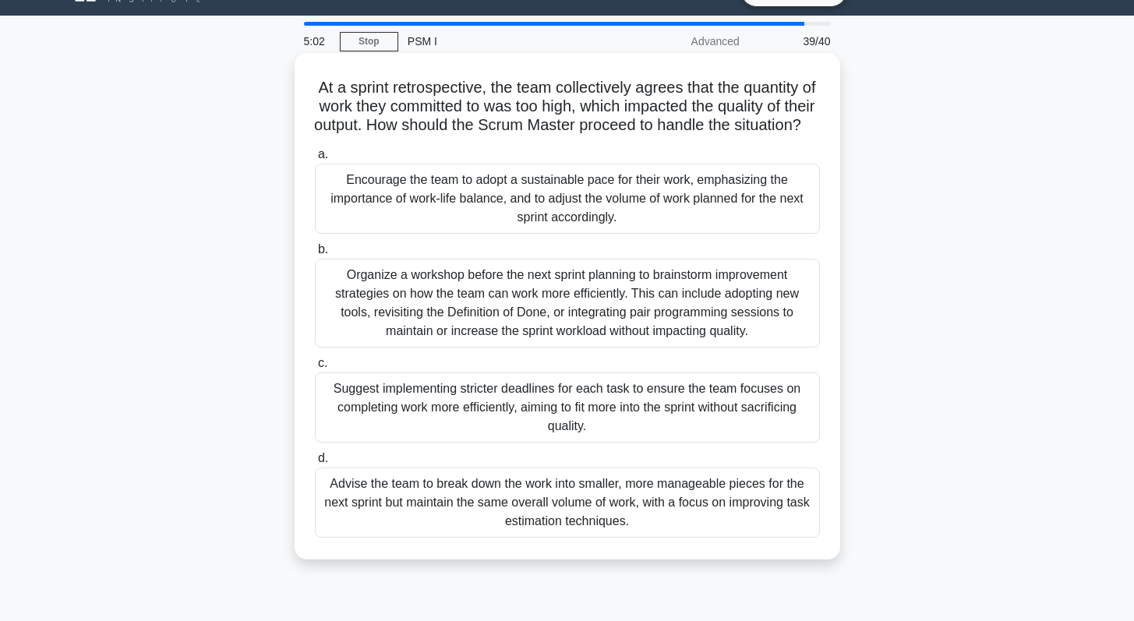
click at [471, 348] on div "Organize a workshop before the next sprint planning to brainstorm improvement s…" at bounding box center [567, 303] width 505 height 89
click at [315, 255] on input "b. Organize a workshop before the next sprint planning to brainstorm improvemen…" at bounding box center [315, 250] width 0 height 10
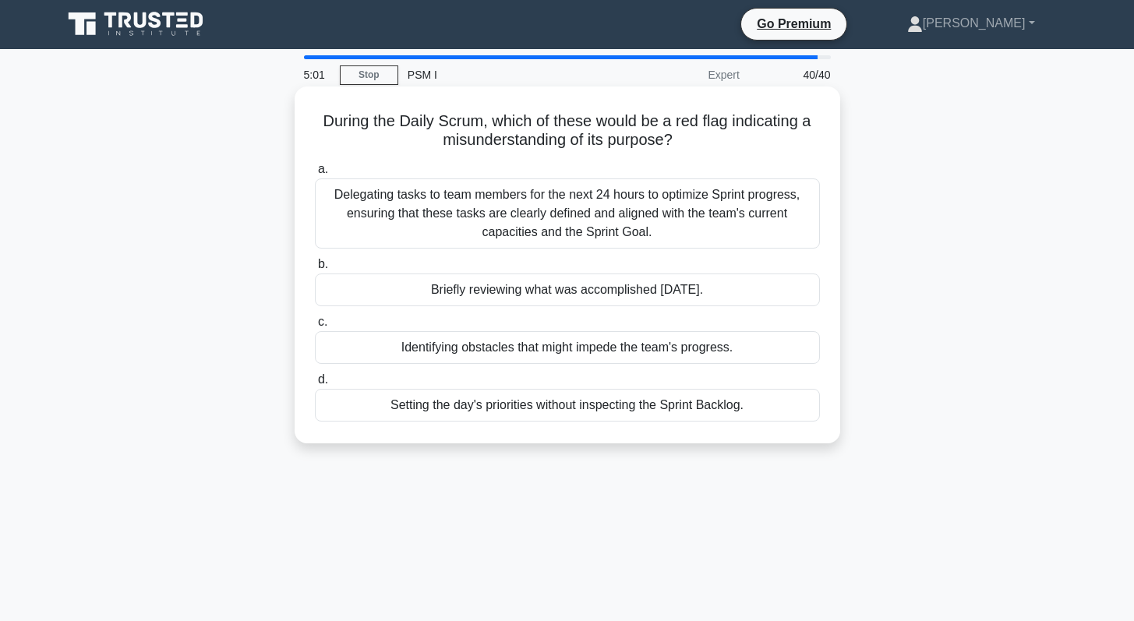
scroll to position [0, 0]
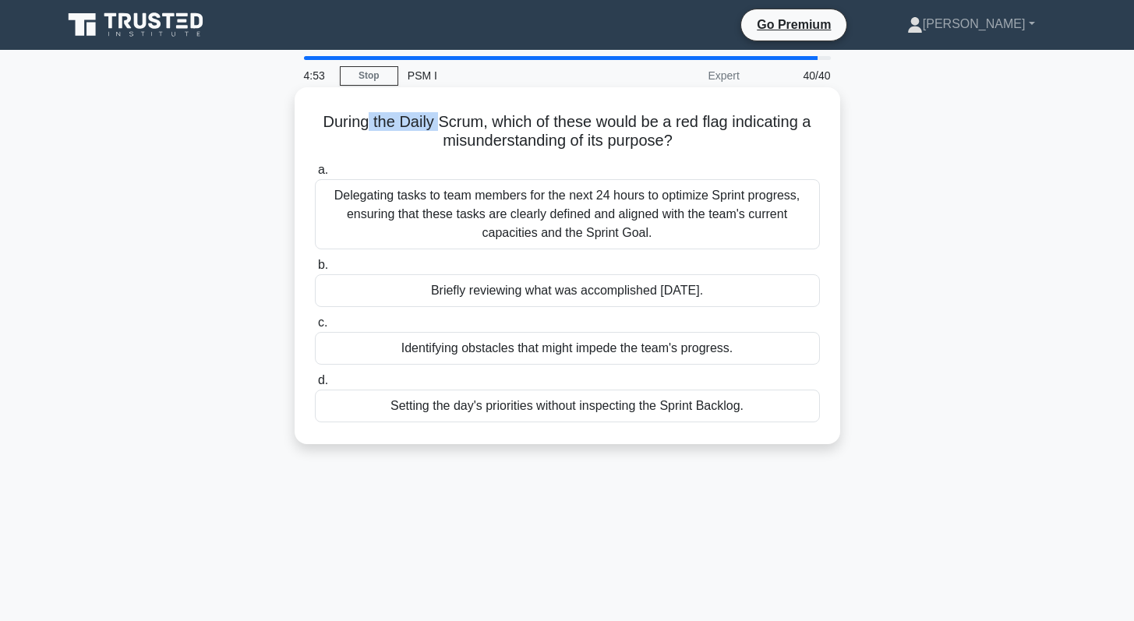
drag, startPoint x: 366, startPoint y: 123, endPoint x: 437, endPoint y: 121, distance: 71.0
click at [437, 121] on h5 "During the Daily Scrum, which of these would be a red flag indicating a misunde…" at bounding box center [567, 131] width 508 height 39
click at [528, 415] on div "Setting the day's priorities without inspecting the Sprint Backlog." at bounding box center [567, 406] width 505 height 33
click at [315, 386] on input "d. Setting the day's priorities without inspecting the Sprint Backlog." at bounding box center [315, 381] width 0 height 10
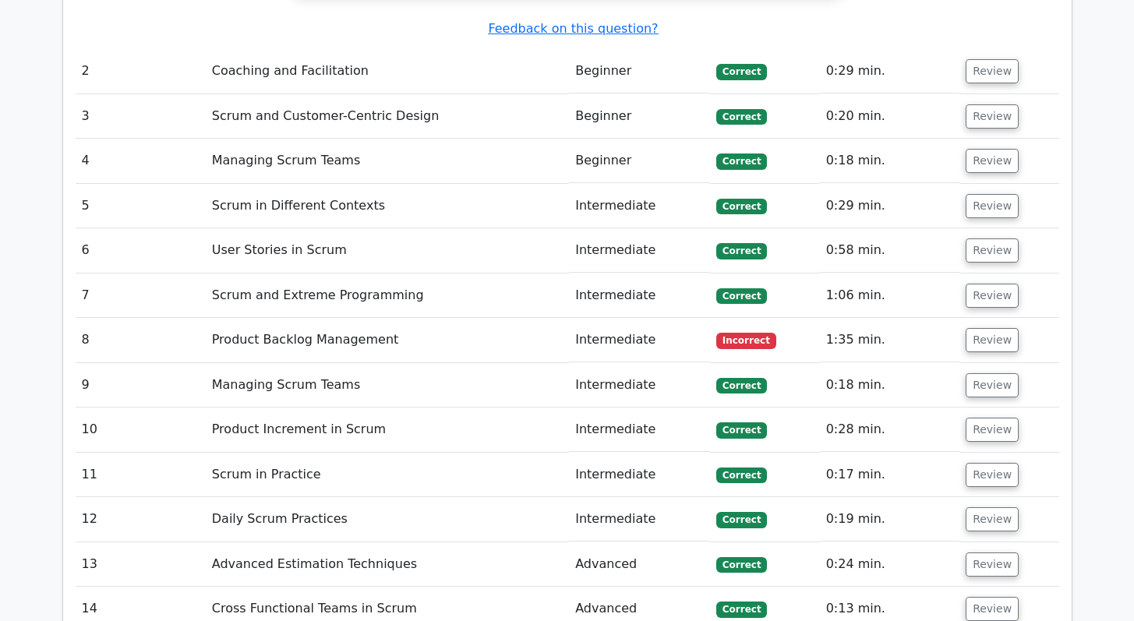
scroll to position [2679, 0]
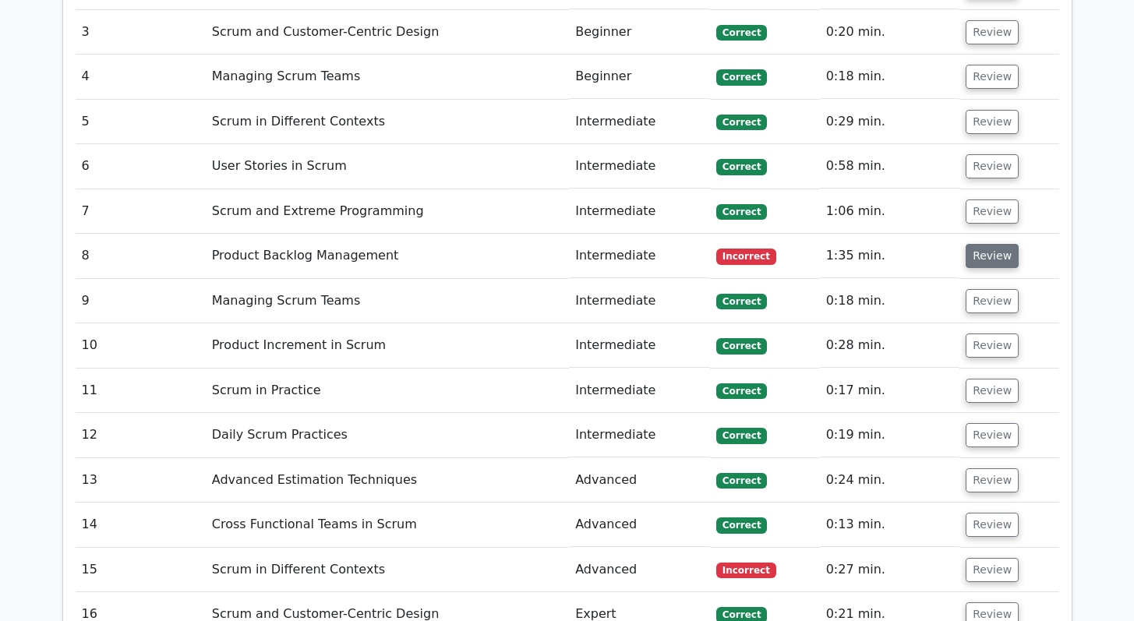
click at [994, 244] on button "Review" at bounding box center [991, 256] width 53 height 24
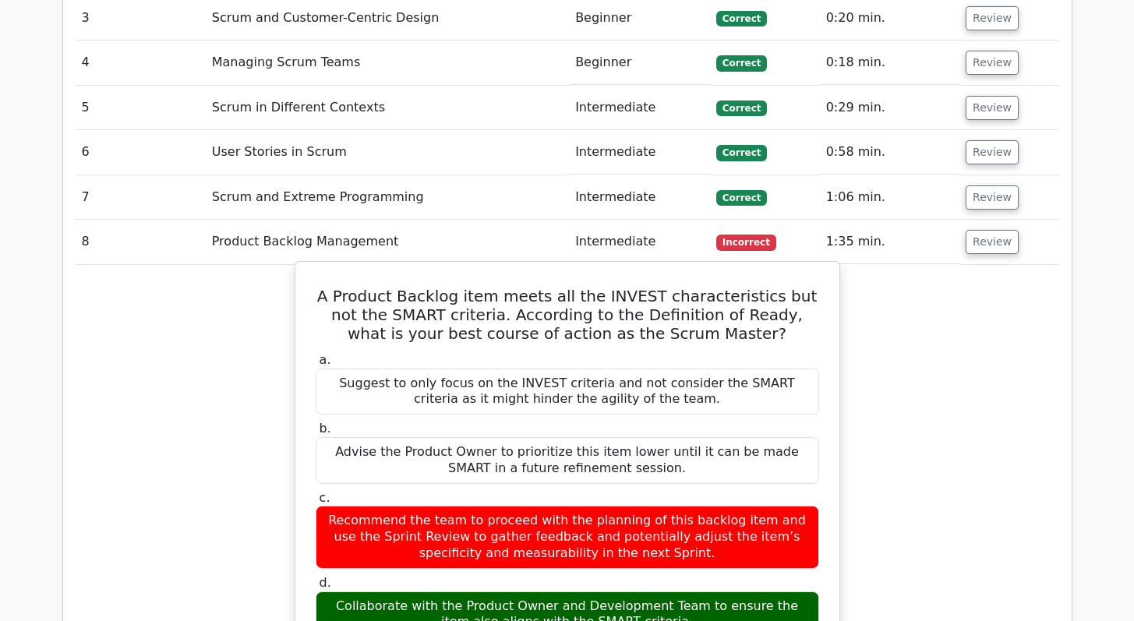
scroll to position [2709, 0]
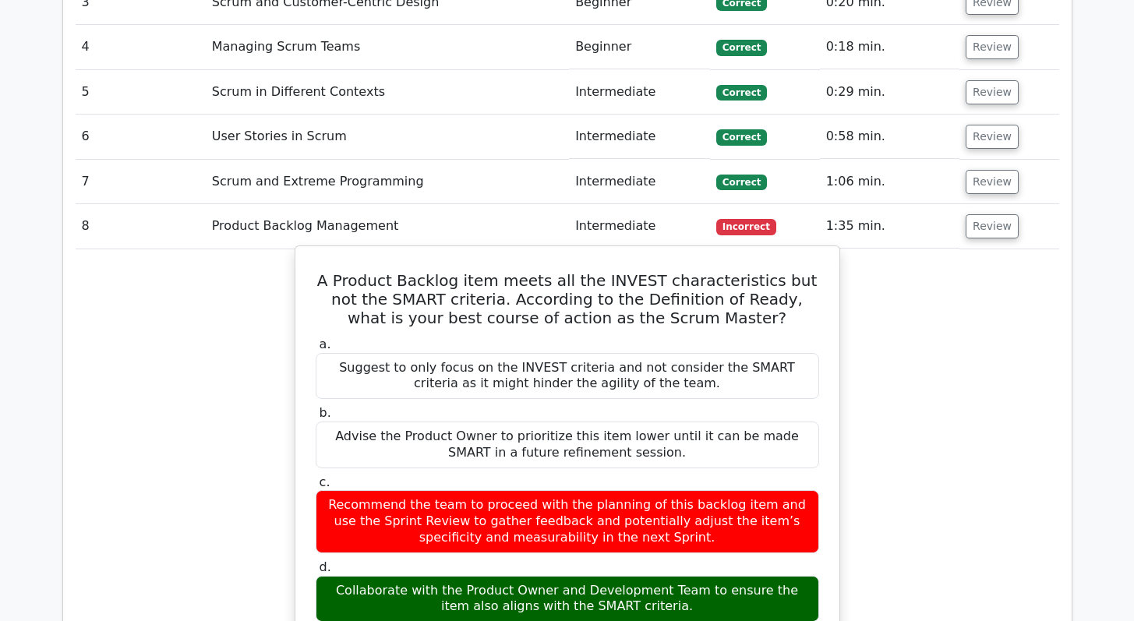
click at [528, 271] on h5 "A Product Backlog item meets all the INVEST characteristics but not the SMART c…" at bounding box center [567, 299] width 507 height 56
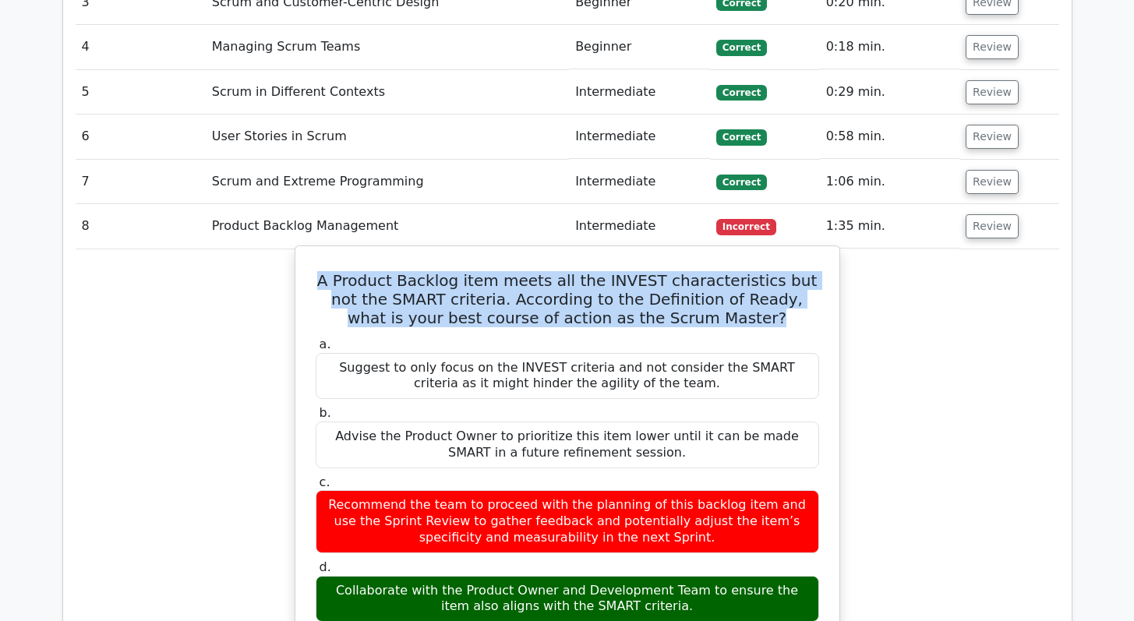
click at [528, 271] on h5 "A Product Backlog item meets all the INVEST characteristics but not the SMART c…" at bounding box center [567, 299] width 507 height 56
copy div "A Product Backlog item meets all the INVEST characteristics but not the SMART c…"
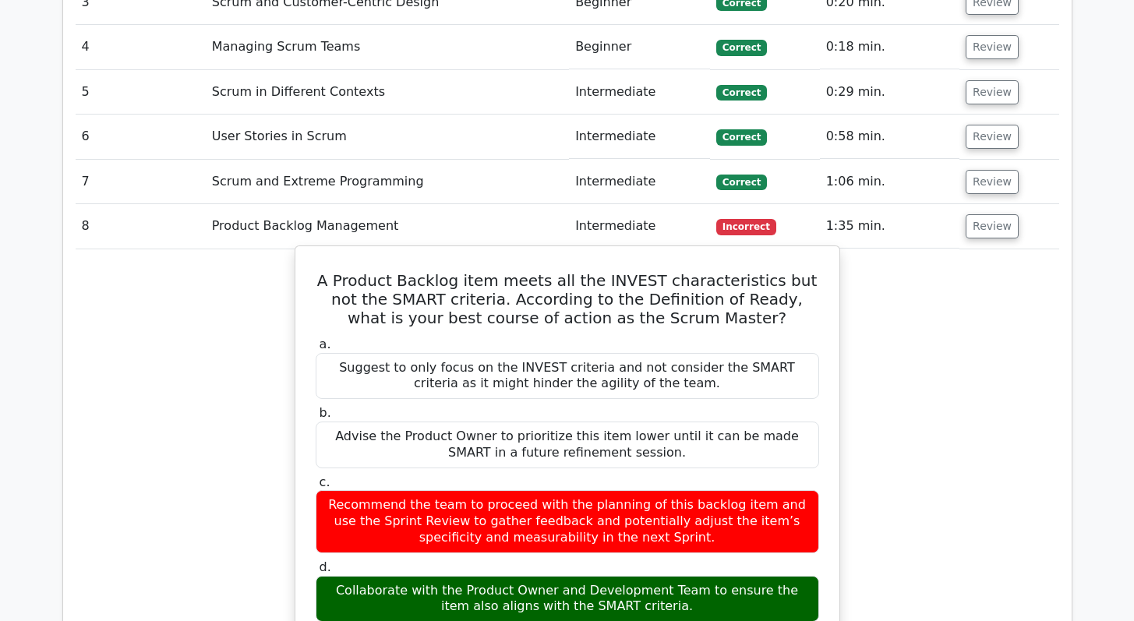
click at [552, 576] on div "Collaborate with the Product Owner and Development Team to ensure the item also…" at bounding box center [567, 599] width 503 height 47
copy div "Collaborate with the Product Owner and Development Team to ensure the item also…"
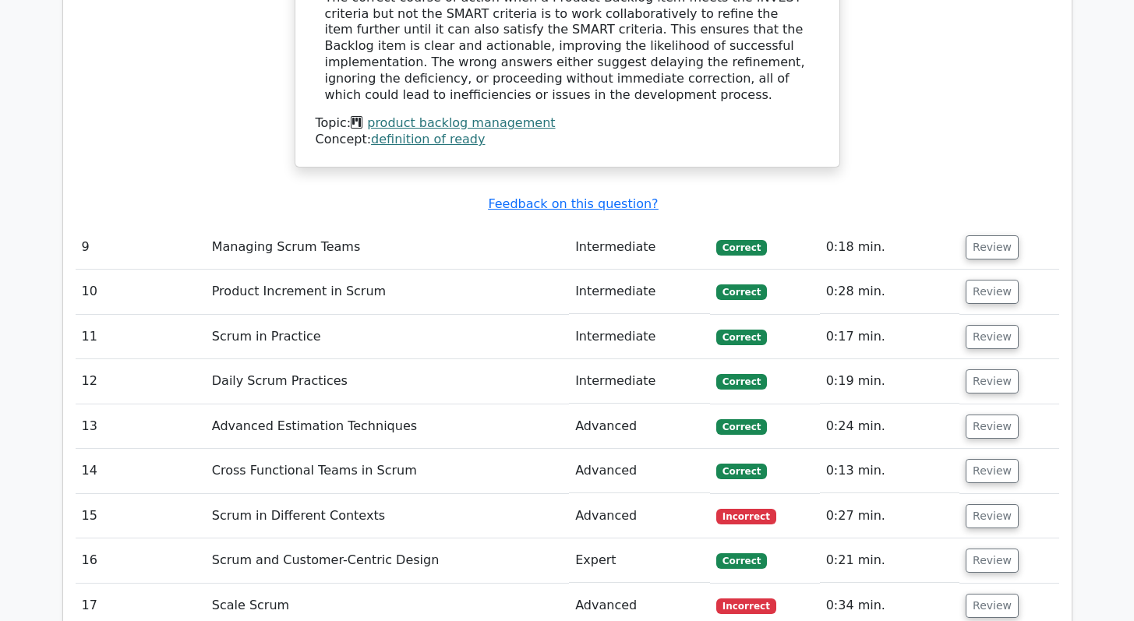
scroll to position [3511, 0]
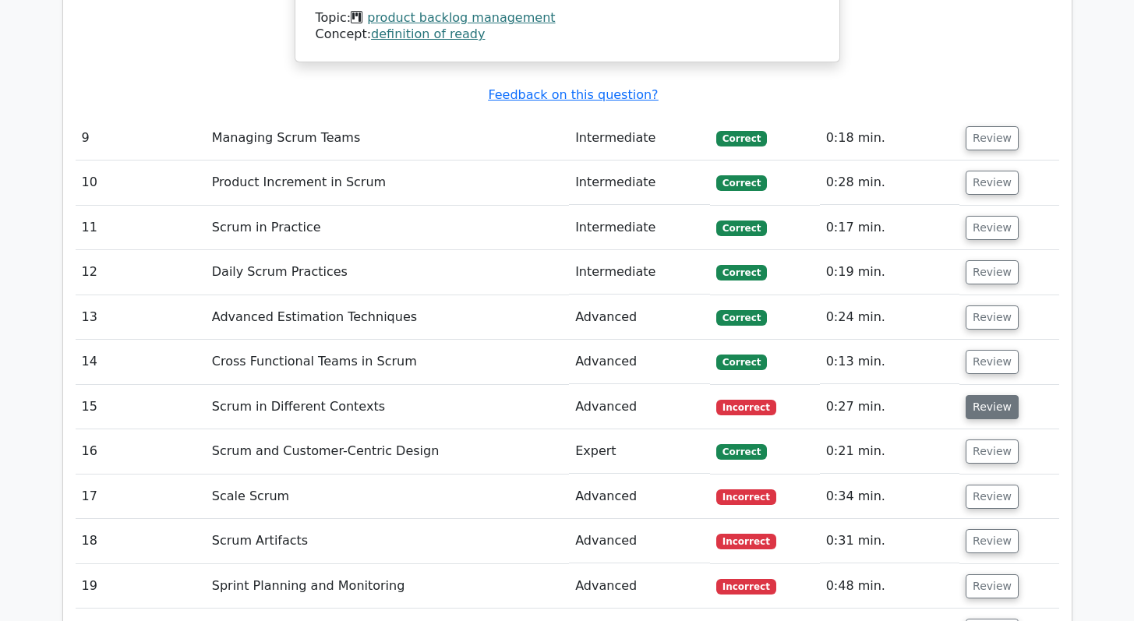
click at [981, 395] on button "Review" at bounding box center [991, 407] width 53 height 24
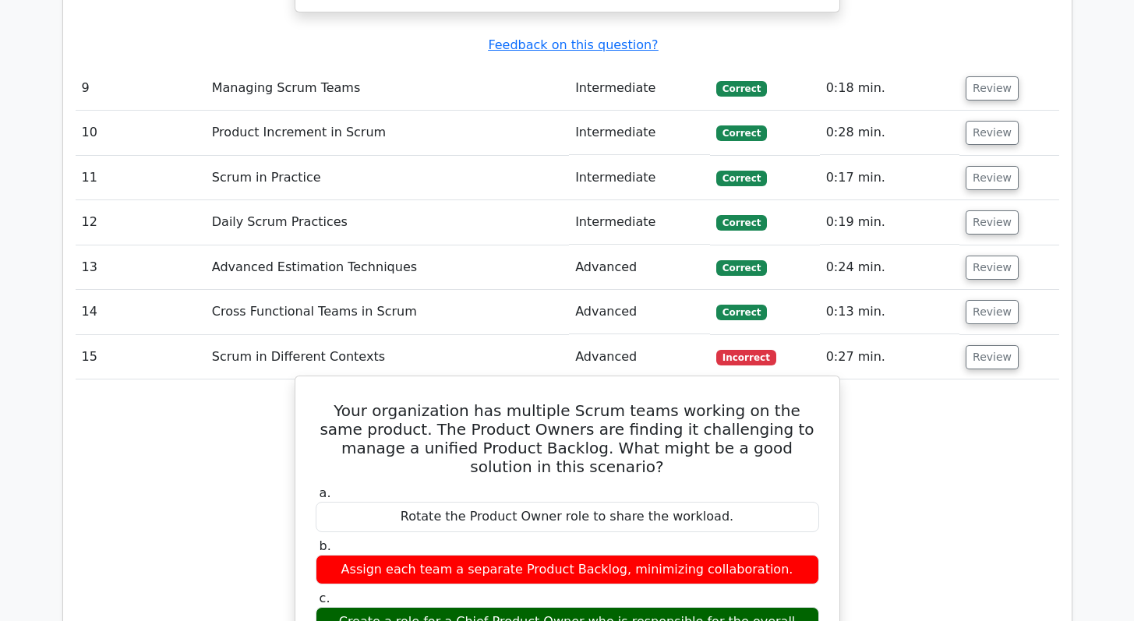
scroll to position [3638, 0]
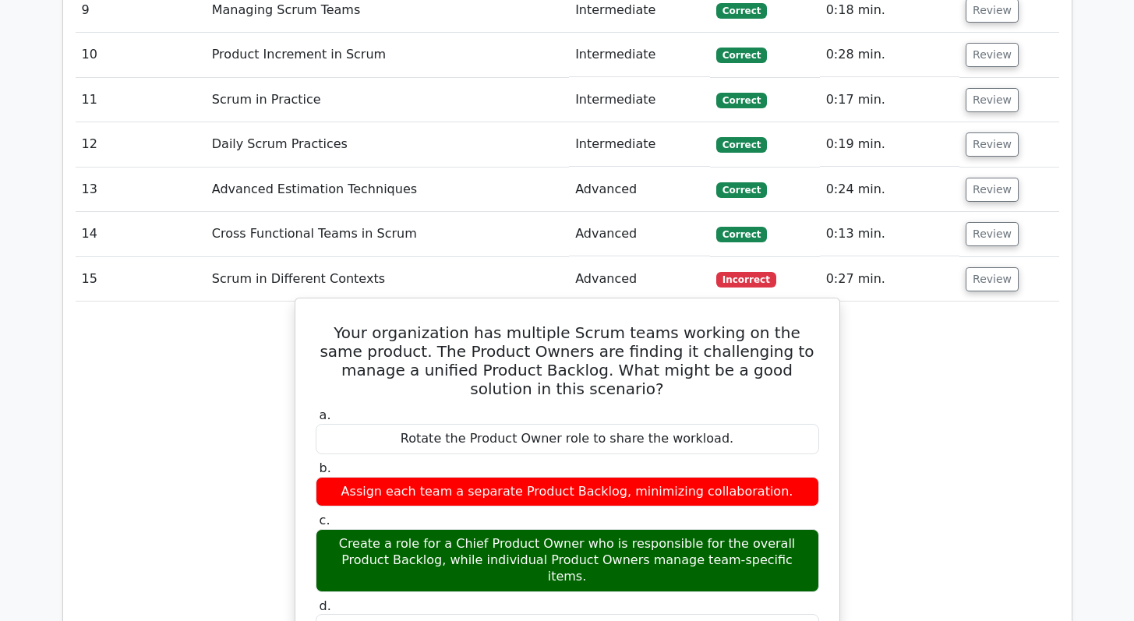
click at [447, 323] on h5 "Your organization has multiple Scrum teams working on the same product. The Pro…" at bounding box center [567, 360] width 507 height 75
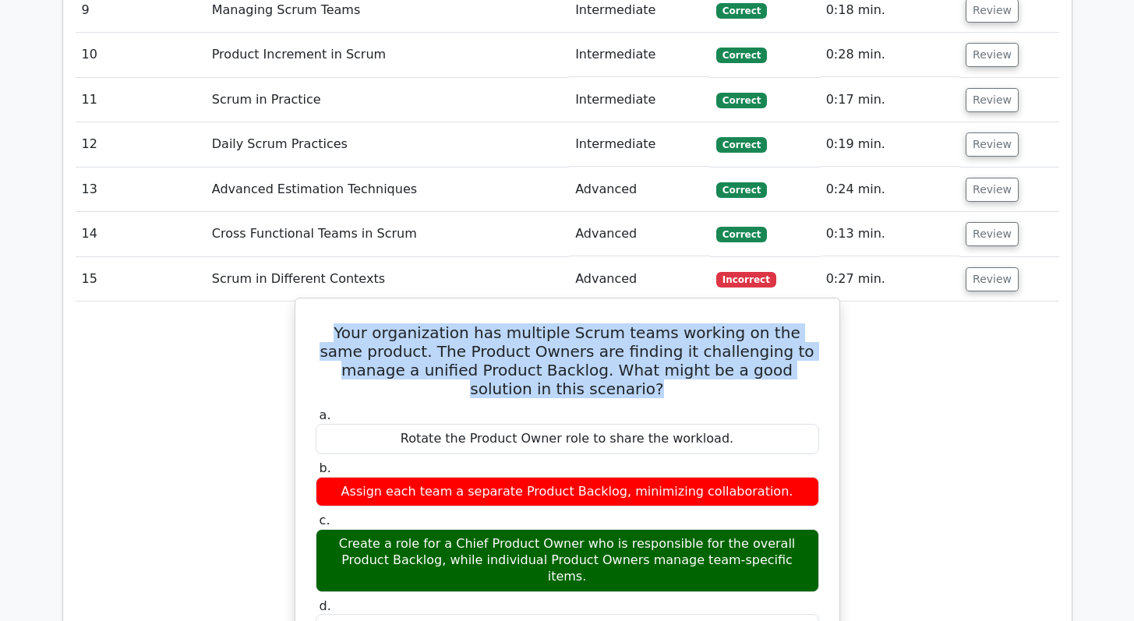
click at [447, 323] on h5 "Your organization has multiple Scrum teams working on the same product. The Pro…" at bounding box center [567, 360] width 507 height 75
copy div "Your organization has multiple Scrum teams working on the same product. The Pro…"
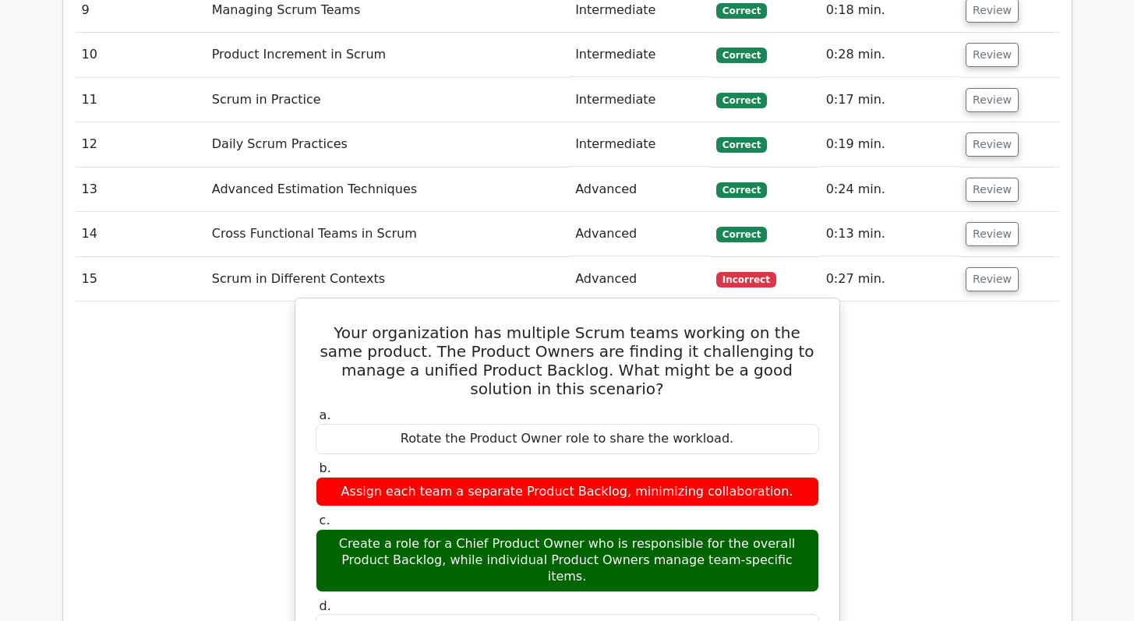
click at [619, 529] on div "Create a role for a Chief Product Owner who is responsible for the overall Prod…" at bounding box center [567, 560] width 503 height 62
copy div "Create a role for a Chief Product Owner who is responsible for the overall Prod…"
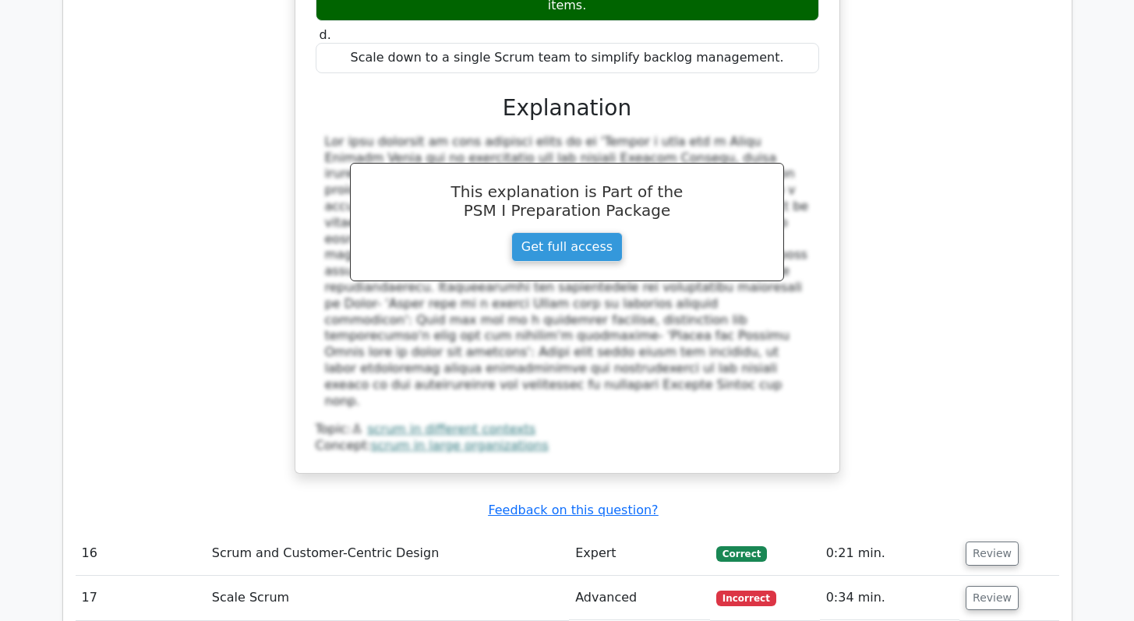
scroll to position [4492, 0]
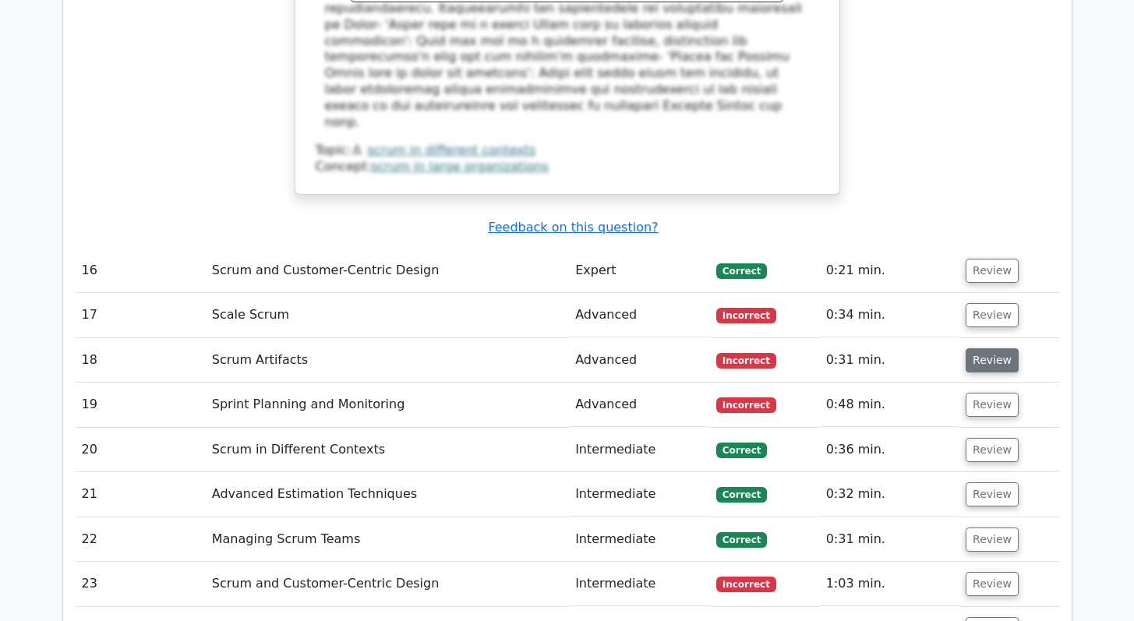
click at [987, 348] on button "Review" at bounding box center [991, 360] width 53 height 24
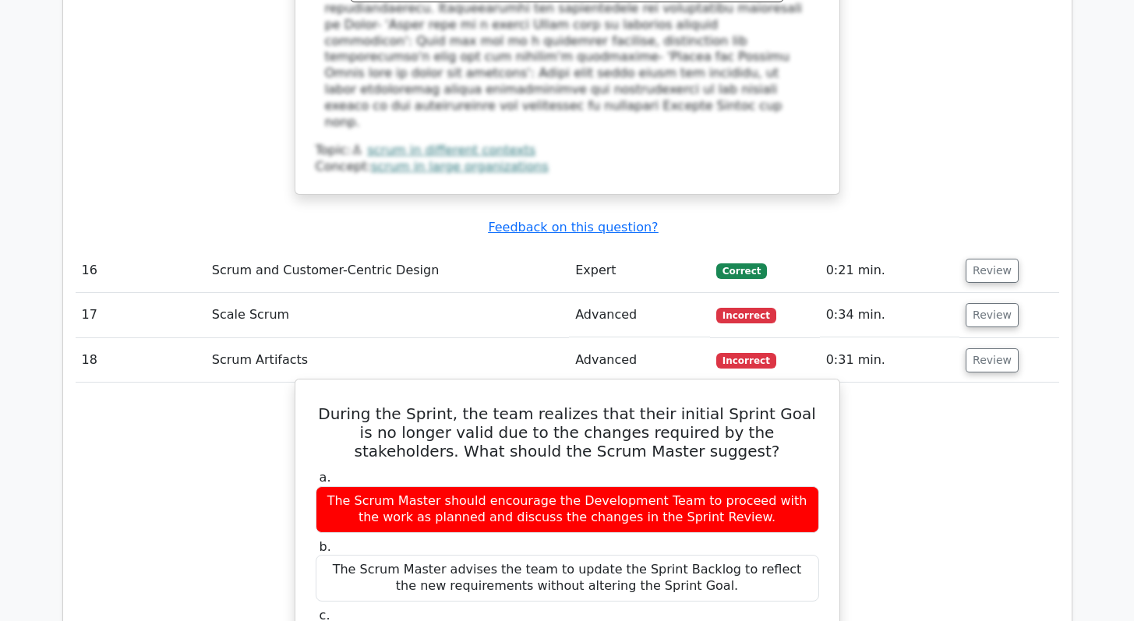
scroll to position [4512, 0]
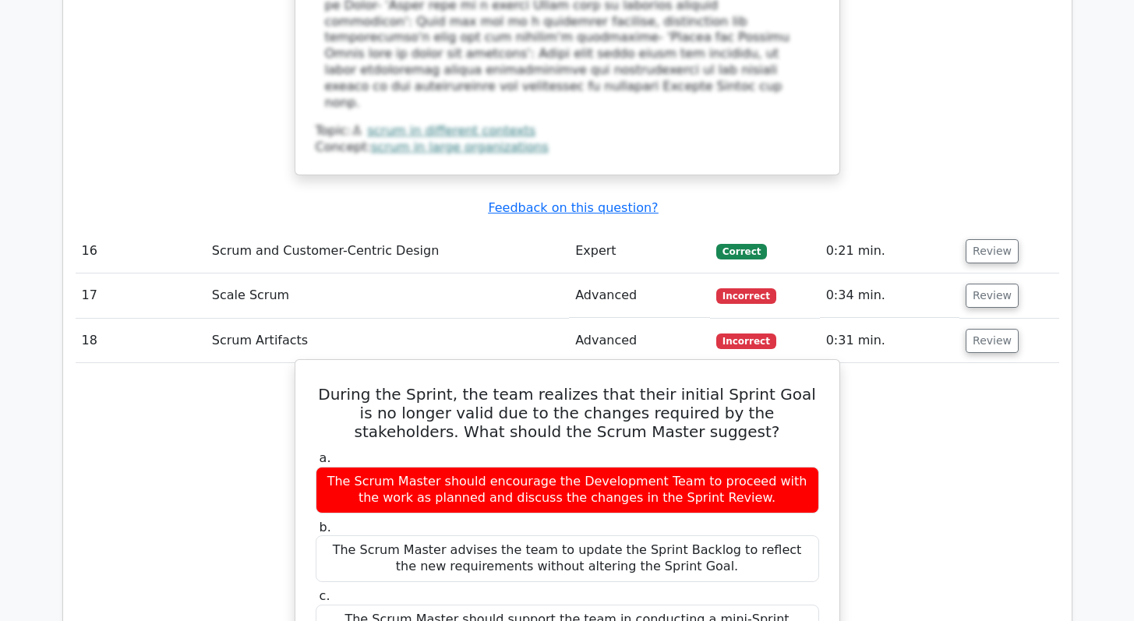
click at [555, 385] on h5 "During the Sprint, the team realizes that their initial Sprint Goal is no longe…" at bounding box center [567, 413] width 507 height 56
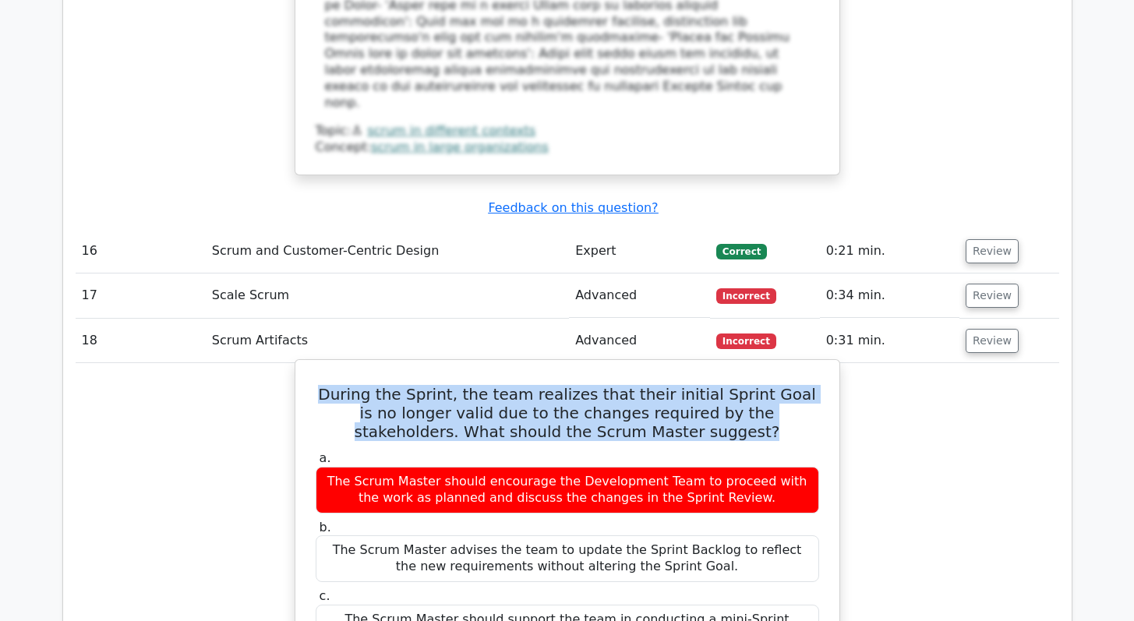
click at [555, 385] on h5 "During the Sprint, the team realizes that their initial Sprint Goal is no longe…" at bounding box center [567, 413] width 507 height 56
copy div "During the Sprint, the team realizes that their initial Sprint Goal is no longe…"
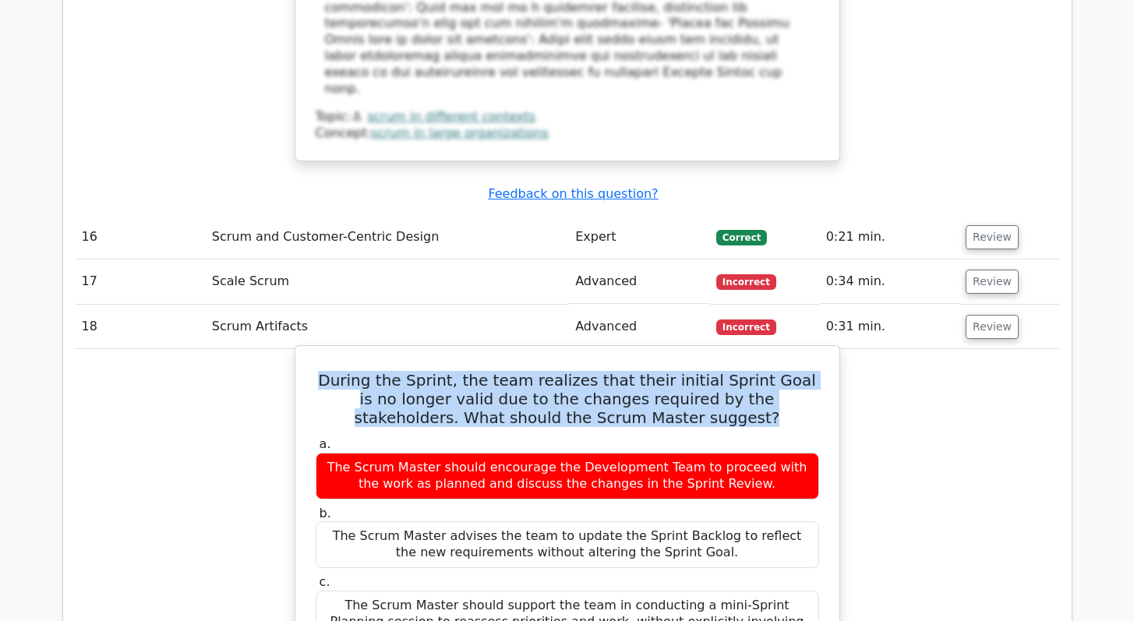
scroll to position [4541, 0]
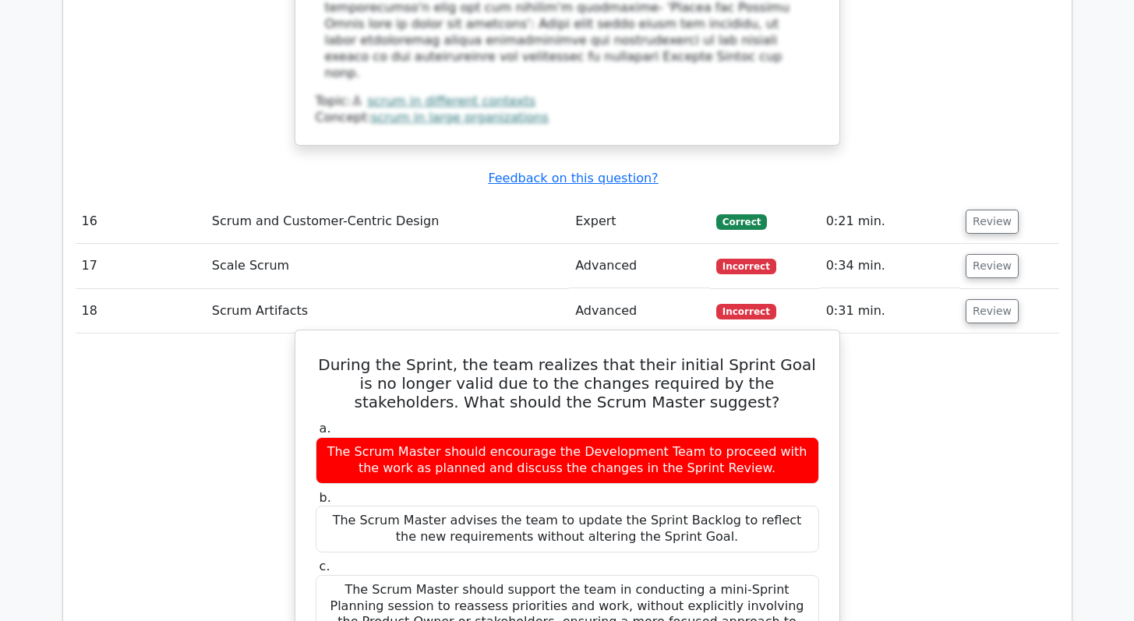
copy div "The Scrum Master should suggest renegotiating the Sprint Goal with the Product …"
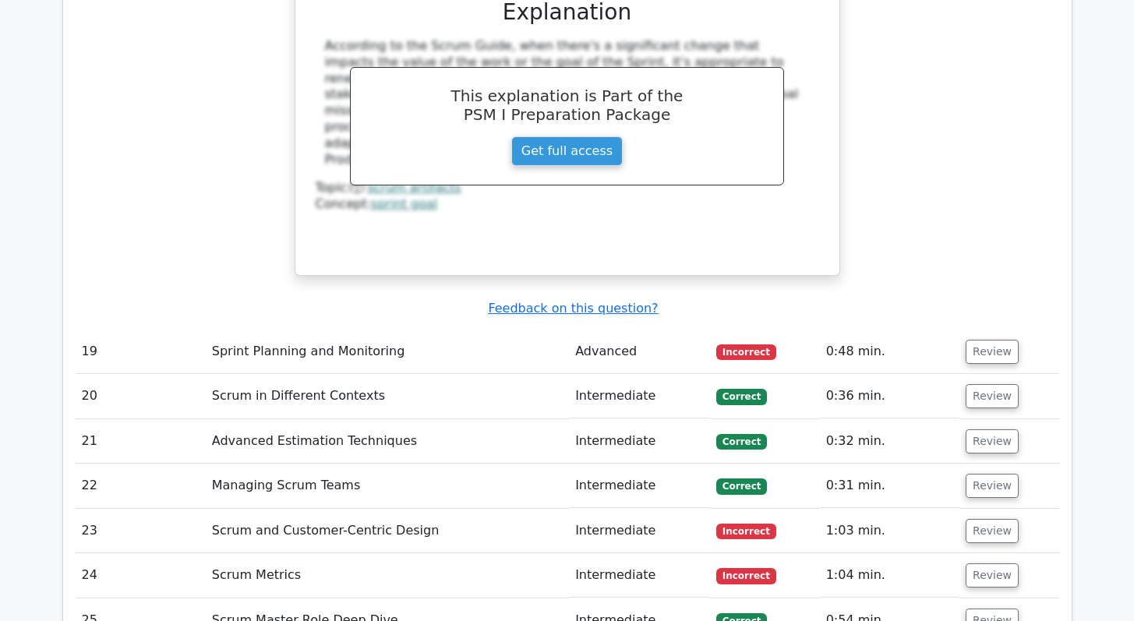
scroll to position [5188, 0]
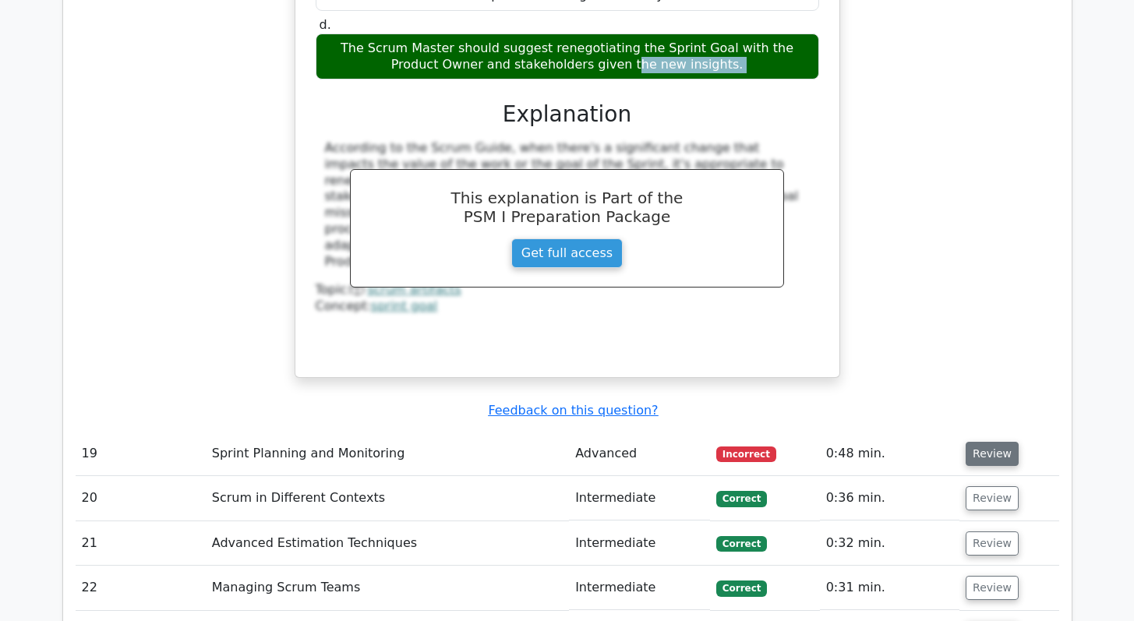
click at [965, 442] on button "Review" at bounding box center [991, 454] width 53 height 24
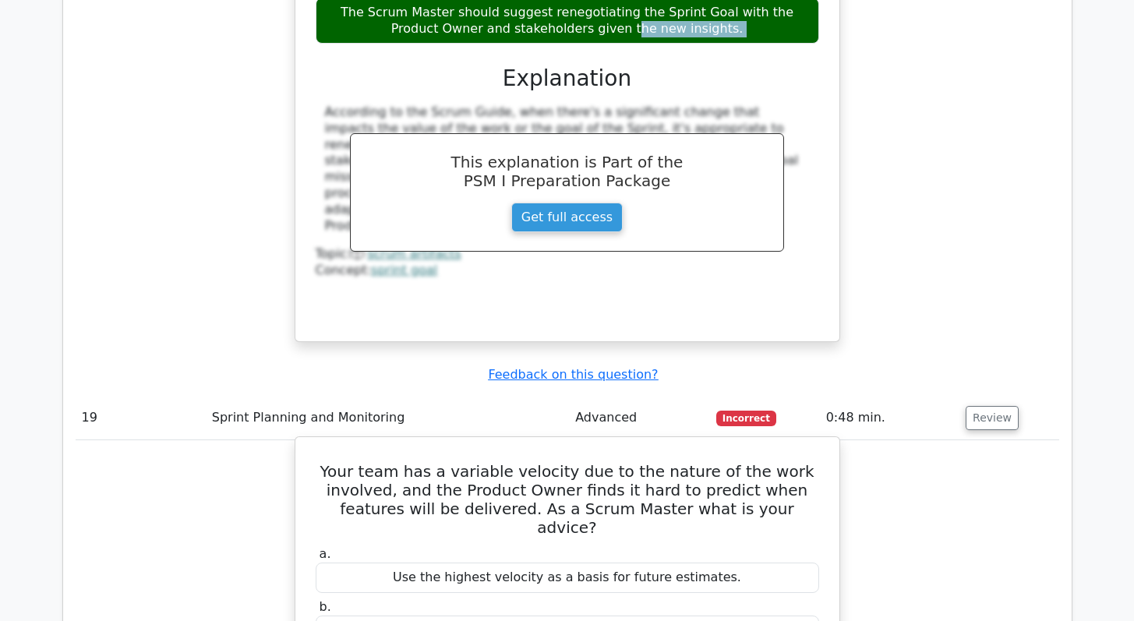
scroll to position [5332, 0]
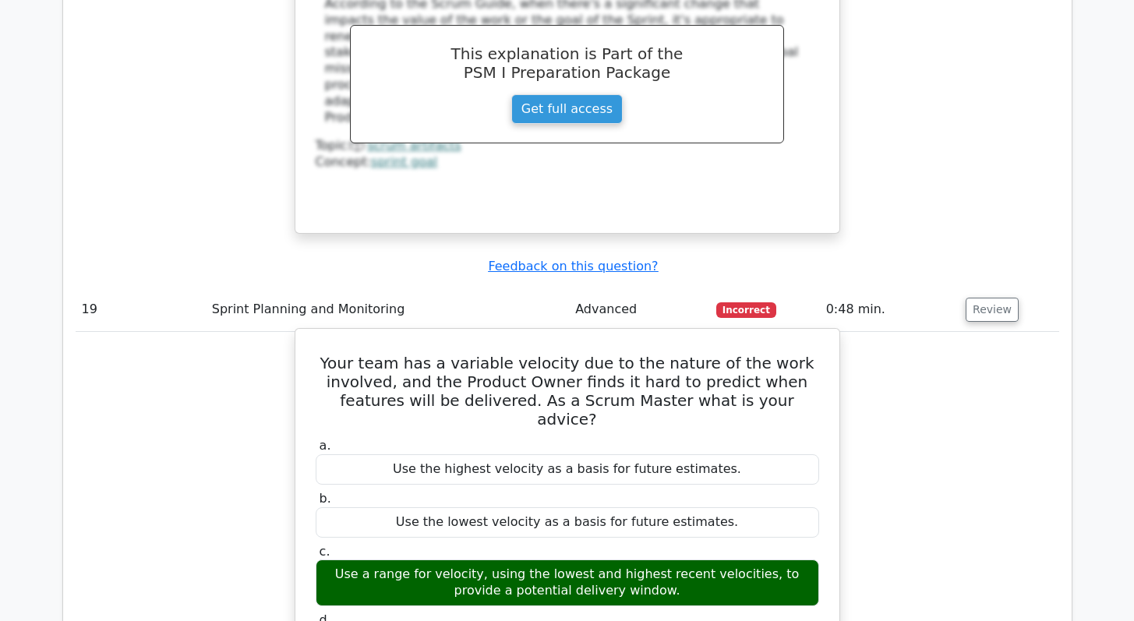
drag, startPoint x: 432, startPoint y: 422, endPoint x: 537, endPoint y: 419, distance: 105.2
click at [537, 560] on div "Use a range for velocity, using the lowest and highest recent velocities, to pr…" at bounding box center [567, 583] width 503 height 47
click at [507, 354] on h5 "Your team has a variable velocity due to the nature of the work involved, and t…" at bounding box center [567, 391] width 507 height 75
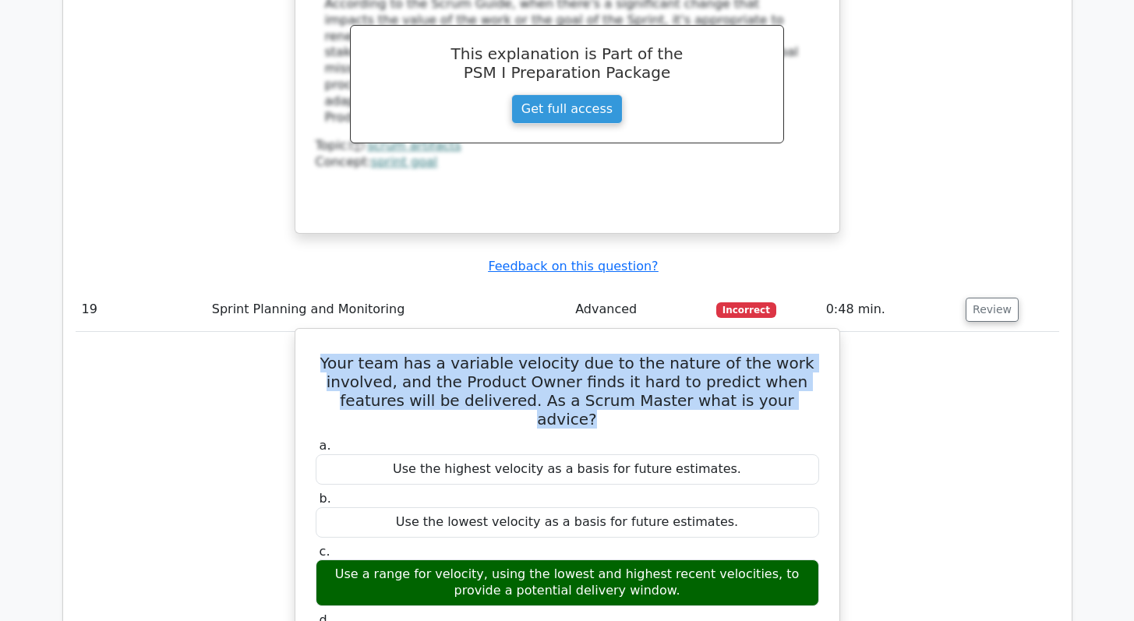
click at [507, 354] on h5 "Your team has a variable velocity due to the nature of the work involved, and t…" at bounding box center [567, 391] width 507 height 75
copy div "Your team has a variable velocity due to the nature of the work involved, and t…"
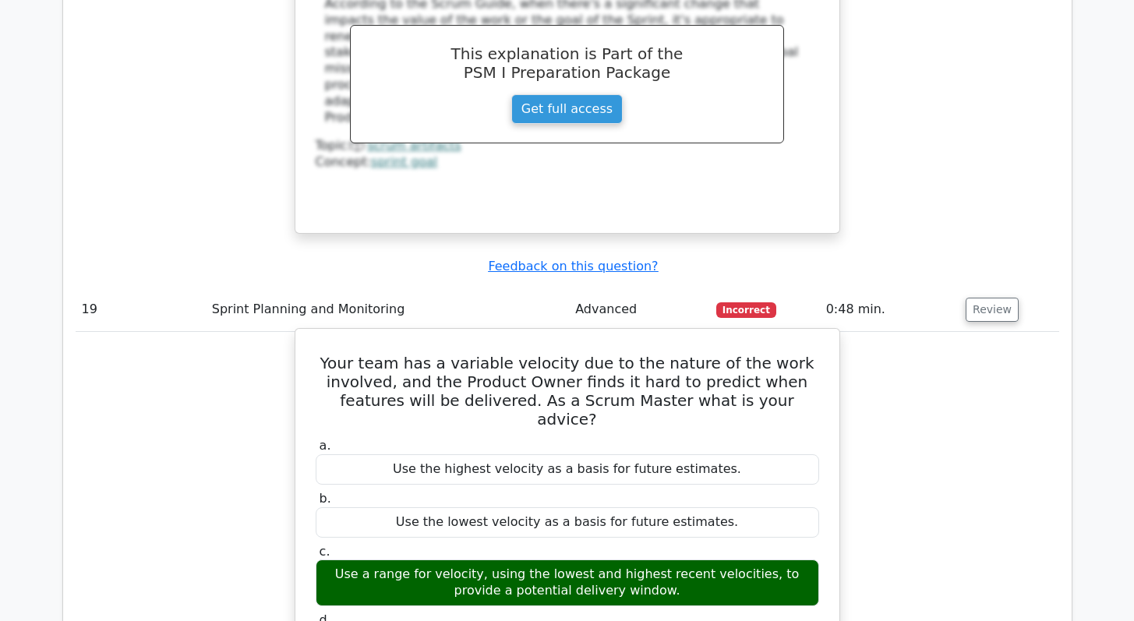
click at [450, 560] on div "Use a range for velocity, using the lowest and highest recent velocities, to pr…" at bounding box center [567, 583] width 503 height 47
copy div "Use a range for velocity, using the lowest and highest recent velocities, to pr…"
click at [634, 438] on label "a. Use the highest velocity as a basis for future estimates." at bounding box center [567, 461] width 503 height 47
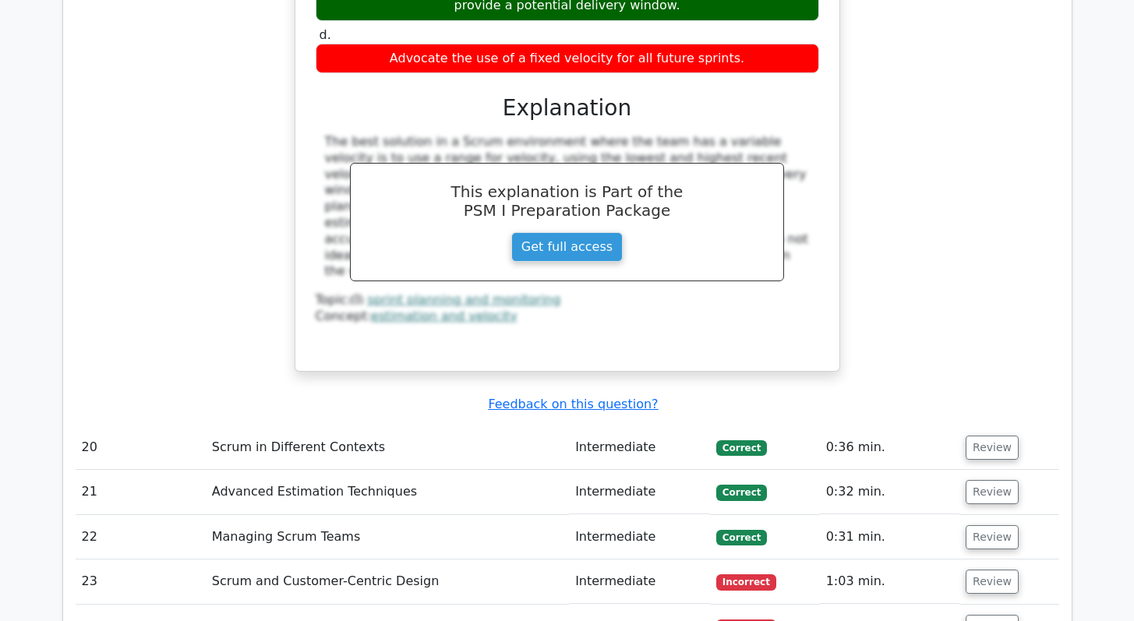
scroll to position [6010, 0]
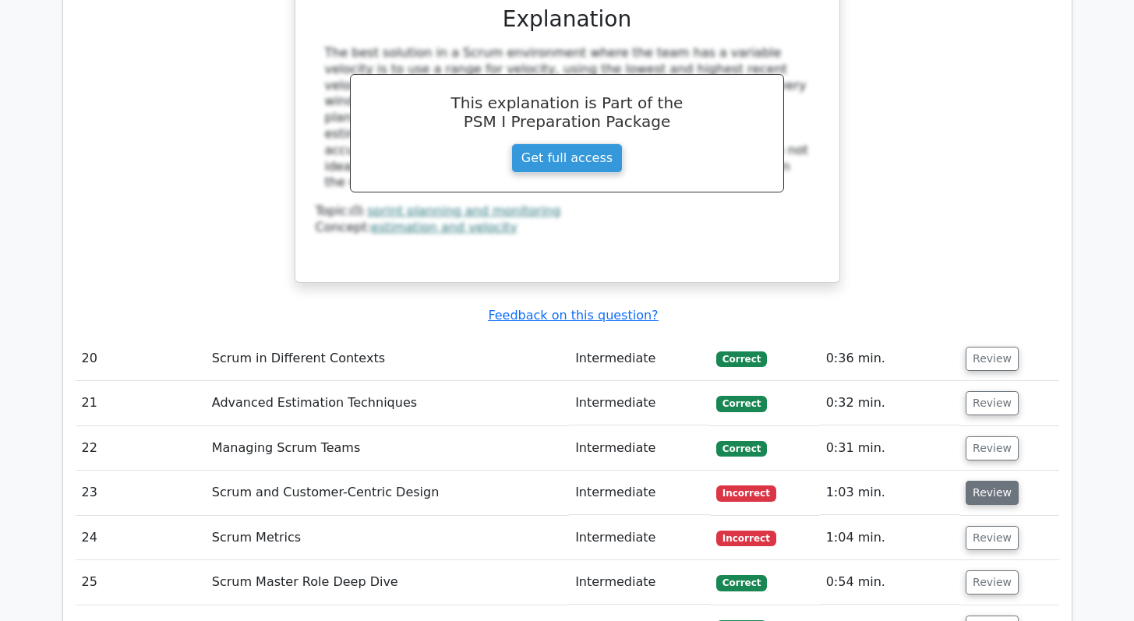
click at [1001, 481] on button "Review" at bounding box center [991, 493] width 53 height 24
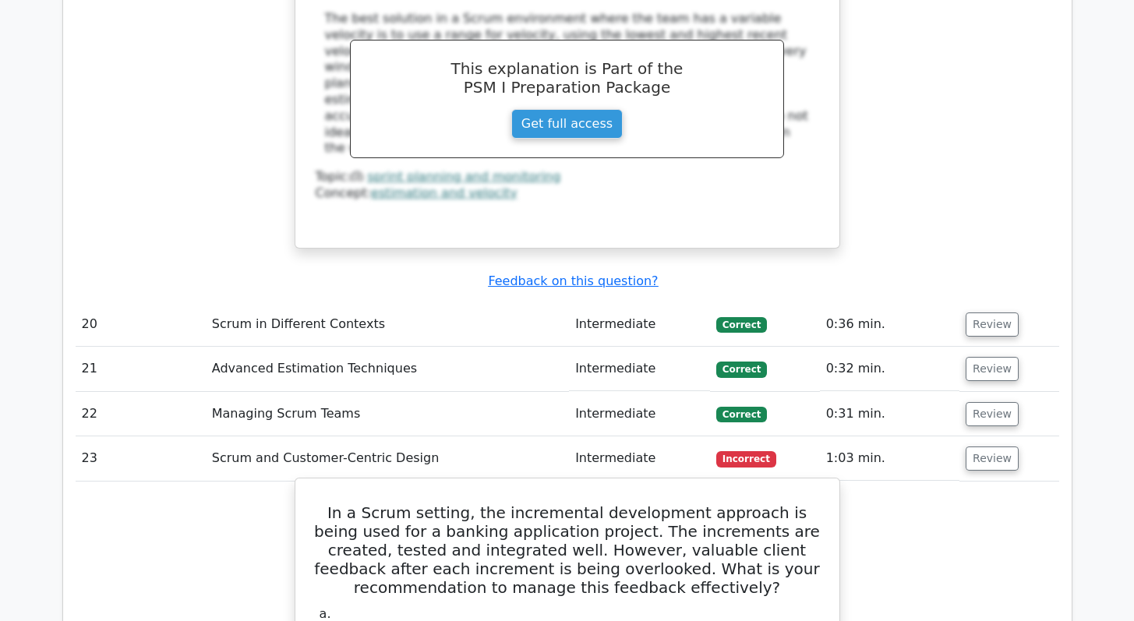
scroll to position [6121, 0]
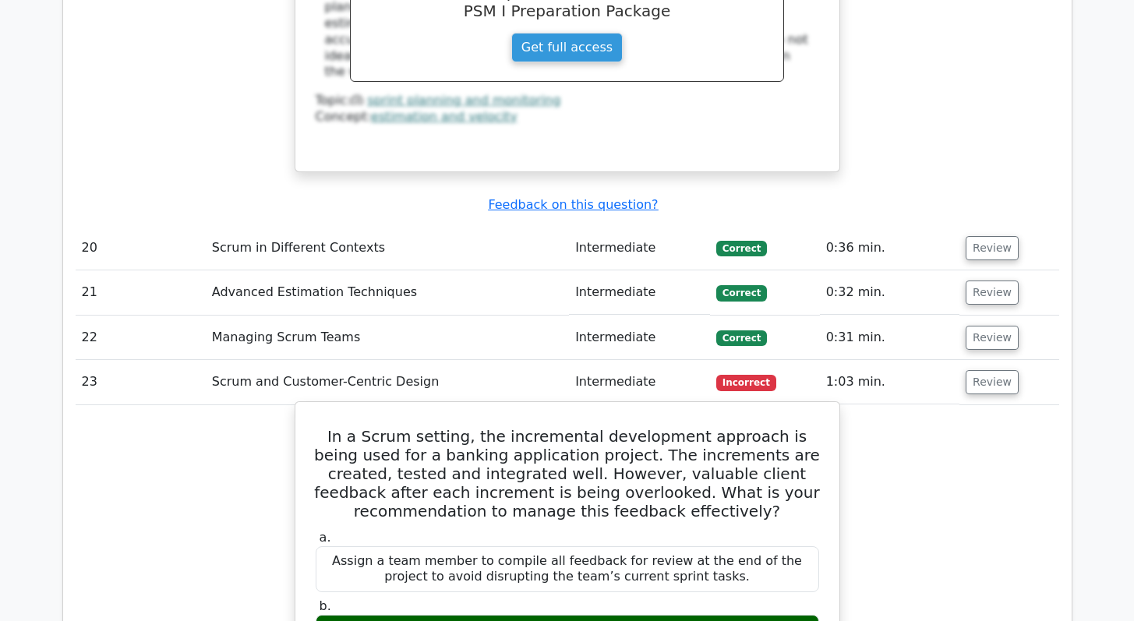
drag, startPoint x: 398, startPoint y: 475, endPoint x: 444, endPoint y: 470, distance: 46.3
click at [558, 427] on h5 "In a Scrum setting, the incremental development approach is being used for a ba…" at bounding box center [567, 474] width 507 height 94
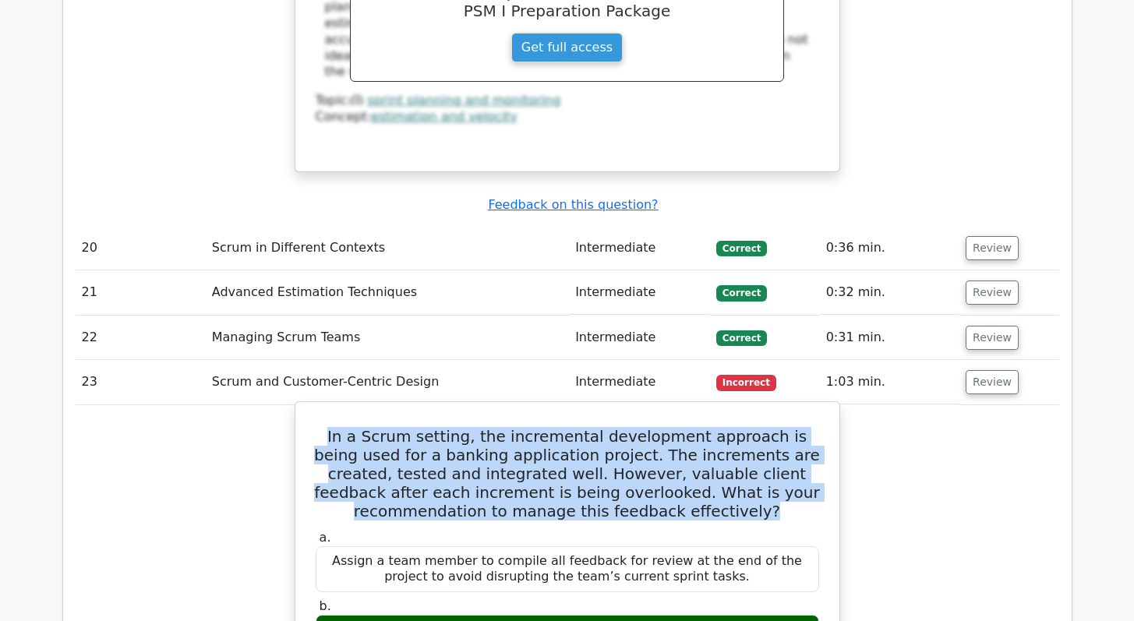
click at [558, 427] on h5 "In a Scrum setting, the incremental development approach is being used for a ba…" at bounding box center [567, 474] width 507 height 94
copy div "In a Scrum setting, the incremental development approach is being used for a ba…"
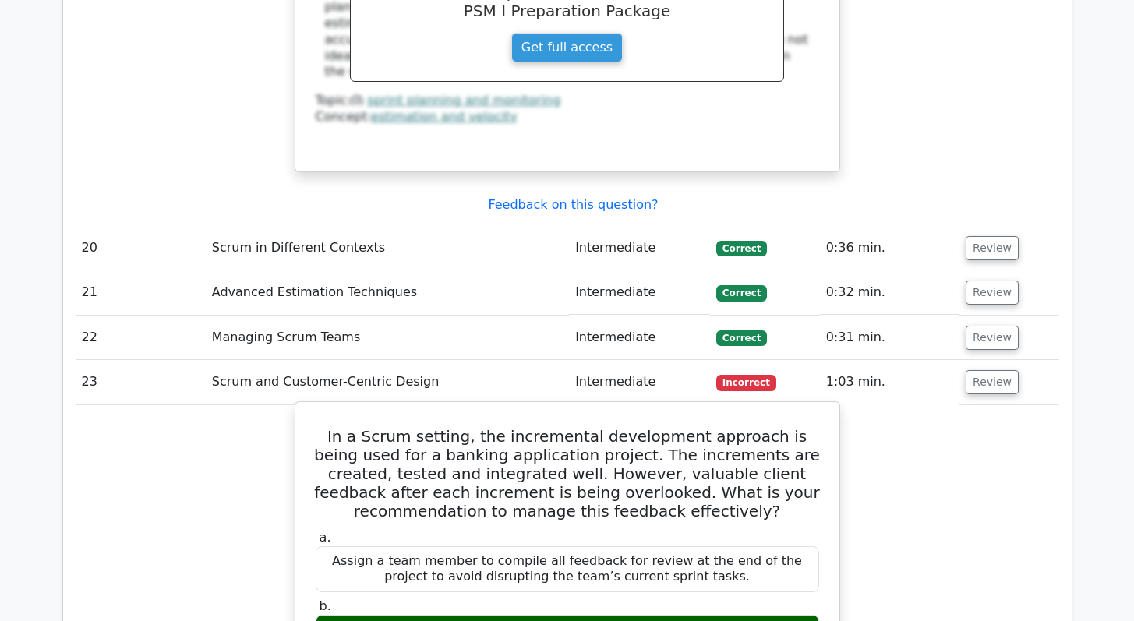
copy div "Schedule a Sprint Review after each increment where the client's feedback can b…"
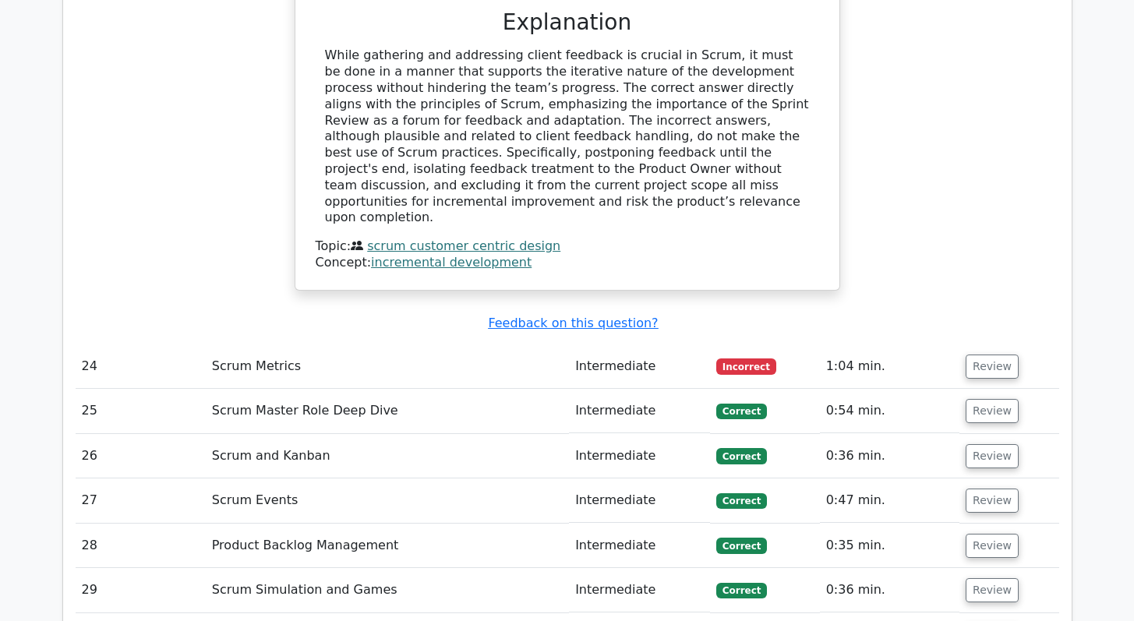
scroll to position [7072, 0]
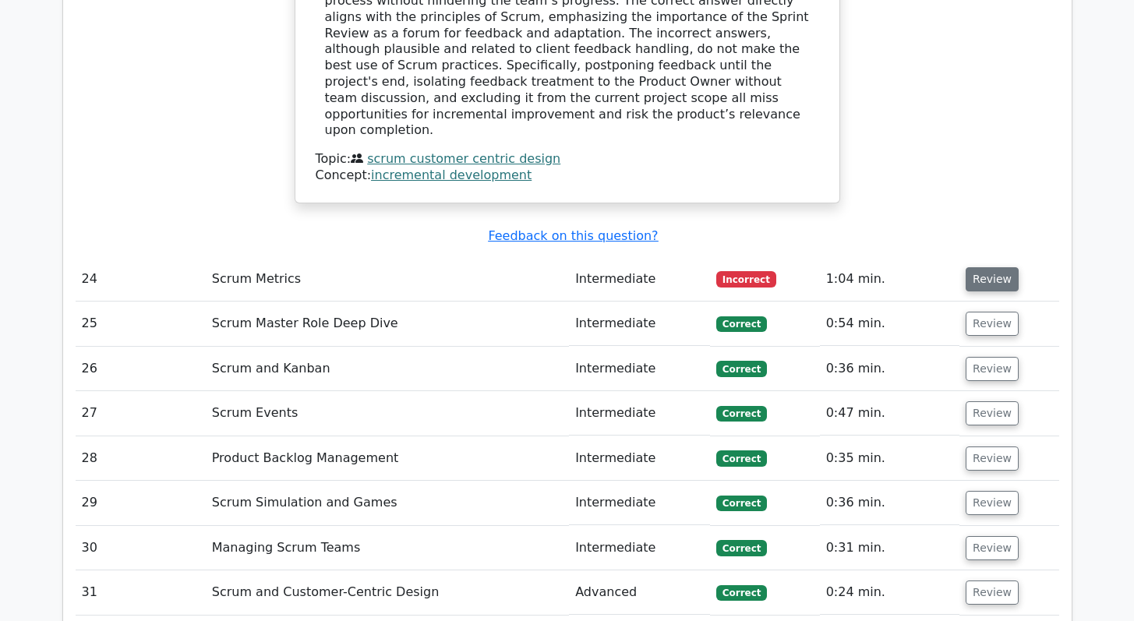
click at [965, 267] on button "Review" at bounding box center [991, 279] width 53 height 24
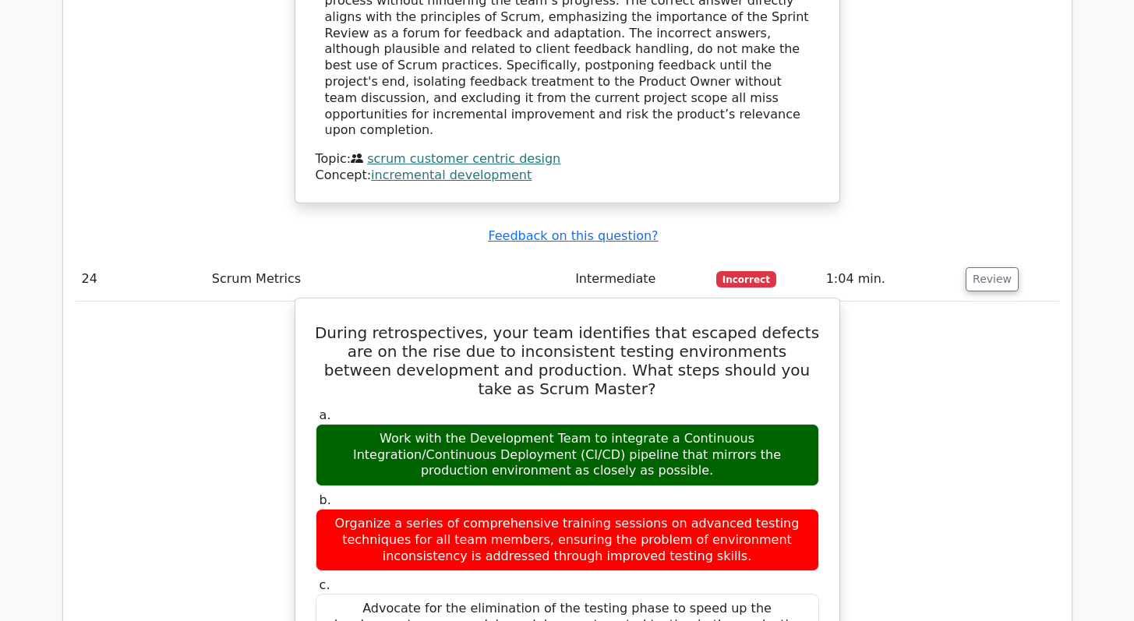
click at [540, 323] on h5 "During retrospectives, your team identifies that escaped defects are on the ris…" at bounding box center [567, 360] width 507 height 75
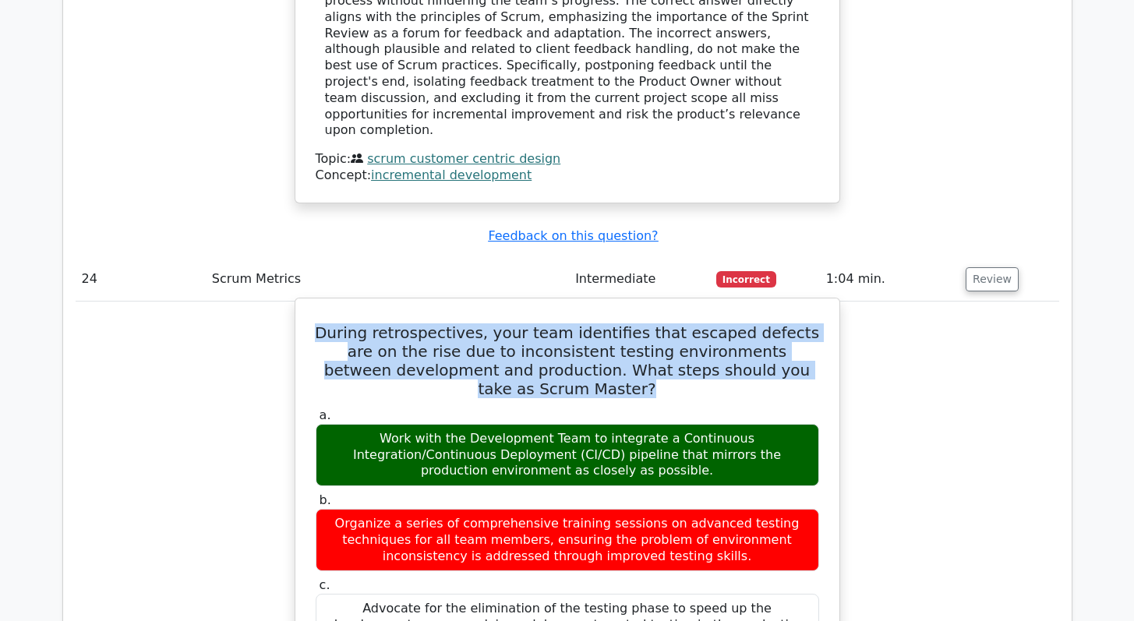
click at [540, 323] on h5 "During retrospectives, your team identifies that escaped defects are on the ris…" at bounding box center [567, 360] width 507 height 75
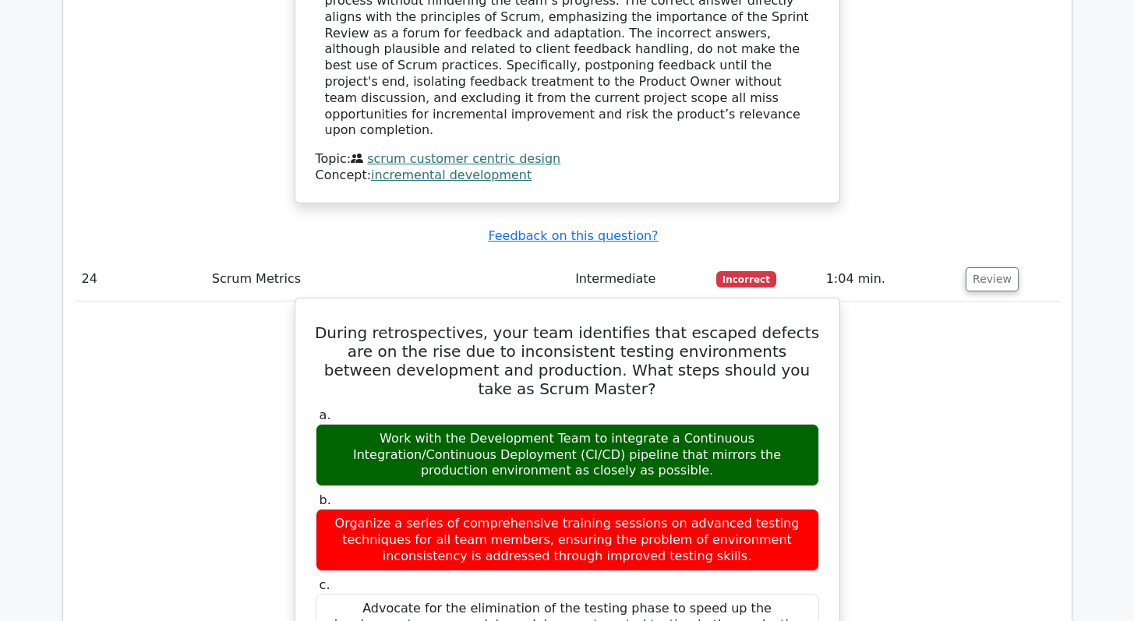
click at [449, 424] on div "Work with the Development Team to integrate a Continuous Integration/Continuous…" at bounding box center [567, 455] width 503 height 62
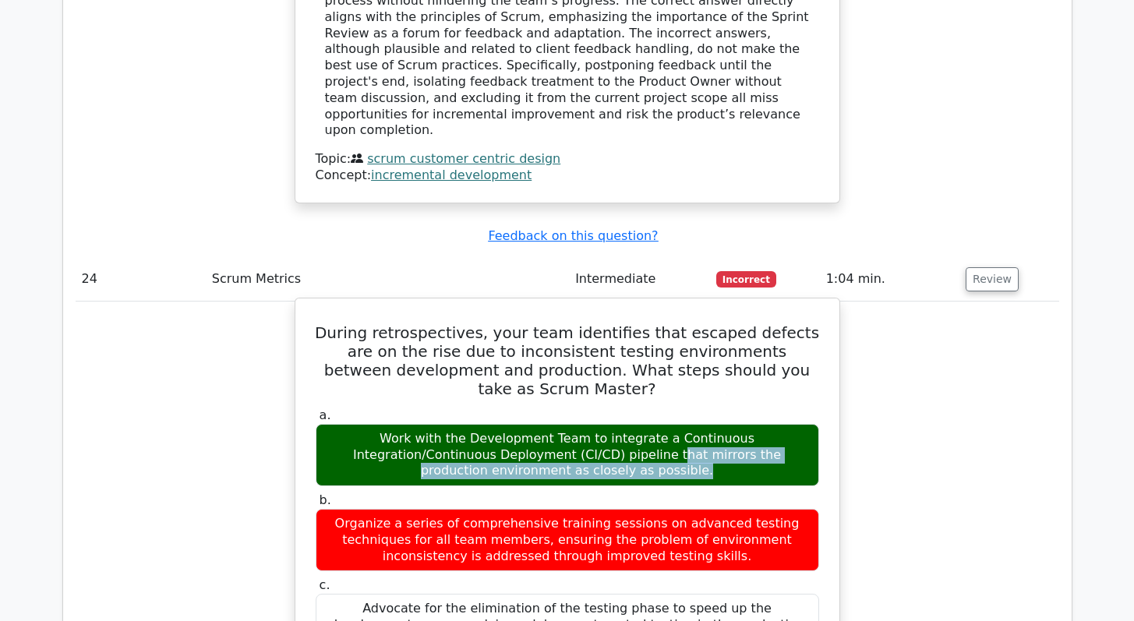
click at [449, 424] on div "Work with the Development Team to integrate a Continuous Integration/Continuous…" at bounding box center [567, 455] width 503 height 62
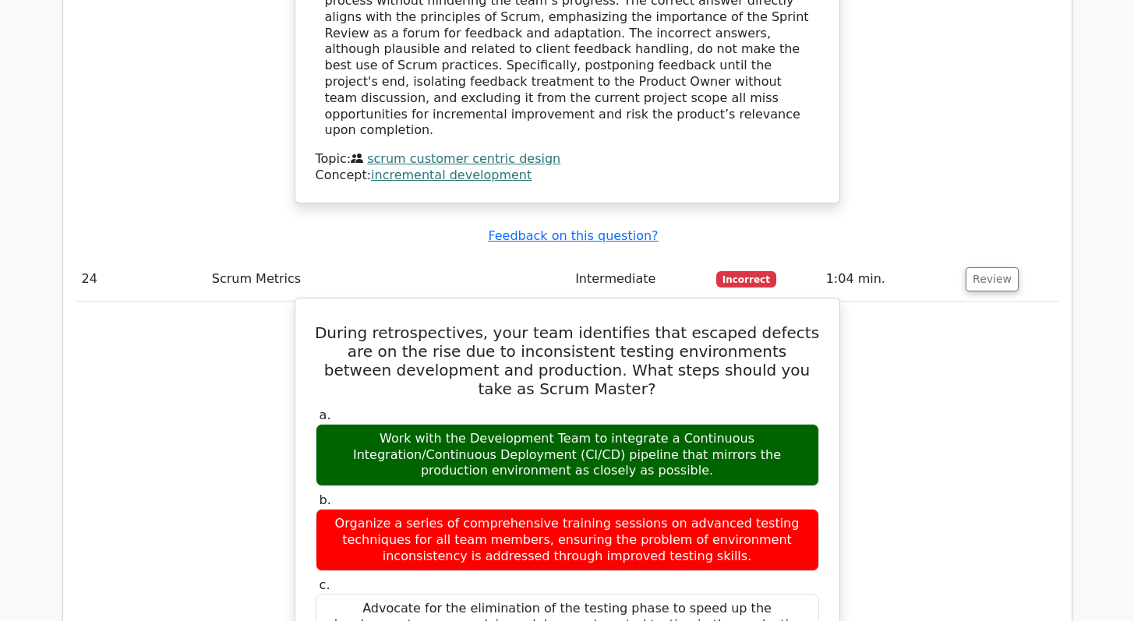
click at [628, 492] on label "b. Organize a series of comprehensive training sessions on advanced testing tec…" at bounding box center [567, 531] width 503 height 79
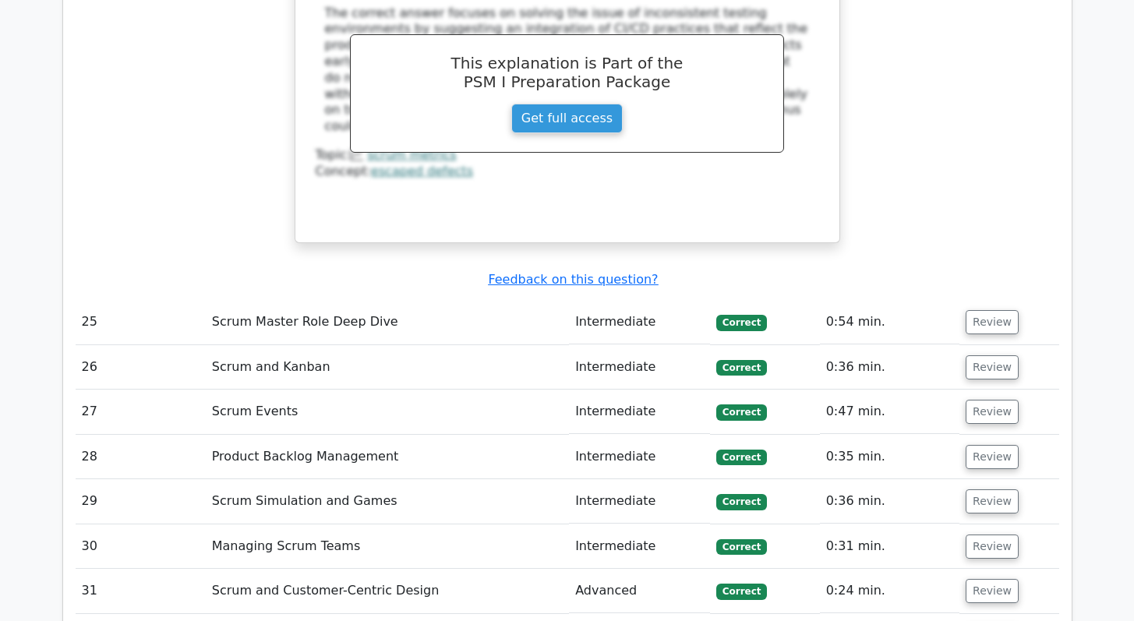
scroll to position [8174, 0]
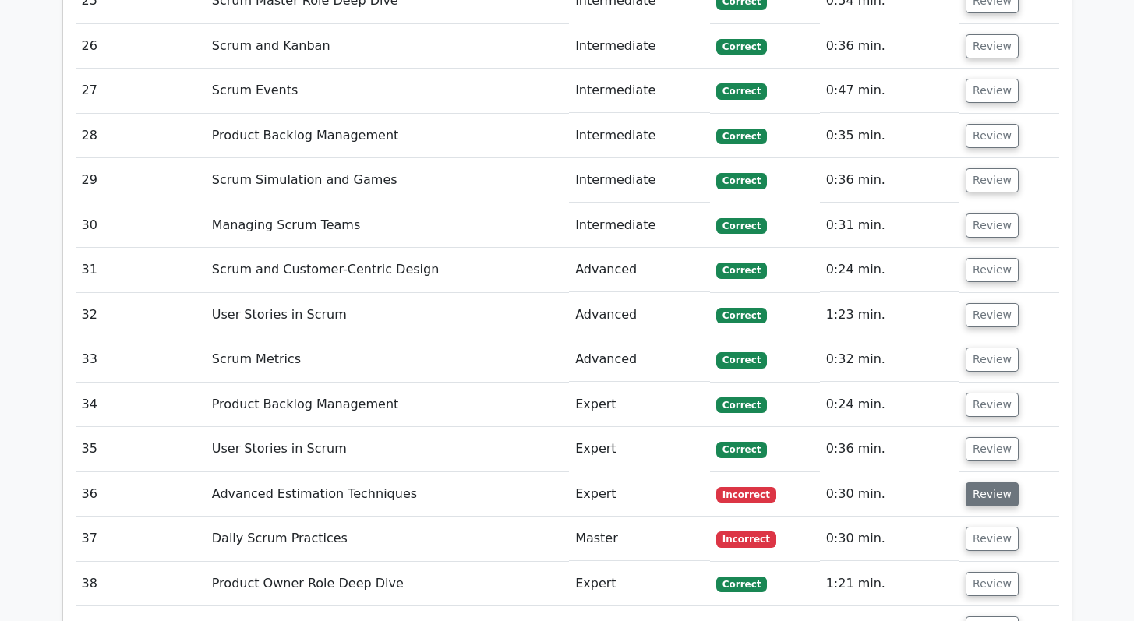
click at [1002, 482] on button "Review" at bounding box center [991, 494] width 53 height 24
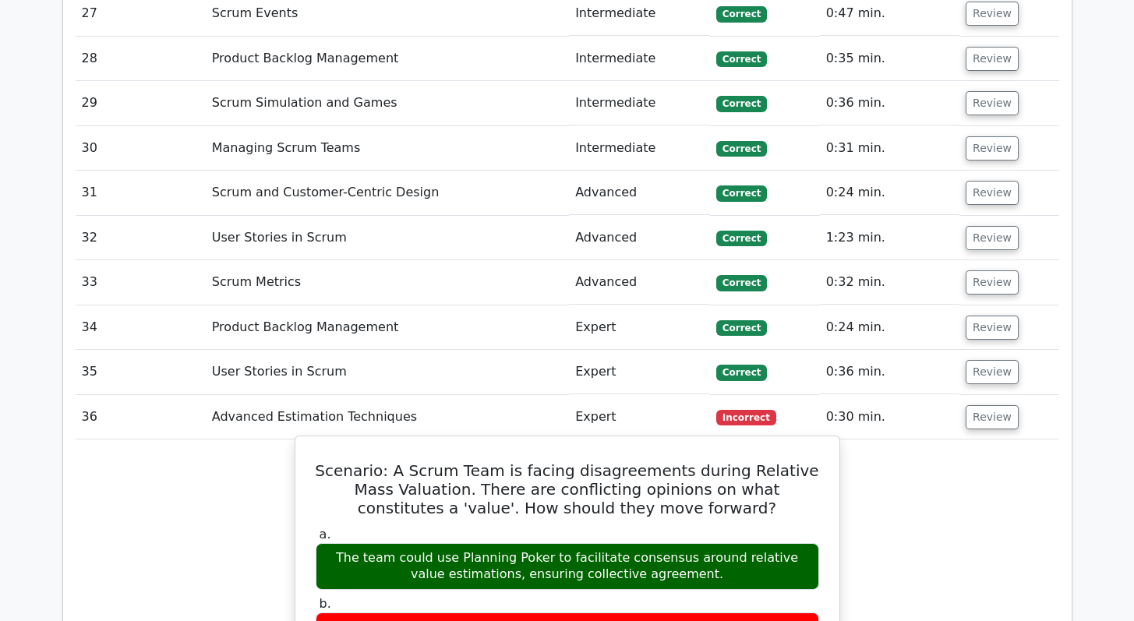
scroll to position [8295, 0]
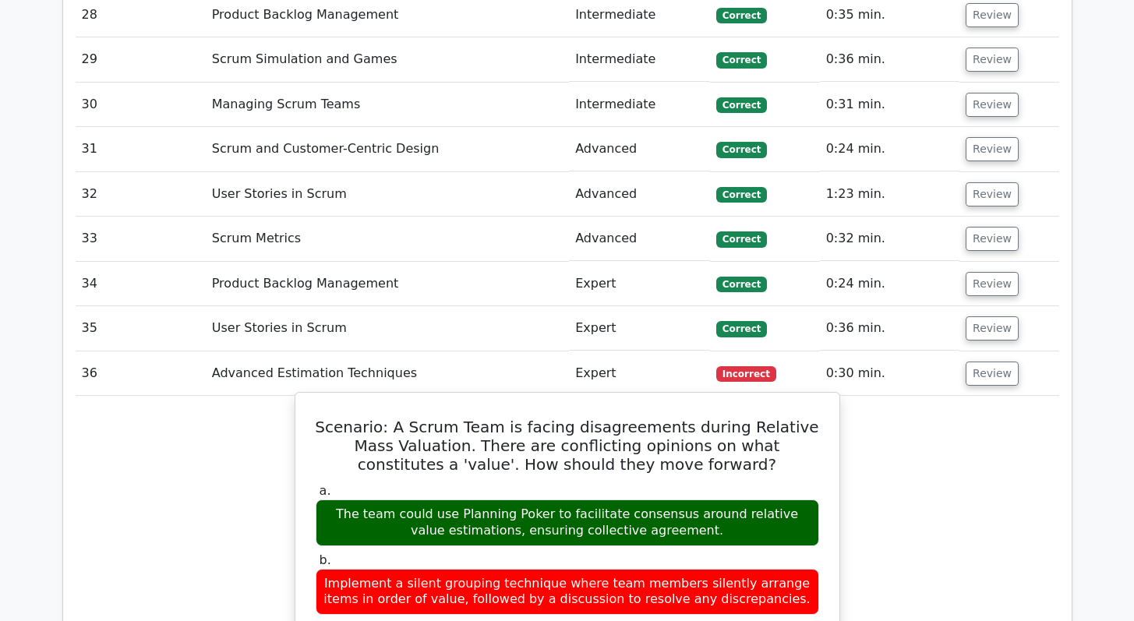
click at [502, 418] on h5 "Scenario: A Scrum Team is facing disagreements during Relative Mass Valuation. …" at bounding box center [567, 446] width 507 height 56
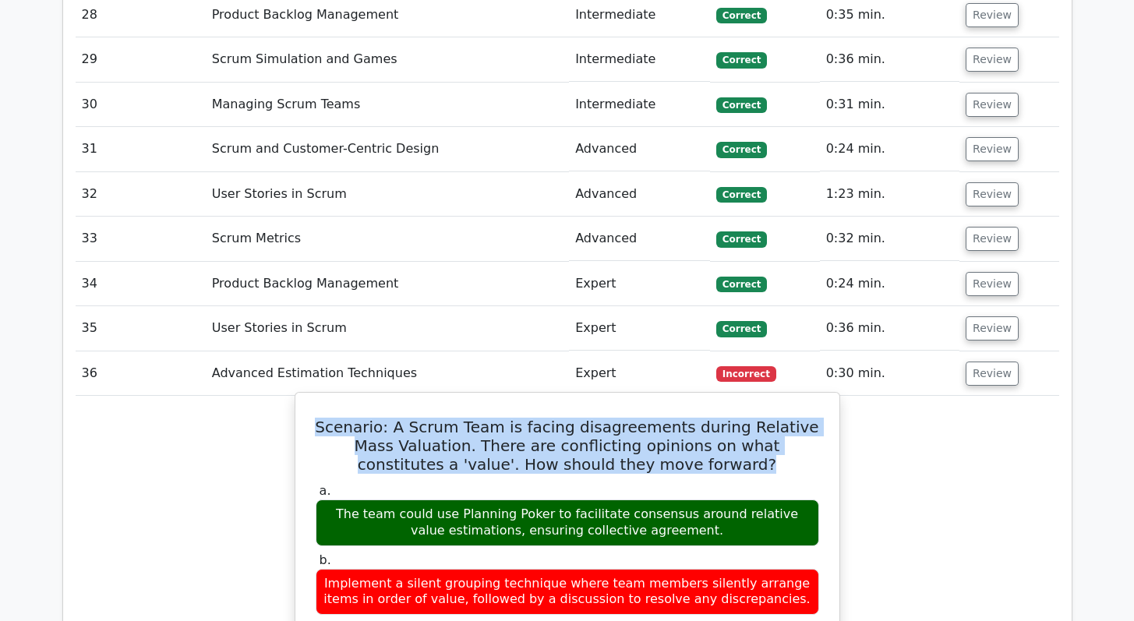
click at [502, 418] on h5 "Scenario: A Scrum Team is facing disagreements during Relative Mass Valuation. …" at bounding box center [567, 446] width 507 height 56
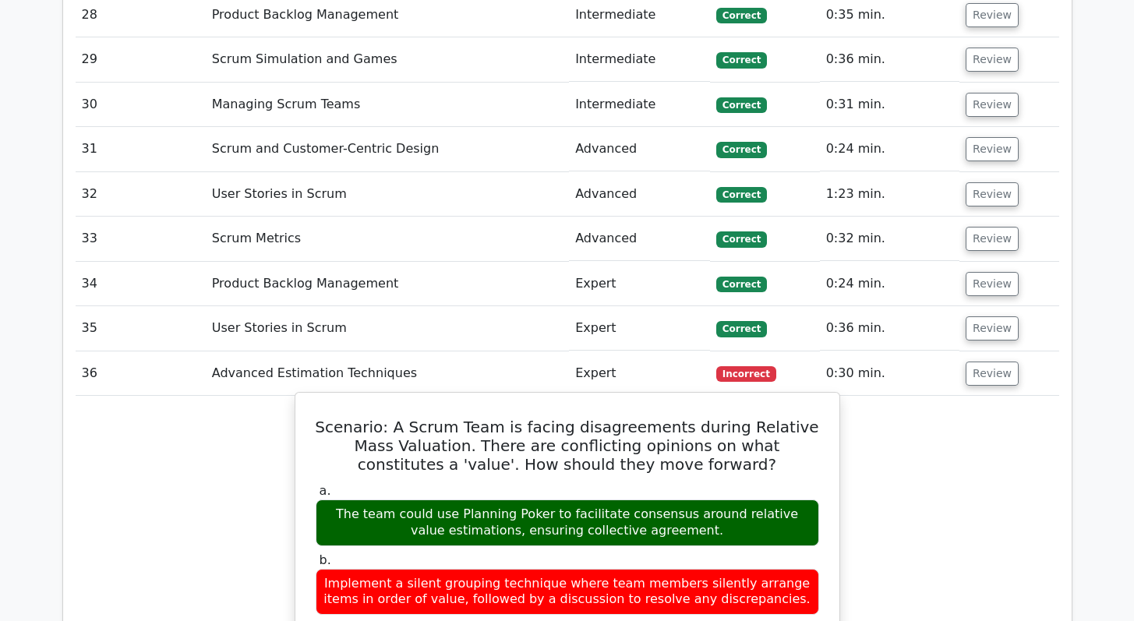
click at [467, 499] on div "The team could use Planning Poker to facilitate consensus around relative value…" at bounding box center [567, 522] width 503 height 47
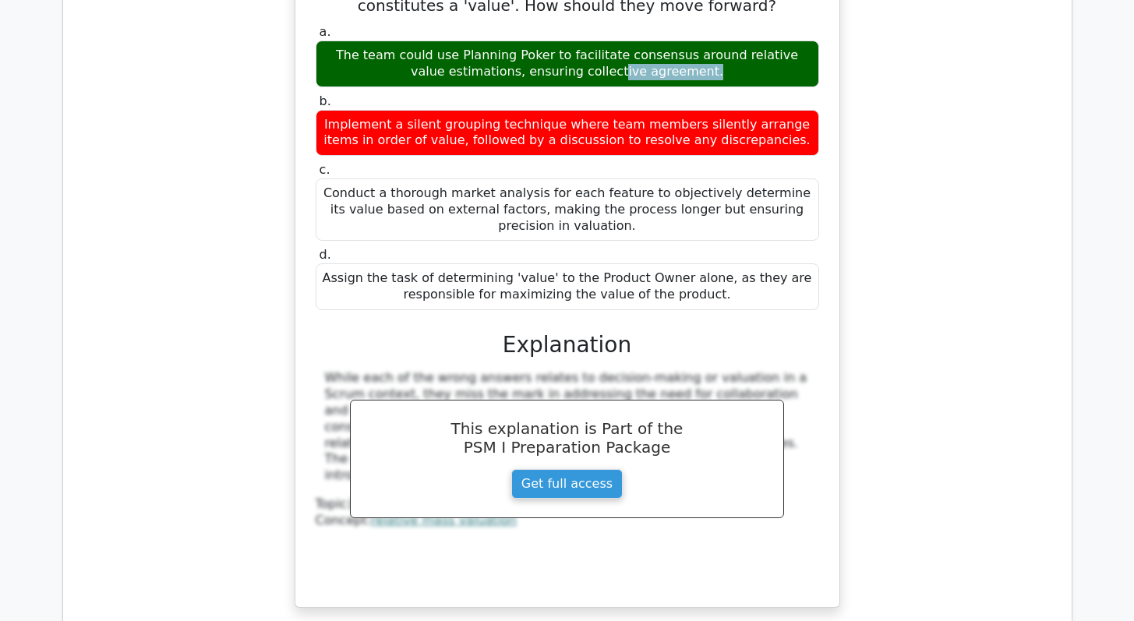
scroll to position [8914, 0]
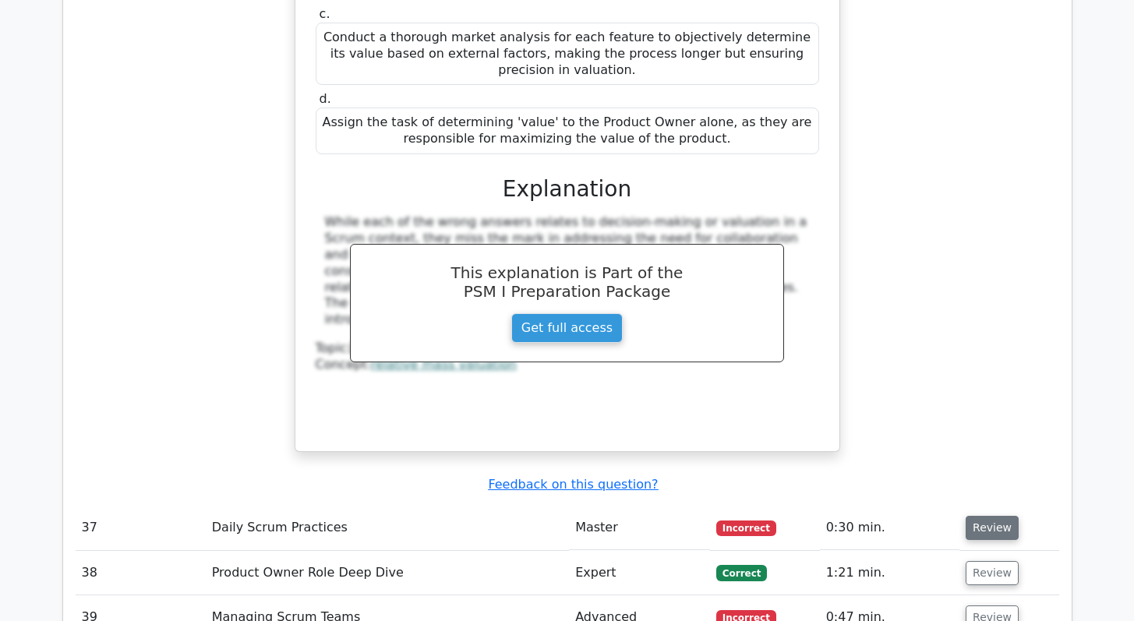
click at [1001, 516] on button "Review" at bounding box center [991, 528] width 53 height 24
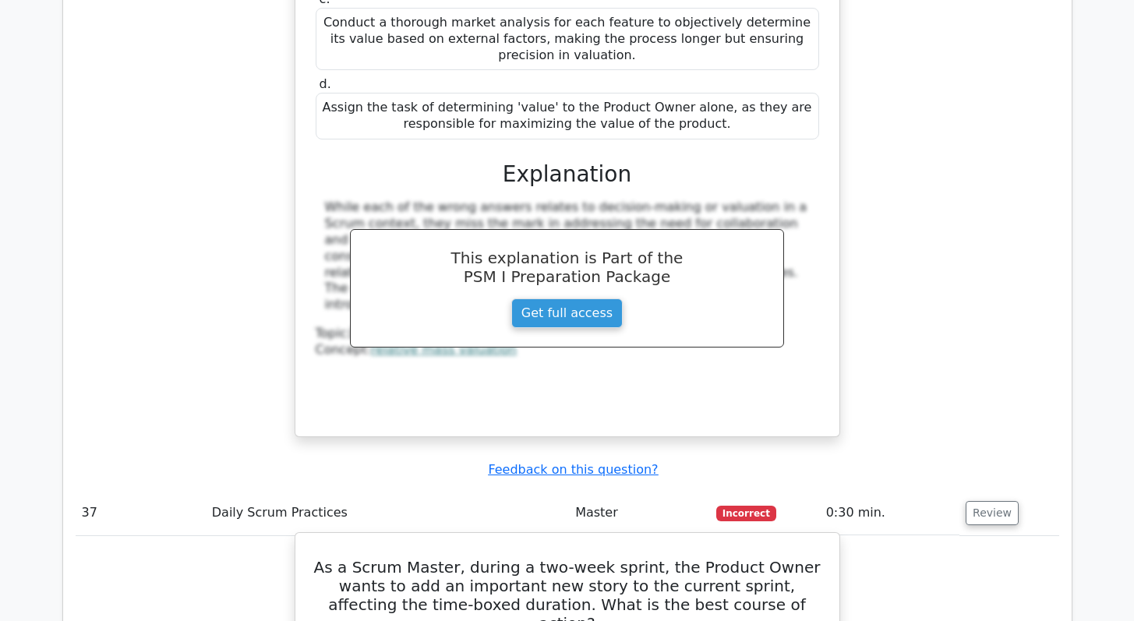
scroll to position [9043, 0]
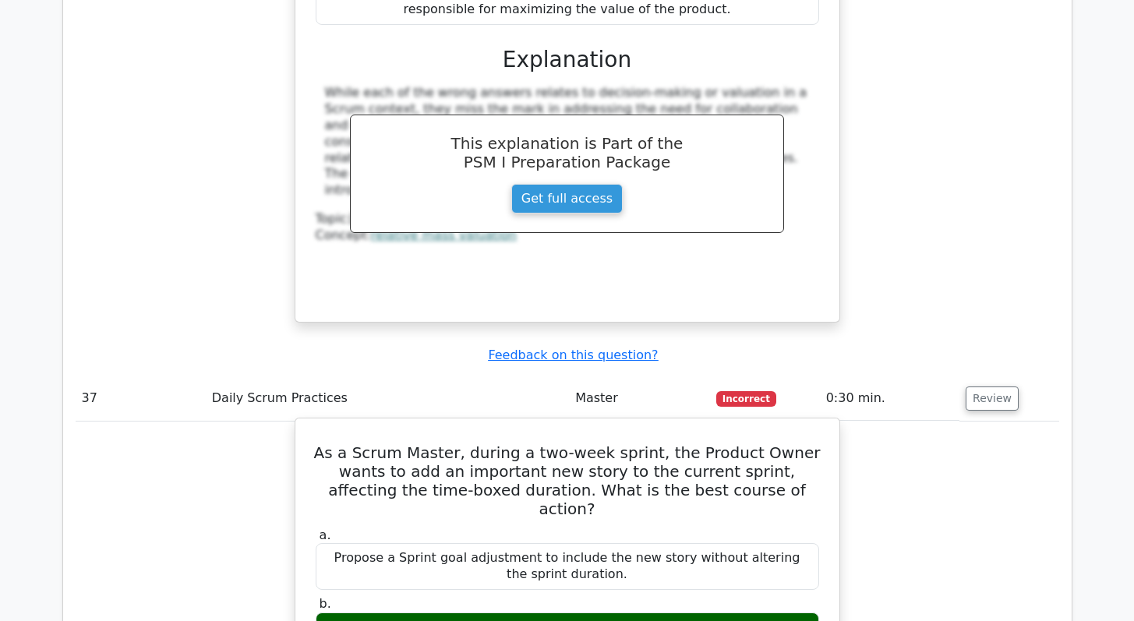
click at [465, 443] on h5 "As a Scrum Master, during a two-week sprint, the Product Owner wants to add an …" at bounding box center [567, 480] width 507 height 75
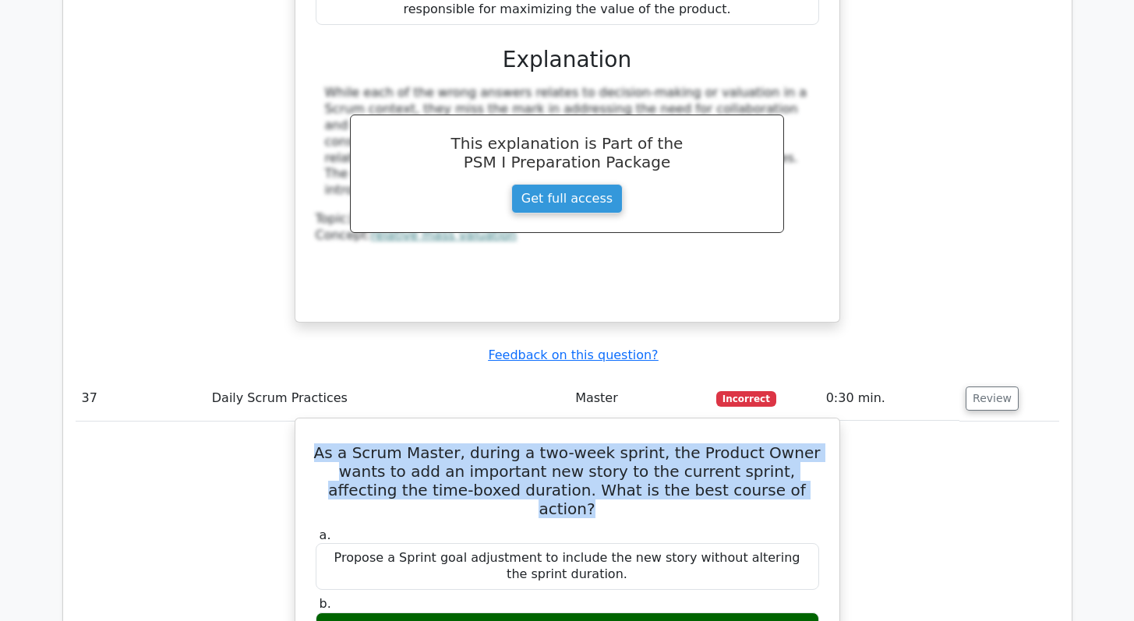
click at [465, 443] on h5 "As a Scrum Master, during a two-week sprint, the Product Owner wants to add an …" at bounding box center [567, 480] width 507 height 75
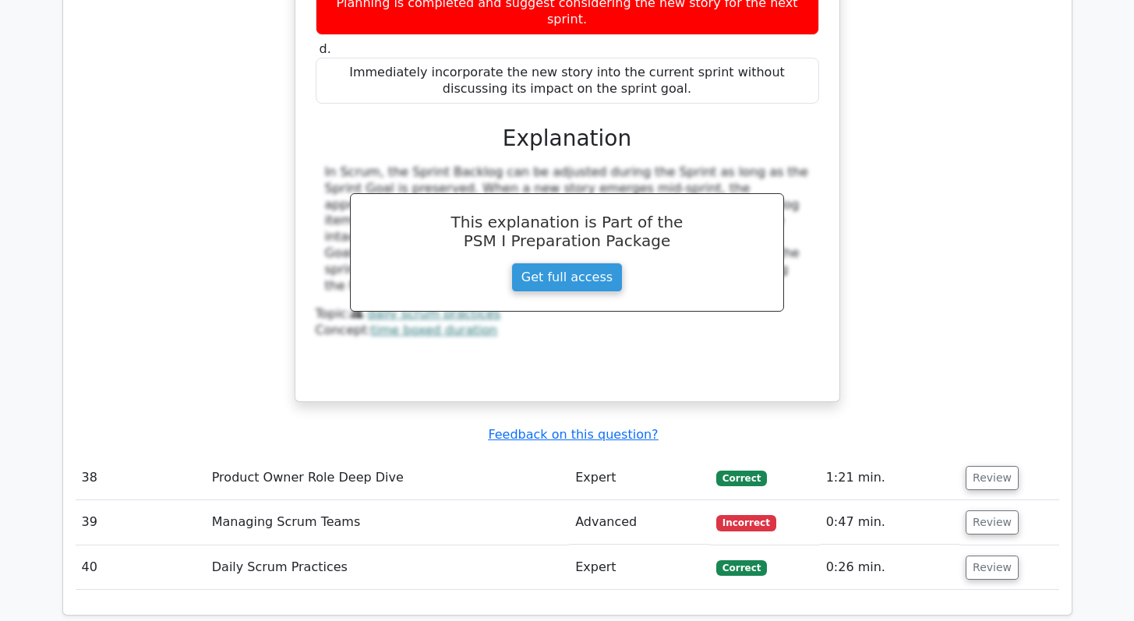
scroll to position [9831, 0]
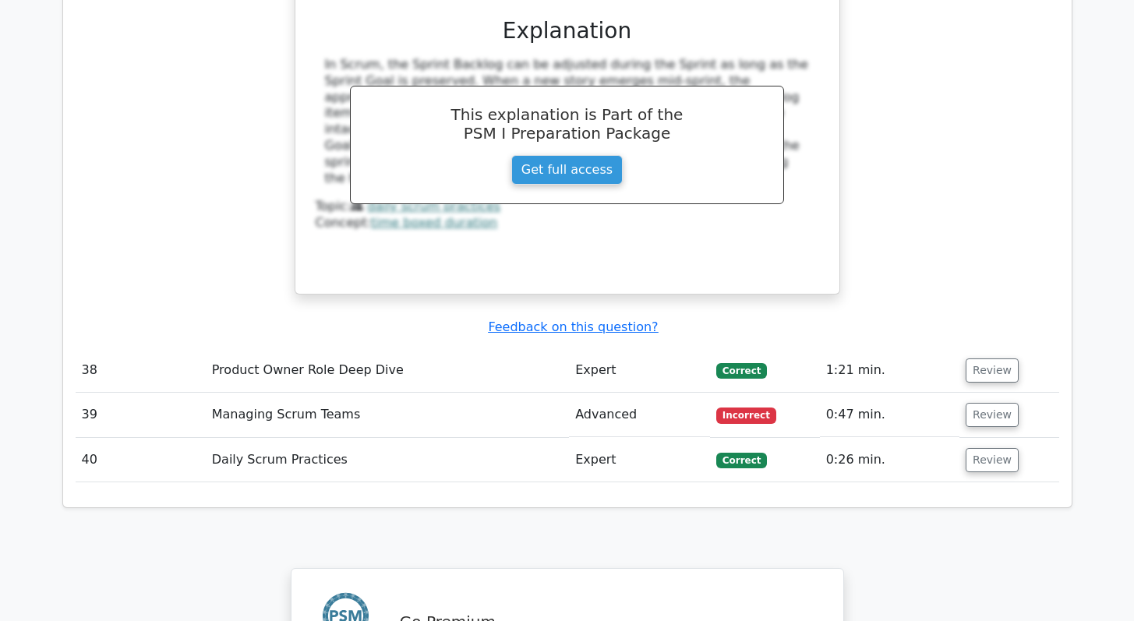
drag, startPoint x: 982, startPoint y: 179, endPoint x: 787, endPoint y: 234, distance: 202.3
click at [982, 403] on button "Review" at bounding box center [991, 415] width 53 height 24
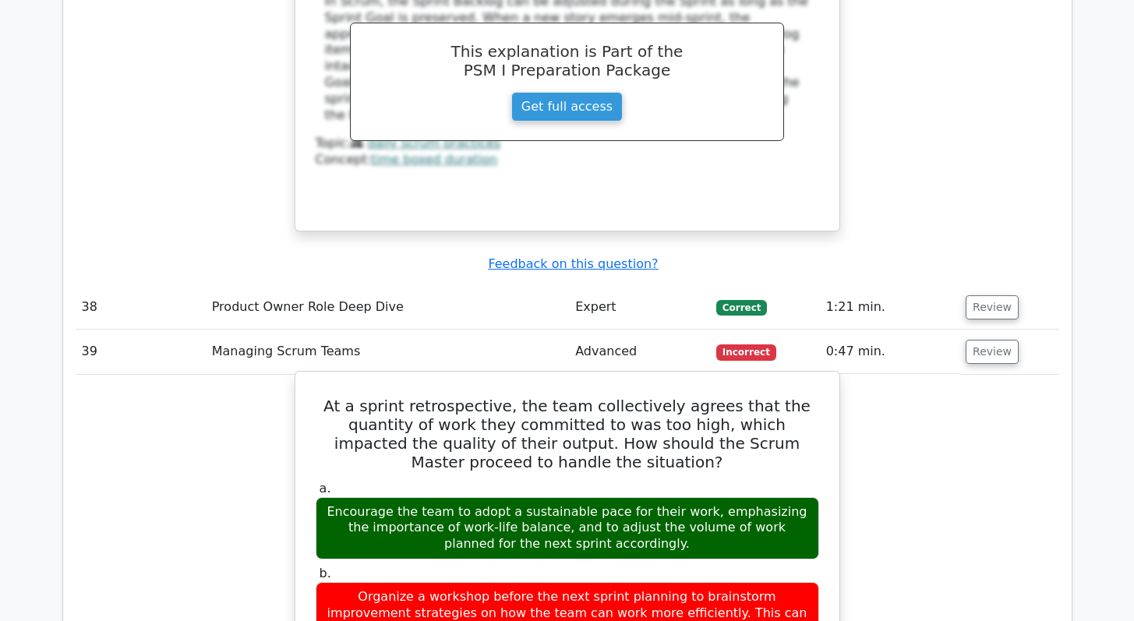
scroll to position [9971, 0]
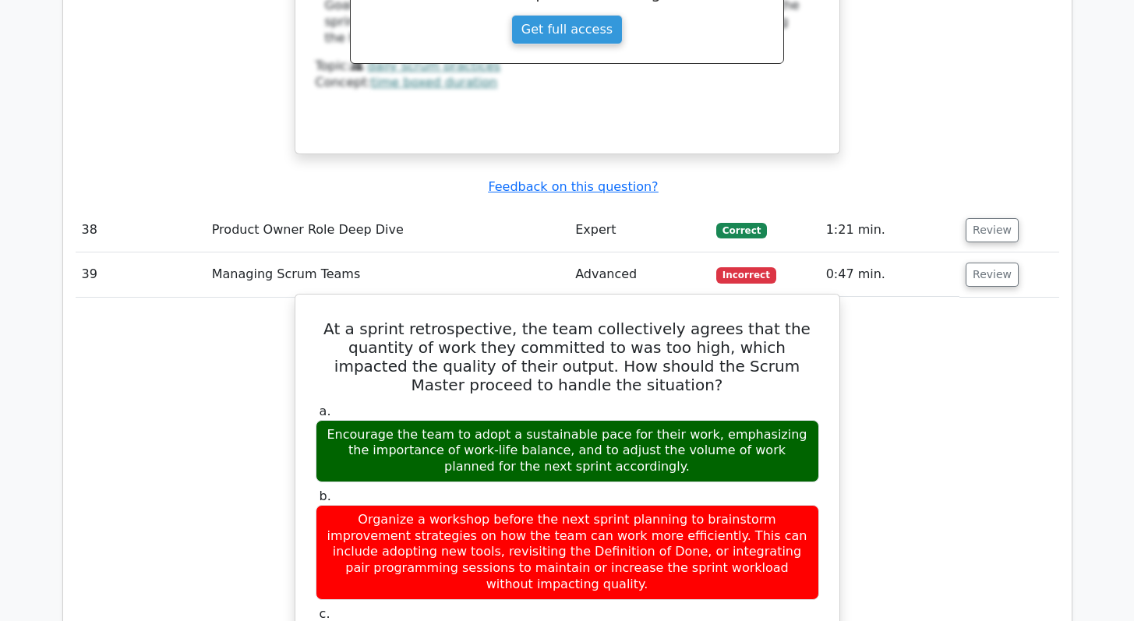
click at [542, 319] on h5 "At a sprint retrospective, the team collectively agrees that the quantity of wo…" at bounding box center [567, 356] width 507 height 75
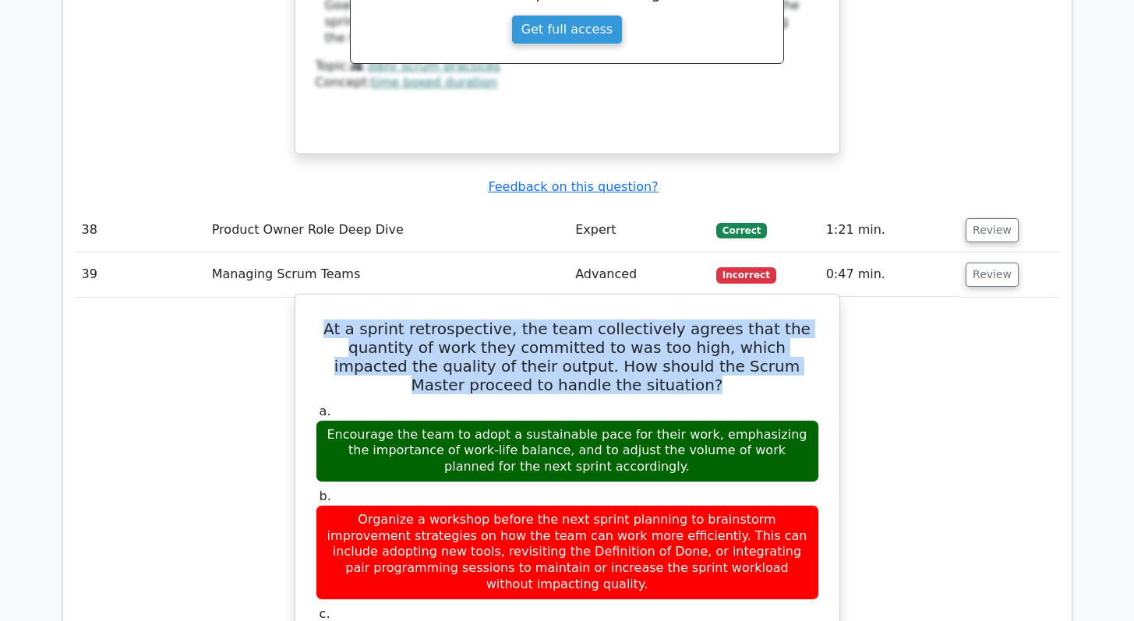
click at [542, 319] on h5 "At a sprint retrospective, the team collectively agrees that the quantity of wo…" at bounding box center [567, 356] width 507 height 75
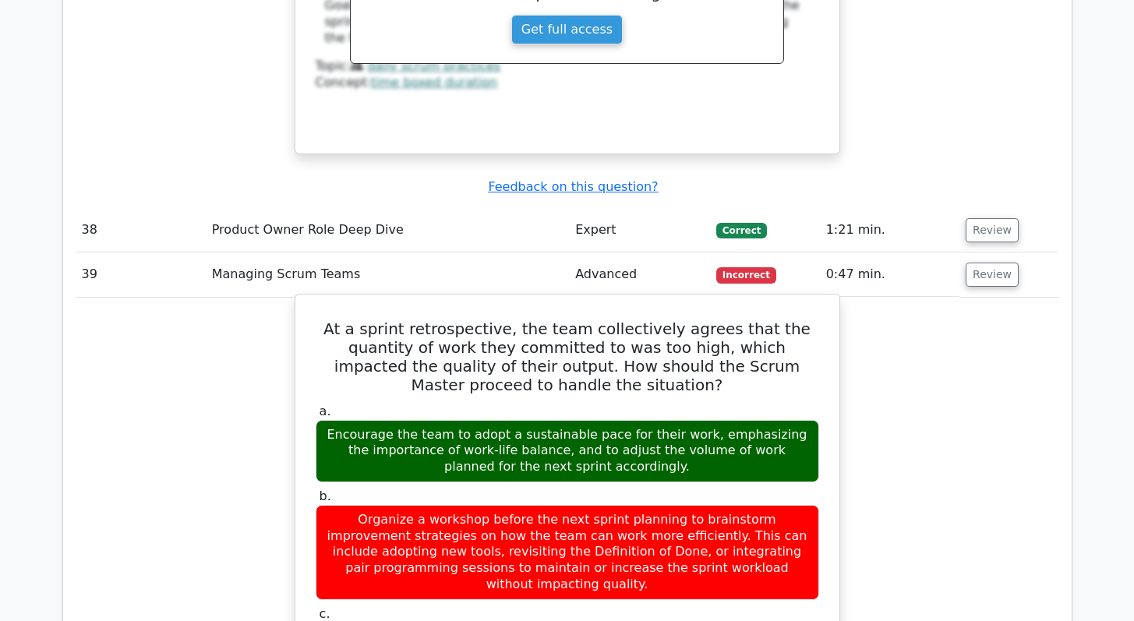
click at [505, 420] on div "Encourage the team to adopt a sustainable pace for their work, emphasizing the …" at bounding box center [567, 451] width 503 height 62
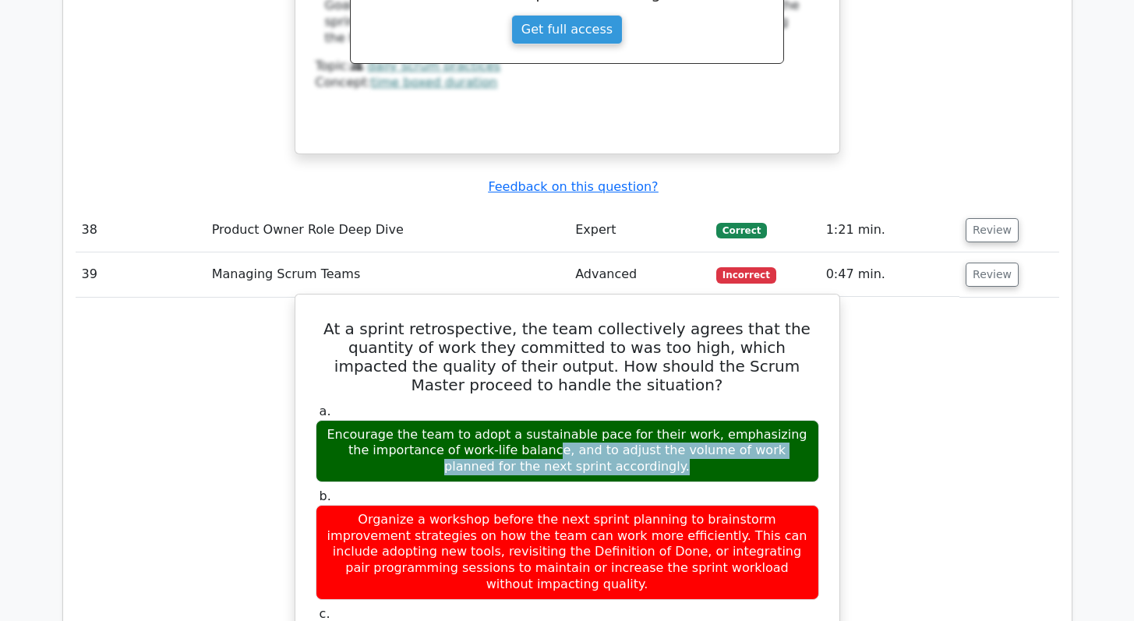
click at [505, 420] on div "Encourage the team to adopt a sustainable pace for their work, emphasizing the …" at bounding box center [567, 451] width 503 height 62
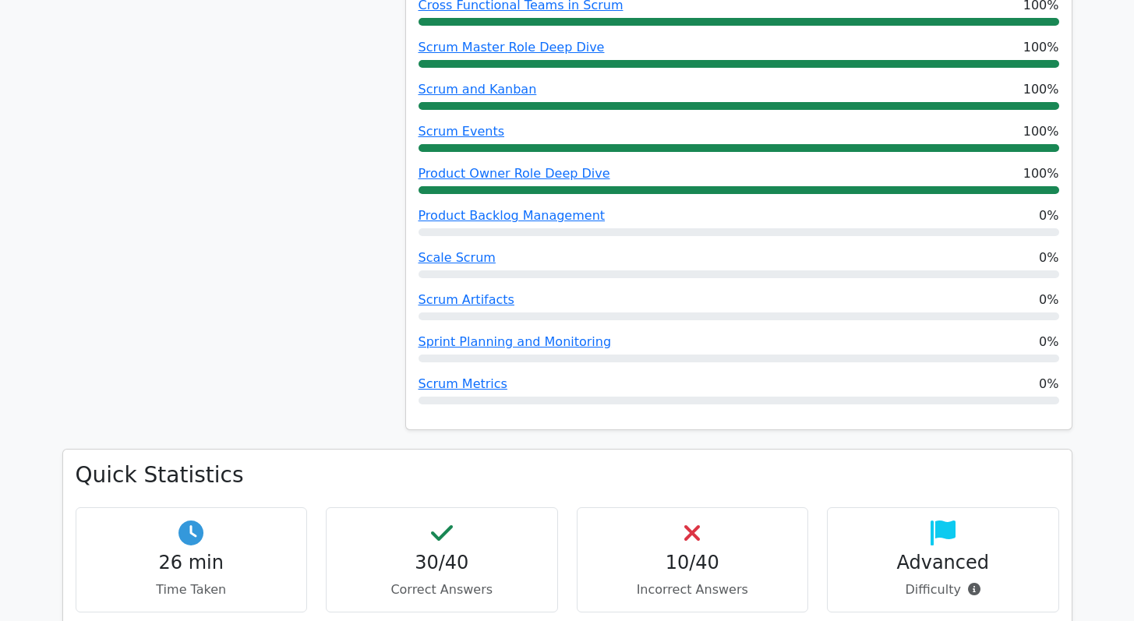
scroll to position [1364, 0]
